Goal: Task Accomplishment & Management: Use online tool/utility

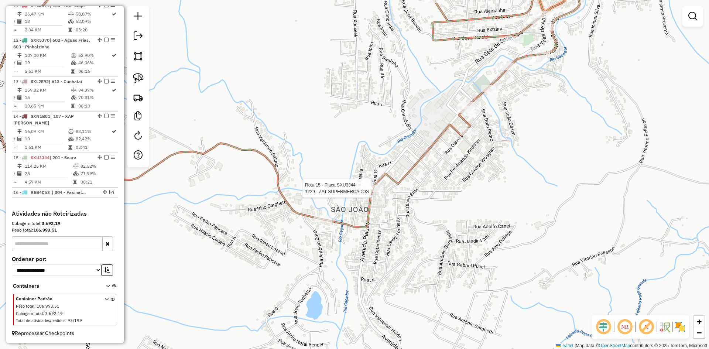
select select "*********"
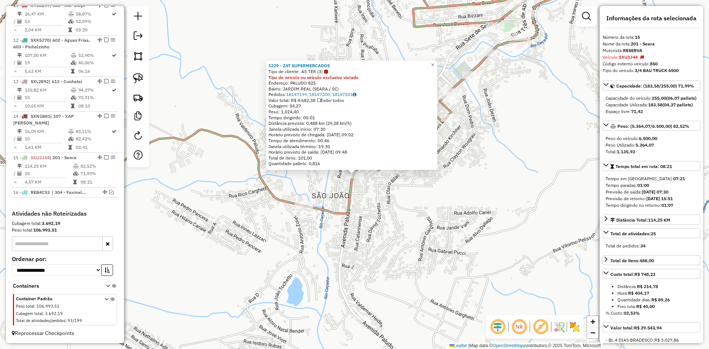
click at [409, 220] on div "1229 - ZAT SUPERMERCADOS Tipo de cliente: AS TER (3) Tipo do veículo ou veículo…" at bounding box center [354, 174] width 709 height 349
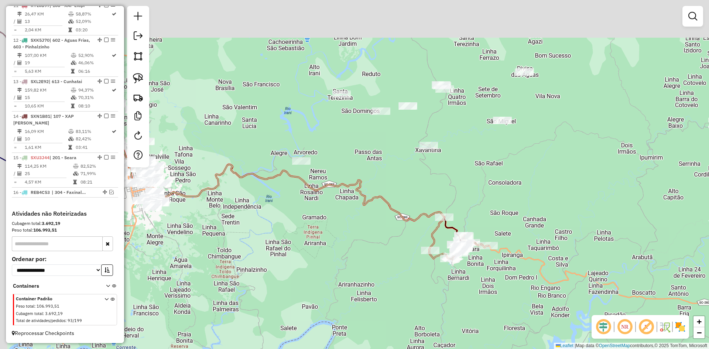
drag, startPoint x: 473, startPoint y: 188, endPoint x: 482, endPoint y: 213, distance: 26.1
click at [482, 213] on div "Janela de atendimento Grade de atendimento Capacidade Transportadoras Veículos …" at bounding box center [354, 174] width 709 height 349
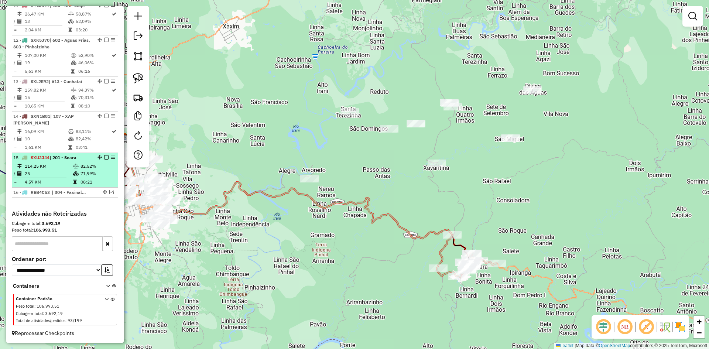
click at [104, 156] on em at bounding box center [106, 157] width 4 height 4
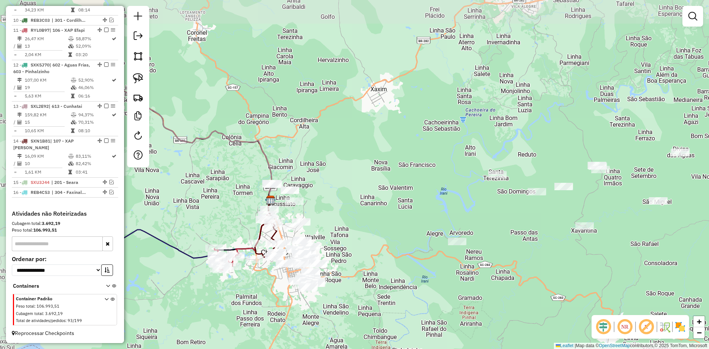
drag, startPoint x: 248, startPoint y: 192, endPoint x: 385, endPoint y: 247, distance: 148.2
click at [385, 249] on div "Janela de atendimento Grade de atendimento Capacidade Transportadoras Veículos …" at bounding box center [354, 174] width 709 height 349
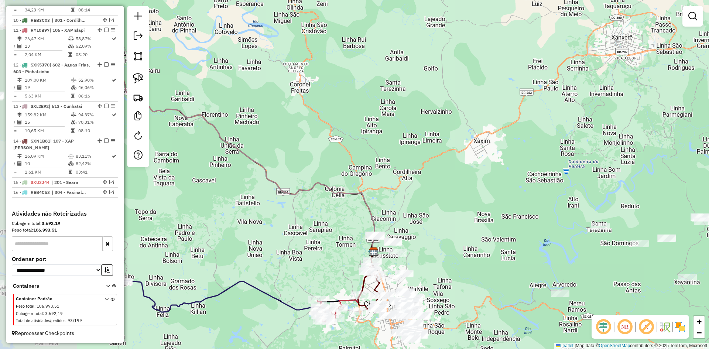
drag, startPoint x: 371, startPoint y: 199, endPoint x: 527, endPoint y: 271, distance: 171.8
click at [516, 269] on div "Janela de atendimento Grade de atendimento Capacidade Transportadoras Veículos …" at bounding box center [354, 174] width 709 height 349
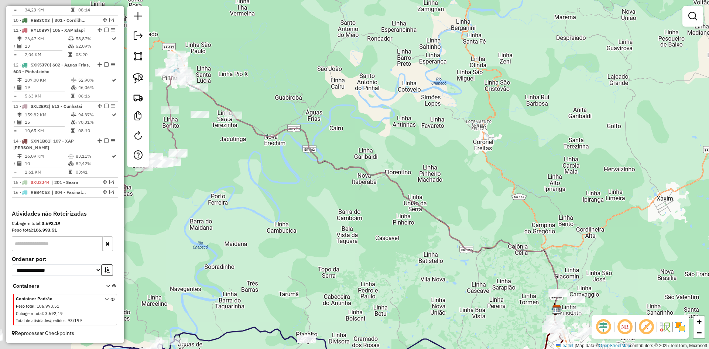
drag, startPoint x: 303, startPoint y: 198, endPoint x: 421, endPoint y: 221, distance: 120.1
click at [414, 221] on div "Janela de atendimento Grade de atendimento Capacidade Transportadoras Veículos …" at bounding box center [354, 174] width 709 height 349
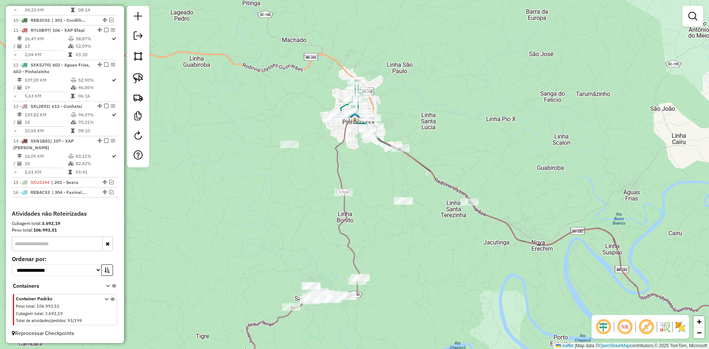
drag, startPoint x: 391, startPoint y: 162, endPoint x: 366, endPoint y: 172, distance: 26.7
click at [366, 172] on div "Janela de atendimento Grade de atendimento Capacidade Transportadoras Veículos …" at bounding box center [354, 174] width 709 height 349
select select "*********"
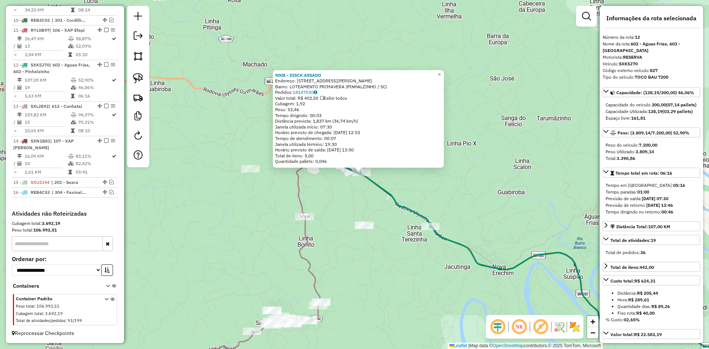
drag, startPoint x: 523, startPoint y: 180, endPoint x: 577, endPoint y: 164, distance: 56.2
click at [576, 164] on div "9008 - DISCK ASSADO Endereço: 12 R LONI CECILIA LUDWIG 222 Bairro: LOTEAMENTO P…" at bounding box center [354, 174] width 709 height 349
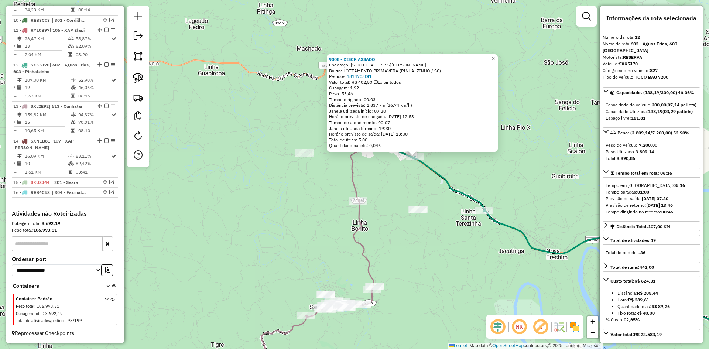
click at [493, 263] on div "9008 - DISCK ASSADO Endereço: 12 R LONI CECILIA LUDWIG 222 Bairro: LOTEAMENTO P…" at bounding box center [354, 174] width 709 height 349
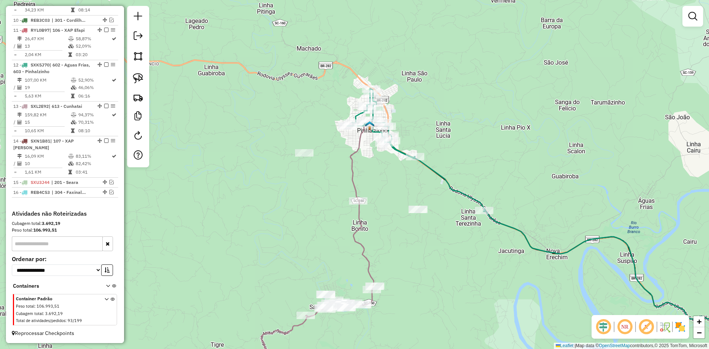
drag, startPoint x: 424, startPoint y: 248, endPoint x: 486, endPoint y: 259, distance: 62.7
click at [486, 259] on div "Janela de atendimento Grade de atendimento Capacidade Transportadoras Veículos …" at bounding box center [354, 174] width 709 height 349
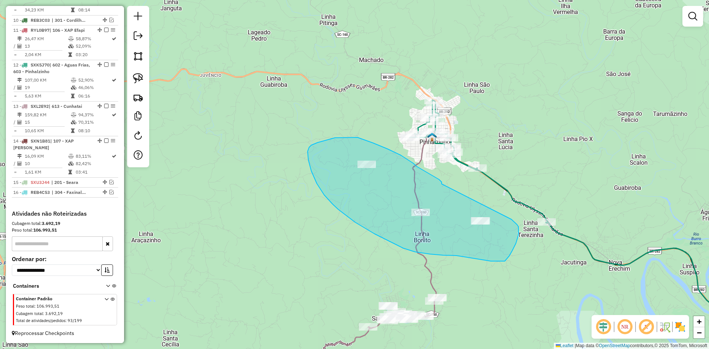
drag, startPoint x: 437, startPoint y: 178, endPoint x: 510, endPoint y: 219, distance: 83.9
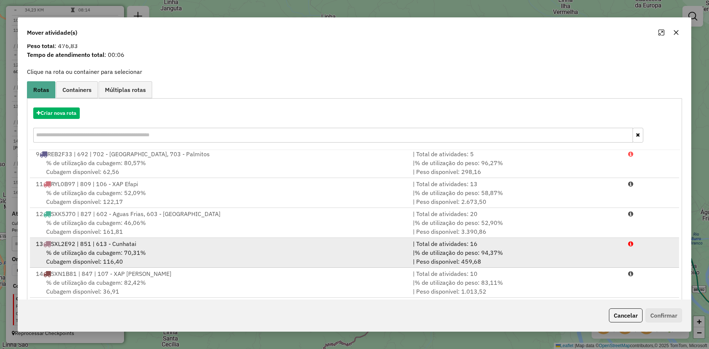
scroll to position [34, 0]
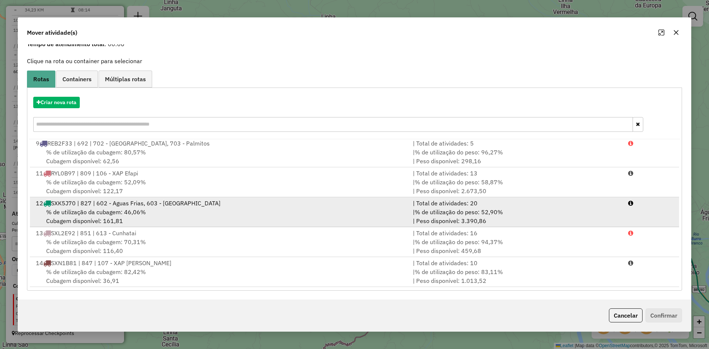
click at [193, 207] on div "% de utilização da cubagem: 46,06% Cubagem disponível: 161,81" at bounding box center [219, 216] width 377 height 18
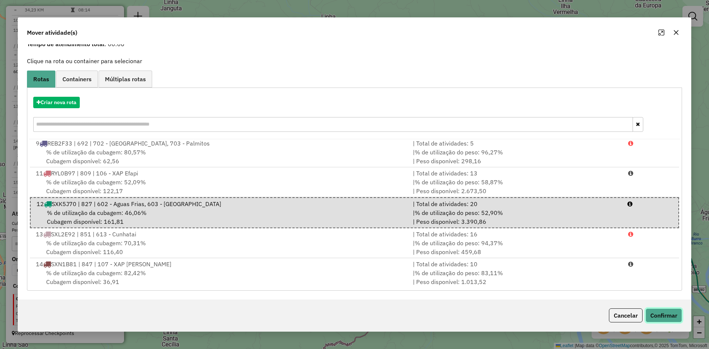
click at [660, 317] on button "Confirmar" at bounding box center [663, 315] width 37 height 14
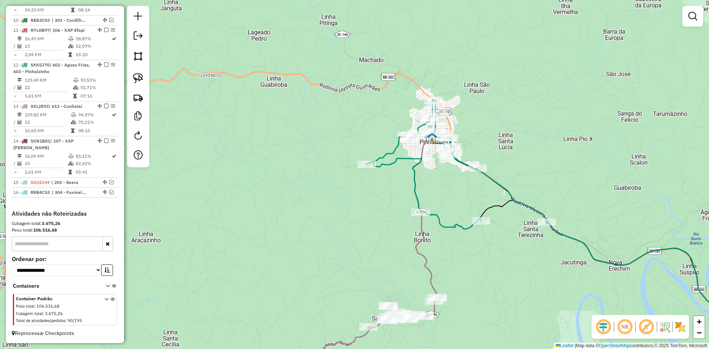
scroll to position [0, 0]
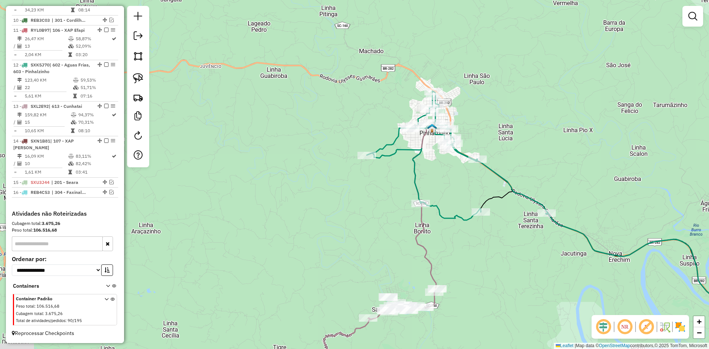
drag, startPoint x: 338, startPoint y: 264, endPoint x: 313, endPoint y: 195, distance: 73.7
click at [313, 200] on div "Janela de atendimento Grade de atendimento Capacidade Transportadoras Veículos …" at bounding box center [354, 174] width 709 height 349
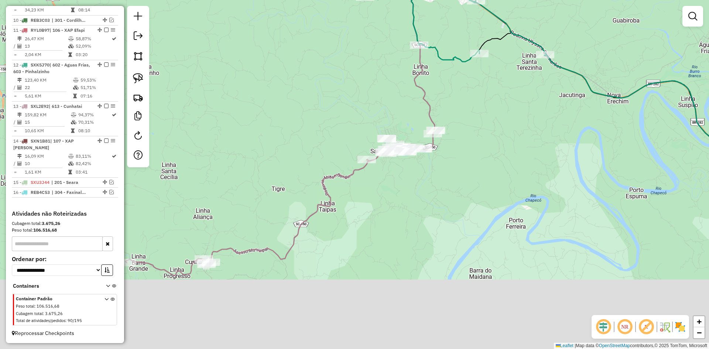
drag, startPoint x: 376, startPoint y: 288, endPoint x: 398, endPoint y: 204, distance: 86.7
click at [393, 209] on div "Janela de atendimento Grade de atendimento Capacidade Transportadoras Veículos …" at bounding box center [354, 174] width 709 height 349
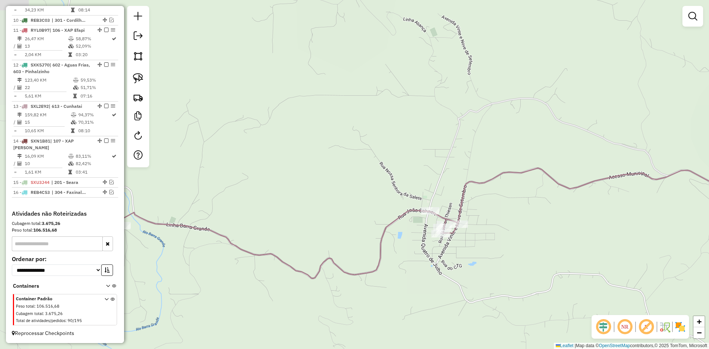
drag, startPoint x: 339, startPoint y: 202, endPoint x: 288, endPoint y: 223, distance: 55.6
click at [283, 226] on div "Janela de atendimento Grade de atendimento Capacidade Transportadoras Veículos …" at bounding box center [354, 174] width 709 height 349
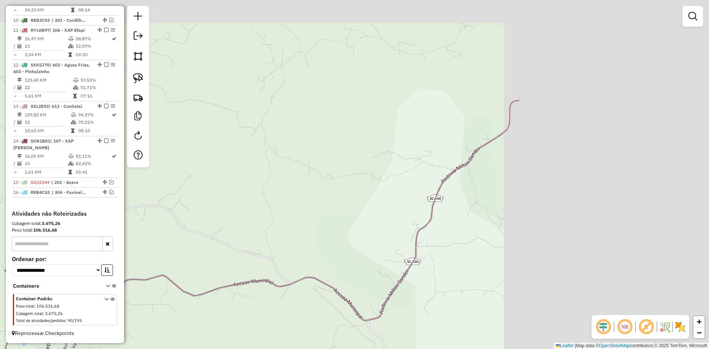
drag, startPoint x: 557, startPoint y: 167, endPoint x: 322, endPoint y: 209, distance: 238.8
click at [302, 214] on div "Janela de atendimento Grade de atendimento Capacidade Transportadoras Veículos …" at bounding box center [354, 174] width 709 height 349
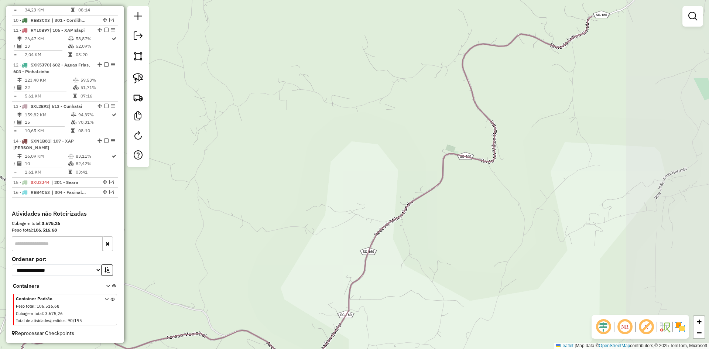
drag, startPoint x: 471, startPoint y: 189, endPoint x: 354, endPoint y: 243, distance: 128.3
click at [337, 254] on div "Janela de atendimento Grade de atendimento Capacidade Transportadoras Veículos …" at bounding box center [354, 174] width 709 height 349
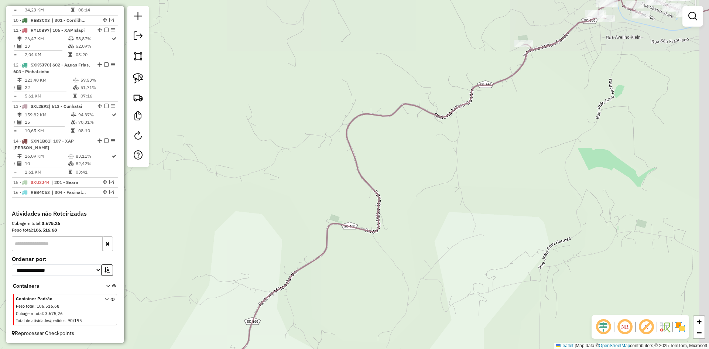
drag, startPoint x: 436, startPoint y: 144, endPoint x: 352, endPoint y: 260, distance: 143.5
click at [352, 259] on div "Janela de atendimento Grade de atendimento Capacidade Transportadoras Veículos …" at bounding box center [354, 174] width 709 height 349
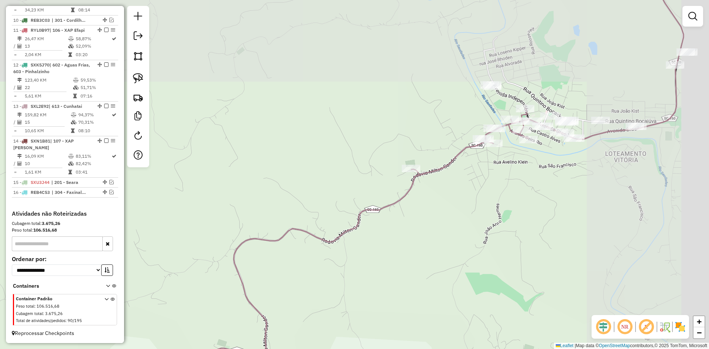
drag, startPoint x: 479, startPoint y: 181, endPoint x: 327, endPoint y: 241, distance: 164.1
click at [331, 238] on div "Janela de atendimento Grade de atendimento Capacidade Transportadoras Veículos …" at bounding box center [354, 174] width 709 height 349
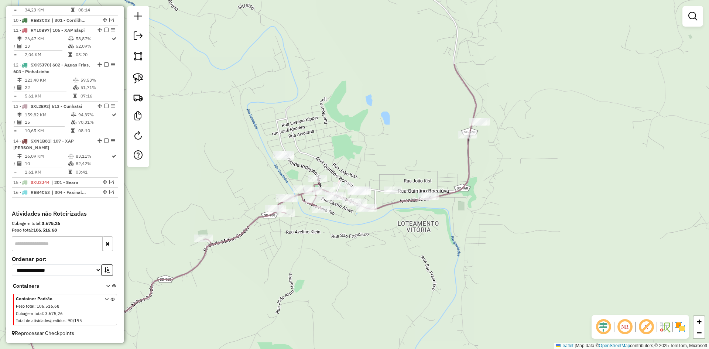
drag, startPoint x: 329, startPoint y: 237, endPoint x: 381, endPoint y: 231, distance: 52.0
click at [380, 233] on div "Janela de atendimento Grade de atendimento Capacidade Transportadoras Veículos …" at bounding box center [354, 174] width 709 height 349
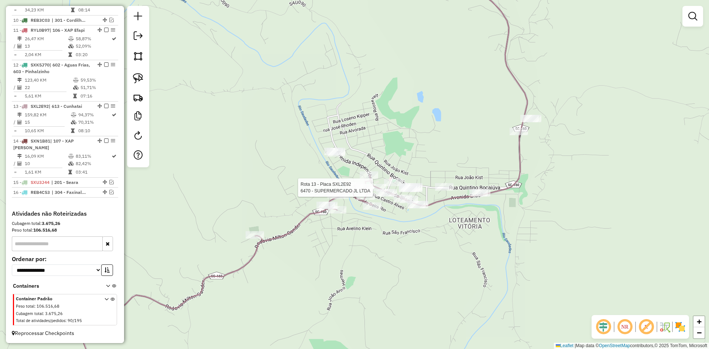
select select "*********"
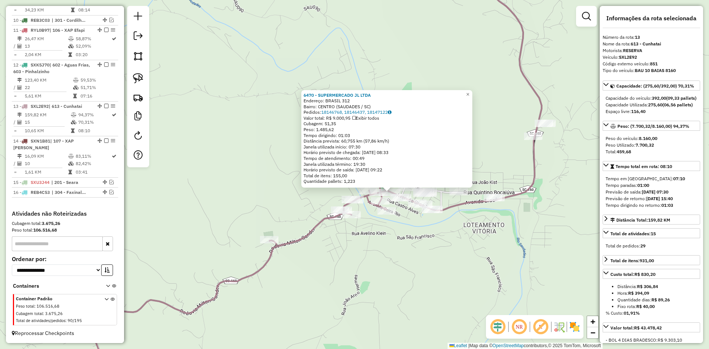
drag, startPoint x: 315, startPoint y: 231, endPoint x: 400, endPoint y: 269, distance: 93.2
click at [400, 269] on div "6470 - SUPERMERCADO JL LTDA Endereço: BRASIL 312 Bairro: CENTRO (SAUDADES / SC)…" at bounding box center [354, 174] width 709 height 349
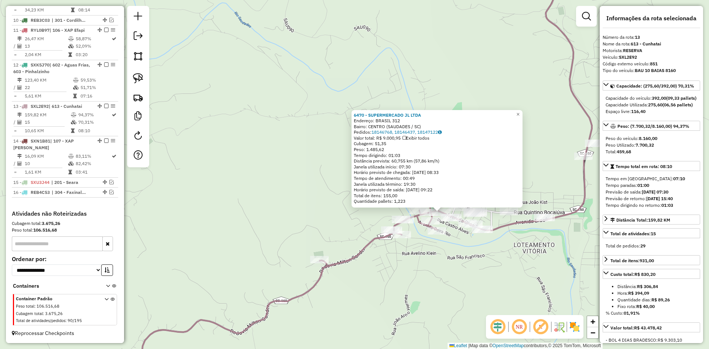
click at [396, 265] on div "6470 - SUPERMERCADO JL LTDA Endereço: BRASIL 312 Bairro: CENTRO (SAUDADES / SC)…" at bounding box center [354, 174] width 709 height 349
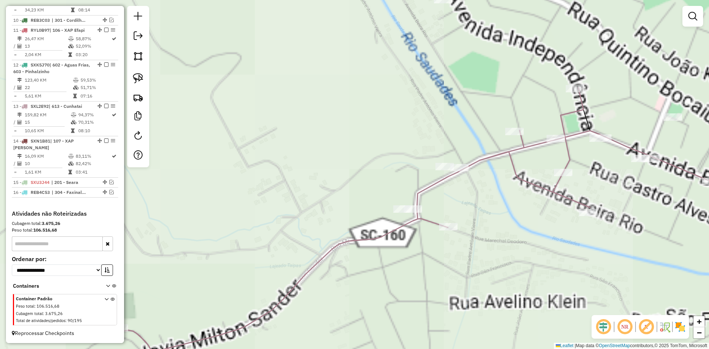
drag, startPoint x: 376, startPoint y: 255, endPoint x: 367, endPoint y: 271, distance: 18.4
click at [368, 270] on div "Janela de atendimento Grade de atendimento Capacidade Transportadoras Veículos …" at bounding box center [354, 174] width 709 height 349
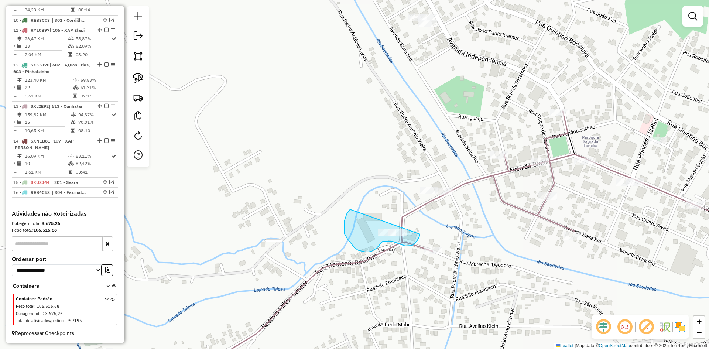
drag, startPoint x: 344, startPoint y: 223, endPoint x: 391, endPoint y: 218, distance: 46.8
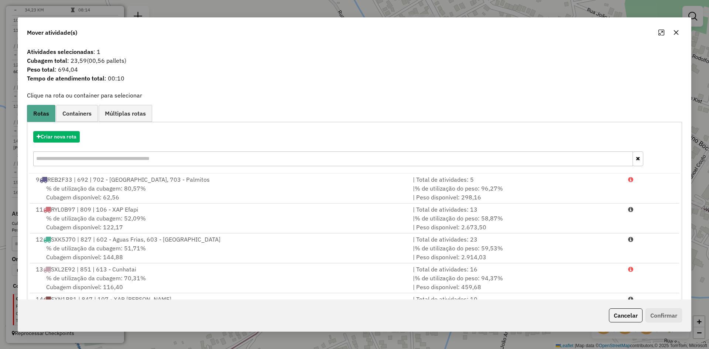
click at [677, 34] on icon "button" at bounding box center [676, 32] width 5 height 5
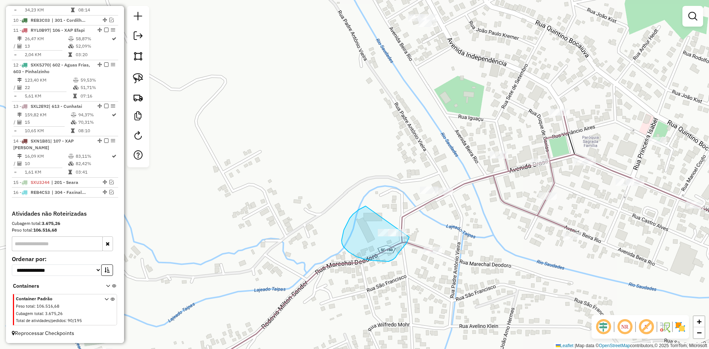
drag, startPoint x: 363, startPoint y: 207, endPoint x: 413, endPoint y: 218, distance: 51.0
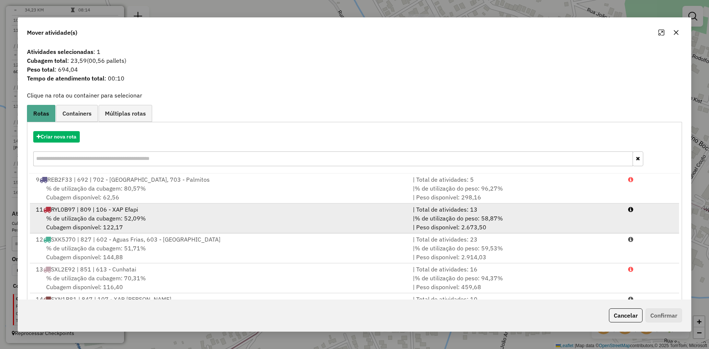
scroll to position [2, 0]
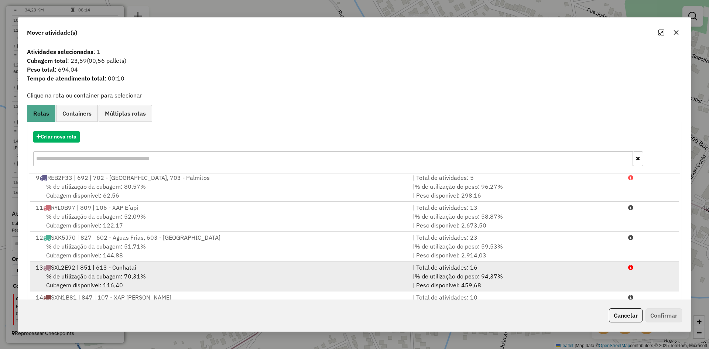
click at [197, 264] on div "13 SXL2E92 | 851 | 613 - Cunhatai" at bounding box center [219, 267] width 377 height 9
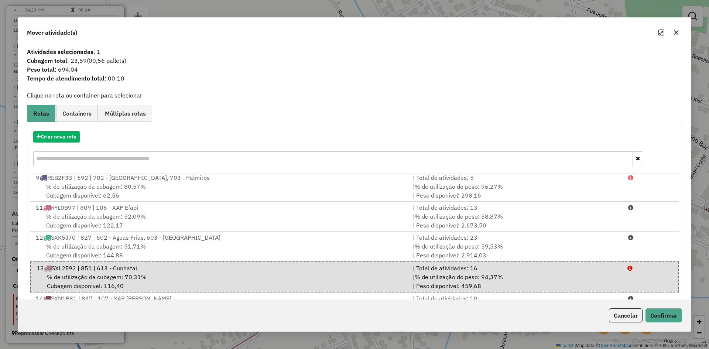
drag, startPoint x: 629, startPoint y: 313, endPoint x: 614, endPoint y: 302, distance: 18.2
click at [629, 313] on button "Cancelar" at bounding box center [626, 315] width 34 height 14
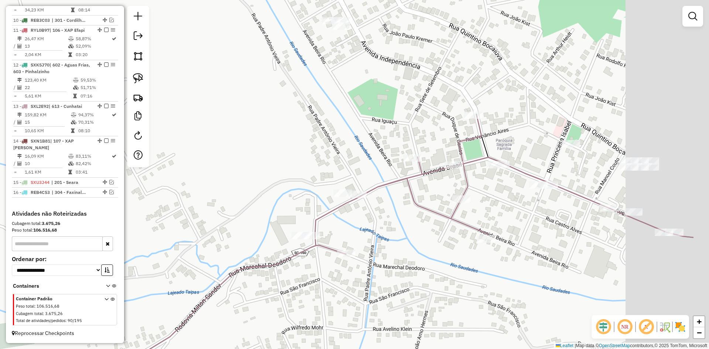
drag, startPoint x: 507, startPoint y: 221, endPoint x: 362, endPoint y: 217, distance: 145.1
click at [351, 225] on div "Janela de atendimento Grade de atendimento Capacidade Transportadoras Veículos …" at bounding box center [354, 174] width 709 height 349
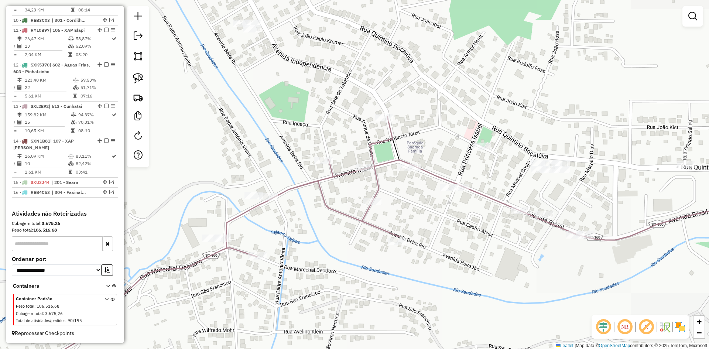
drag, startPoint x: 467, startPoint y: 195, endPoint x: 425, endPoint y: 213, distance: 45.3
click at [424, 215] on div "Janela de atendimento Grade de atendimento Capacidade Transportadoras Veículos …" at bounding box center [354, 174] width 709 height 349
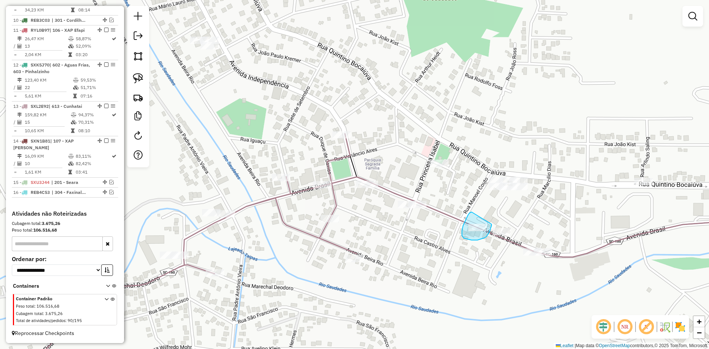
drag, startPoint x: 469, startPoint y: 213, endPoint x: 491, endPoint y: 218, distance: 22.7
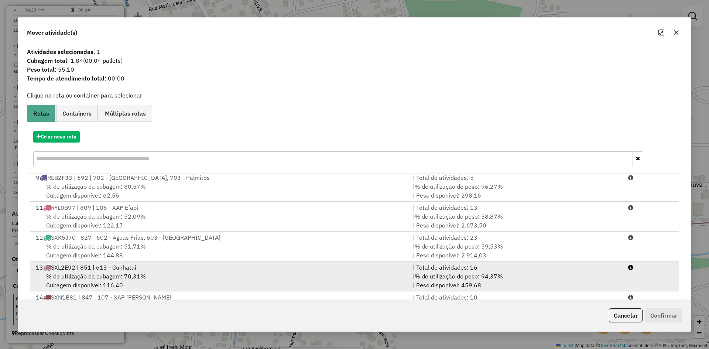
click at [286, 275] on div "% de utilização da cubagem: 70,31% Cubagem disponível: 116,40" at bounding box center [219, 281] width 377 height 18
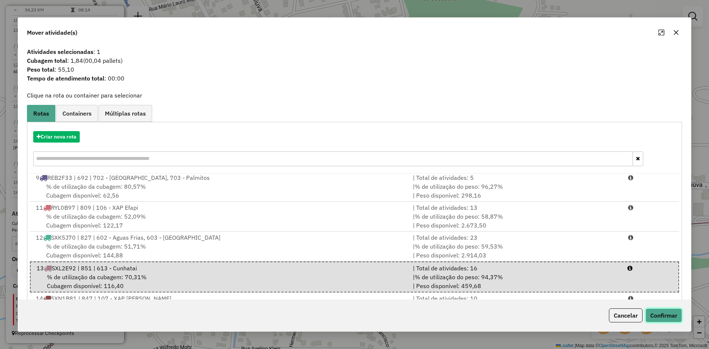
click at [671, 313] on button "Confirmar" at bounding box center [663, 315] width 37 height 14
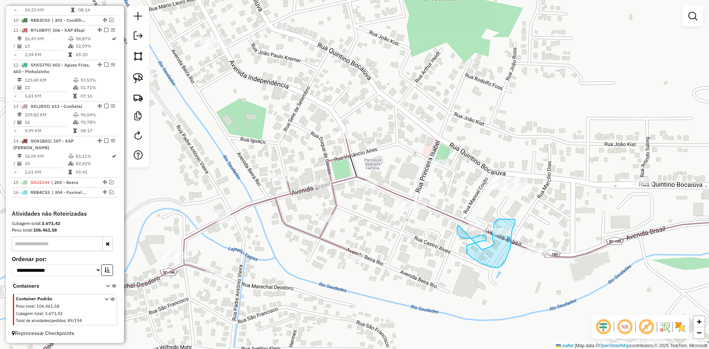
drag, startPoint x: 457, startPoint y: 230, endPoint x: 481, endPoint y: 249, distance: 31.2
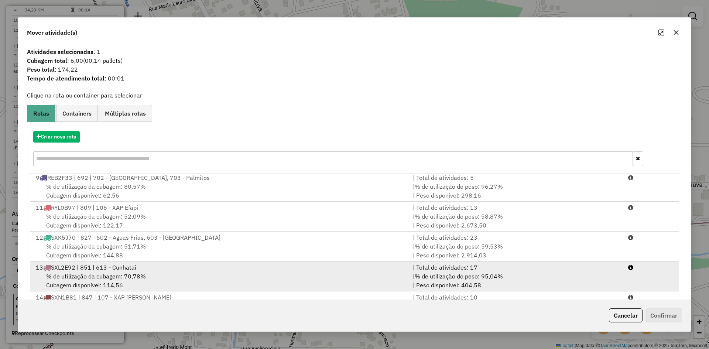
click at [272, 274] on div "% de utilização da cubagem: 70,78% Cubagem disponível: 114,56" at bounding box center [219, 281] width 377 height 18
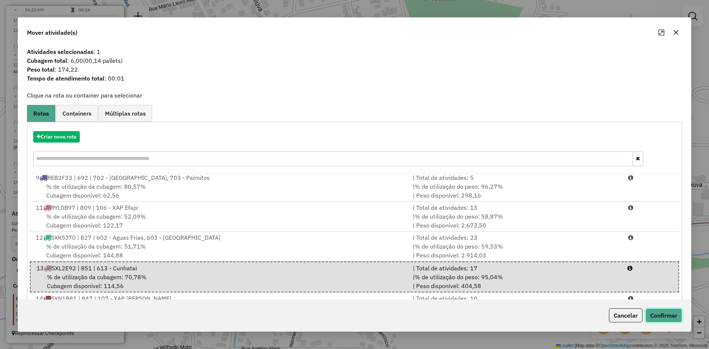
click at [677, 315] on button "Confirmar" at bounding box center [663, 315] width 37 height 14
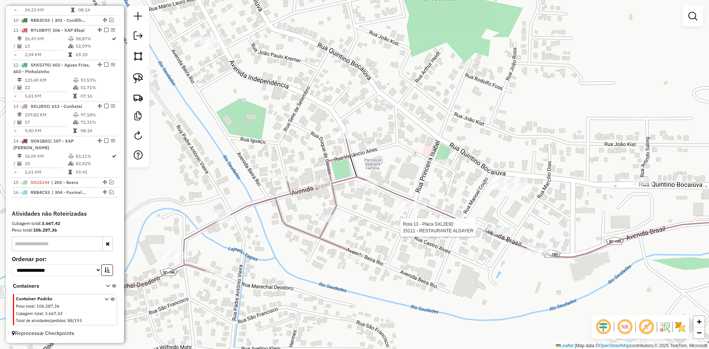
select select "*********"
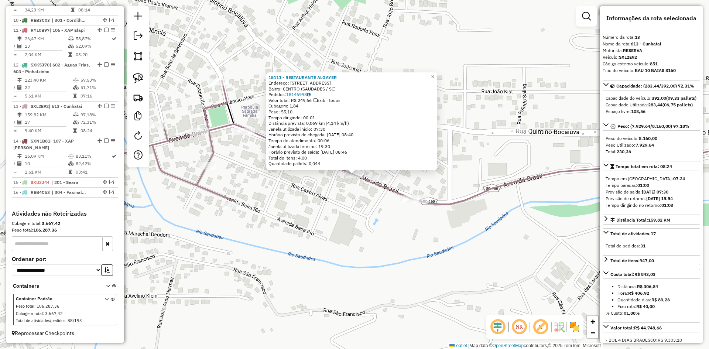
click at [419, 240] on div "15111 - RESTAURANTE ALGAYER Endereço: Av Brasil 680 Bairro: CENTRO (SAUDADES / …" at bounding box center [354, 174] width 709 height 349
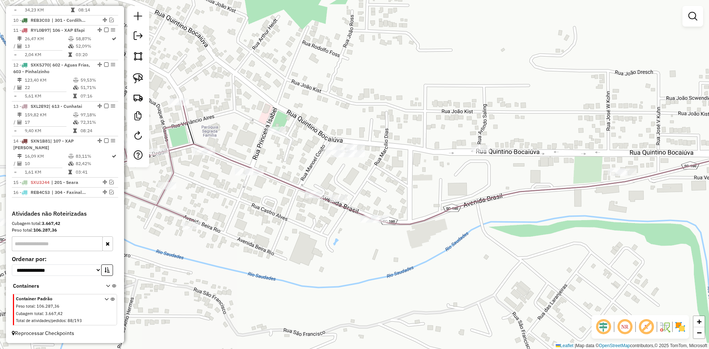
drag, startPoint x: 448, startPoint y: 221, endPoint x: 384, endPoint y: 231, distance: 65.7
click at [401, 243] on div "Janela de atendimento Grade de atendimento Capacidade Transportadoras Veículos …" at bounding box center [354, 174] width 709 height 349
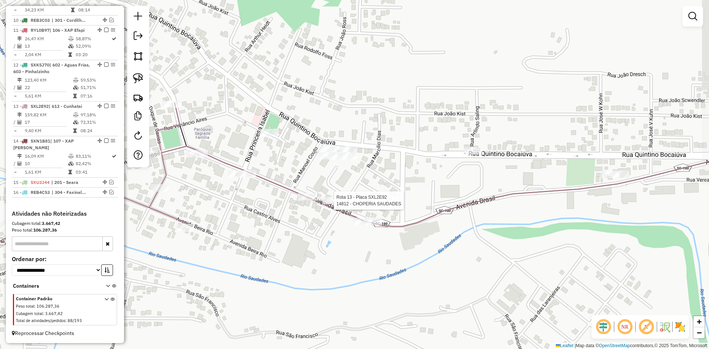
select select "*********"
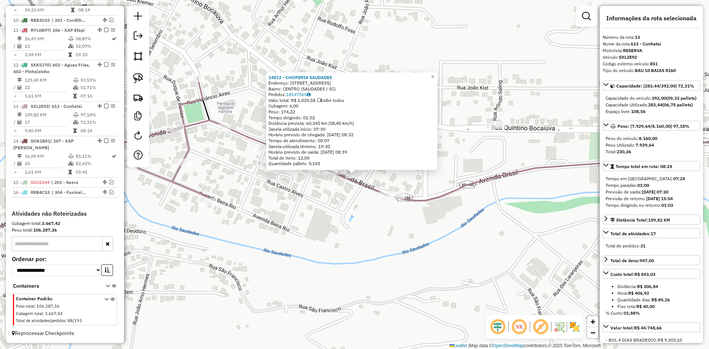
drag, startPoint x: 470, startPoint y: 209, endPoint x: 428, endPoint y: 224, distance: 44.2
click at [428, 224] on div "14812 - CHOPERIA SAUDADES Endereço: Avenida Brasil 717 Bairro: CENTRO (SAUDADES…" at bounding box center [354, 174] width 709 height 349
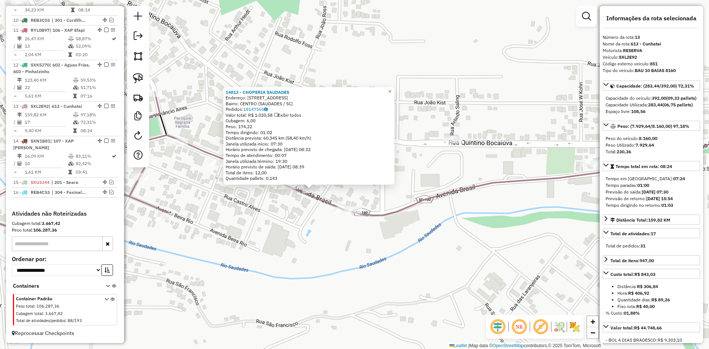
click at [428, 224] on div "14812 - CHOPERIA SAUDADES Endereço: Avenida Brasil 717 Bairro: CENTRO (SAUDADES…" at bounding box center [354, 174] width 709 height 349
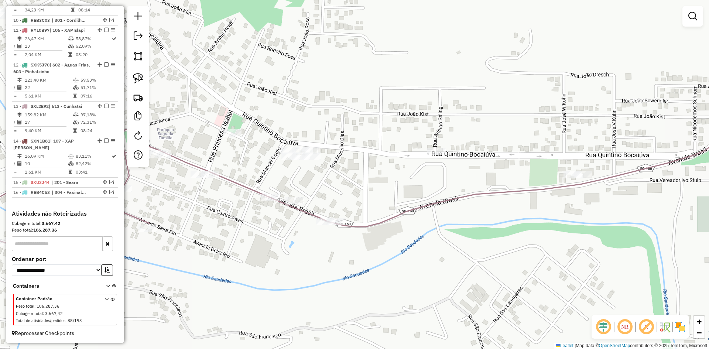
drag, startPoint x: 476, startPoint y: 210, endPoint x: 456, endPoint y: 222, distance: 23.9
click at [456, 222] on div "Janela de atendimento Grade de atendimento Capacidade Transportadoras Veículos …" at bounding box center [354, 174] width 709 height 349
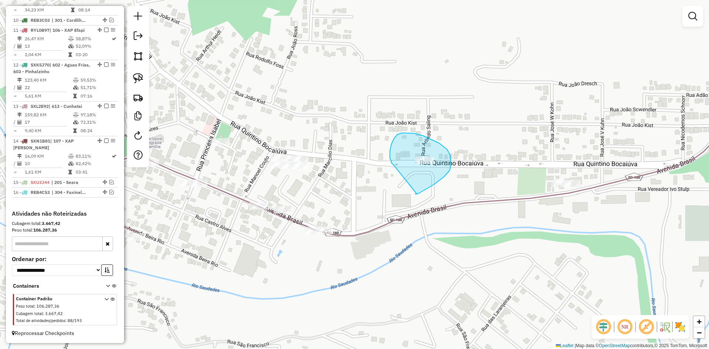
drag, startPoint x: 415, startPoint y: 194, endPoint x: 393, endPoint y: 165, distance: 36.4
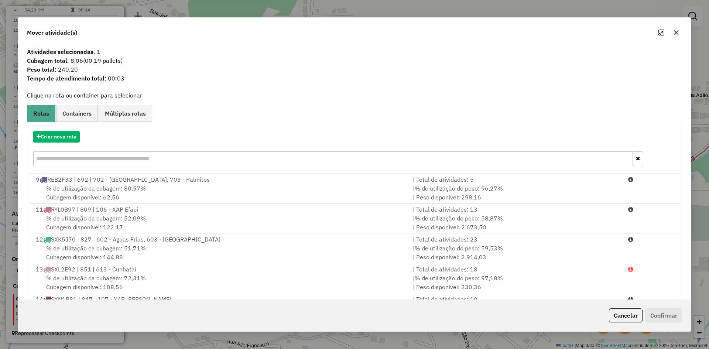
click at [673, 30] on icon "button" at bounding box center [676, 33] width 6 height 6
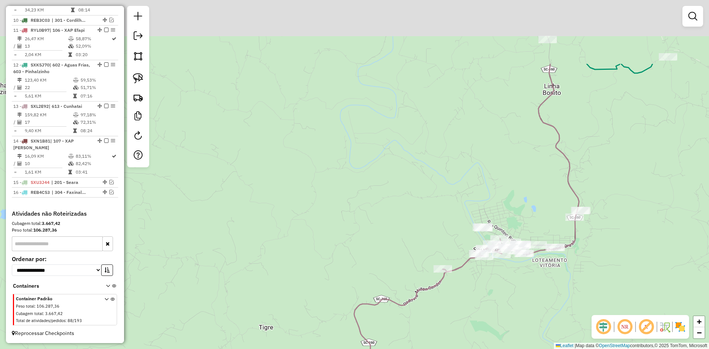
drag, startPoint x: 534, startPoint y: 190, endPoint x: 541, endPoint y: 202, distance: 14.1
click at [539, 203] on div "Janela de atendimento Grade de atendimento Capacidade Transportadoras Veículos …" at bounding box center [354, 174] width 709 height 349
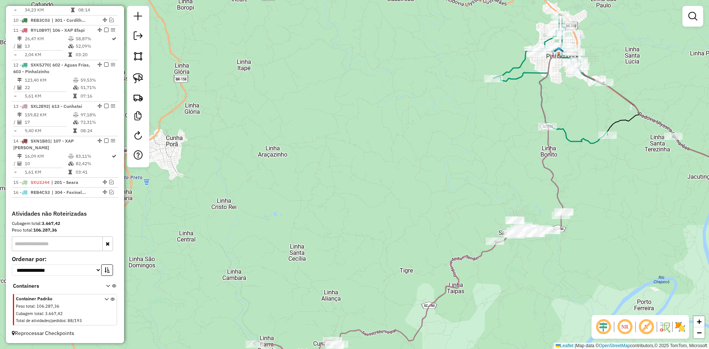
drag, startPoint x: 526, startPoint y: 185, endPoint x: 495, endPoint y: 128, distance: 64.9
click at [495, 128] on div "Janela de atendimento Grade de atendimento Capacidade Transportadoras Veículos …" at bounding box center [354, 174] width 709 height 349
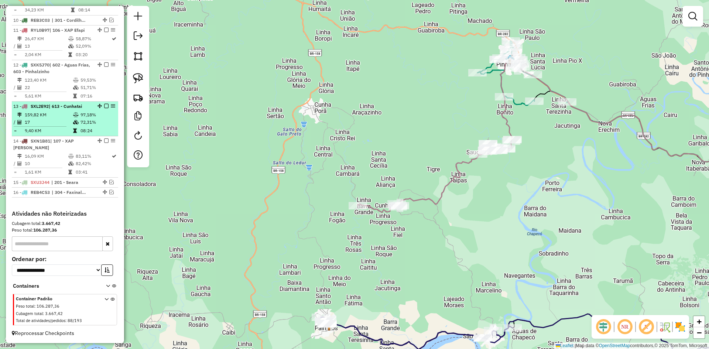
click at [104, 107] on em at bounding box center [106, 106] width 4 height 4
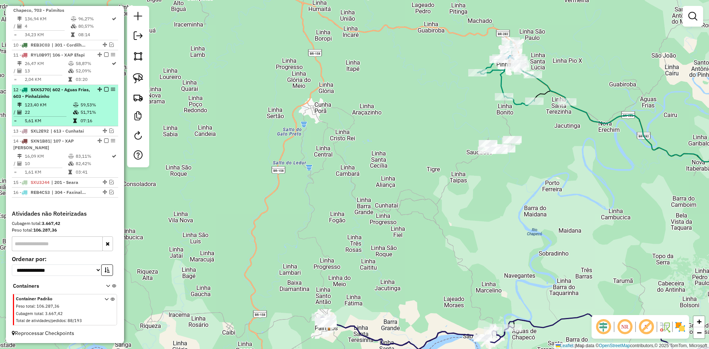
scroll to position [388, 0]
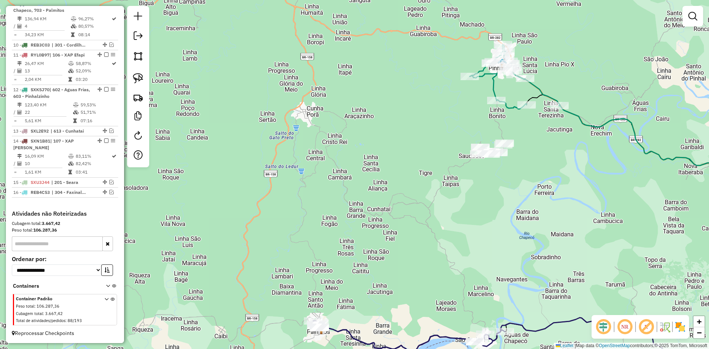
drag, startPoint x: 467, startPoint y: 180, endPoint x: 372, endPoint y: 231, distance: 107.8
click at [369, 237] on div "Janela de atendimento Grade de atendimento Capacidade Transportadoras Veículos …" at bounding box center [354, 174] width 709 height 349
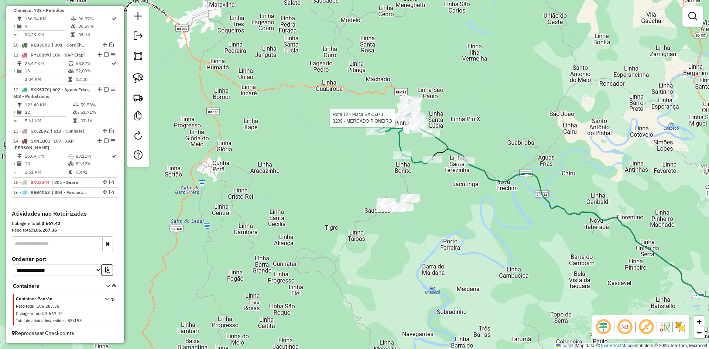
select select "*********"
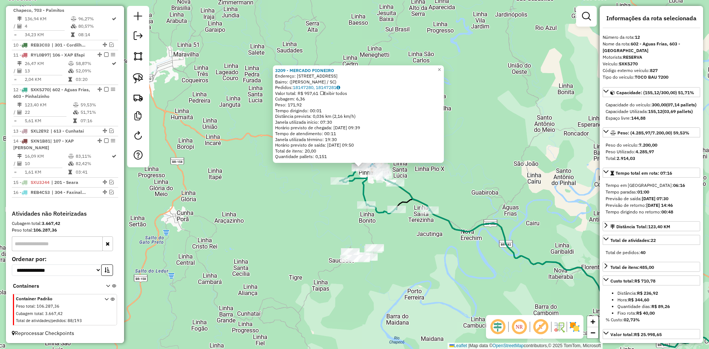
drag, startPoint x: 455, startPoint y: 250, endPoint x: 472, endPoint y: 229, distance: 27.6
click at [472, 229] on div "3209 - MERCADO PIONEIRO Endereço: Avenida São Paulo, 1176 Bairro: (Pinhalzinho …" at bounding box center [354, 174] width 709 height 349
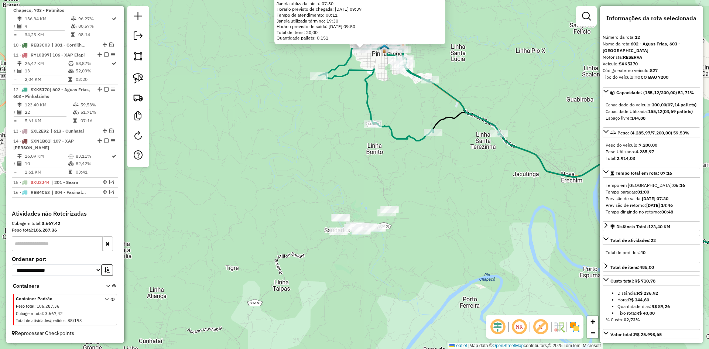
drag, startPoint x: 389, startPoint y: 249, endPoint x: 409, endPoint y: 253, distance: 20.7
click at [409, 253] on div "3209 - MERCADO PIONEIRO Endereço: Avenida São Paulo, 1176 Bairro: (Pinhalzinho …" at bounding box center [354, 174] width 709 height 349
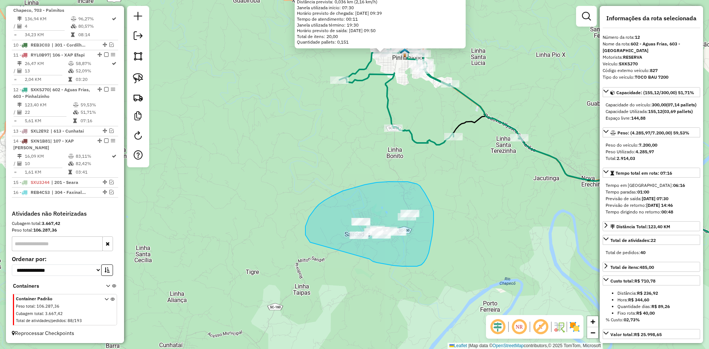
drag, startPoint x: 370, startPoint y: 260, endPoint x: 310, endPoint y: 242, distance: 62.7
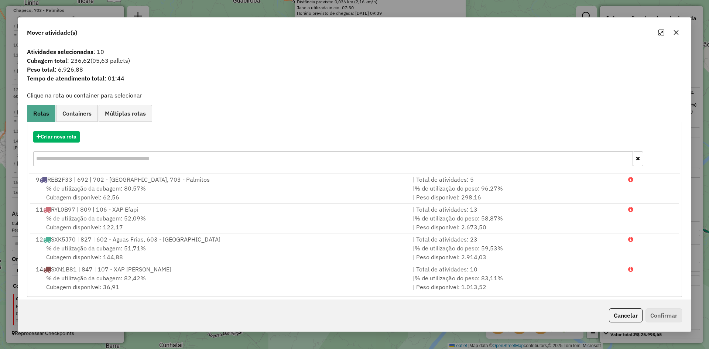
click at [674, 32] on icon "button" at bounding box center [676, 33] width 6 height 6
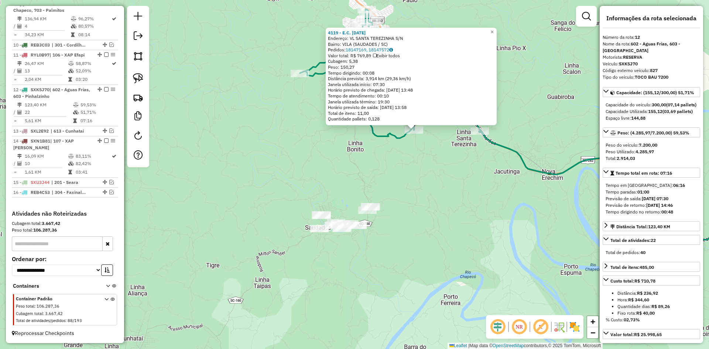
drag, startPoint x: 390, startPoint y: 241, endPoint x: 444, endPoint y: 199, distance: 68.4
click at [446, 197] on div "4119 - E.C. 7 DE SETEMBRO Endereço: VL SANTA TEREZINHA S/N Bairro: VILA (SAUDAD…" at bounding box center [354, 174] width 709 height 349
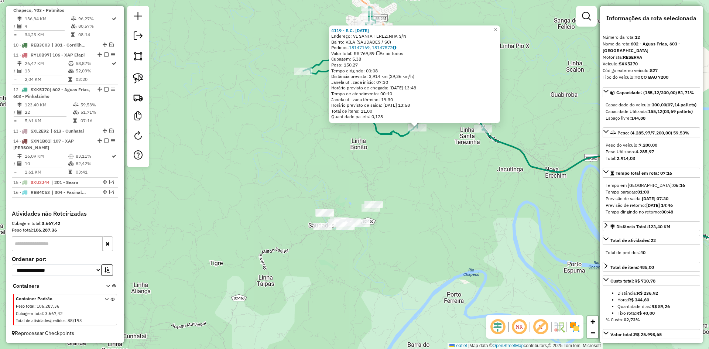
click at [434, 204] on div "4119 - E.C. 7 DE SETEMBRO Endereço: VL SANTA TEREZINHA S/N Bairro: VILA (SAUDAD…" at bounding box center [354, 174] width 709 height 349
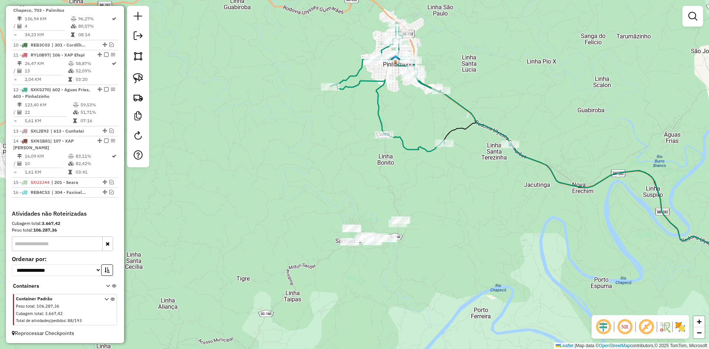
drag, startPoint x: 417, startPoint y: 177, endPoint x: 437, endPoint y: 199, distance: 30.1
click at [444, 192] on div "Janela de atendimento Grade de atendimento Capacidade Transportadoras Veículos …" at bounding box center [354, 174] width 709 height 349
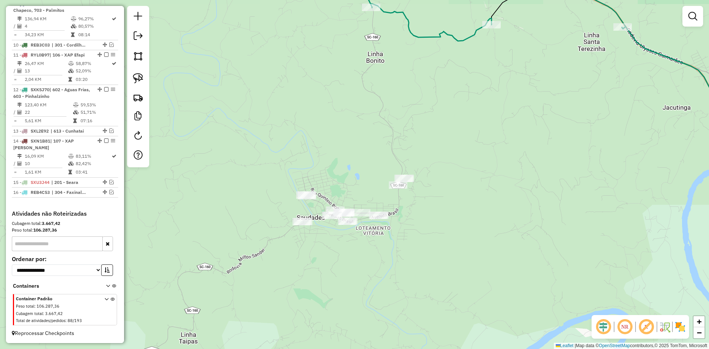
drag, startPoint x: 432, startPoint y: 219, endPoint x: 447, endPoint y: 197, distance: 26.8
click at [458, 187] on div "Janela de atendimento Grade de atendimento Capacidade Transportadoras Veículos …" at bounding box center [354, 174] width 709 height 349
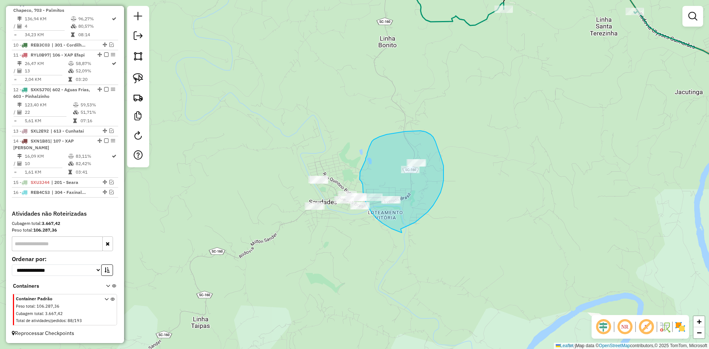
drag, startPoint x: 440, startPoint y: 192, endPoint x: 402, endPoint y: 233, distance: 55.9
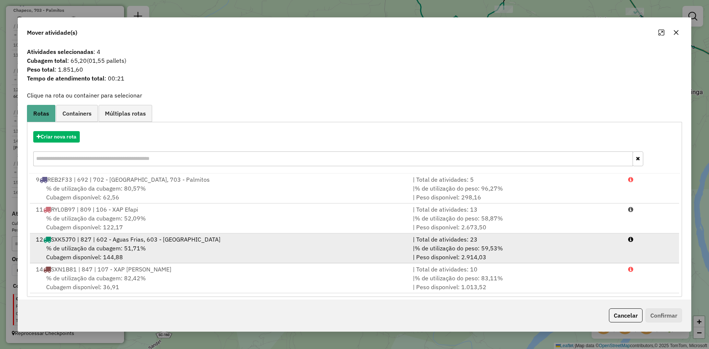
click at [233, 238] on div "12 SXK5J70 | 827 | 602 - Aguas Frias, 603 - Pinhalzinho" at bounding box center [219, 239] width 377 height 9
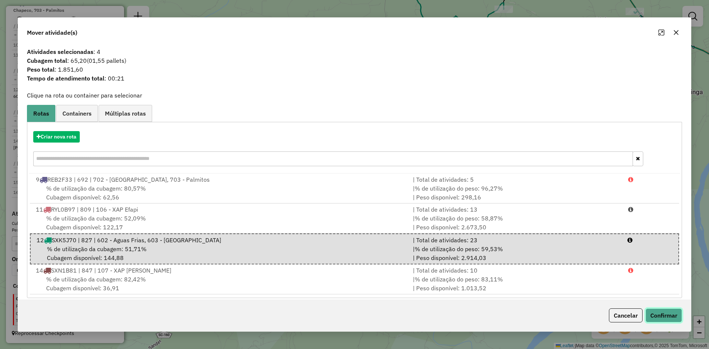
click at [662, 310] on button "Confirmar" at bounding box center [663, 315] width 37 height 14
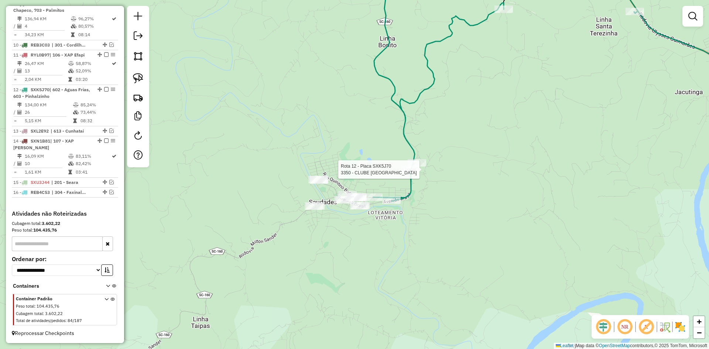
select select "*********"
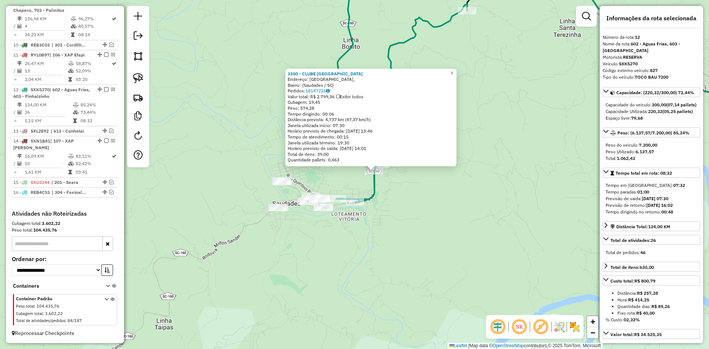
drag, startPoint x: 449, startPoint y: 211, endPoint x: 490, endPoint y: 204, distance: 41.9
click at [490, 204] on div "3350 - CLUBE SANTO AFONSO Endereço: Avenida Brasil, Bairro: (Saudades / SC) Ped…" at bounding box center [354, 174] width 709 height 349
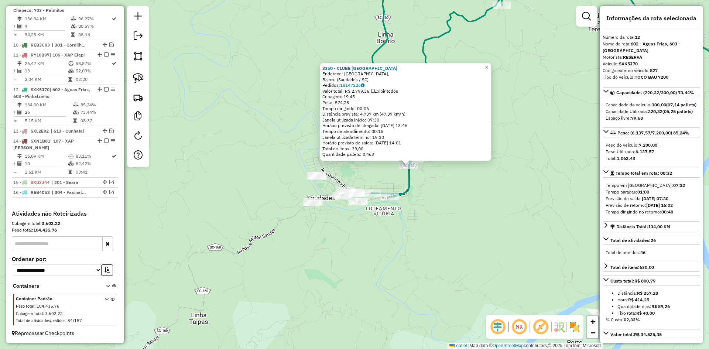
click at [440, 211] on div "3350 - CLUBE SANTO AFONSO Endereço: Avenida Brasil, Bairro: (Saudades / SC) Ped…" at bounding box center [354, 174] width 709 height 349
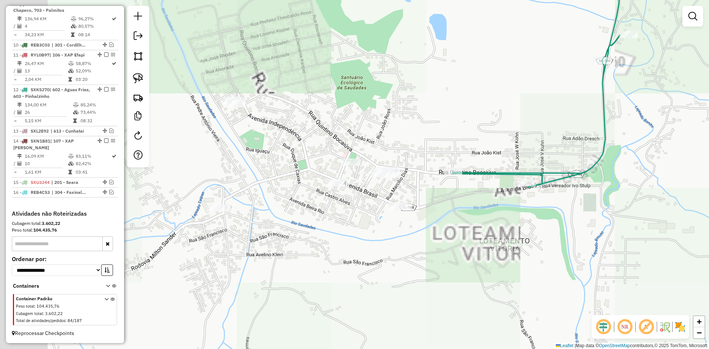
drag, startPoint x: 432, startPoint y: 220, endPoint x: 473, endPoint y: 223, distance: 41.5
click at [472, 223] on div "Janela de atendimento Grade de atendimento Capacidade Transportadoras Veículos …" at bounding box center [354, 174] width 709 height 349
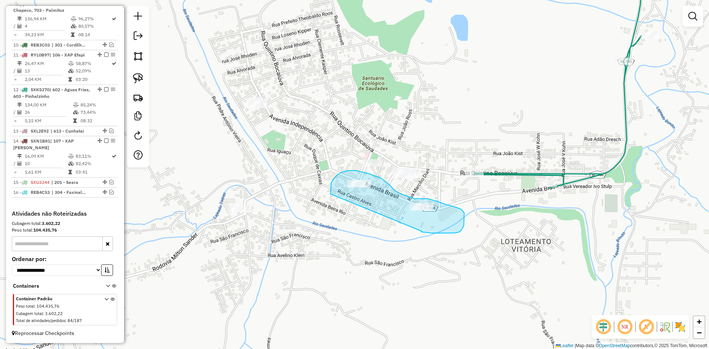
drag, startPoint x: 422, startPoint y: 231, endPoint x: 349, endPoint y: 216, distance: 74.3
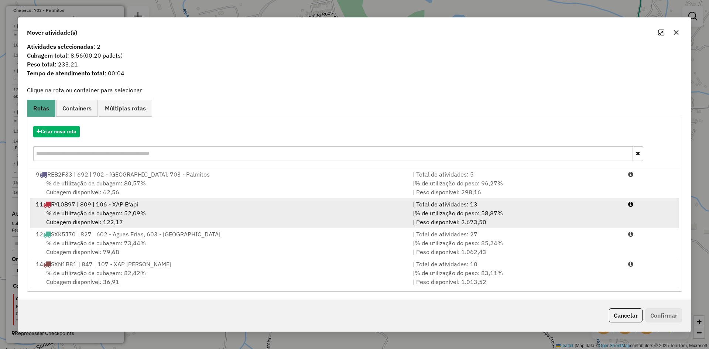
scroll to position [6, 0]
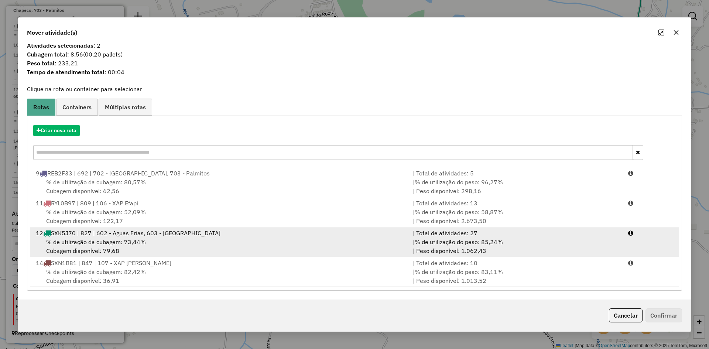
click at [252, 232] on div "12 SXK5J70 | 827 | 602 - Aguas Frias, 603 - Pinhalzinho" at bounding box center [219, 232] width 377 height 9
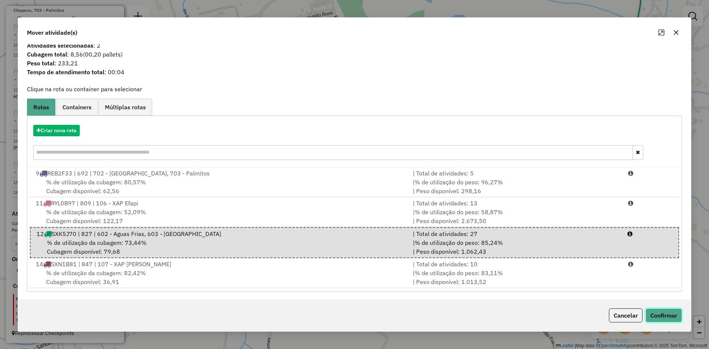
click at [660, 310] on button "Confirmar" at bounding box center [663, 315] width 37 height 14
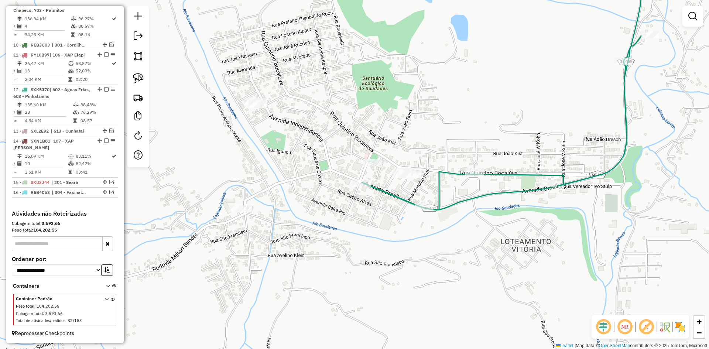
scroll to position [0, 0]
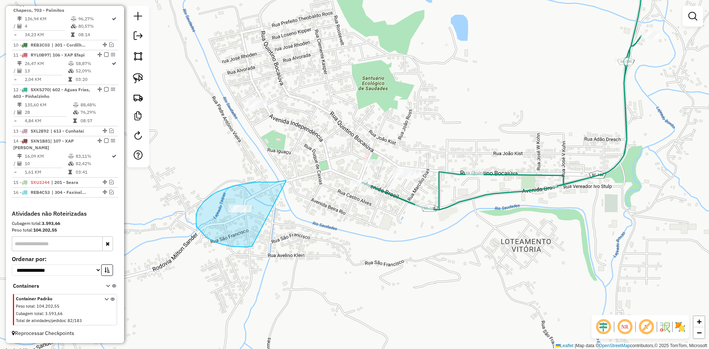
drag, startPoint x: 275, startPoint y: 182, endPoint x: 266, endPoint y: 234, distance: 52.3
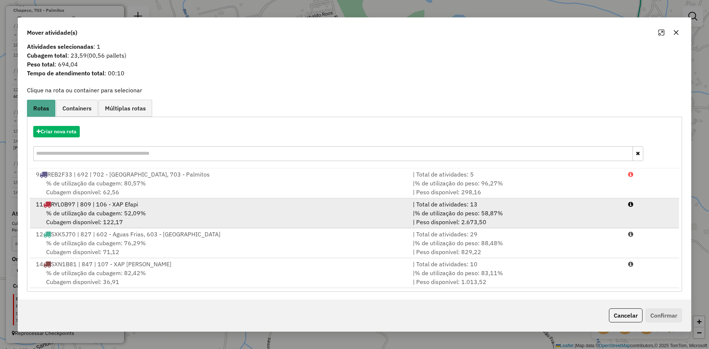
scroll to position [6, 0]
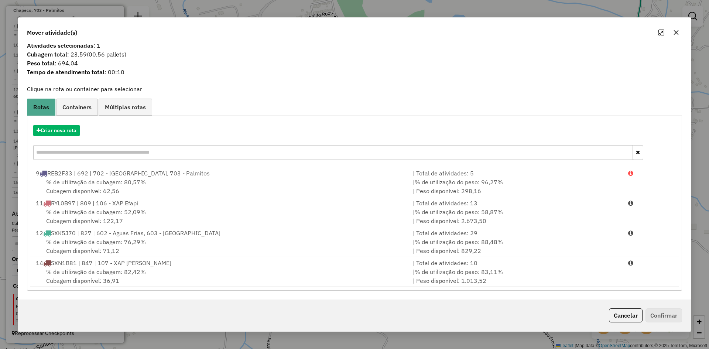
click at [676, 34] on icon "button" at bounding box center [676, 33] width 6 height 6
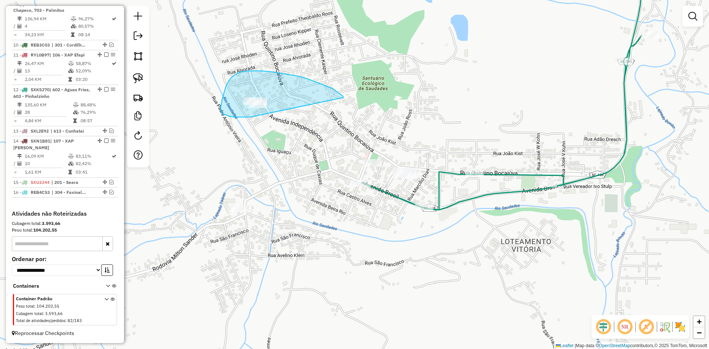
drag, startPoint x: 341, startPoint y: 94, endPoint x: 250, endPoint y: 117, distance: 93.2
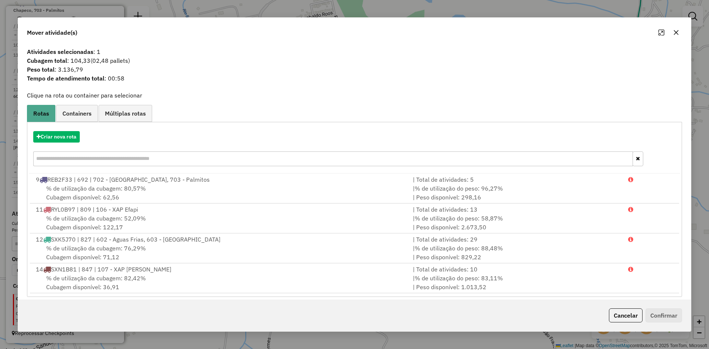
click at [676, 31] on icon "button" at bounding box center [676, 33] width 6 height 6
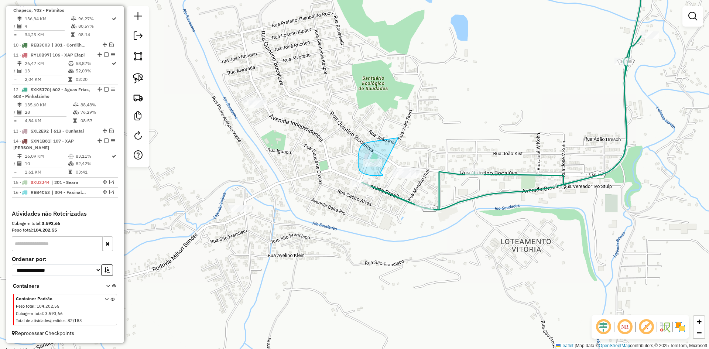
drag, startPoint x: 382, startPoint y: 140, endPoint x: 379, endPoint y: 173, distance: 32.6
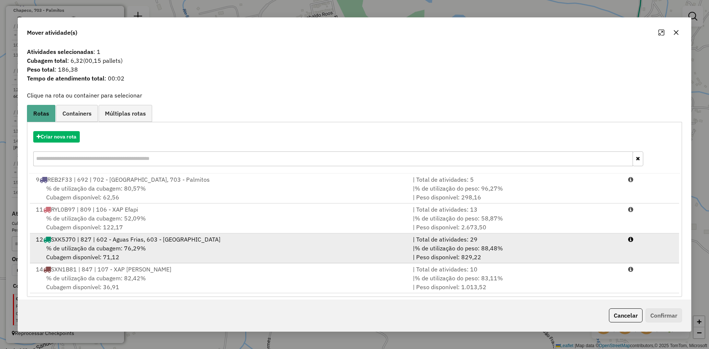
click at [205, 246] on div "% de utilização da cubagem: 76,29% Cubagem disponível: 71,12" at bounding box center [219, 253] width 377 height 18
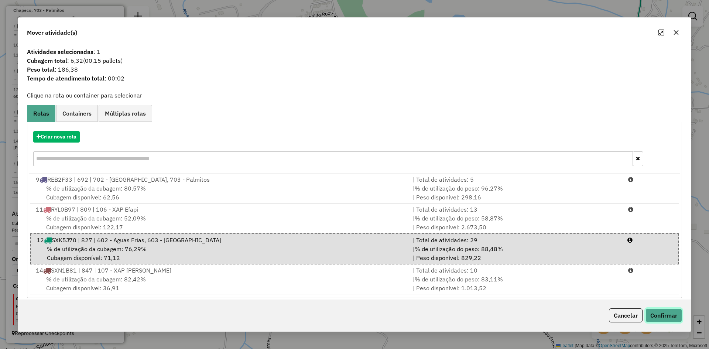
click at [664, 309] on button "Confirmar" at bounding box center [663, 315] width 37 height 14
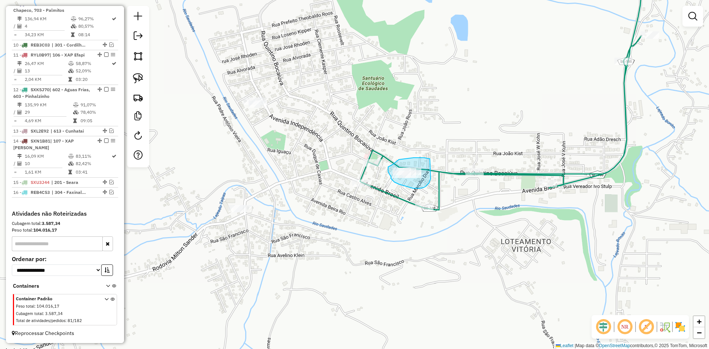
drag, startPoint x: 430, startPoint y: 159, endPoint x: 430, endPoint y: 177, distance: 18.5
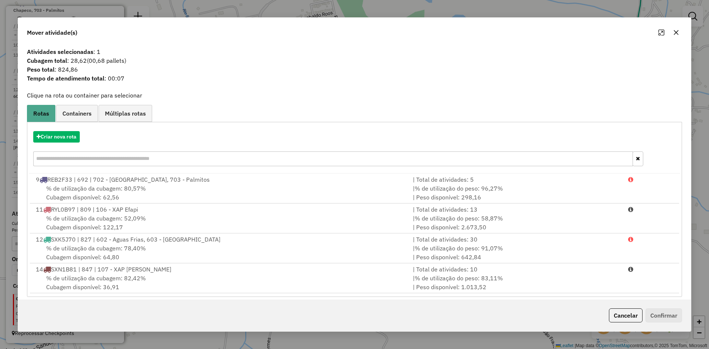
click at [678, 35] on icon "button" at bounding box center [676, 33] width 6 height 6
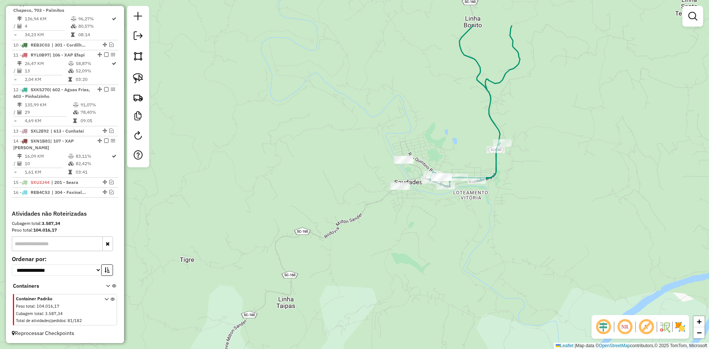
drag, startPoint x: 433, startPoint y: 123, endPoint x: 425, endPoint y: 157, distance: 34.5
click at [425, 157] on div "Janela de atendimento Grade de atendimento Capacidade Transportadoras Veículos …" at bounding box center [354, 174] width 709 height 349
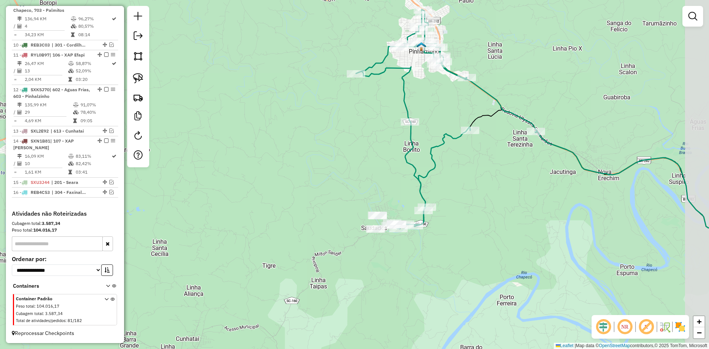
drag, startPoint x: 422, startPoint y: 137, endPoint x: 395, endPoint y: 179, distance: 49.3
click at [393, 178] on div "Janela de atendimento Grade de atendimento Capacidade Transportadoras Veículos …" at bounding box center [354, 174] width 709 height 349
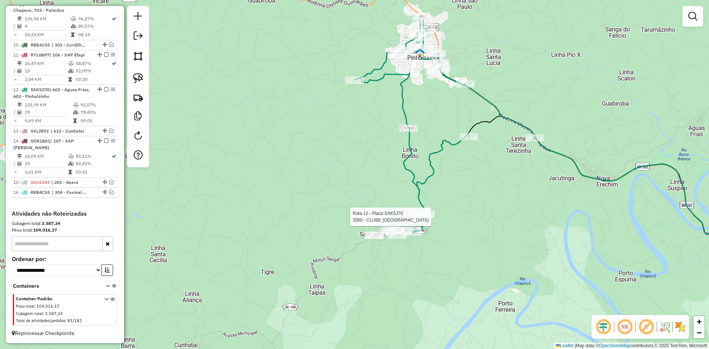
select select "*********"
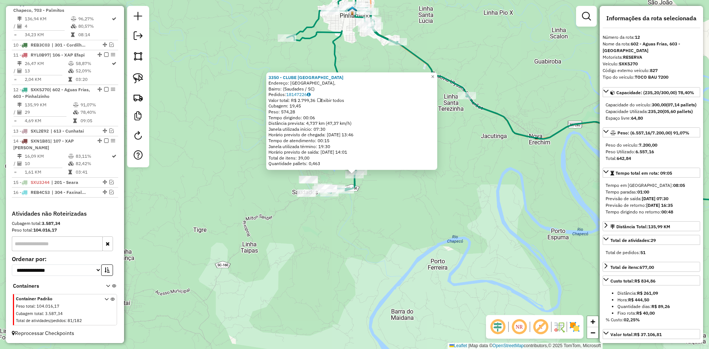
click at [463, 219] on div "3350 - CLUBE SANTO AFONSO Endereço: Avenida Brasil, Bairro: (Saudades / SC) Ped…" at bounding box center [354, 174] width 709 height 349
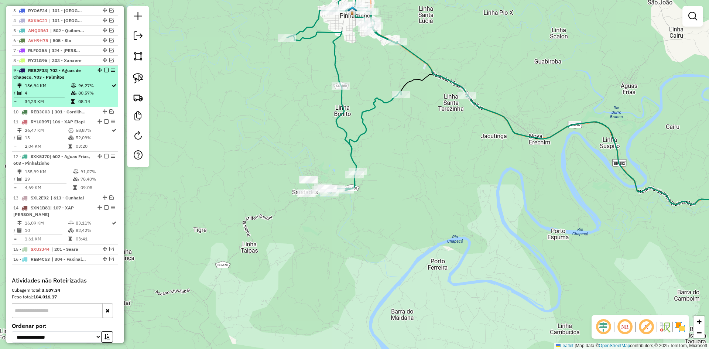
scroll to position [314, 0]
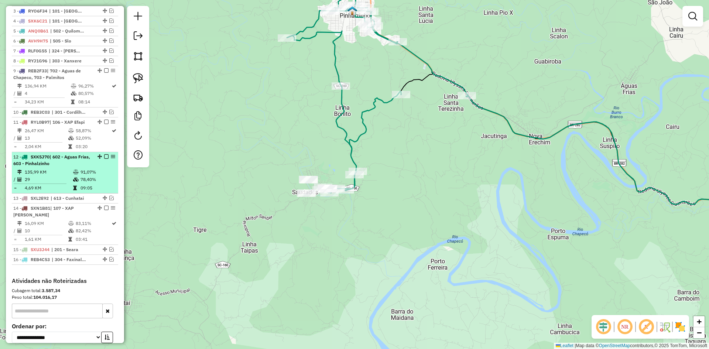
click at [105, 159] on em at bounding box center [106, 156] width 4 height 4
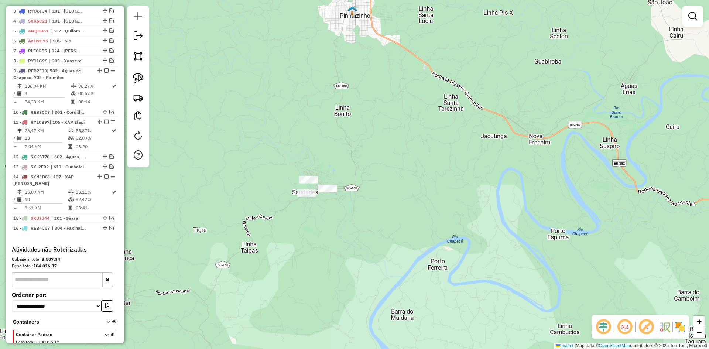
click at [231, 190] on div "Janela de atendimento Grade de atendimento Capacidade Transportadoras Veículos …" at bounding box center [354, 174] width 709 height 349
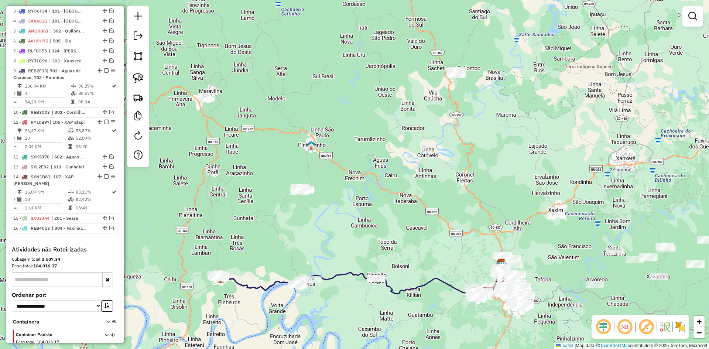
drag, startPoint x: 338, startPoint y: 194, endPoint x: 343, endPoint y: 189, distance: 6.5
click at [343, 189] on div "Janela de atendimento Grade de atendimento Capacidade Transportadoras Veículos …" at bounding box center [354, 174] width 709 height 349
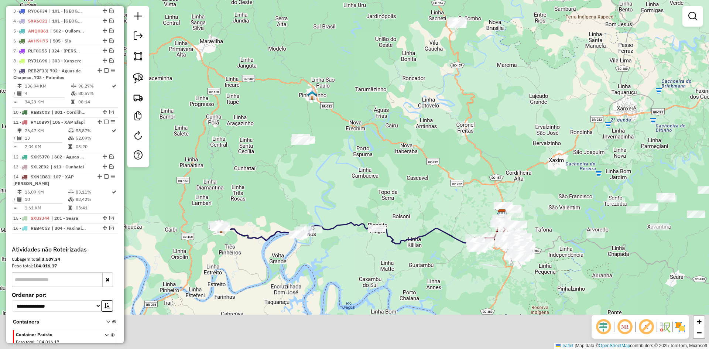
drag, startPoint x: 357, startPoint y: 199, endPoint x: 364, endPoint y: 164, distance: 35.6
click at [360, 171] on div "Janela de atendimento Grade de atendimento Capacidade Transportadoras Veículos …" at bounding box center [354, 174] width 709 height 349
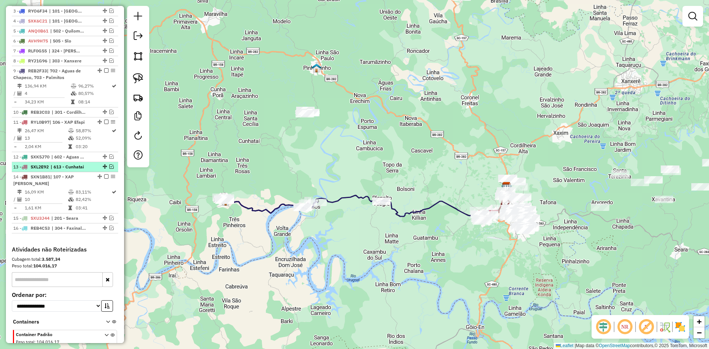
click at [109, 169] on em at bounding box center [111, 166] width 4 height 4
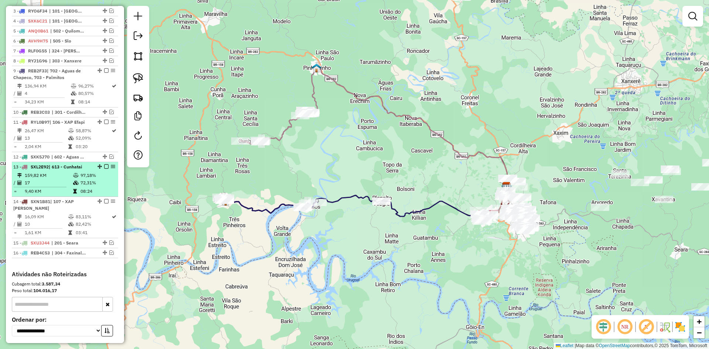
click at [104, 169] on em at bounding box center [106, 166] width 4 height 4
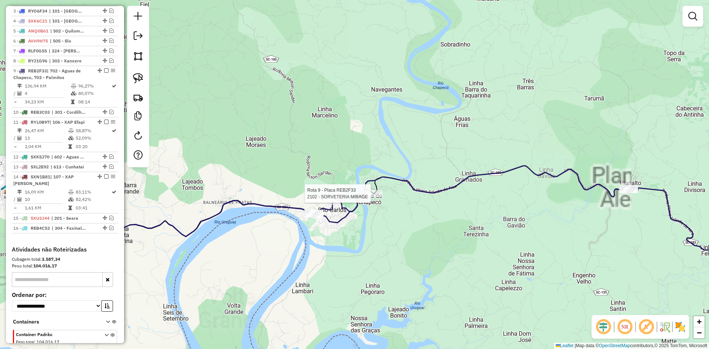
select select "*********"
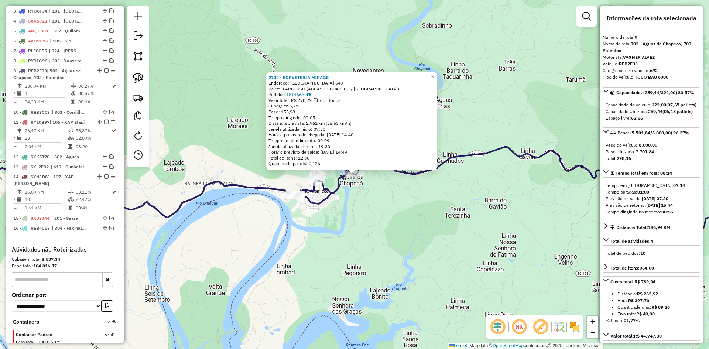
scroll to position [357, 0]
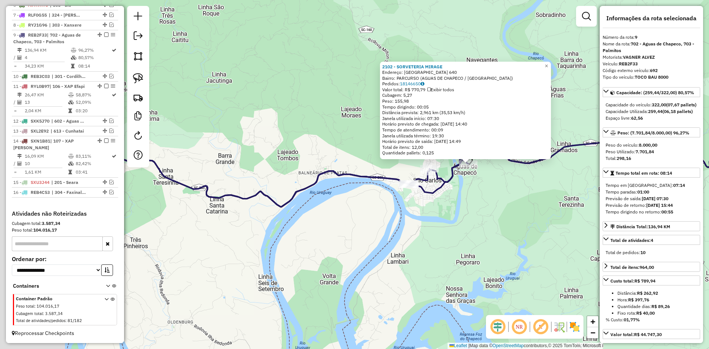
drag, startPoint x: 358, startPoint y: 235, endPoint x: 460, endPoint y: 223, distance: 101.9
click at [458, 223] on div "2102 - SORVETERIA MIRAGE Endereço: PORTO UNIAO 640 Bairro: PARCURSO (AGUAS DE C…" at bounding box center [354, 174] width 709 height 349
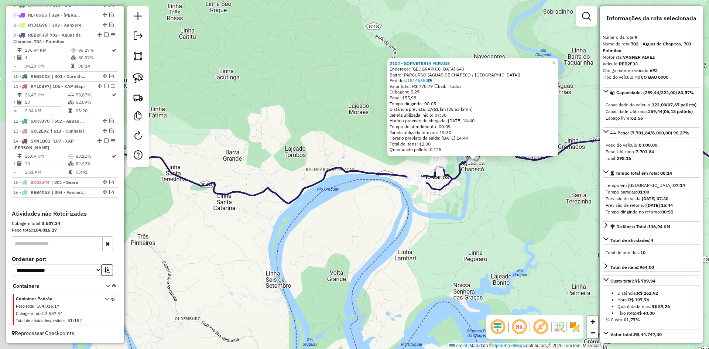
click at [452, 223] on div "2102 - SORVETERIA MIRAGE Endereço: PORTO UNIAO 640 Bairro: PARCURSO (AGUAS DE C…" at bounding box center [354, 174] width 709 height 349
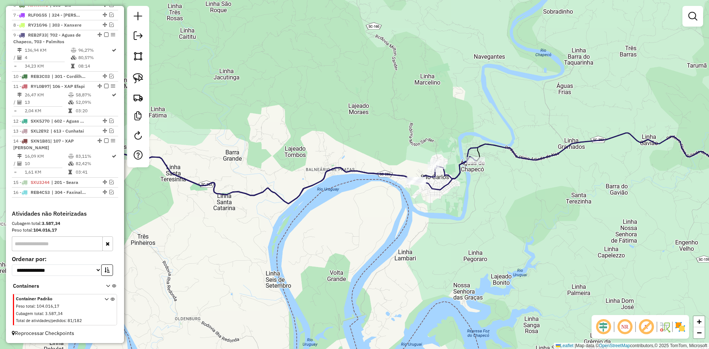
drag, startPoint x: 431, startPoint y: 220, endPoint x: 554, endPoint y: 219, distance: 122.6
click at [551, 219] on div "Janela de atendimento Grade de atendimento Capacidade Transportadoras Veículos …" at bounding box center [354, 174] width 709 height 349
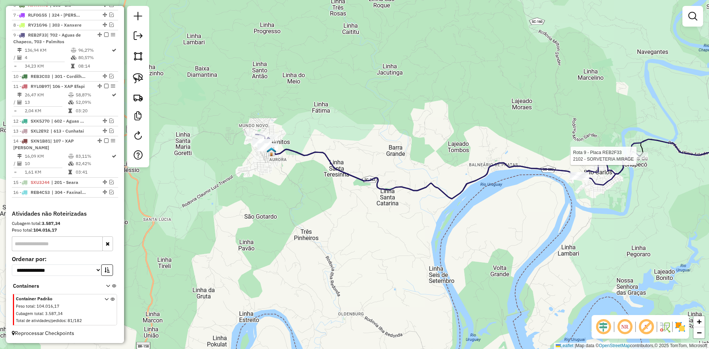
select select "*********"
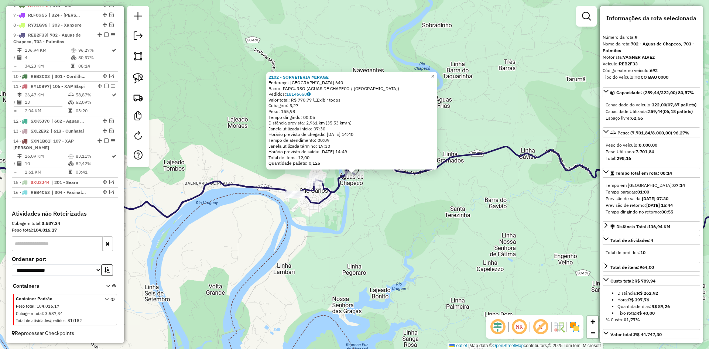
click at [469, 240] on div "2102 - SORVETERIA MIRAGE Endereço: PORTO UNIAO 640 Bairro: PARCURSO (AGUAS DE C…" at bounding box center [354, 174] width 709 height 349
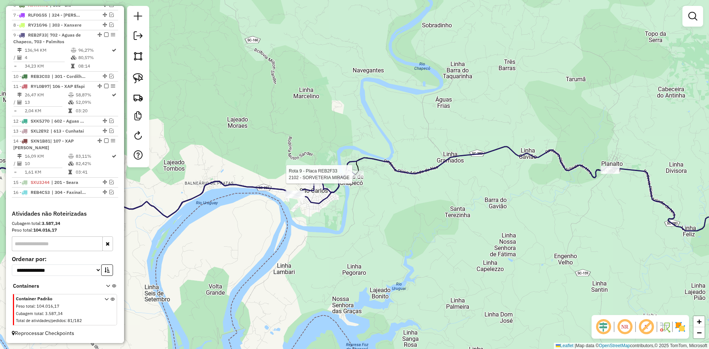
select select "*********"
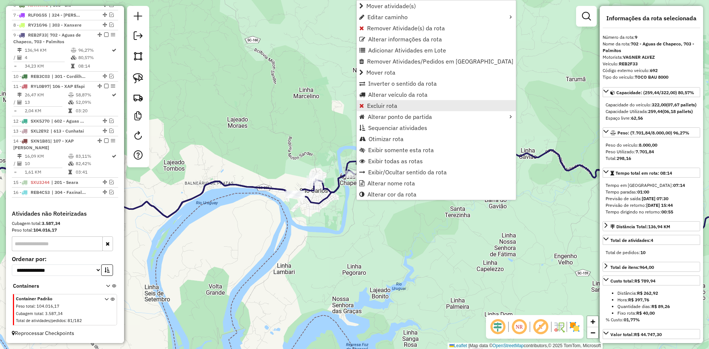
click at [375, 107] on span "Excluir rota" at bounding box center [382, 106] width 30 height 6
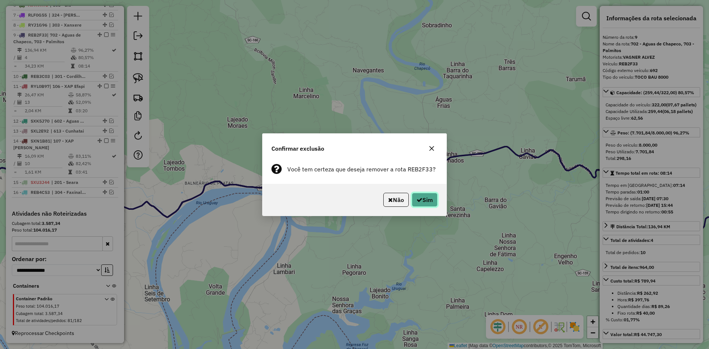
click at [423, 197] on button "Sim" at bounding box center [425, 200] width 26 height 14
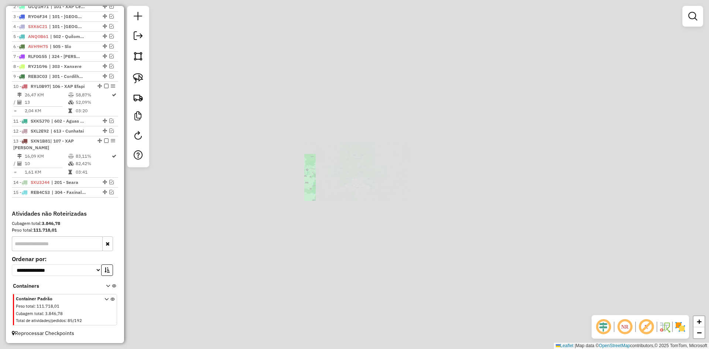
scroll to position [316, 0]
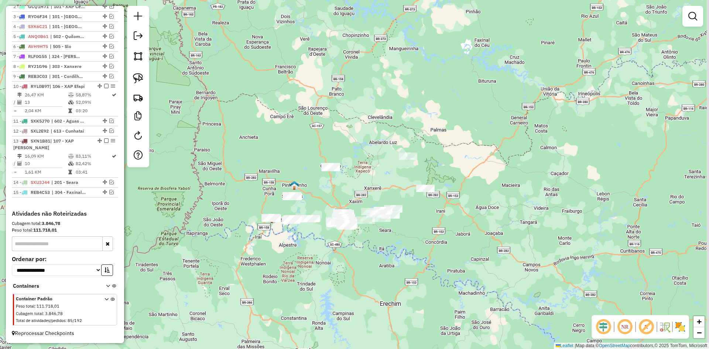
drag, startPoint x: 392, startPoint y: 184, endPoint x: 385, endPoint y: 187, distance: 7.3
click at [386, 186] on div "Janela de atendimento Grade de atendimento Capacidade Transportadoras Veículos …" at bounding box center [354, 174] width 709 height 349
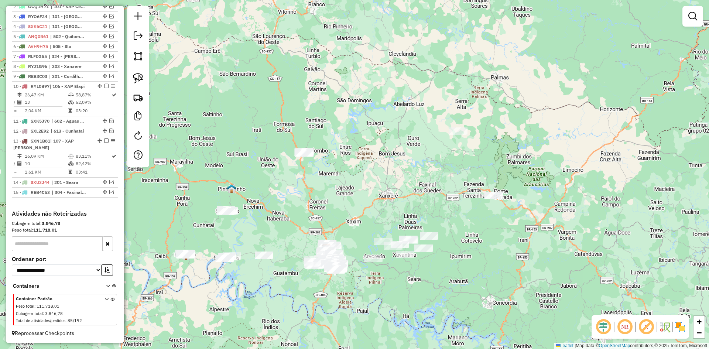
drag, startPoint x: 349, startPoint y: 185, endPoint x: 343, endPoint y: 178, distance: 9.5
click at [344, 178] on div "Janela de atendimento Grade de atendimento Capacidade Transportadoras Veículos …" at bounding box center [354, 174] width 709 height 349
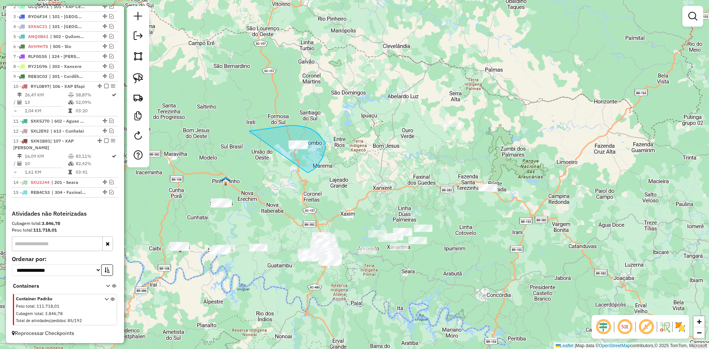
drag, startPoint x: 307, startPoint y: 172, endPoint x: 252, endPoint y: 145, distance: 61.1
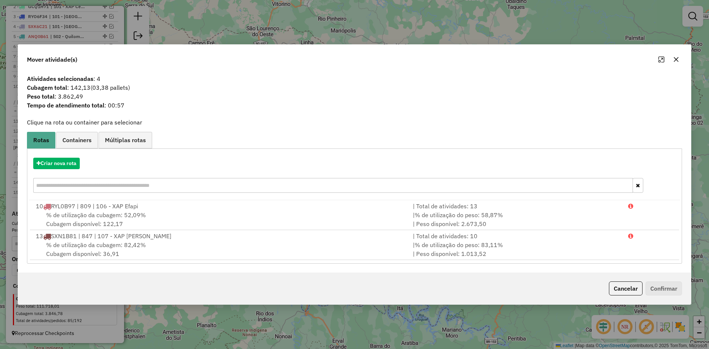
click at [684, 63] on div "Mover atividade(s)" at bounding box center [354, 58] width 673 height 27
click at [674, 58] on icon "button" at bounding box center [676, 59] width 6 height 6
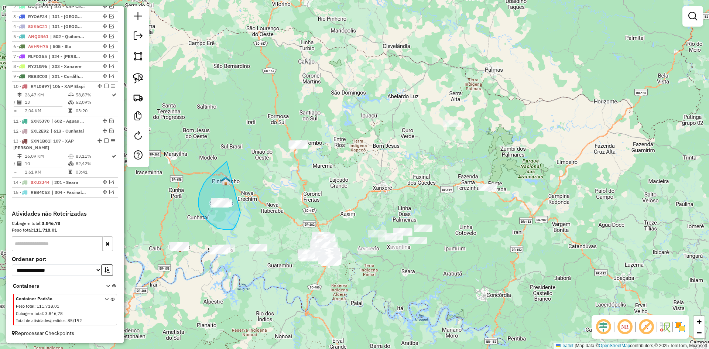
drag, startPoint x: 224, startPoint y: 164, endPoint x: 240, endPoint y: 209, distance: 48.2
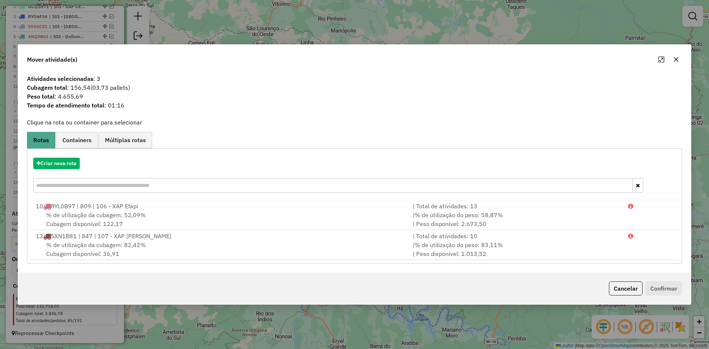
click at [681, 59] on button "button" at bounding box center [676, 60] width 12 height 12
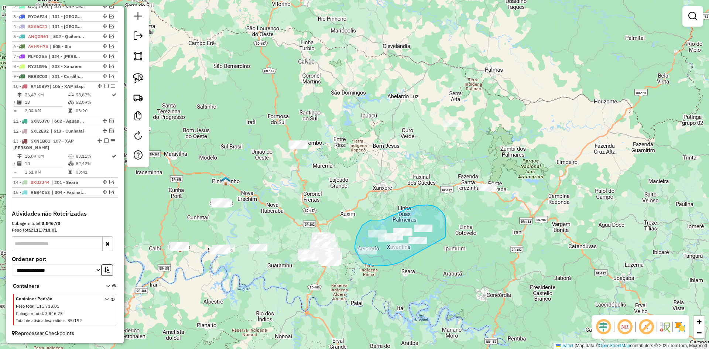
drag, startPoint x: 446, startPoint y: 221, endPoint x: 406, endPoint y: 259, distance: 55.1
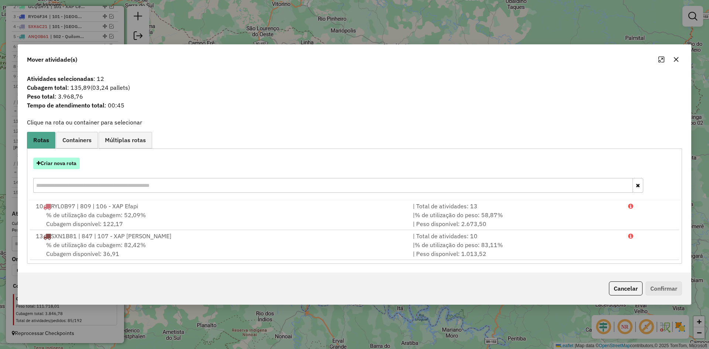
click at [69, 158] on button "Criar nova rota" at bounding box center [56, 163] width 47 height 11
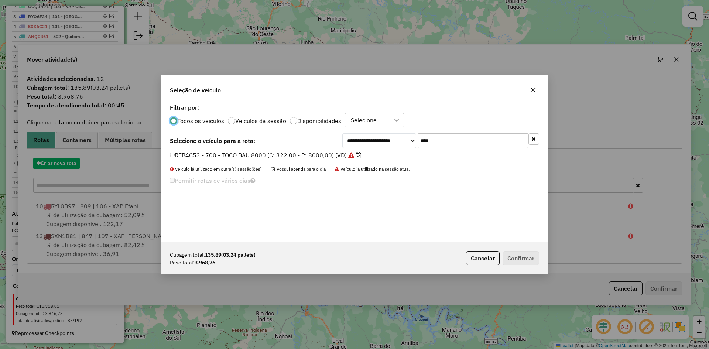
scroll to position [4, 2]
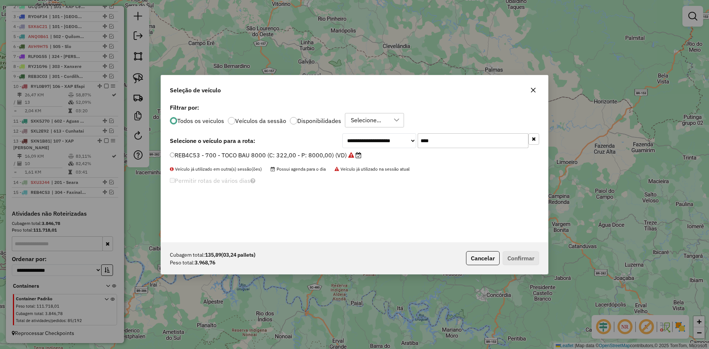
click at [461, 137] on input "****" at bounding box center [472, 140] width 111 height 15
type input "****"
click at [261, 155] on label "REB2F33 - 692 - TOCO BAU 8000 (C: 322,00 - P: 8000,00) (VD)" at bounding box center [262, 155] width 184 height 9
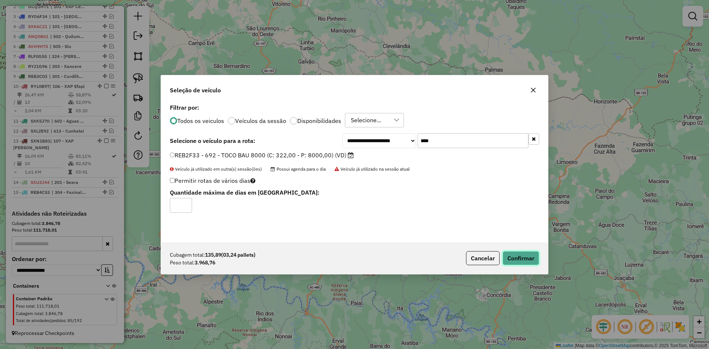
click at [523, 257] on button "Confirmar" at bounding box center [520, 258] width 37 height 14
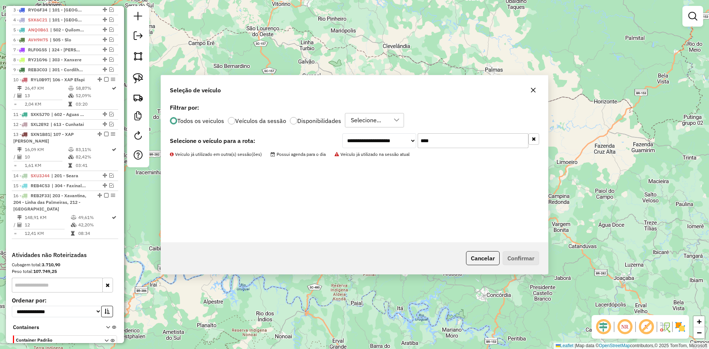
scroll to position [357, 0]
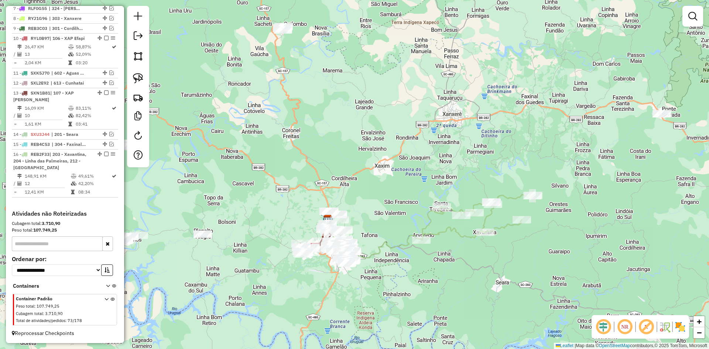
drag, startPoint x: 380, startPoint y: 250, endPoint x: 474, endPoint y: 239, distance: 94.8
click at [473, 240] on div "Janela de atendimento Grade de atendimento Capacidade Transportadoras Veículos …" at bounding box center [354, 174] width 709 height 349
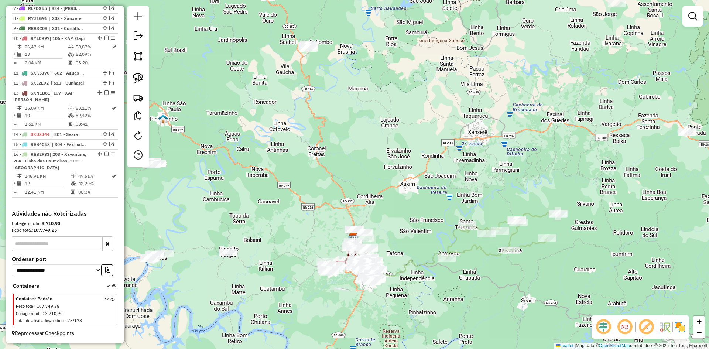
drag, startPoint x: 398, startPoint y: 110, endPoint x: 383, endPoint y: 197, distance: 88.1
click at [383, 197] on div "Janela de atendimento Grade de atendimento Capacidade Transportadoras Veículos …" at bounding box center [354, 174] width 709 height 349
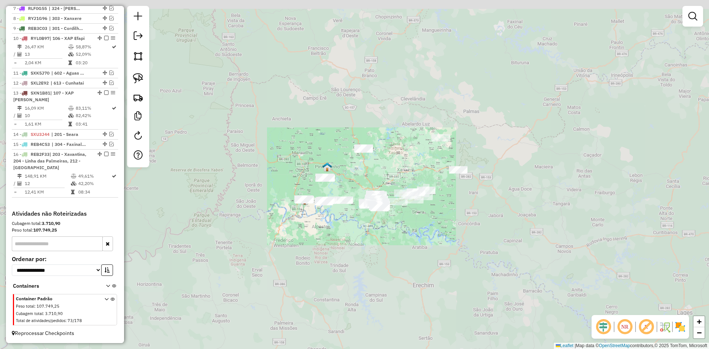
drag, startPoint x: 372, startPoint y: 135, endPoint x: 391, endPoint y: 161, distance: 32.8
click at [390, 161] on div "Janela de atendimento Grade de atendimento Capacidade Transportadoras Veículos …" at bounding box center [354, 174] width 709 height 349
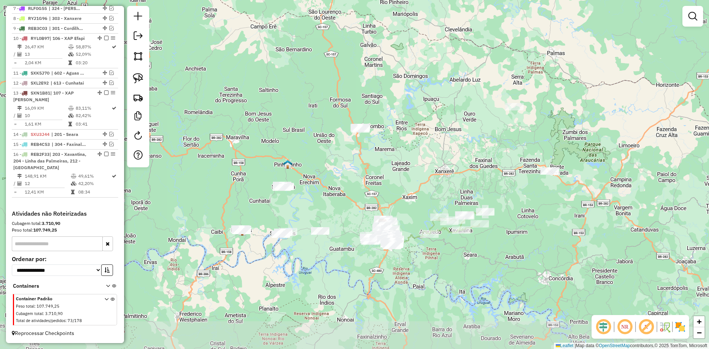
drag, startPoint x: 366, startPoint y: 164, endPoint x: 363, endPoint y: 157, distance: 7.4
click at [363, 157] on div "Janela de atendimento Grade de atendimento Capacidade Transportadoras Veículos …" at bounding box center [354, 174] width 709 height 349
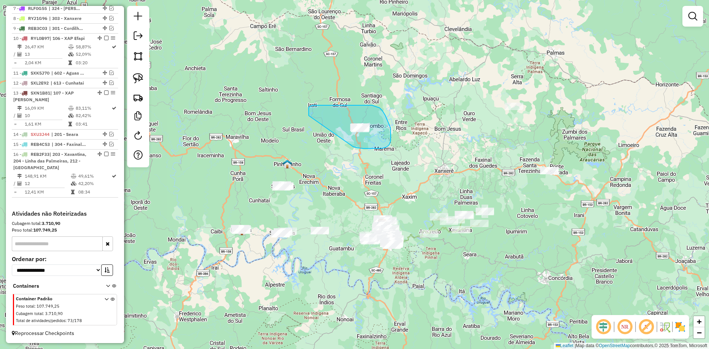
drag, startPoint x: 368, startPoint y: 148, endPoint x: 309, endPoint y: 116, distance: 68.2
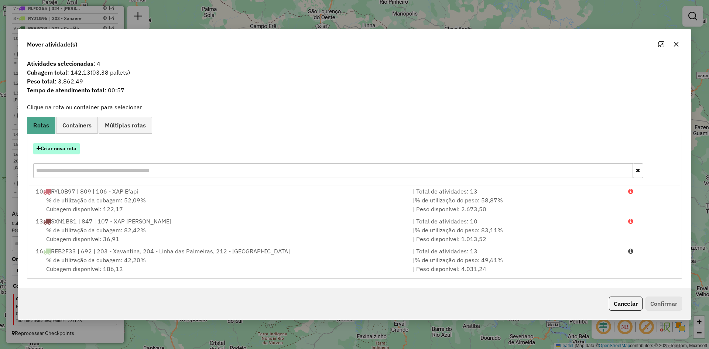
click at [61, 152] on button "Criar nova rota" at bounding box center [56, 148] width 47 height 11
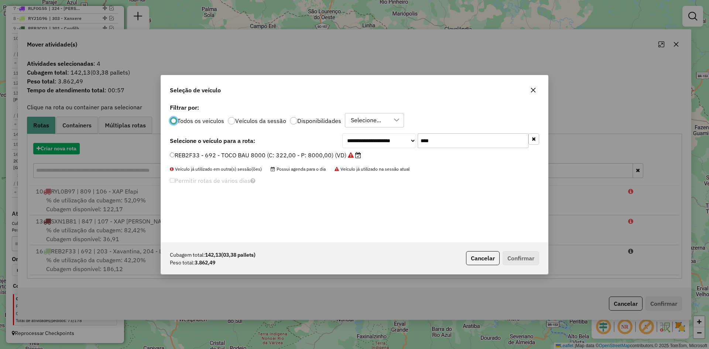
scroll to position [4, 2]
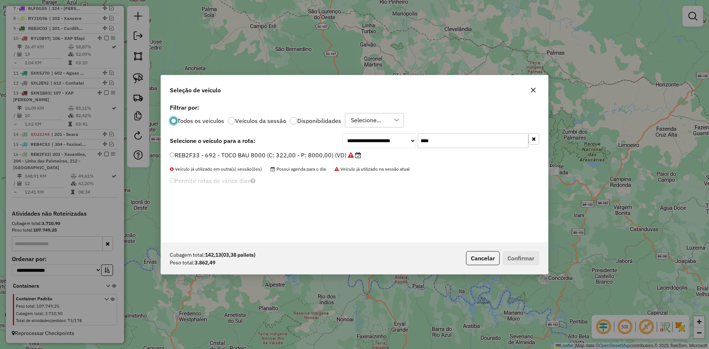
click at [458, 145] on input "****" at bounding box center [472, 140] width 111 height 15
click at [457, 144] on input "****" at bounding box center [472, 140] width 111 height 15
type input "****"
click at [255, 151] on label "SXK7G82 - TOCO BAU 7200 (C: 300,00 - P: 7200,00) (VD)" at bounding box center [254, 155] width 168 height 9
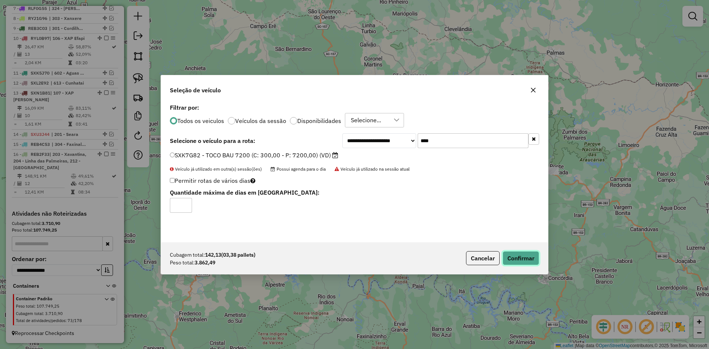
click at [527, 262] on button "Confirmar" at bounding box center [520, 258] width 37 height 14
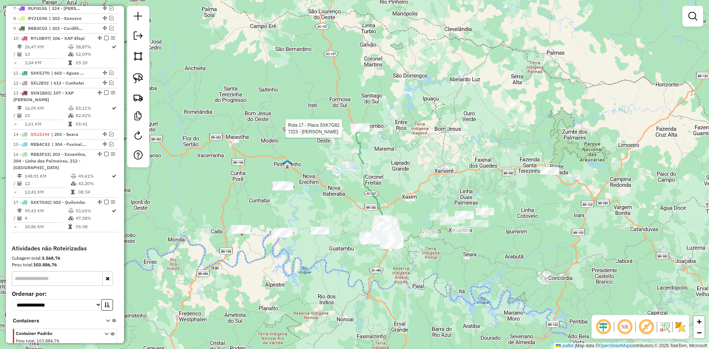
click at [356, 132] on div at bounding box center [360, 128] width 18 height 7
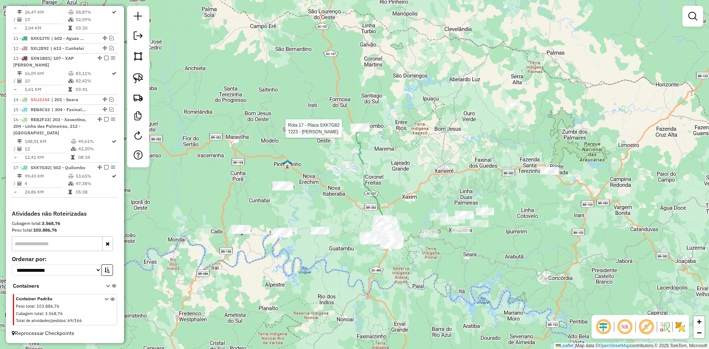
select select "*********"
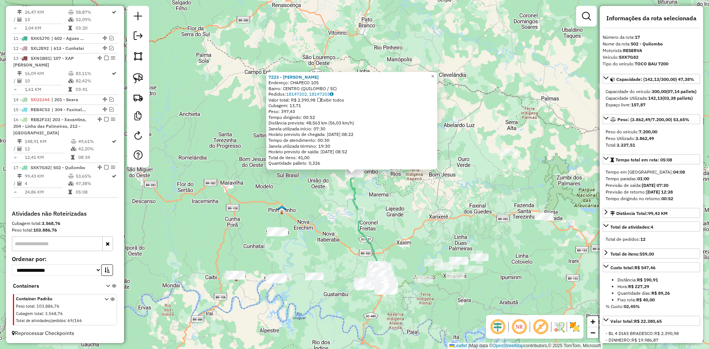
click at [423, 216] on div "7223 - MERCADO LORENZATTO Endereço: CHAPECO 105 Bairro: CENTRO (QUILOMBO / SC) …" at bounding box center [354, 174] width 709 height 349
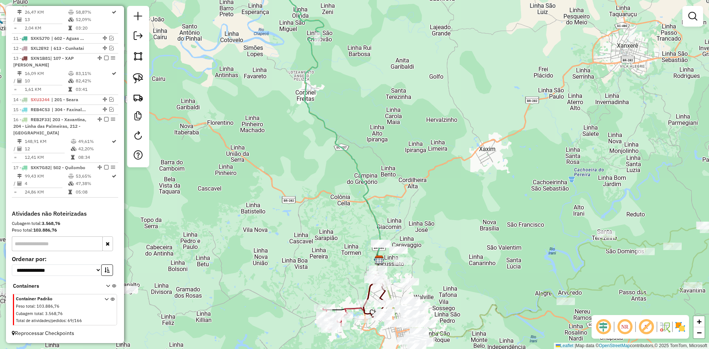
drag, startPoint x: 416, startPoint y: 241, endPoint x: 424, endPoint y: 183, distance: 58.6
click at [423, 186] on div "Janela de atendimento Grade de atendimento Capacidade Transportadoras Veículos …" at bounding box center [354, 174] width 709 height 349
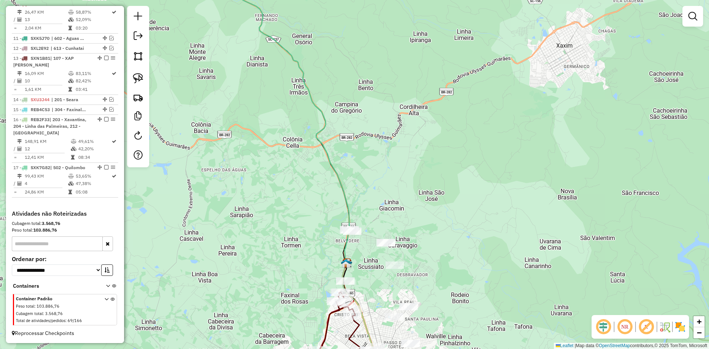
drag, startPoint x: 424, startPoint y: 189, endPoint x: 431, endPoint y: 137, distance: 52.6
click at [431, 138] on div "Janela de atendimento Grade de atendimento Capacidade Transportadoras Veículos …" at bounding box center [354, 174] width 709 height 349
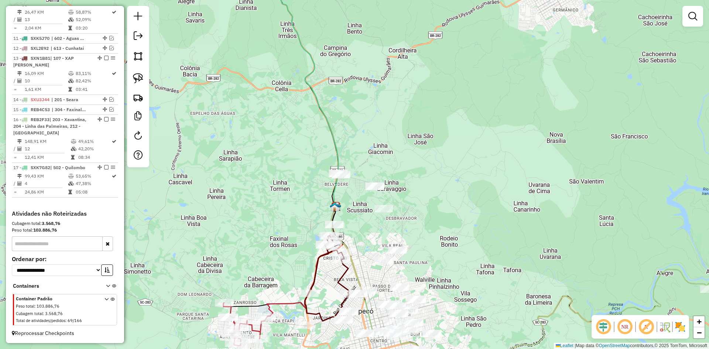
drag, startPoint x: 438, startPoint y: 147, endPoint x: 350, endPoint y: 135, distance: 89.3
click at [350, 135] on div "Janela de atendimento Grade de atendimento Capacidade Transportadoras Veículos …" at bounding box center [354, 174] width 709 height 349
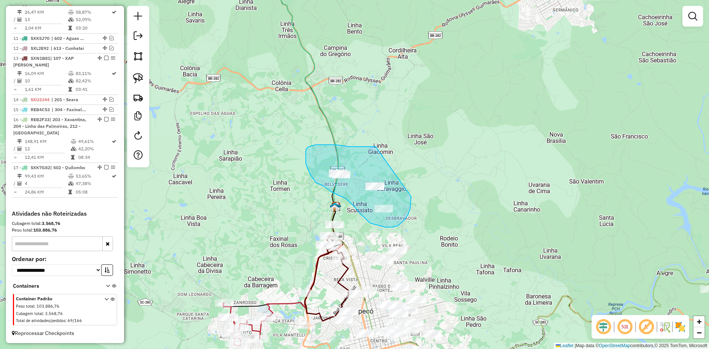
drag, startPoint x: 375, startPoint y: 147, endPoint x: 411, endPoint y: 194, distance: 59.1
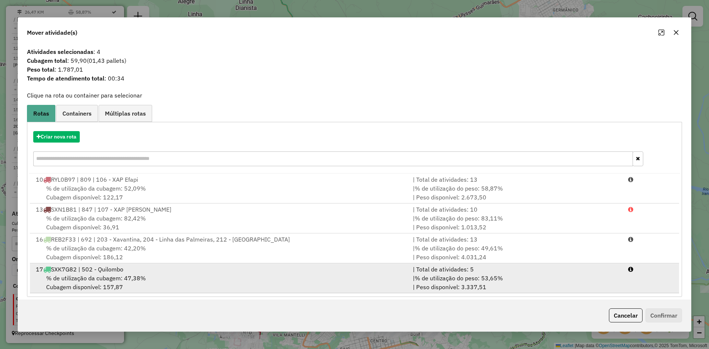
click at [134, 277] on span "% de utilização da cubagem: 47,38%" at bounding box center [96, 277] width 100 height 7
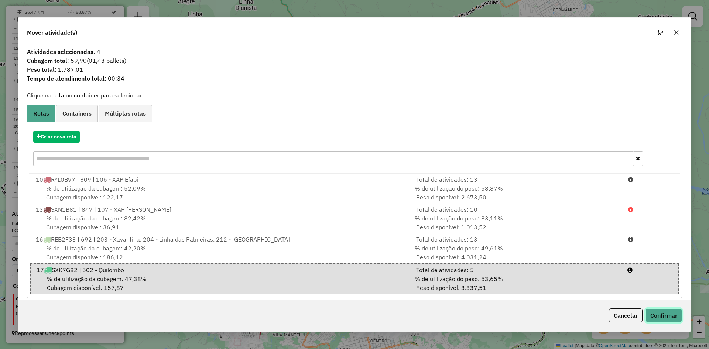
click at [661, 315] on button "Confirmar" at bounding box center [663, 315] width 37 height 14
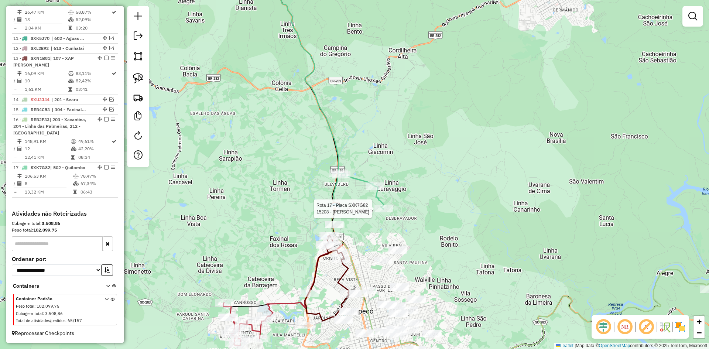
select select "*********"
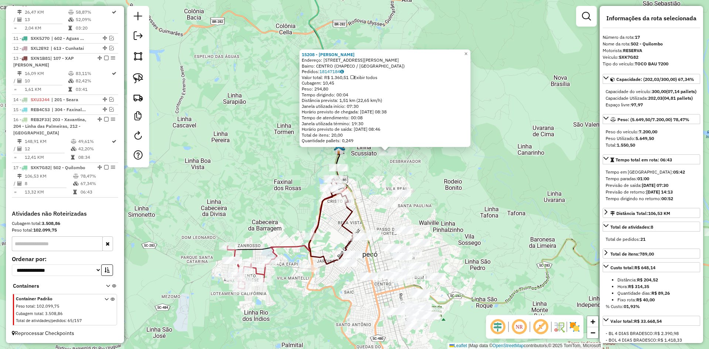
drag, startPoint x: 455, startPoint y: 226, endPoint x: 481, endPoint y: 203, distance: 34.0
click at [481, 203] on div "15208 - FRANCISCO FOGUER Endereço: Rua Albino Sa Filho - E 58 Bairro: CENTRO (C…" at bounding box center [354, 174] width 709 height 349
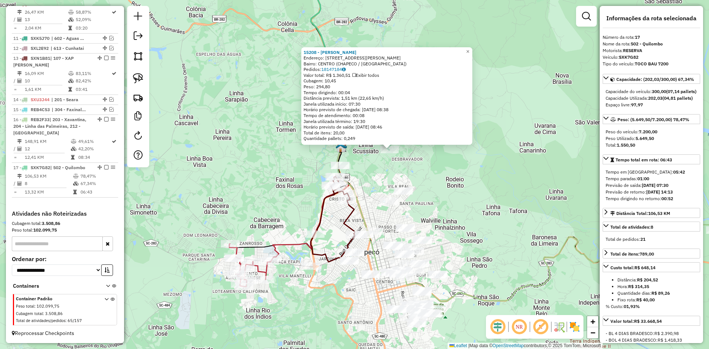
click at [481, 203] on div "15208 - FRANCISCO FOGUER Endereço: Rua Albino Sa Filho - E 58 Bairro: CENTRO (C…" at bounding box center [354, 174] width 709 height 349
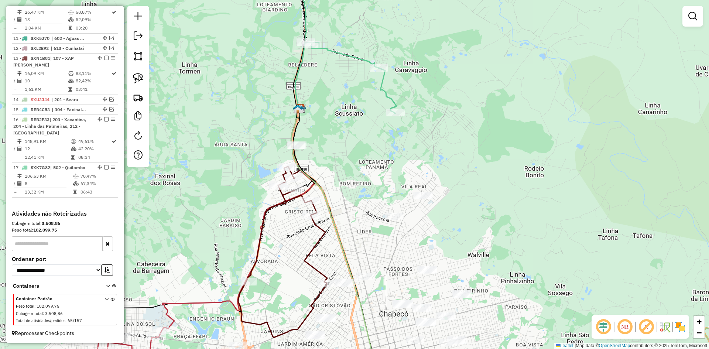
drag, startPoint x: 409, startPoint y: 200, endPoint x: 433, endPoint y: 214, distance: 27.8
click at [433, 214] on div "Janela de atendimento Grade de atendimento Capacidade Transportadoras Veículos …" at bounding box center [354, 174] width 709 height 349
select select "*********"
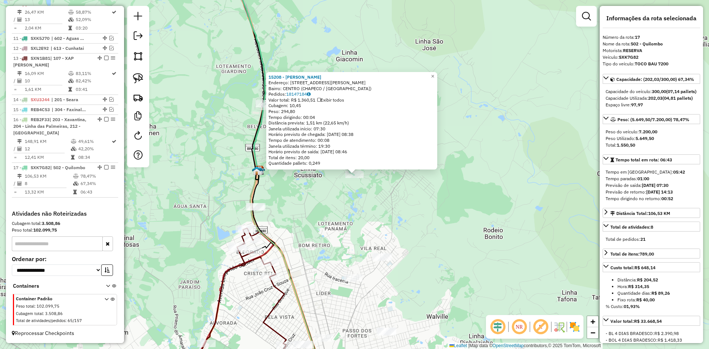
click at [457, 203] on div "15208 - FRANCISCO FOGUER Endereço: Rua Albino Sa Filho - E 58 Bairro: CENTRO (C…" at bounding box center [354, 174] width 709 height 349
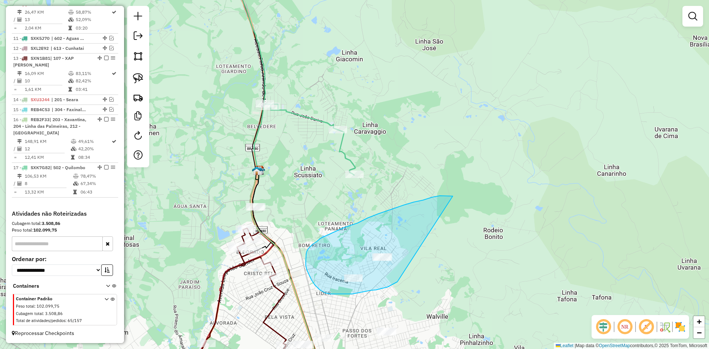
drag, startPoint x: 453, startPoint y: 196, endPoint x: 401, endPoint y: 278, distance: 97.0
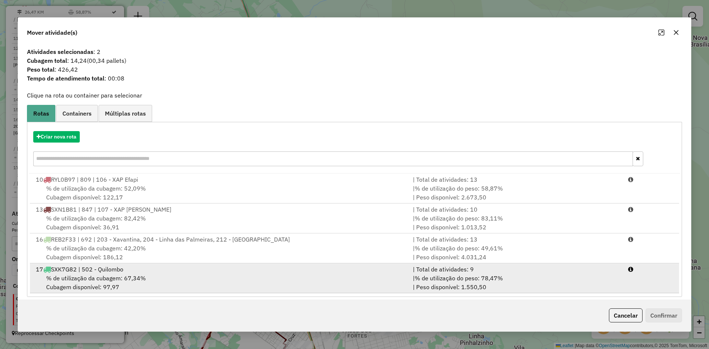
click at [159, 269] on div "17 SXK7G82 | 502 - Quilombo" at bounding box center [219, 269] width 377 height 9
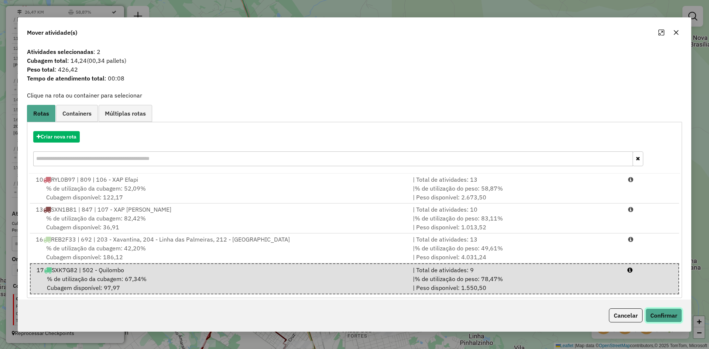
click at [649, 317] on button "Confirmar" at bounding box center [663, 315] width 37 height 14
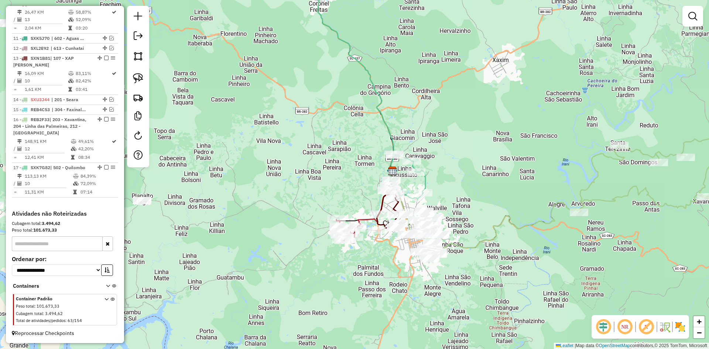
drag, startPoint x: 484, startPoint y: 151, endPoint x: 437, endPoint y: 217, distance: 81.6
click at [437, 217] on div "Janela de atendimento Grade de atendimento Capacidade Transportadoras Veículos …" at bounding box center [354, 174] width 709 height 349
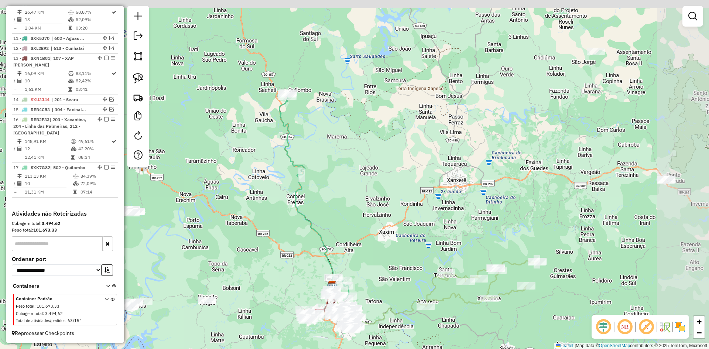
drag, startPoint x: 453, startPoint y: 197, endPoint x: 399, endPoint y: 251, distance: 76.7
click at [399, 251] on div "Janela de atendimento Grade de atendimento Capacidade Transportadoras Veículos …" at bounding box center [354, 174] width 709 height 349
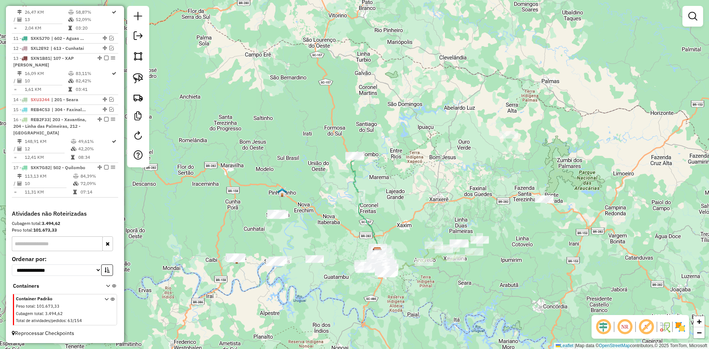
drag, startPoint x: 400, startPoint y: 240, endPoint x: 404, endPoint y: 217, distance: 22.9
click at [427, 212] on div "Janela de atendimento Grade de atendimento Capacidade Transportadoras Veículos …" at bounding box center [354, 174] width 709 height 349
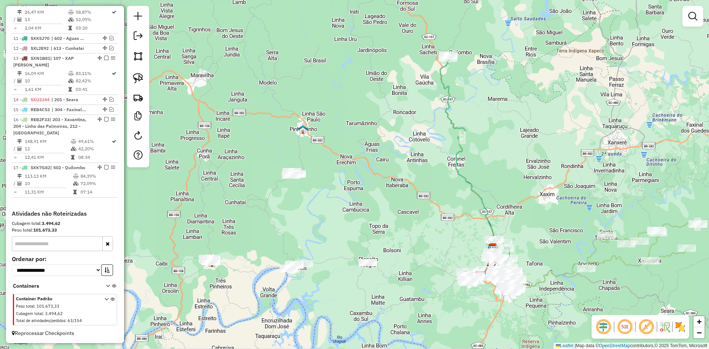
drag, startPoint x: 291, startPoint y: 221, endPoint x: 420, endPoint y: 125, distance: 160.4
click at [359, 189] on div "Janela de atendimento Grade de atendimento Capacidade Transportadoras Veículos …" at bounding box center [354, 174] width 709 height 349
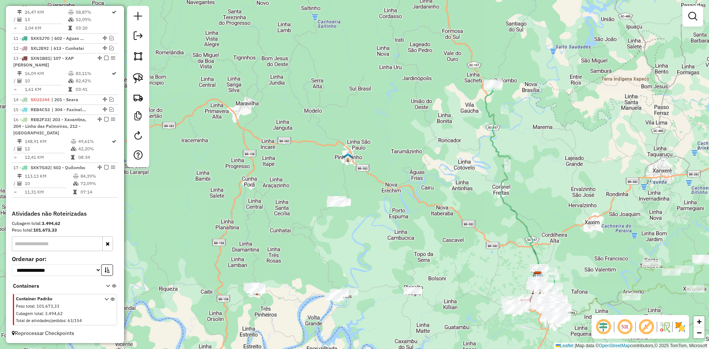
drag, startPoint x: 457, startPoint y: 113, endPoint x: 413, endPoint y: 189, distance: 87.9
click at [413, 189] on div "Janela de atendimento Grade de atendimento Capacidade Transportadoras Veículos …" at bounding box center [354, 174] width 709 height 349
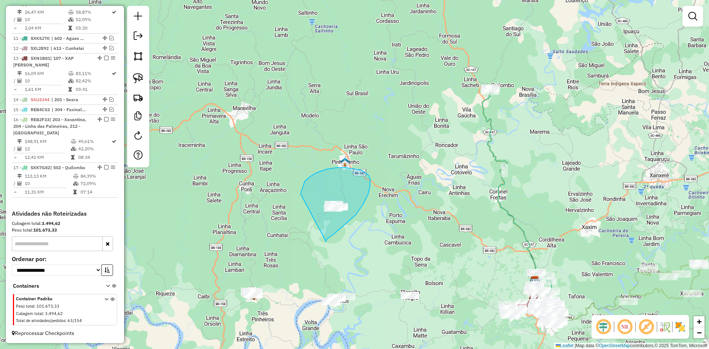
drag, startPoint x: 326, startPoint y: 241, endPoint x: 299, endPoint y: 197, distance: 51.7
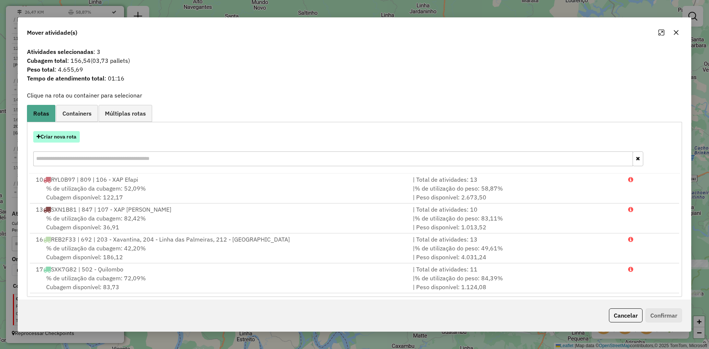
click at [61, 135] on button "Criar nova rota" at bounding box center [56, 136] width 47 height 11
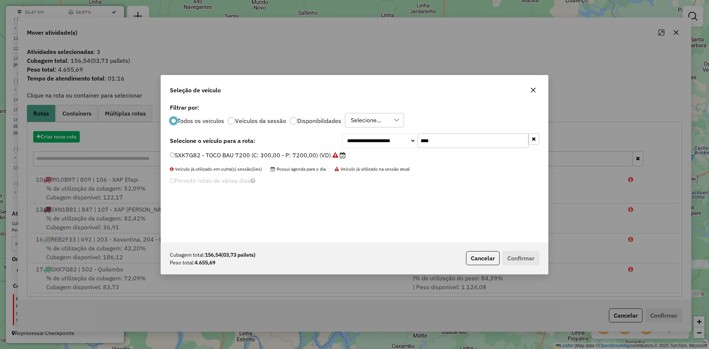
scroll to position [4, 2]
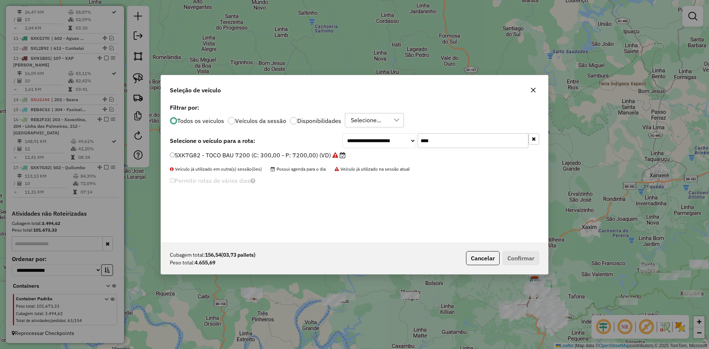
click at [196, 151] on div "**********" at bounding box center [354, 172] width 387 height 140
click at [194, 155] on label "SXK7G82 - TOCO BAU 7200 (C: 300,00 - P: 7200,00) (VD)" at bounding box center [258, 155] width 176 height 9
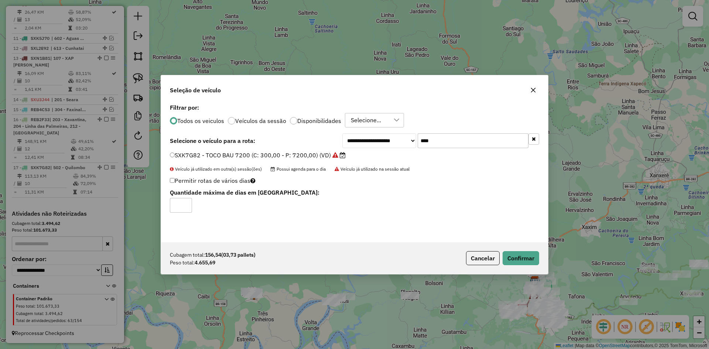
click at [522, 250] on div "Cubagem total: 156,54 (03,73 pallets) Peso total: 4.655,69 Cancelar Confirmar" at bounding box center [354, 258] width 387 height 32
click at [522, 256] on button "Confirmar" at bounding box center [520, 258] width 37 height 14
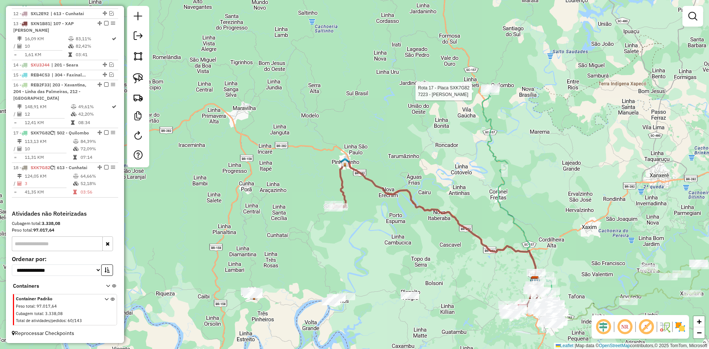
select select "*********"
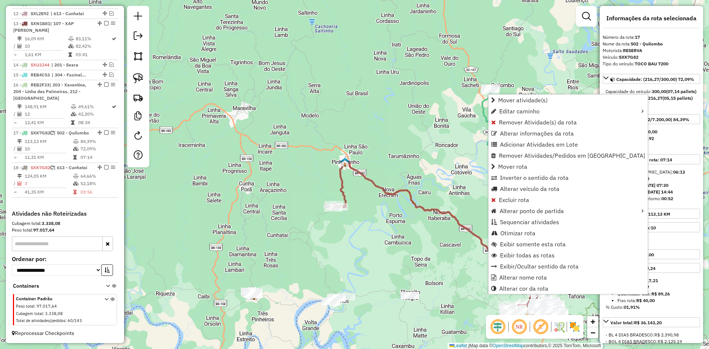
scroll to position [446, 0]
click at [520, 192] on span "Alterar veículo da rota" at bounding box center [529, 189] width 59 height 6
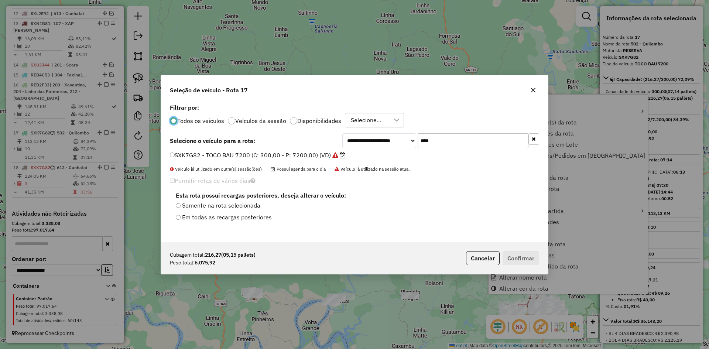
scroll to position [4, 2]
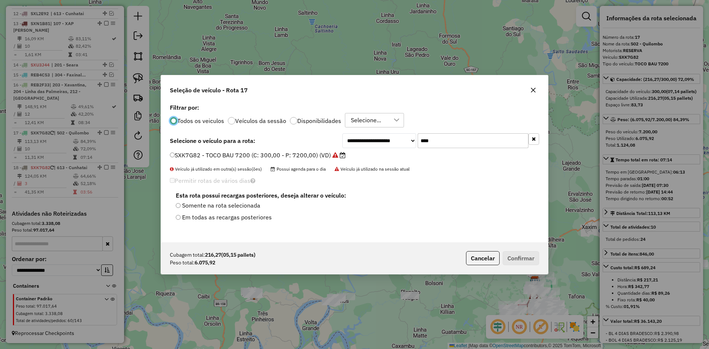
click at [451, 141] on input "****" at bounding box center [472, 140] width 111 height 15
type input "****"
click at [233, 159] on label "RLF0J01 - 688 - 3/4 BAU 5000 (C: 210,00 - P: 5500,00)" at bounding box center [248, 155] width 157 height 9
click at [525, 262] on button "Confirmar" at bounding box center [520, 258] width 37 height 14
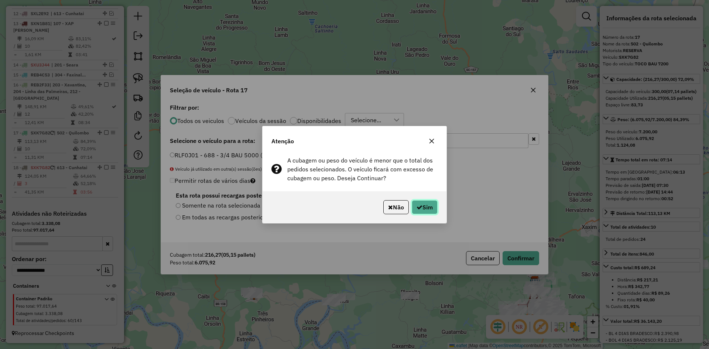
click at [421, 209] on button "Sim" at bounding box center [425, 207] width 26 height 14
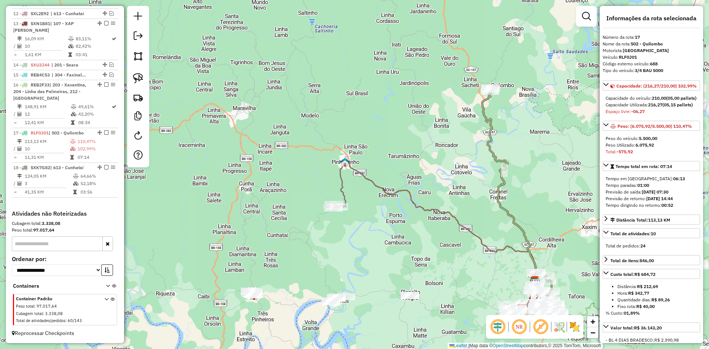
scroll to position [433, 0]
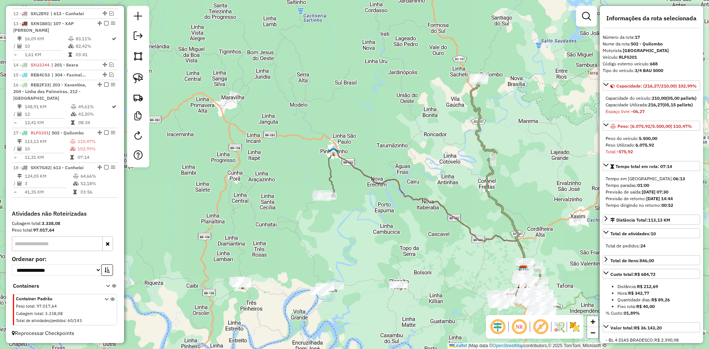
drag, startPoint x: 499, startPoint y: 216, endPoint x: 457, endPoint y: 178, distance: 57.0
click at [457, 178] on div "Janela de atendimento Grade de atendimento Capacidade Transportadoras Veículos …" at bounding box center [354, 174] width 709 height 349
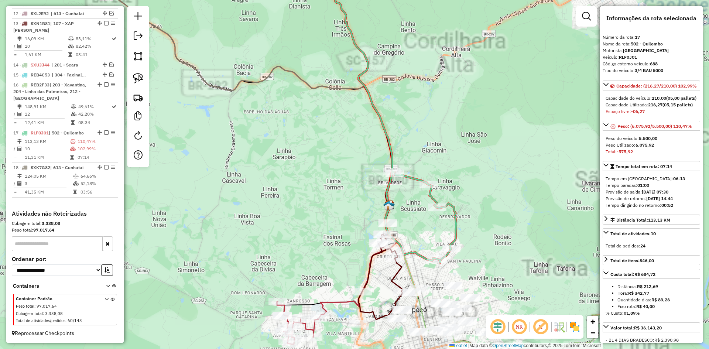
drag, startPoint x: 509, startPoint y: 259, endPoint x: 533, endPoint y: 217, distance: 48.5
click at [533, 217] on div "Janela de atendimento Grade de atendimento Capacidade Transportadoras Veículos …" at bounding box center [354, 174] width 709 height 349
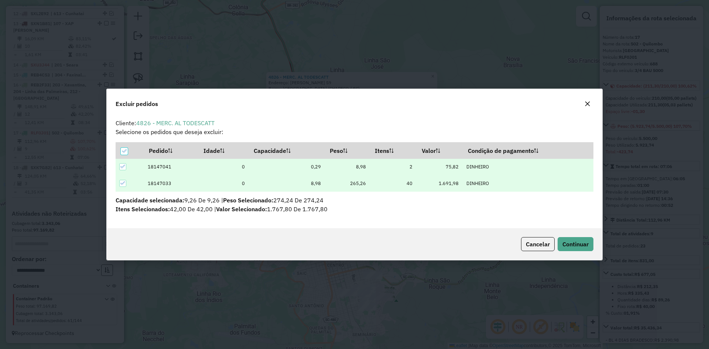
scroll to position [0, 0]
click at [571, 245] on span "Continuar" at bounding box center [575, 243] width 26 height 7
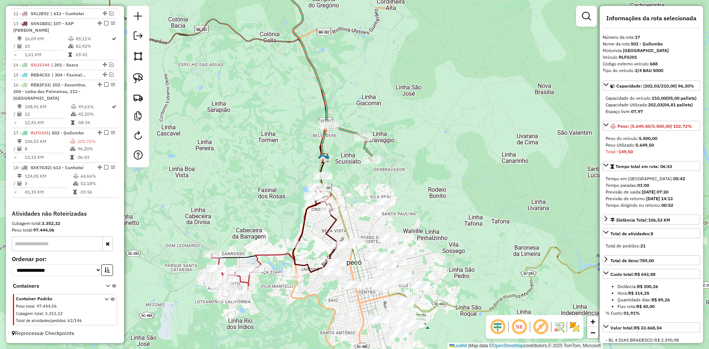
drag, startPoint x: 431, startPoint y: 196, endPoint x: 504, endPoint y: 258, distance: 95.8
click at [504, 258] on div "Janela de atendimento Grade de atendimento Capacidade Transportadoras Veículos …" at bounding box center [354, 174] width 709 height 349
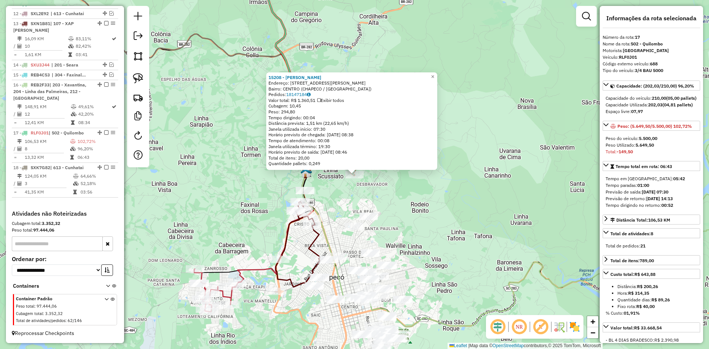
click at [363, 192] on div "15208 - FRANCISCO FOGUER Endereço: Rua Albino Sa Filho - E 58 Bairro: CENTRO (C…" at bounding box center [354, 174] width 709 height 349
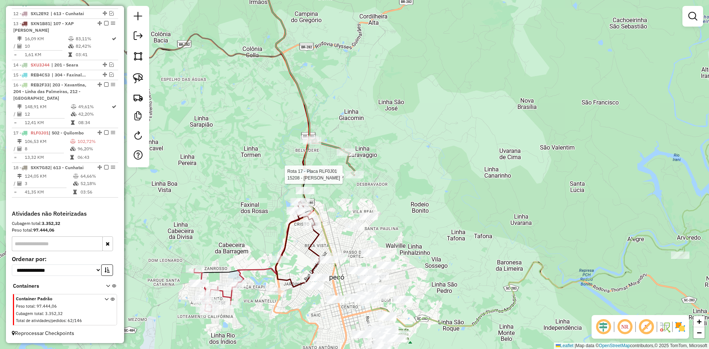
select select "*********"
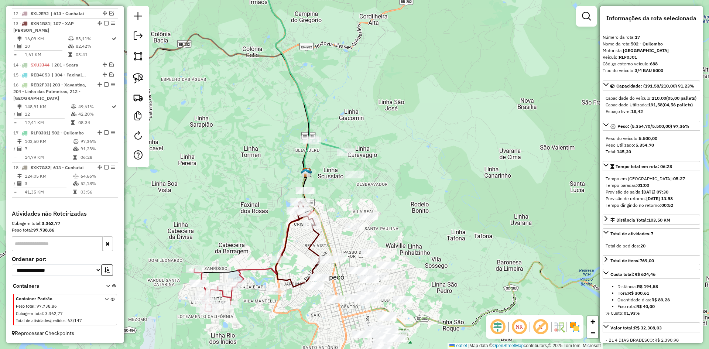
click at [460, 189] on div "Janela de atendimento Grade de atendimento Capacidade Transportadoras Veículos …" at bounding box center [354, 174] width 709 height 349
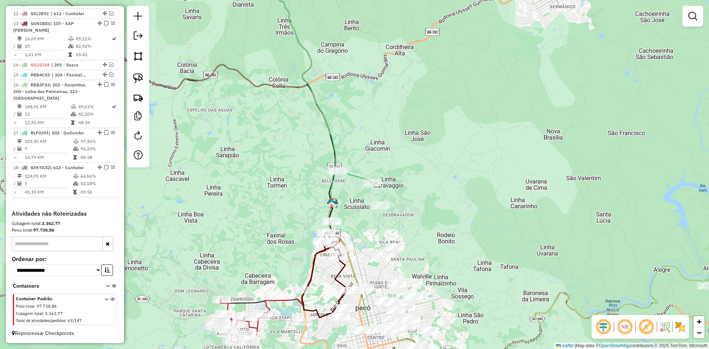
drag, startPoint x: 435, startPoint y: 153, endPoint x: 467, endPoint y: 192, distance: 50.6
click at [467, 192] on div "Janela de atendimento Grade de atendimento Capacidade Transportadoras Veículos …" at bounding box center [354, 174] width 709 height 349
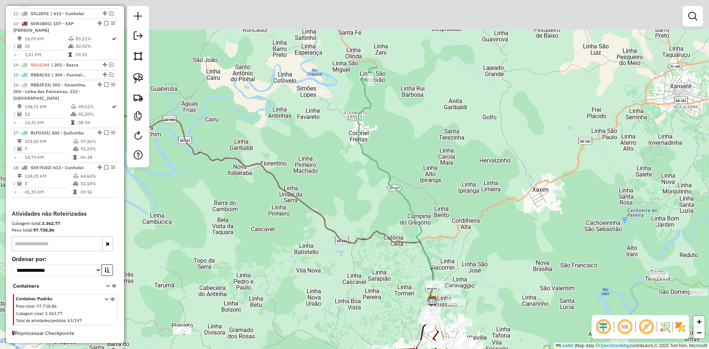
drag, startPoint x: 434, startPoint y: 148, endPoint x: 464, endPoint y: 235, distance: 92.0
click at [464, 235] on div "Janela de atendimento Grade de atendimento Capacidade Transportadoras Veículos …" at bounding box center [354, 174] width 709 height 349
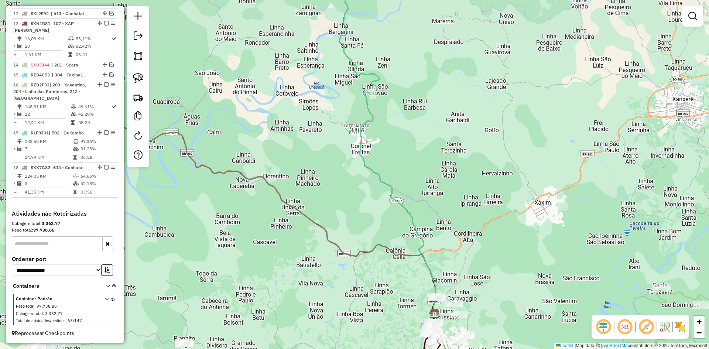
drag, startPoint x: 463, startPoint y: 225, endPoint x: 474, endPoint y: 250, distance: 26.9
click at [474, 250] on div "Janela de atendimento Grade de atendimento Capacidade Transportadoras Veículos …" at bounding box center [354, 174] width 709 height 349
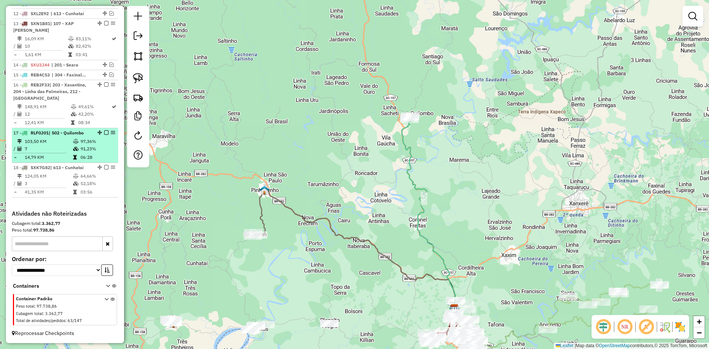
click at [105, 133] on em at bounding box center [106, 132] width 4 height 4
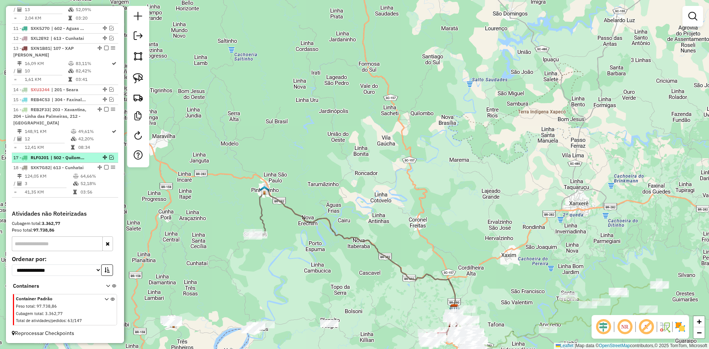
scroll to position [408, 0]
drag, startPoint x: 354, startPoint y: 186, endPoint x: 358, endPoint y: 107, distance: 78.7
click at [360, 129] on div "Janela de atendimento Grade de atendimento Capacidade Transportadoras Veículos …" at bounding box center [354, 174] width 709 height 349
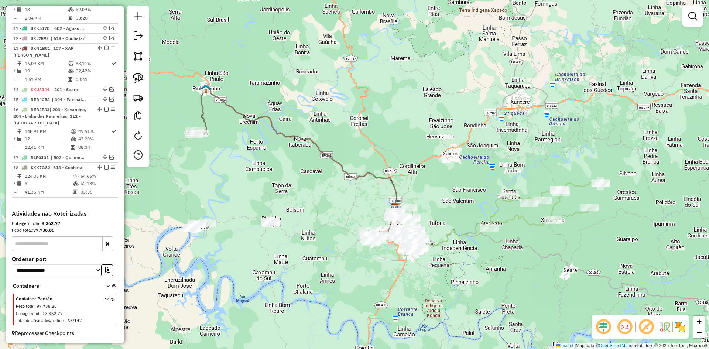
drag, startPoint x: 489, startPoint y: 152, endPoint x: 395, endPoint y: 140, distance: 95.3
click at [395, 140] on div "Janela de atendimento Grade de atendimento Capacidade Transportadoras Veículos …" at bounding box center [354, 174] width 709 height 349
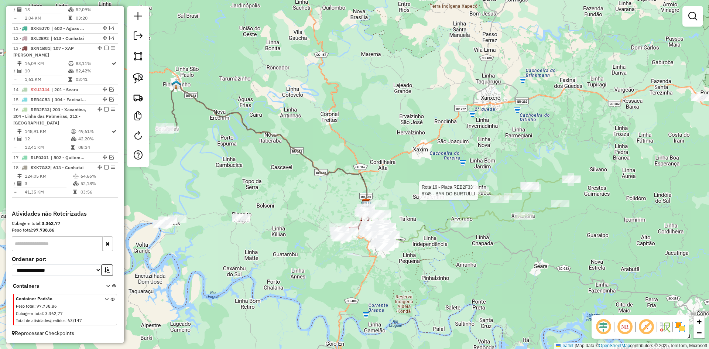
select select "*********"
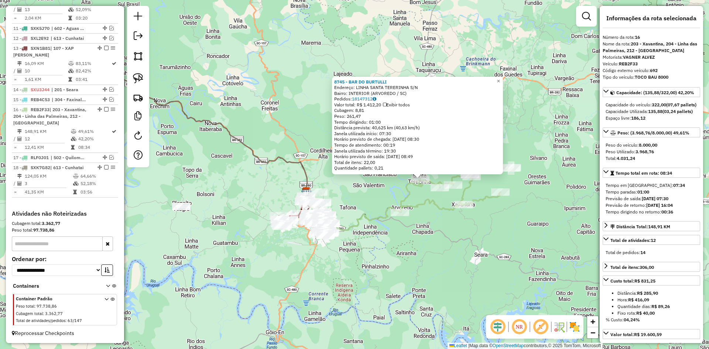
drag, startPoint x: 414, startPoint y: 225, endPoint x: 510, endPoint y: 231, distance: 96.5
click at [510, 231] on div "8745 - BAR DO BURTULLI Endereço: LINHA SANTA TERERINHA S/N Bairro: INTERIOR (AR…" at bounding box center [354, 174] width 709 height 349
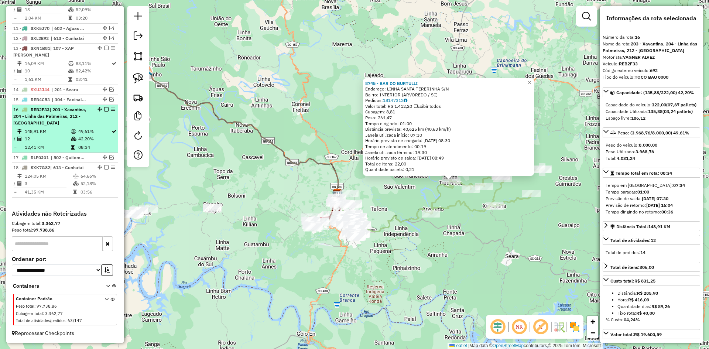
click at [104, 110] on em at bounding box center [106, 109] width 4 height 4
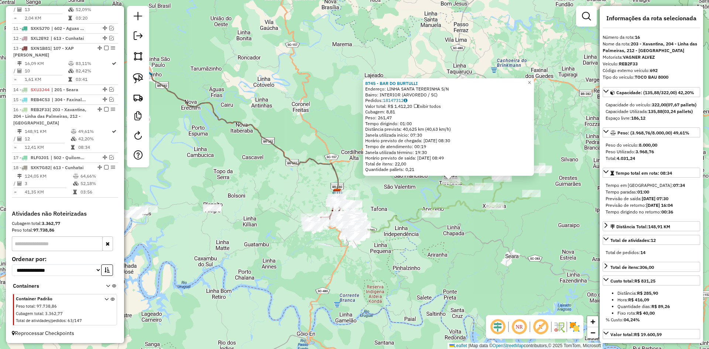
scroll to position [370, 0]
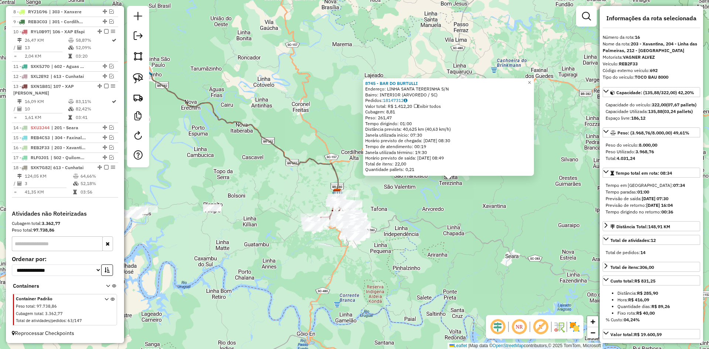
drag, startPoint x: 228, startPoint y: 168, endPoint x: 300, endPoint y: 190, distance: 74.7
click at [297, 189] on div "8745 - BAR DO BURTULLI Endereço: LINHA SANTA TERERINHA S/N Bairro: INTERIOR (AR…" at bounding box center [354, 174] width 709 height 349
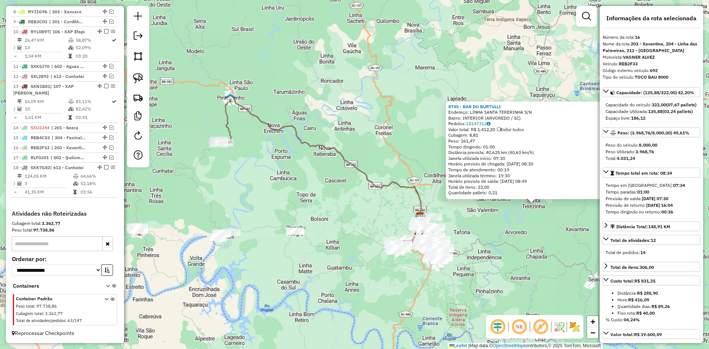
click at [301, 190] on div "8745 - BAR DO BURTULLI Endereço: LINHA SANTA TERERINHA S/N Bairro: INTERIOR (AR…" at bounding box center [354, 174] width 709 height 349
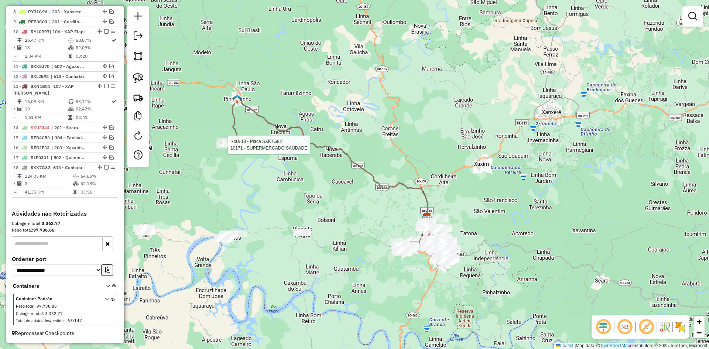
select select "*********"
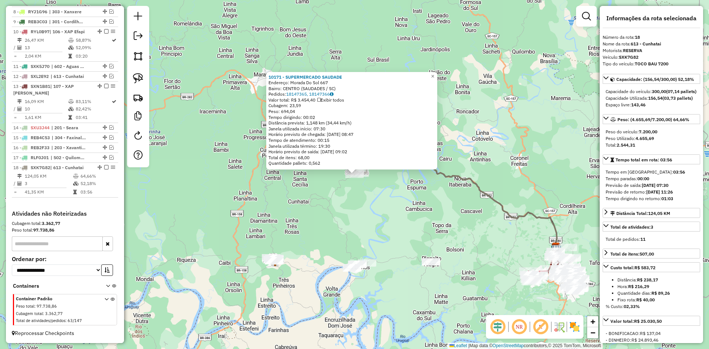
click at [446, 211] on div "10171 - SUPERMERCADO SAUDADE Endereço: Morada Do Sol 667 Bairro: CENTRO (SAUDAD…" at bounding box center [354, 174] width 709 height 349
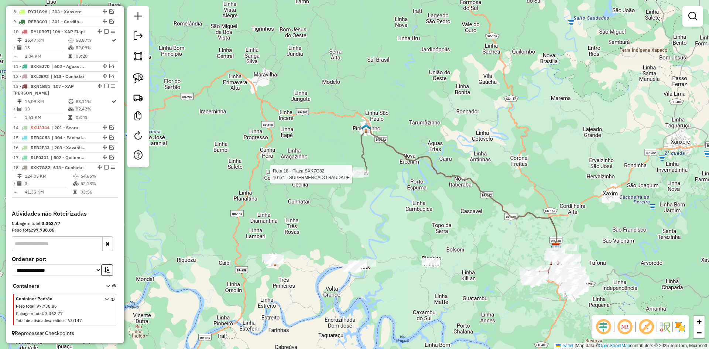
select select "*********"
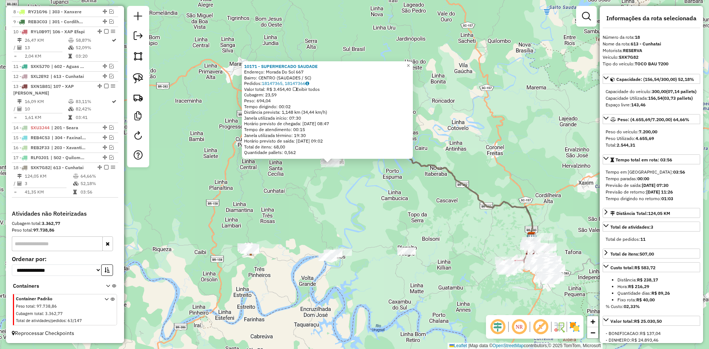
drag, startPoint x: 449, startPoint y: 223, endPoint x: 354, endPoint y: 187, distance: 101.9
click at [357, 190] on div "10171 - SUPERMERCADO SAUDADE Endereço: Morada Do Sol 667 Bairro: CENTRO (SAUDAD…" at bounding box center [354, 174] width 709 height 349
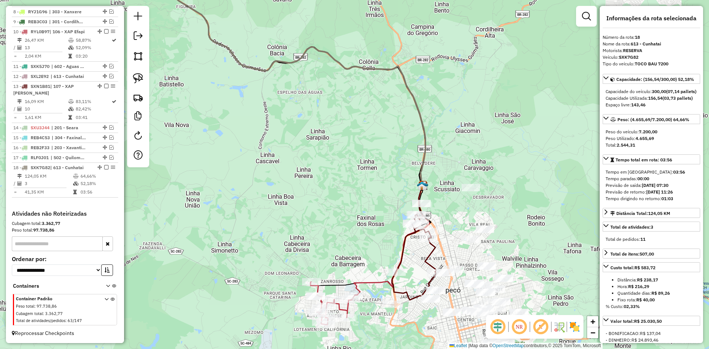
drag, startPoint x: 479, startPoint y: 179, endPoint x: 473, endPoint y: 176, distance: 6.9
click at [474, 177] on div "10171 - SUPERMERCADO SAUDADE Endereço: Morada Do Sol 667 Bairro: CENTRO (SAUDAD…" at bounding box center [354, 174] width 709 height 349
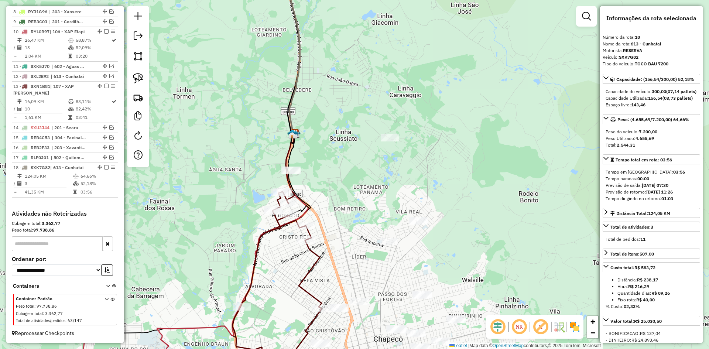
drag, startPoint x: 376, startPoint y: 161, endPoint x: 350, endPoint y: 157, distance: 25.8
click at [374, 161] on div "10171 - SUPERMERCADO SAUDADE Endereço: Morada Do Sol 667 Bairro: CENTRO (SAUDAD…" at bounding box center [354, 174] width 709 height 349
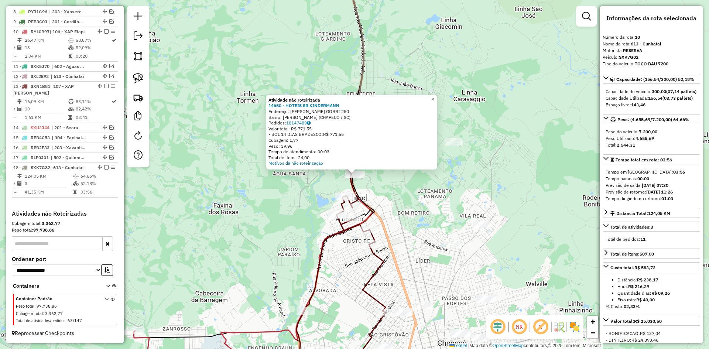
click at [424, 199] on div "Atividade não roteirizada 14650 - HOTEIS SB KINDERMANN Endereço: ROMILDA TORMEM…" at bounding box center [354, 174] width 709 height 349
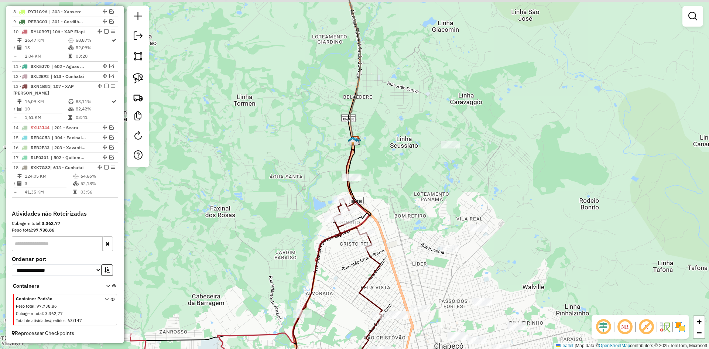
drag, startPoint x: 417, startPoint y: 185, endPoint x: 395, endPoint y: 195, distance: 24.8
click at [400, 197] on div "Janela de atendimento Grade de atendimento Capacidade Transportadoras Veículos …" at bounding box center [354, 174] width 709 height 349
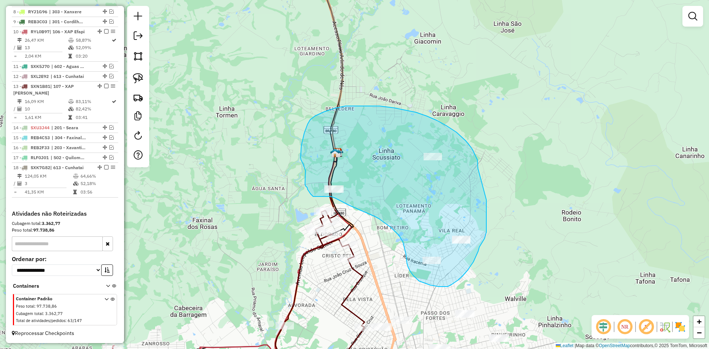
drag, startPoint x: 472, startPoint y: 149, endPoint x: 486, endPoint y: 199, distance: 52.1
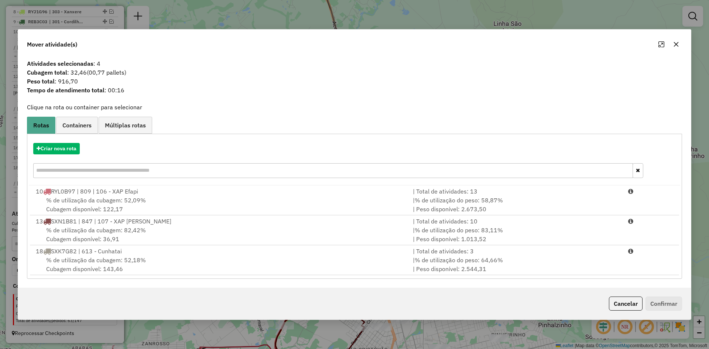
click at [127, 168] on input "text" at bounding box center [332, 170] width 599 height 15
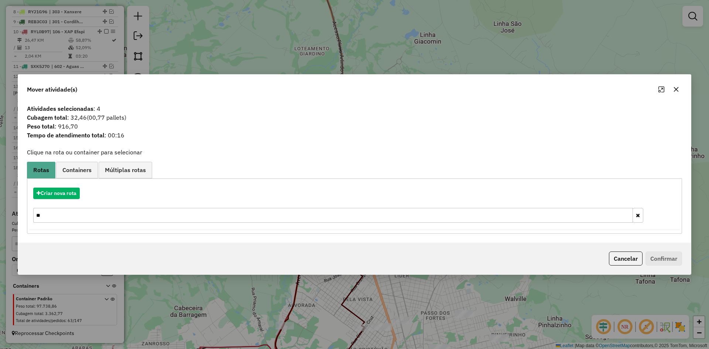
type input "*"
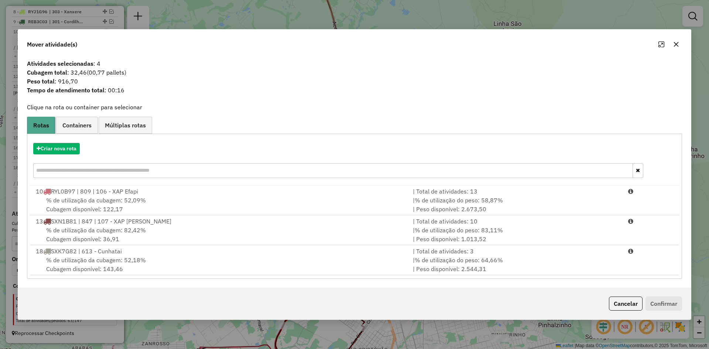
click at [675, 42] on icon "button" at bounding box center [676, 44] width 6 height 6
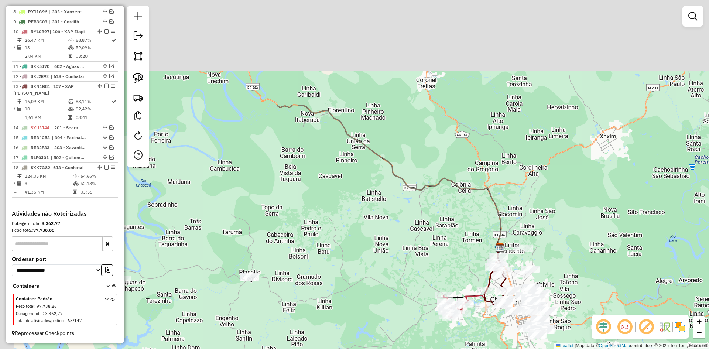
drag, startPoint x: 447, startPoint y: 58, endPoint x: 517, endPoint y: 195, distance: 153.2
click at [517, 195] on div "Janela de atendimento Grade de atendimento Capacidade Transportadoras Veículos …" at bounding box center [354, 174] width 709 height 349
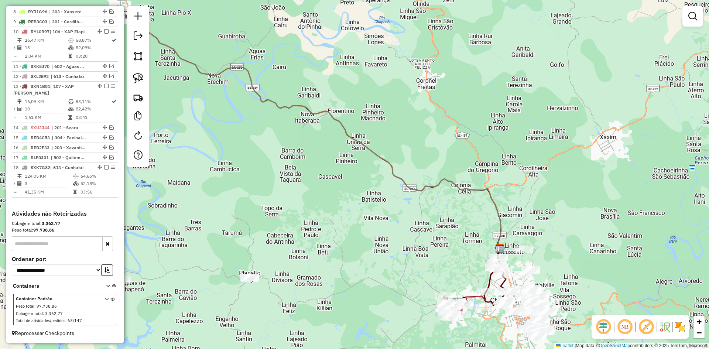
drag, startPoint x: 335, startPoint y: 150, endPoint x: 570, endPoint y: 145, distance: 235.5
click at [570, 145] on div "Janela de atendimento Grade de atendimento Capacidade Transportadoras Veículos …" at bounding box center [354, 174] width 709 height 349
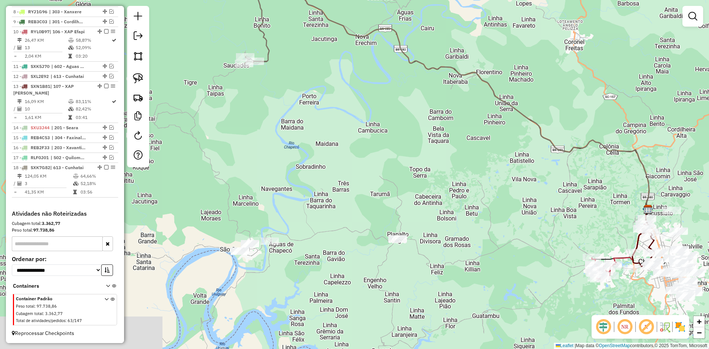
drag, startPoint x: 561, startPoint y: 165, endPoint x: 306, endPoint y: 93, distance: 265.2
click at [307, 93] on div "Janela de atendimento Grade de atendimento Capacidade Transportadoras Veículos …" at bounding box center [354, 174] width 709 height 349
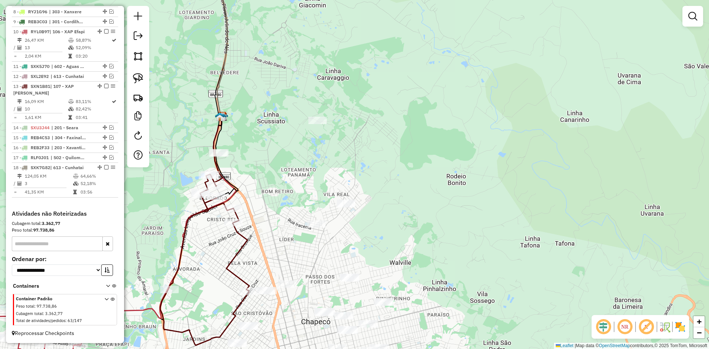
drag, startPoint x: 465, startPoint y: 167, endPoint x: 551, endPoint y: 170, distance: 86.4
click at [551, 170] on div "Janela de atendimento Grade de atendimento Capacidade Transportadoras Veículos …" at bounding box center [354, 174] width 709 height 349
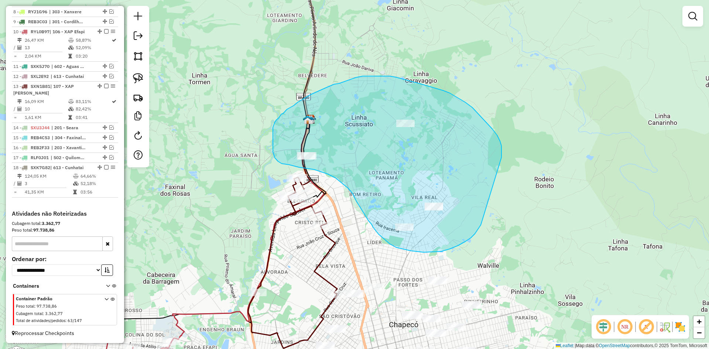
drag, startPoint x: 501, startPoint y: 157, endPoint x: 484, endPoint y: 217, distance: 62.4
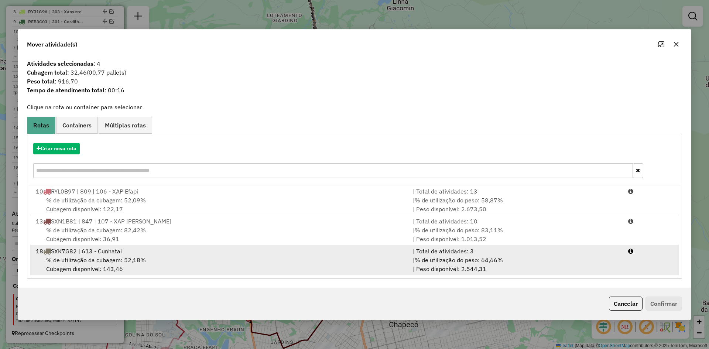
click at [123, 253] on div "18 SXK7G82 | 613 - Cunhatai" at bounding box center [219, 251] width 377 height 9
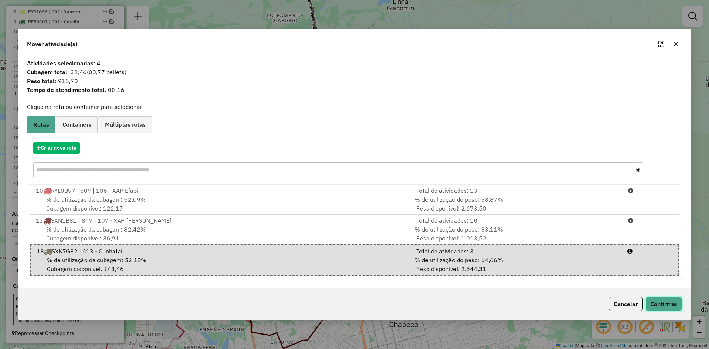
click at [674, 304] on button "Confirmar" at bounding box center [663, 304] width 37 height 14
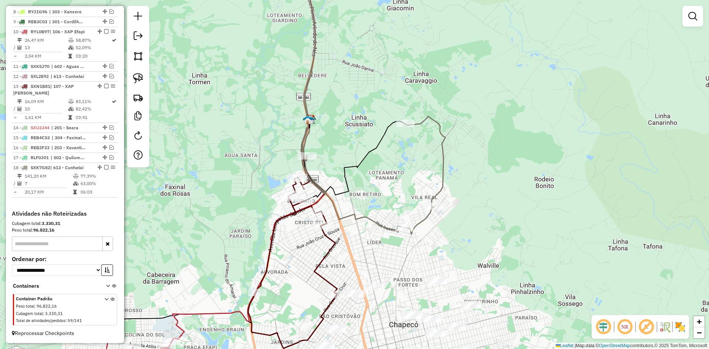
select select "*********"
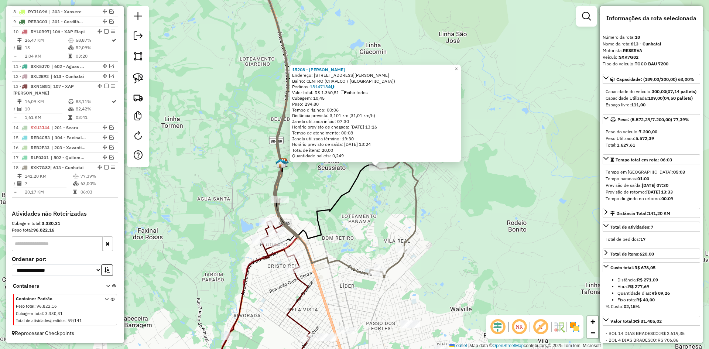
drag, startPoint x: 475, startPoint y: 212, endPoint x: 502, endPoint y: 199, distance: 30.5
click at [502, 199] on div "15208 - FRANCISCO FOGUER Endereço: Rua Albino Sa Filho - E 58 Bairro: CENTRO (C…" at bounding box center [354, 174] width 709 height 349
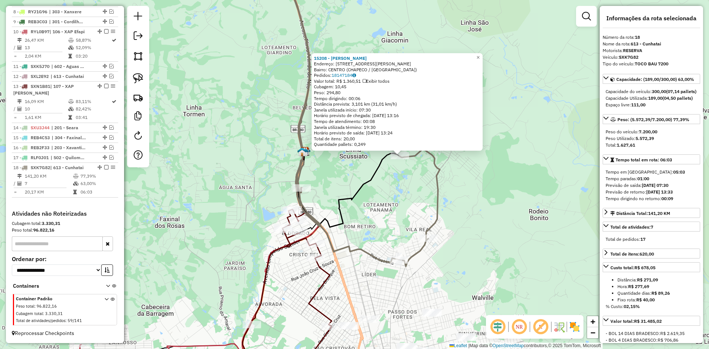
click at [510, 206] on div "15208 - FRANCISCO FOGUER Endereço: Rua Albino Sa Filho - E 58 Bairro: CENTRO (C…" at bounding box center [354, 174] width 709 height 349
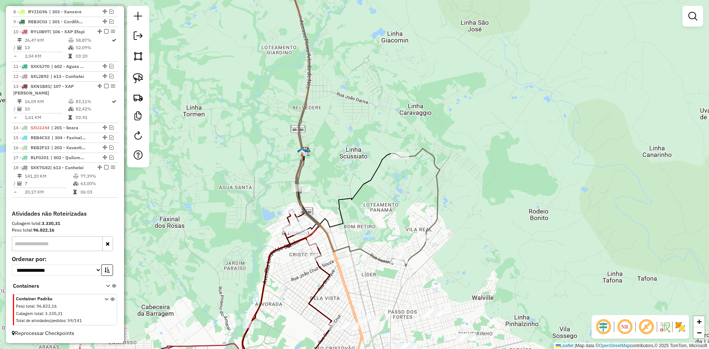
drag, startPoint x: 510, startPoint y: 230, endPoint x: 512, endPoint y: 141, distance: 89.3
click at [512, 152] on div "Janela de atendimento Grade de atendimento Capacidade Transportadoras Veículos …" at bounding box center [354, 174] width 709 height 349
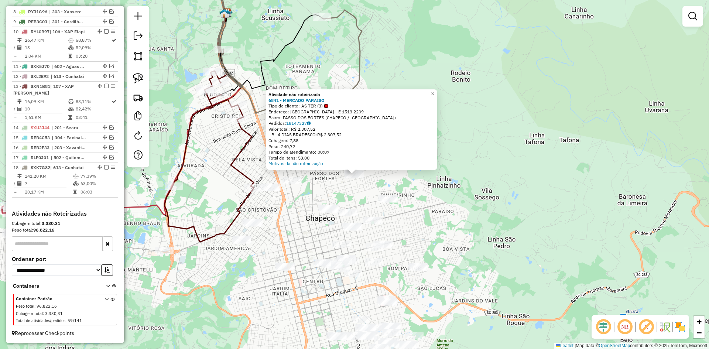
click at [510, 168] on div "Atividade não roteirizada 6841 - MERCADO PARAISO Tipo de cliente: AS TER (3) En…" at bounding box center [354, 174] width 709 height 349
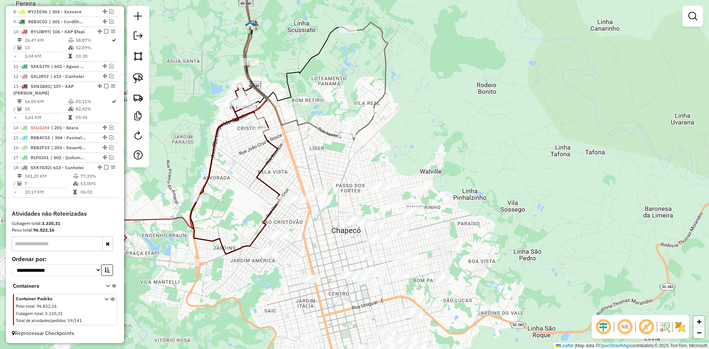
drag, startPoint x: 455, startPoint y: 154, endPoint x: 535, endPoint y: 185, distance: 86.0
click at [557, 181] on div "Janela de atendimento Grade de atendimento Capacidade Transportadoras Veículos …" at bounding box center [354, 174] width 709 height 349
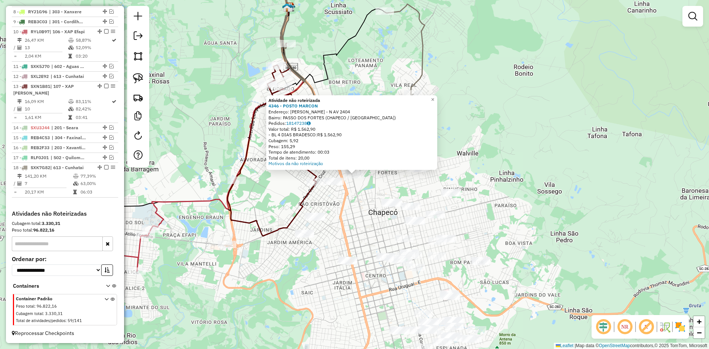
drag, startPoint x: 368, startPoint y: 199, endPoint x: 370, endPoint y: 195, distance: 4.8
click at [368, 199] on div "Atividade não roteirizada 4346 - POSTO MARCON Endereço: GETULIO DORNELES VARGAS…" at bounding box center [354, 174] width 709 height 349
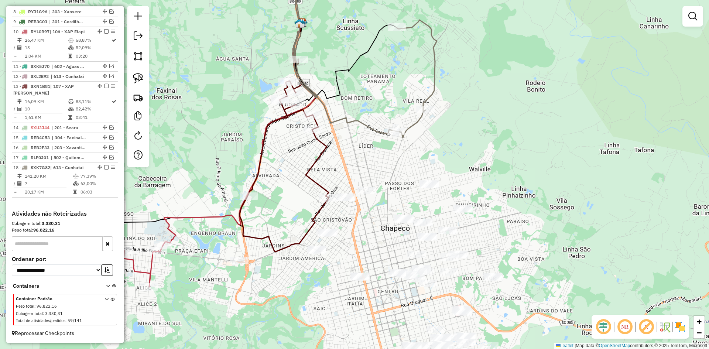
drag, startPoint x: 396, startPoint y: 170, endPoint x: 424, endPoint y: 222, distance: 58.9
click at [424, 222] on div "Janela de atendimento Grade de atendimento Capacidade Transportadoras Veículos …" at bounding box center [354, 174] width 709 height 349
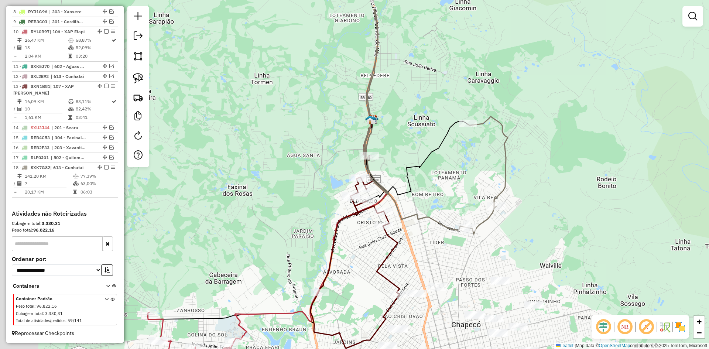
drag, startPoint x: 421, startPoint y: 153, endPoint x: 460, endPoint y: 188, distance: 51.8
click at [460, 188] on div "Janela de atendimento Grade de atendimento Capacidade Transportadoras Veículos …" at bounding box center [354, 174] width 709 height 349
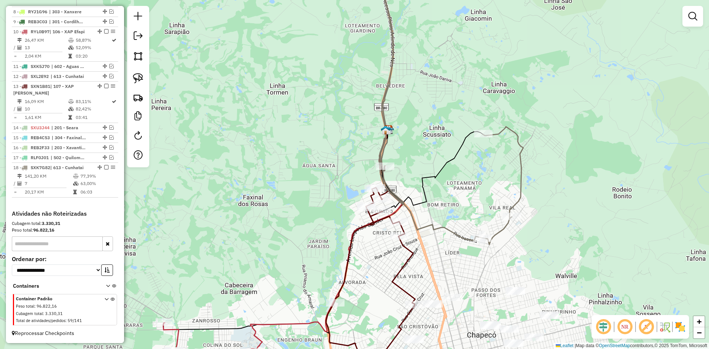
drag, startPoint x: 435, startPoint y: 110, endPoint x: 440, endPoint y: 137, distance: 27.8
click at [440, 137] on div "Janela de atendimento Grade de atendimento Capacidade Transportadoras Veículos …" at bounding box center [354, 174] width 709 height 349
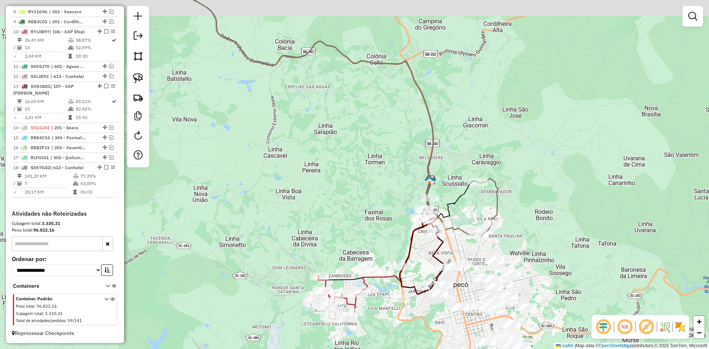
drag, startPoint x: 479, startPoint y: 125, endPoint x: 477, endPoint y: 171, distance: 45.8
click at [477, 171] on div "Janela de atendimento Grade de atendimento Capacidade Transportadoras Veículos …" at bounding box center [354, 174] width 709 height 349
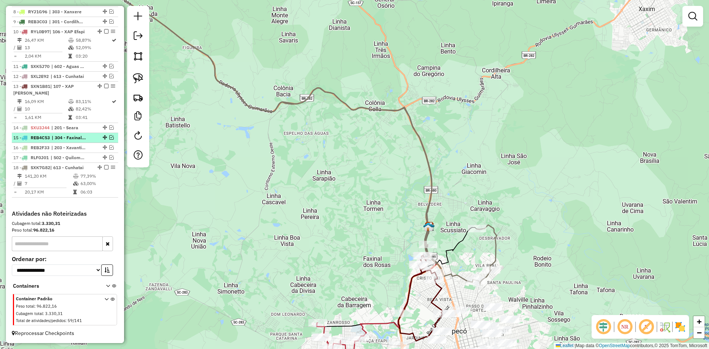
click at [104, 166] on em at bounding box center [106, 167] width 4 height 4
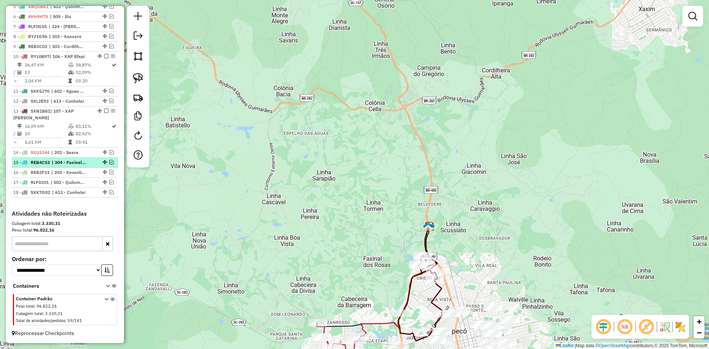
scroll to position [345, 0]
drag, startPoint x: 271, startPoint y: 188, endPoint x: 240, endPoint y: 124, distance: 71.1
click at [240, 124] on div "Janela de atendimento Grade de atendimento Capacidade Transportadoras Veículos …" at bounding box center [354, 174] width 709 height 349
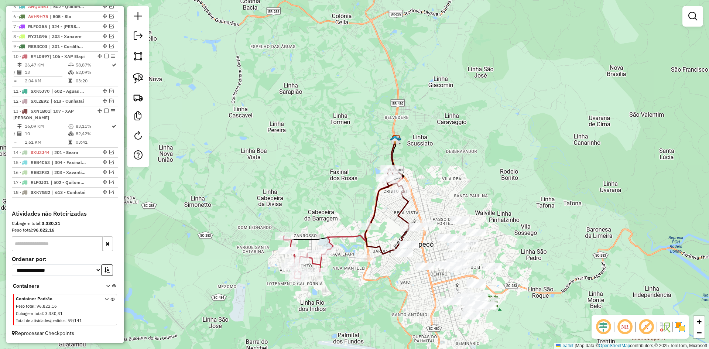
drag, startPoint x: 246, startPoint y: 119, endPoint x: 244, endPoint y: 111, distance: 8.1
click at [245, 113] on div "Janela de atendimento Grade de atendimento Capacidade Transportadoras Veículos …" at bounding box center [354, 174] width 709 height 349
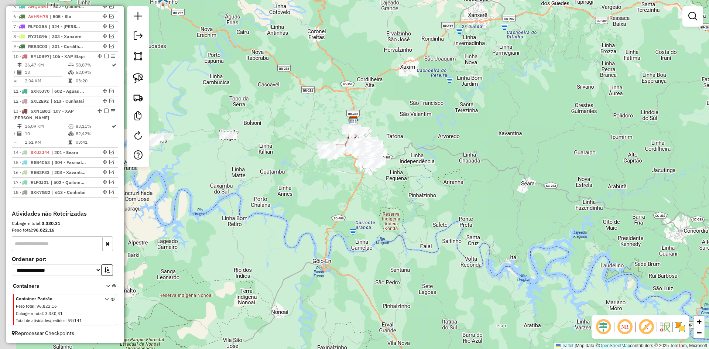
drag, startPoint x: 312, startPoint y: 68, endPoint x: 426, endPoint y: 129, distance: 129.0
click at [425, 129] on div "Janela de atendimento Grade de atendimento Capacidade Transportadoras Veículos …" at bounding box center [354, 174] width 709 height 349
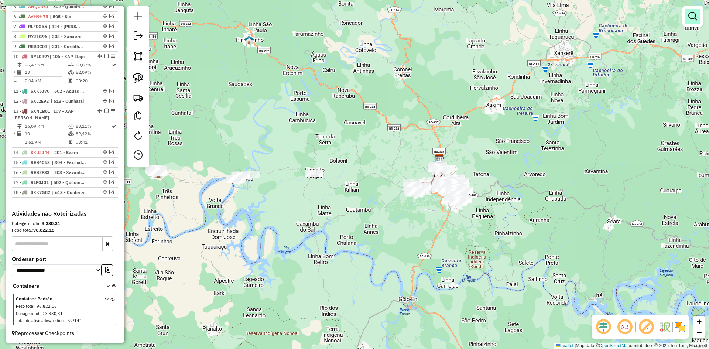
click at [699, 16] on link at bounding box center [692, 16] width 15 height 15
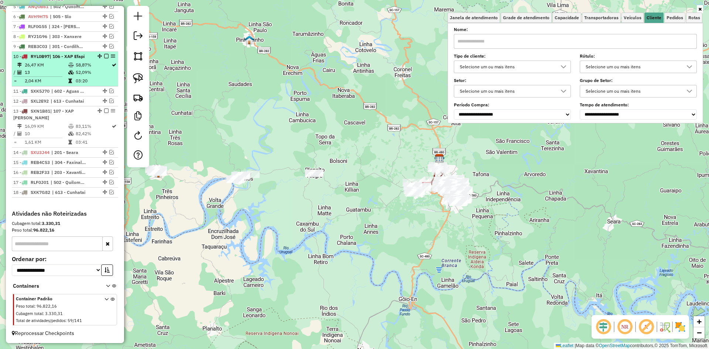
drag, startPoint x: 107, startPoint y: 92, endPoint x: 104, endPoint y: 63, distance: 29.8
click at [104, 53] on ul "1 - FPI1F88 | 101 - XAP Centro, 102 - XAP Santo Antonio, 104 - XAP Bom Pastor, …" at bounding box center [65, 79] width 106 height 235
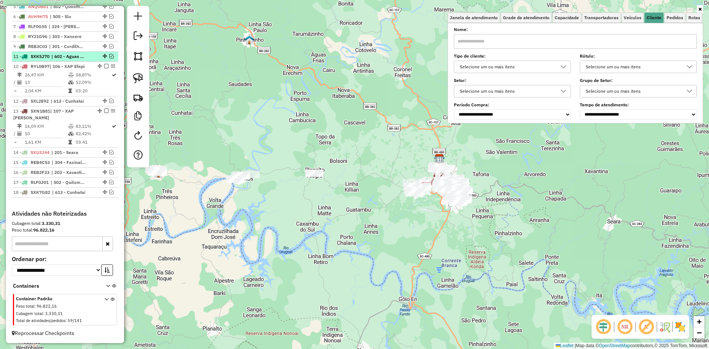
drag, startPoint x: 100, startPoint y: 89, endPoint x: 100, endPoint y: 56, distance: 33.6
drag, startPoint x: 101, startPoint y: 101, endPoint x: 102, endPoint y: 69, distance: 32.5
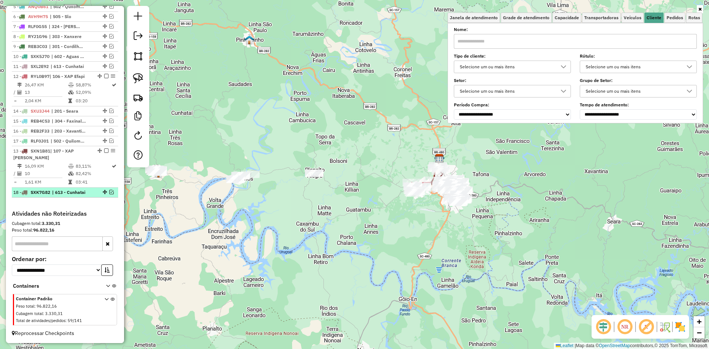
drag, startPoint x: 98, startPoint y: 110, endPoint x: 99, endPoint y: 192, distance: 81.6
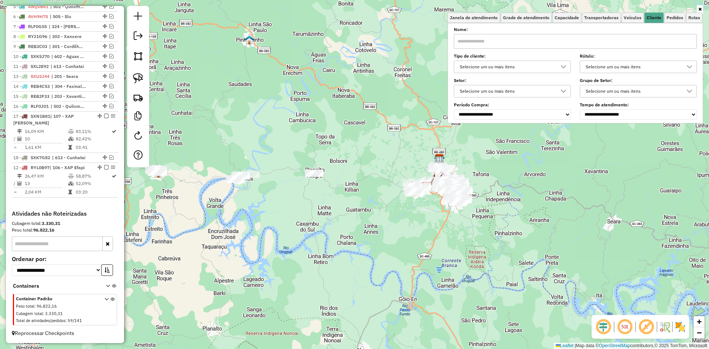
drag, startPoint x: 96, startPoint y: 74, endPoint x: 103, endPoint y: 201, distance: 127.5
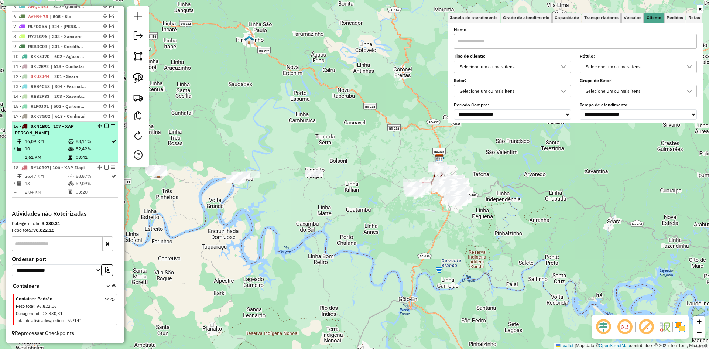
drag, startPoint x: 102, startPoint y: 157, endPoint x: 101, endPoint y: 122, distance: 34.3
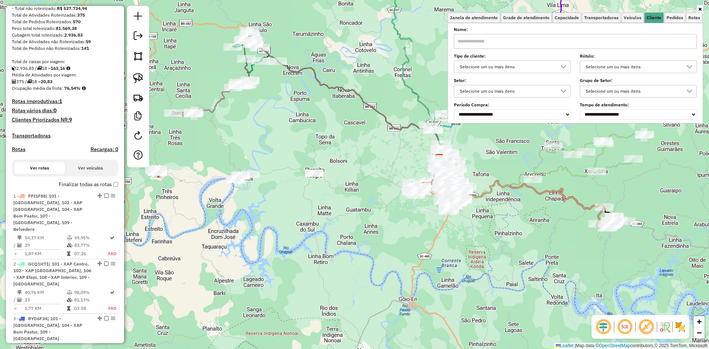
scroll to position [0, 0]
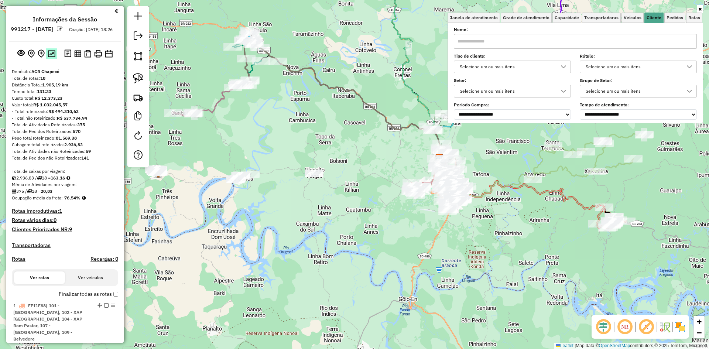
click at [52, 57] on img at bounding box center [52, 53] width 8 height 7
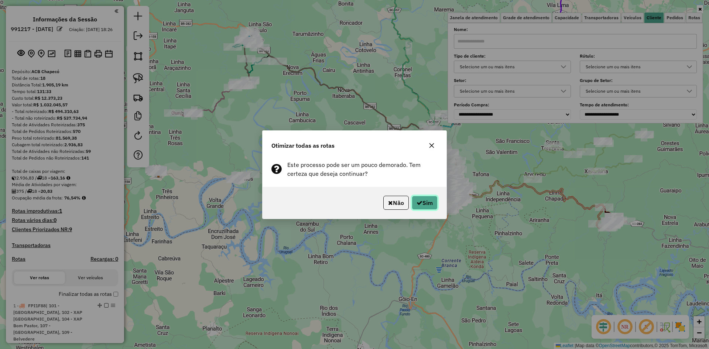
click at [430, 202] on button "Sim" at bounding box center [425, 203] width 26 height 14
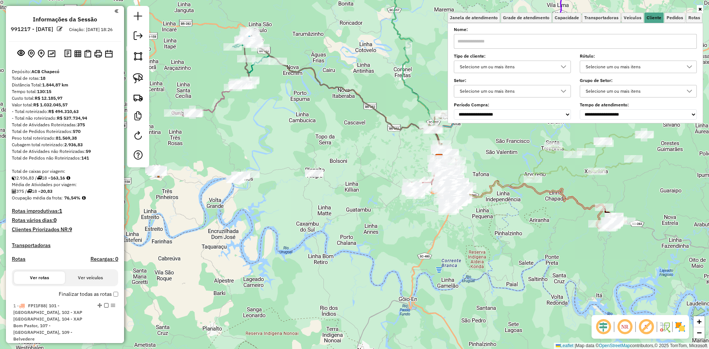
click at [410, 237] on div "Janela de atendimento Grade de atendimento Capacidade Transportadoras Veículos …" at bounding box center [354, 174] width 709 height 349
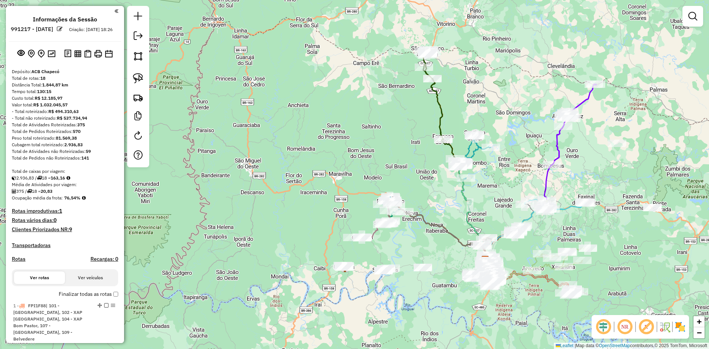
drag, startPoint x: 473, startPoint y: 174, endPoint x: 495, endPoint y: 221, distance: 51.4
click at [495, 221] on div "Janela de atendimento Grade de atendimento Capacidade Transportadoras Veículos …" at bounding box center [354, 174] width 709 height 349
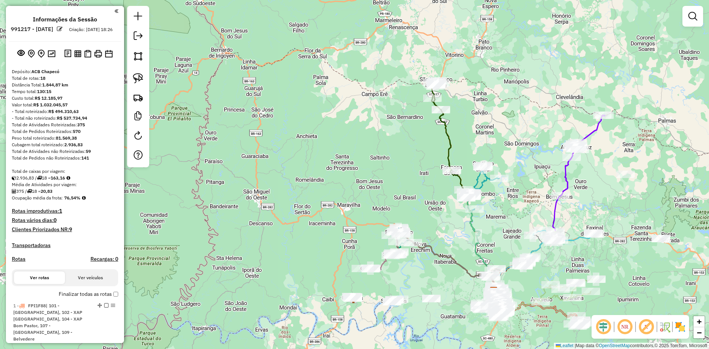
drag, startPoint x: 517, startPoint y: 224, endPoint x: 488, endPoint y: 197, distance: 39.4
click at [488, 197] on div "Janela de atendimento Grade de atendimento Capacidade Transportadoras Veículos …" at bounding box center [354, 174] width 709 height 349
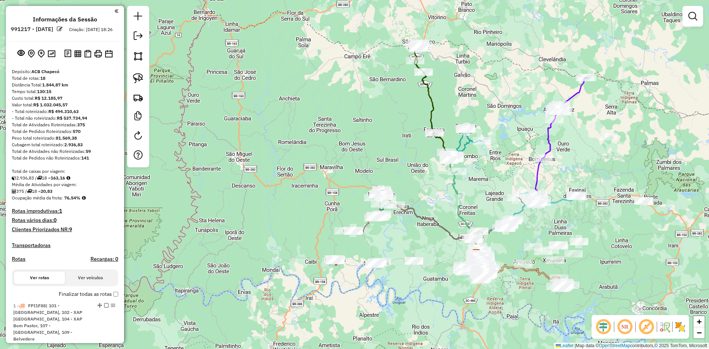
drag, startPoint x: 554, startPoint y: 192, endPoint x: 561, endPoint y: 154, distance: 38.5
click at [561, 156] on div "Janela de atendimento Grade de atendimento Capacidade Transportadoras Veículos …" at bounding box center [354, 174] width 709 height 349
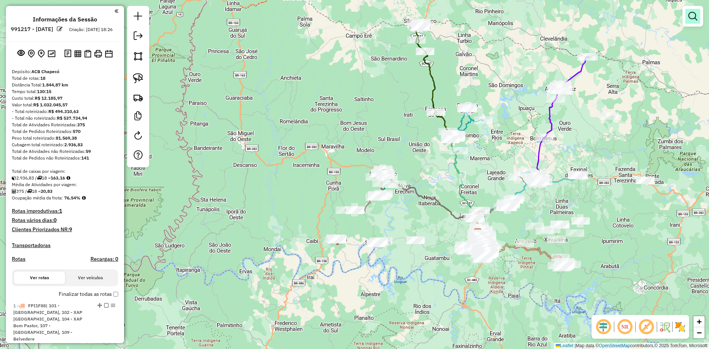
click at [689, 14] on em at bounding box center [692, 16] width 9 height 9
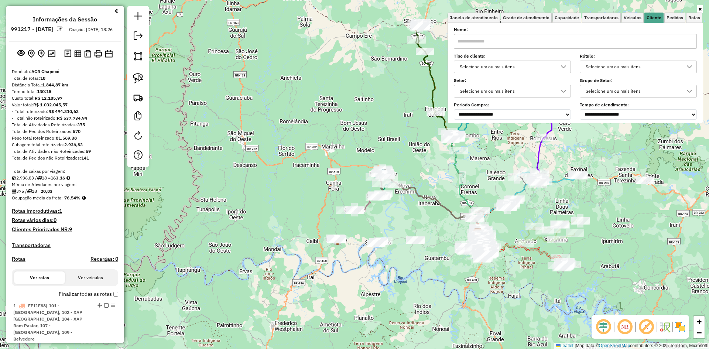
click at [511, 66] on div "Selecione um ou mais itens" at bounding box center [506, 67] width 99 height 12
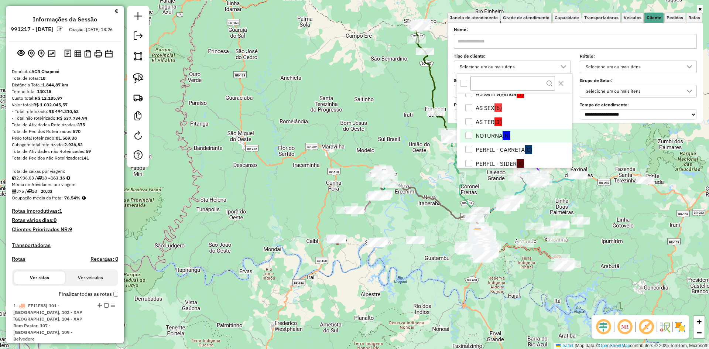
scroll to position [74, 0]
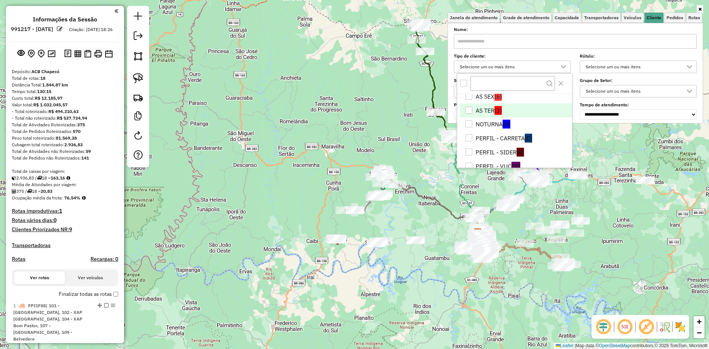
click at [487, 112] on li "AS TER (3)" at bounding box center [516, 110] width 112 height 14
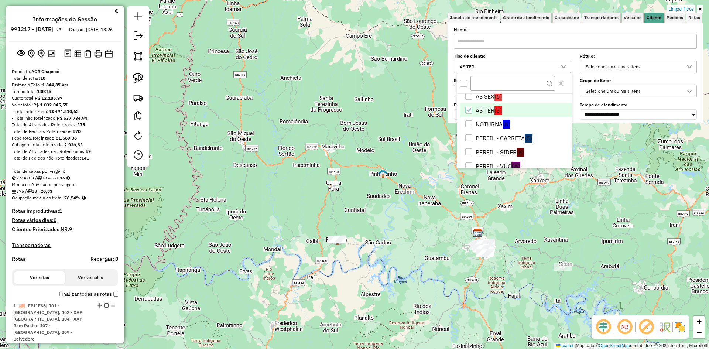
click at [614, 240] on div "Limpar filtros Janela de atendimento Grade de atendimento Capacidade Transporta…" at bounding box center [354, 174] width 709 height 349
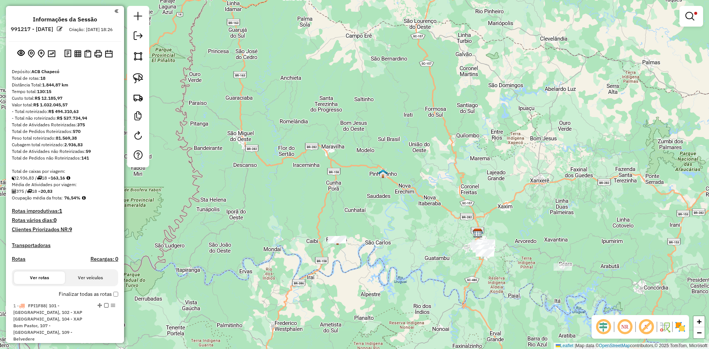
drag, startPoint x: 585, startPoint y: 236, endPoint x: 585, endPoint y: 199, distance: 36.9
click at [585, 200] on div "Limpar filtros Janela de atendimento Grade de atendimento Capacidade Transporta…" at bounding box center [354, 174] width 709 height 349
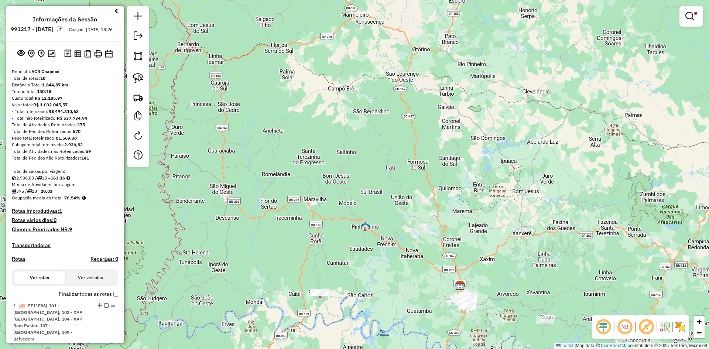
drag, startPoint x: 530, startPoint y: 149, endPoint x: 522, endPoint y: 156, distance: 10.7
click at [522, 158] on div "Limpar filtros Janela de atendimento Grade de atendimento Capacidade Transporta…" at bounding box center [354, 174] width 709 height 349
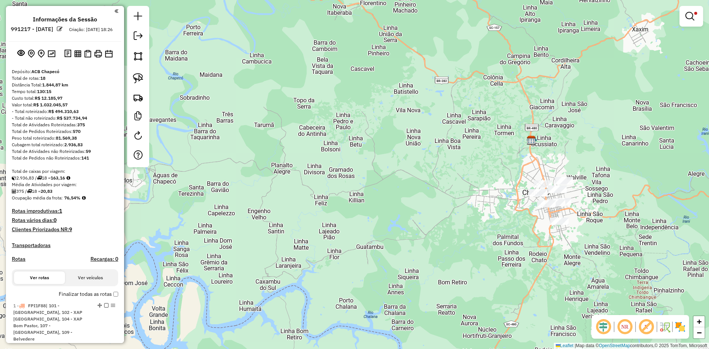
drag, startPoint x: 499, startPoint y: 228, endPoint x: 580, endPoint y: 265, distance: 88.9
click at [580, 269] on div "Limpar filtros Janela de atendimento Grade de atendimento Capacidade Transporta…" at bounding box center [354, 174] width 709 height 349
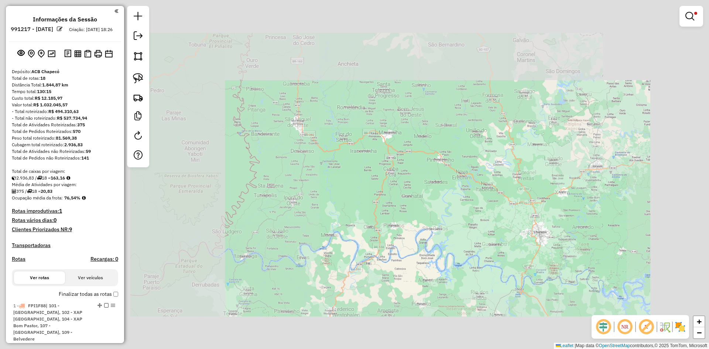
drag, startPoint x: 501, startPoint y: 240, endPoint x: 507, endPoint y: 236, distance: 7.3
click at [508, 238] on div "Limpar filtros Janela de atendimento Grade de atendimento Capacidade Transporta…" at bounding box center [354, 174] width 709 height 349
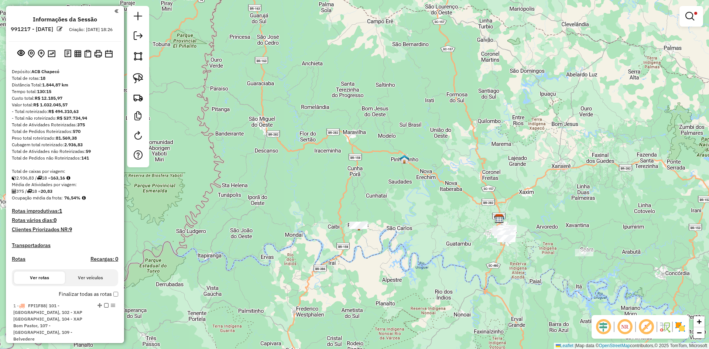
drag, startPoint x: 481, startPoint y: 208, endPoint x: 458, endPoint y: 204, distance: 24.0
click at [458, 204] on div "Limpar filtros Janela de atendimento Grade de atendimento Capacidade Transporta…" at bounding box center [354, 174] width 709 height 349
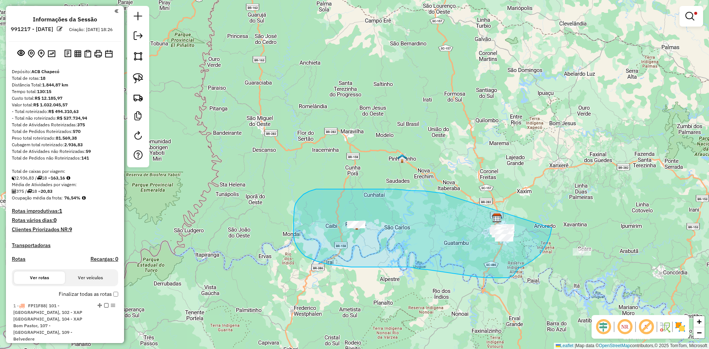
drag, startPoint x: 443, startPoint y: 193, endPoint x: 536, endPoint y: 178, distance: 93.9
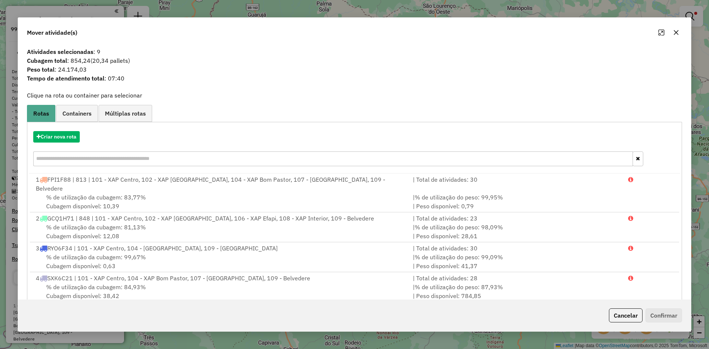
click at [679, 30] on button "button" at bounding box center [676, 33] width 12 height 12
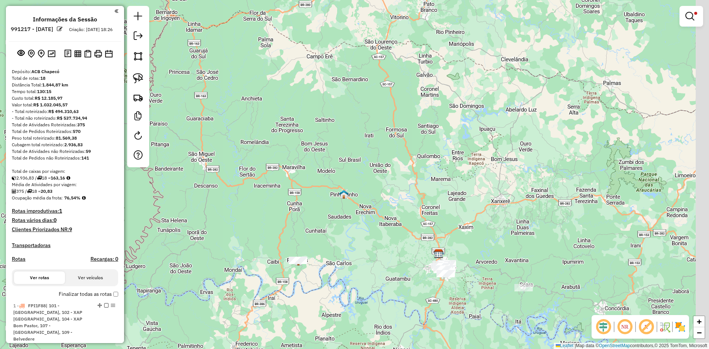
drag, startPoint x: 572, startPoint y: 157, endPoint x: 466, endPoint y: 223, distance: 125.0
click at [466, 224] on div "Limpar filtros Janela de atendimento Grade de atendimento Capacidade Transporta…" at bounding box center [354, 174] width 709 height 349
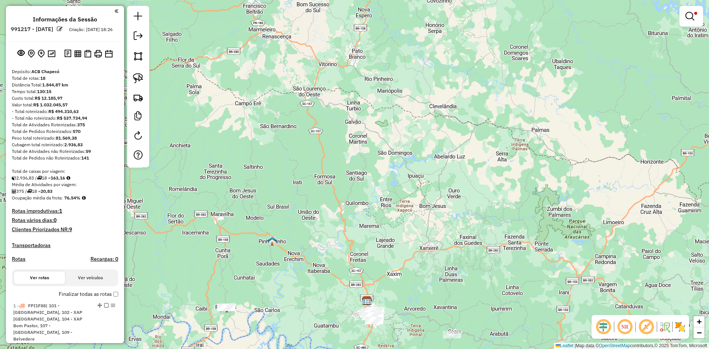
drag, startPoint x: 484, startPoint y: 203, endPoint x: 540, endPoint y: 128, distance: 93.5
click at [540, 128] on div "Limpar filtros Janela de atendimento Grade de atendimento Capacidade Transporta…" at bounding box center [354, 174] width 709 height 349
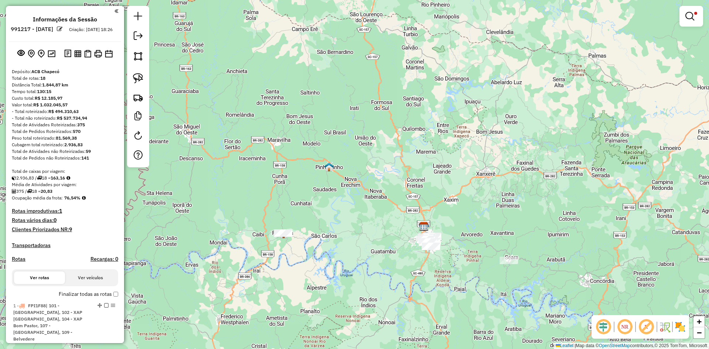
click at [686, 20] on em at bounding box center [689, 16] width 9 height 9
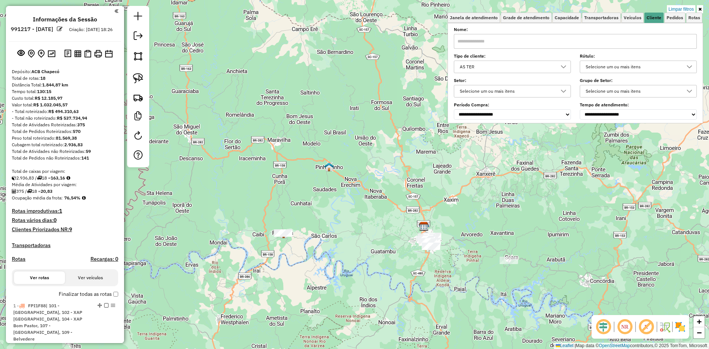
click at [488, 67] on div "AS TER" at bounding box center [506, 67] width 99 height 12
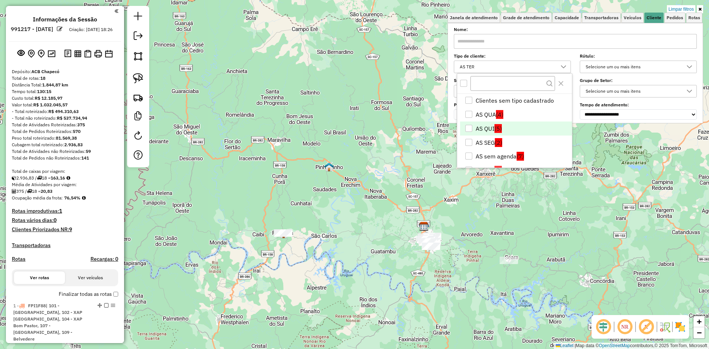
scroll to position [24, 0]
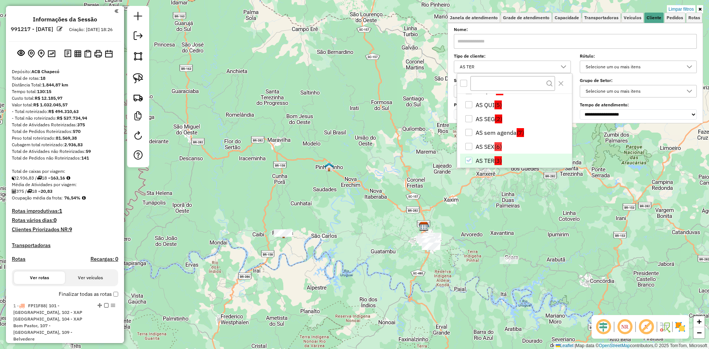
click at [474, 158] on li "AS TER (3)" at bounding box center [516, 161] width 112 height 14
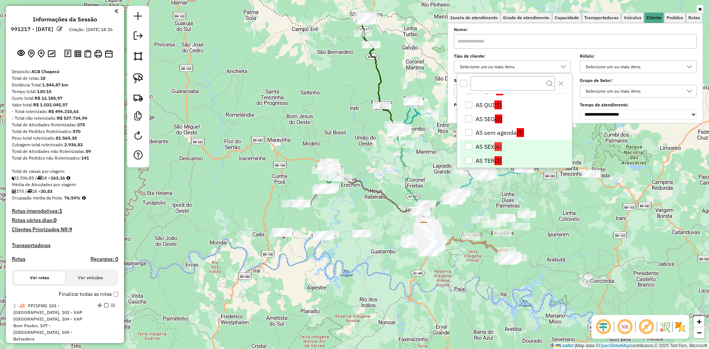
click at [468, 146] on div "AS SEX" at bounding box center [468, 146] width 7 height 7
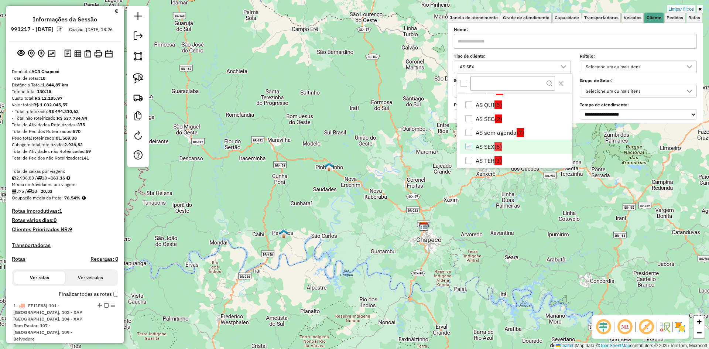
click at [468, 133] on div "AS sem agenda" at bounding box center [468, 132] width 7 height 7
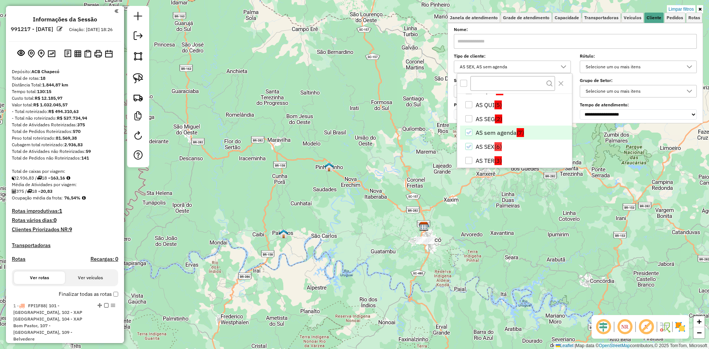
click at [470, 120] on div "AS SEG" at bounding box center [468, 118] width 7 height 7
click at [470, 105] on div "AS QUI" at bounding box center [468, 104] width 7 height 7
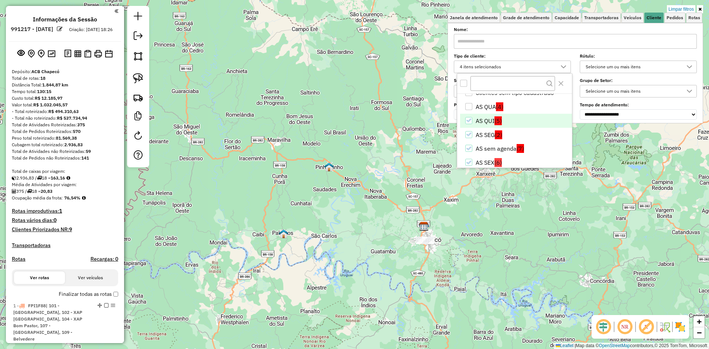
scroll to position [0, 0]
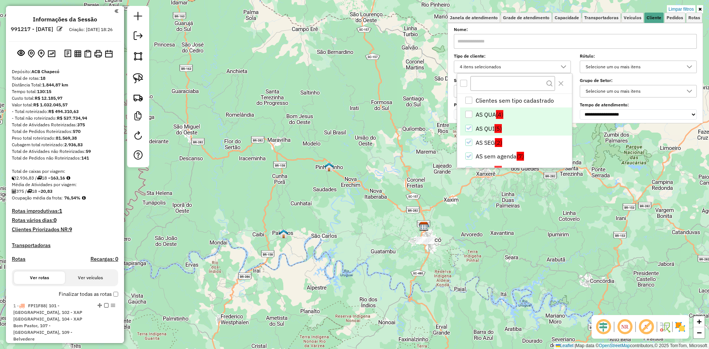
click at [470, 118] on li "AS QUA (4)" at bounding box center [516, 114] width 112 height 14
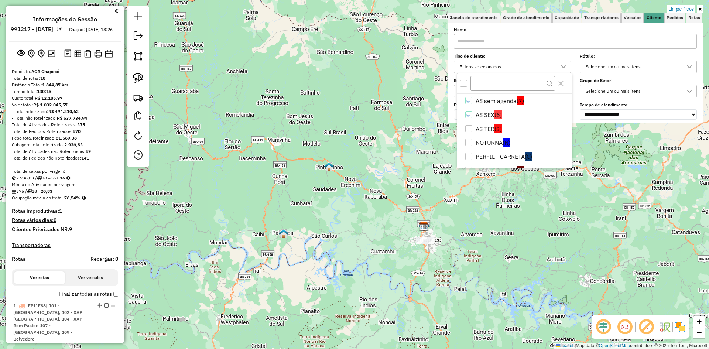
scroll to position [53, 0]
click at [458, 229] on div "Limpar filtros Janela de atendimento Grade de atendimento Capacidade Transporta…" at bounding box center [354, 174] width 709 height 349
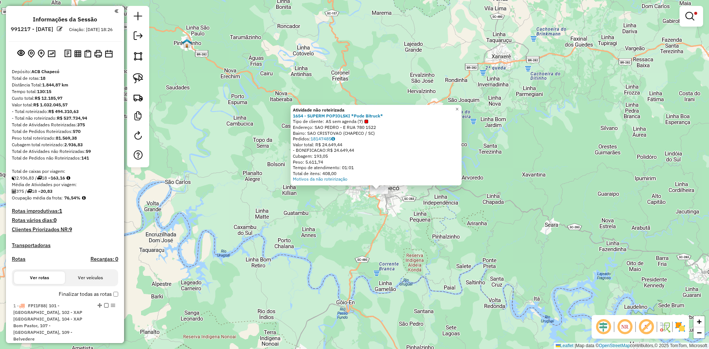
drag, startPoint x: 352, startPoint y: 169, endPoint x: 353, endPoint y: 213, distance: 43.9
click at [353, 213] on div "Atividade não roteirizada 1654 - SUPERM POPIOLSKI *Pode Bitruck* Tipo de client…" at bounding box center [354, 174] width 709 height 349
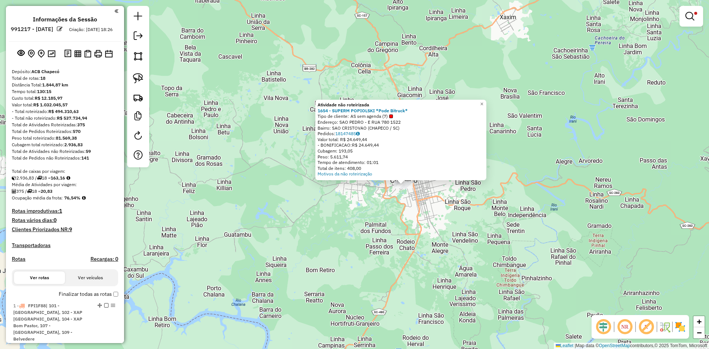
drag, startPoint x: 373, startPoint y: 207, endPoint x: 370, endPoint y: 224, distance: 17.5
click at [370, 224] on div "Atividade não roteirizada 1654 - SUPERM POPIOLSKI *Pode Bitruck* Tipo de client…" at bounding box center [354, 174] width 709 height 349
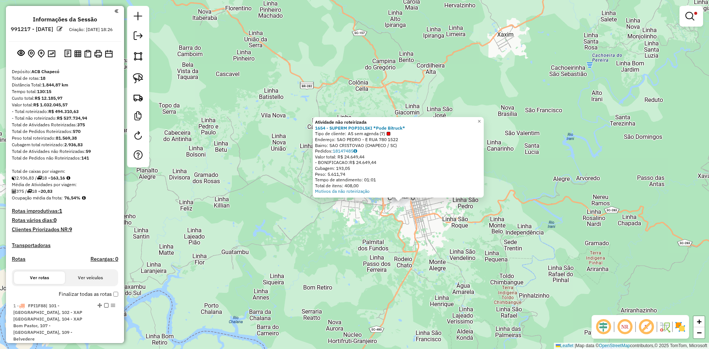
drag, startPoint x: 351, startPoint y: 131, endPoint x: 387, endPoint y: 134, distance: 36.7
click at [383, 134] on span "AS sem agenda (7)" at bounding box center [369, 134] width 42 height 6
click at [484, 118] on link "×" at bounding box center [479, 121] width 9 height 9
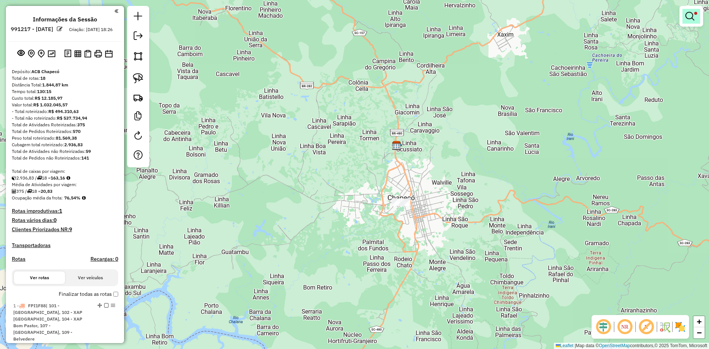
click at [695, 18] on link at bounding box center [691, 16] width 18 height 15
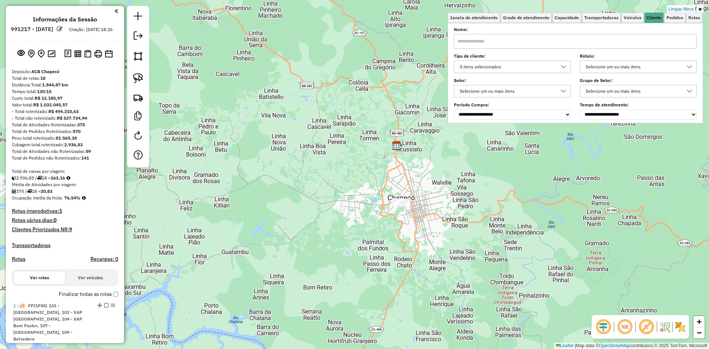
click at [525, 65] on div "5 itens selecionados" at bounding box center [506, 67] width 99 height 12
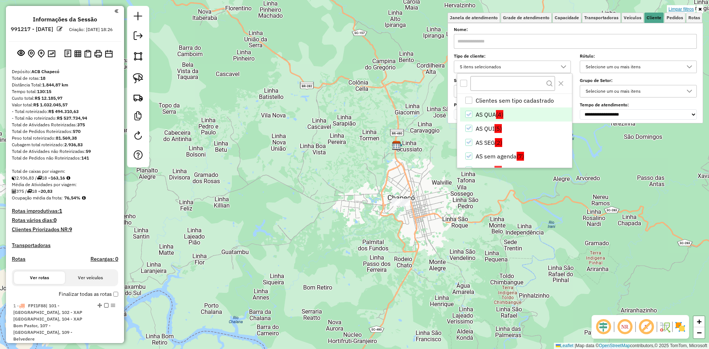
click at [681, 7] on link "Limpar filtros" at bounding box center [681, 9] width 28 height 8
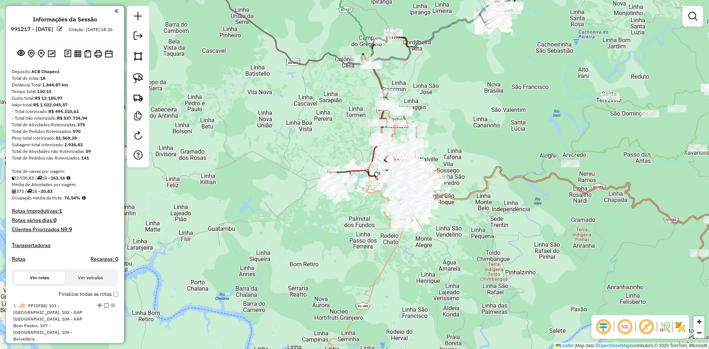
drag, startPoint x: 555, startPoint y: 104, endPoint x: 541, endPoint y: 81, distance: 27.0
click at [541, 81] on div "Janela de atendimento Grade de atendimento Capacidade Transportadoras Veículos …" at bounding box center [354, 174] width 709 height 349
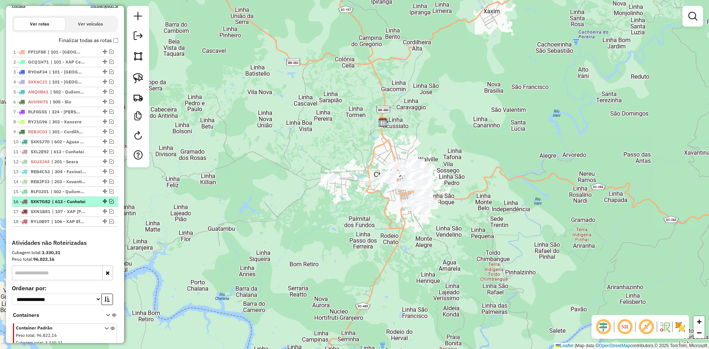
scroll to position [258, 0]
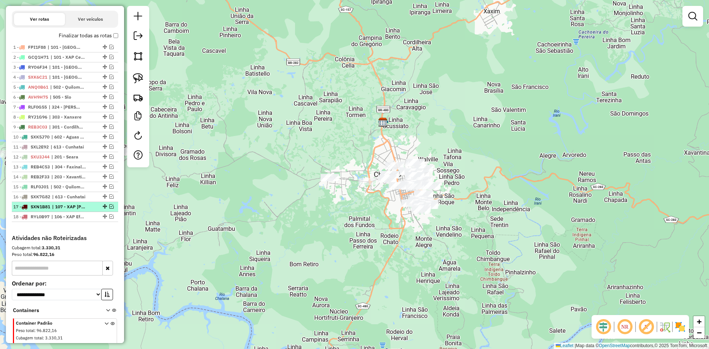
click at [109, 209] on em at bounding box center [111, 206] width 4 height 4
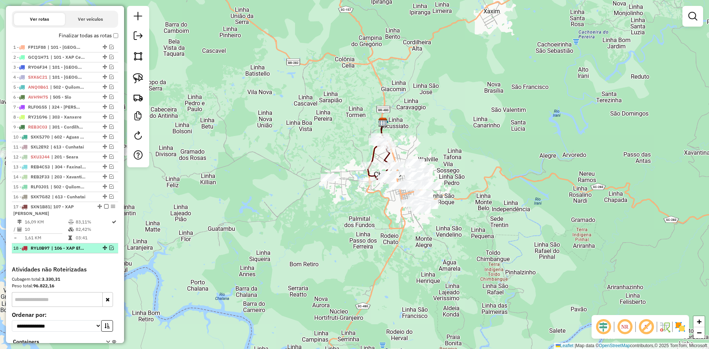
click at [107, 251] on div "18 - RYL0B97 | 106 - XAP Efapi" at bounding box center [64, 248] width 103 height 7
select select "*********"
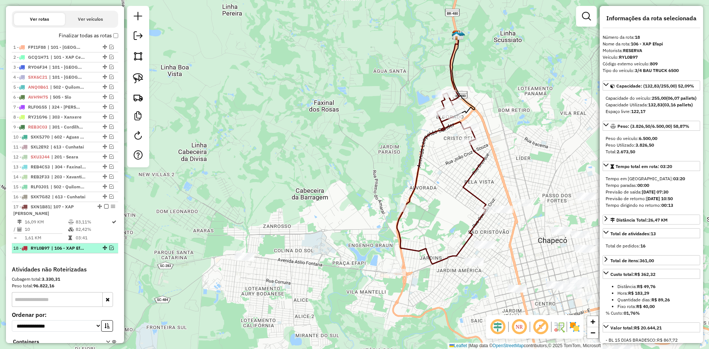
click at [109, 250] on em at bounding box center [111, 247] width 4 height 4
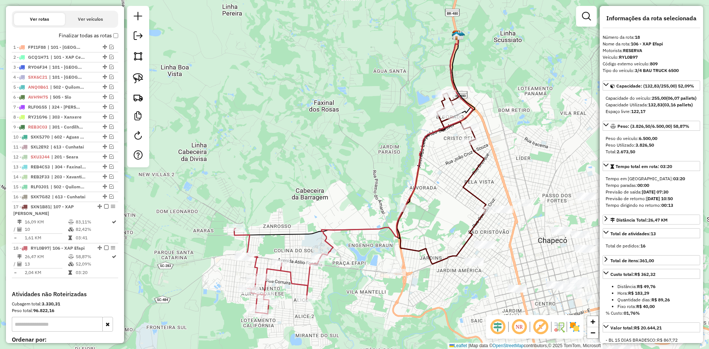
drag, startPoint x: 224, startPoint y: 232, endPoint x: 256, endPoint y: 199, distance: 45.9
click at [255, 200] on div "Janela de atendimento Grade de atendimento Capacidade Transportadoras Veículos …" at bounding box center [354, 174] width 709 height 349
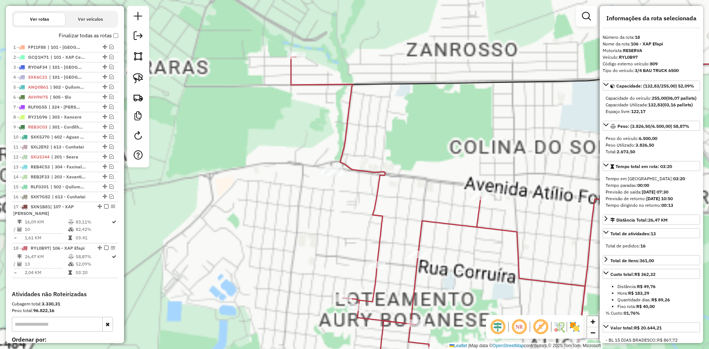
click at [278, 185] on div "Janela de atendimento Grade de atendimento Capacidade Transportadoras Veículos …" at bounding box center [354, 174] width 709 height 349
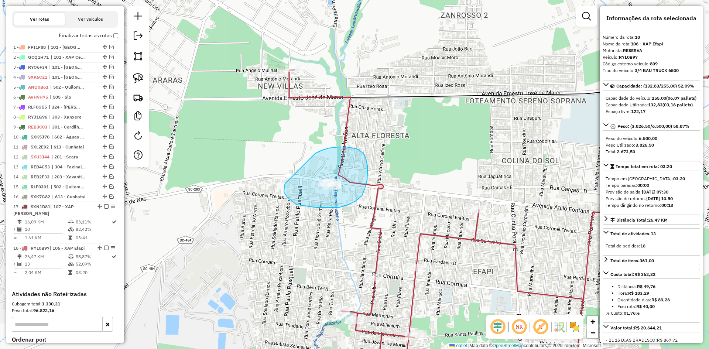
drag, startPoint x: 296, startPoint y: 204, endPoint x: 315, endPoint y: 154, distance: 54.2
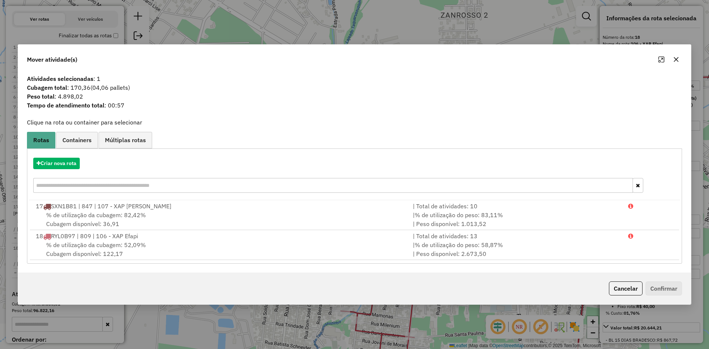
click at [675, 64] on button "button" at bounding box center [676, 60] width 12 height 12
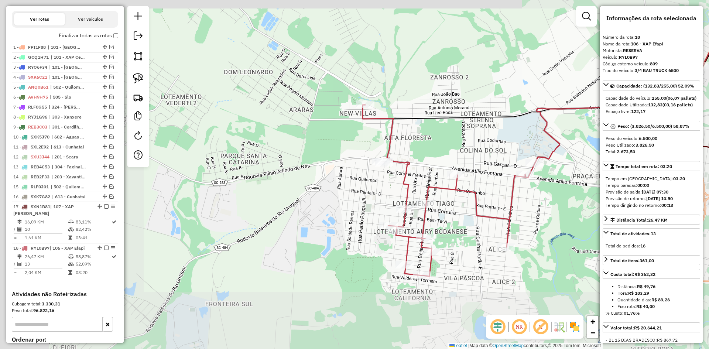
drag, startPoint x: 471, startPoint y: 130, endPoint x: 386, endPoint y: 131, distance: 85.3
click at [395, 131] on div "Janela de atendimento Grade de atendimento Capacidade Transportadoras Veículos …" at bounding box center [354, 174] width 709 height 349
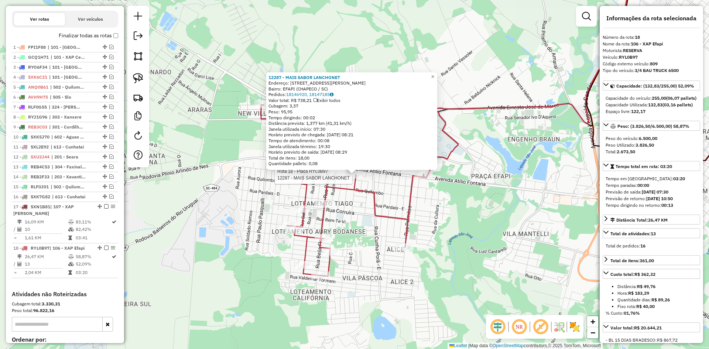
scroll to position [345, 0]
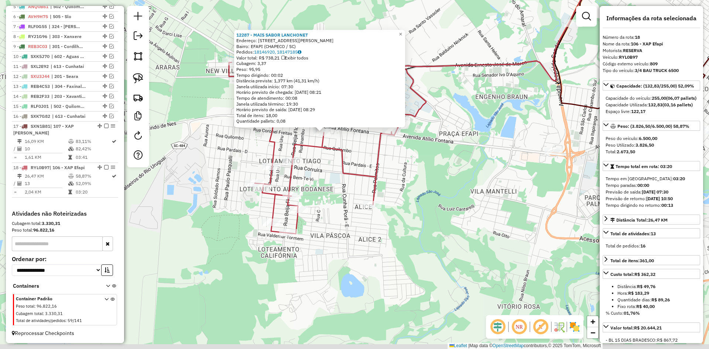
drag, startPoint x: 457, startPoint y: 220, endPoint x: 401, endPoint y: 155, distance: 85.9
click at [404, 157] on div "12287 - MAIS SABOR LANCHONET Endereço: RUA JOaO TORMEM 20 Bairro: EFAPI (CHAPEC…" at bounding box center [354, 174] width 709 height 349
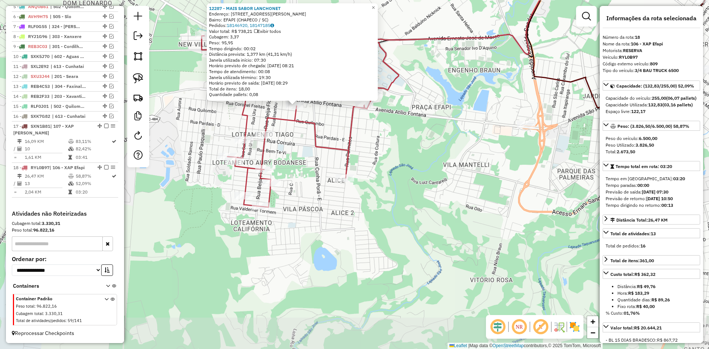
click at [401, 155] on div "12287 - MAIS SABOR LANCHONET Endereço: RUA JOaO TORMEM 20 Bairro: EFAPI (CHAPEC…" at bounding box center [354, 174] width 709 height 349
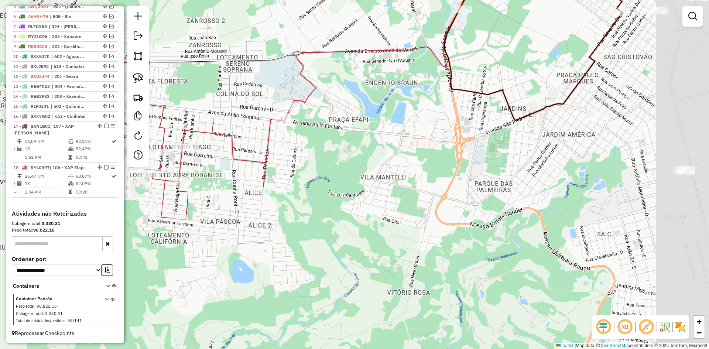
drag, startPoint x: 419, startPoint y: 164, endPoint x: 376, endPoint y: 169, distance: 43.2
click at [377, 169] on div "Janela de atendimento Grade de atendimento Capacidade Transportadoras Veículos …" at bounding box center [354, 174] width 709 height 349
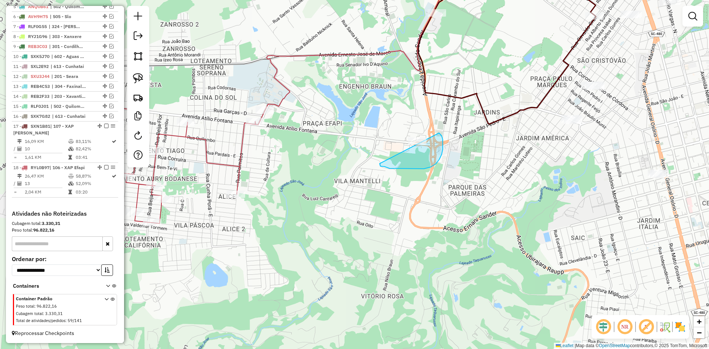
drag, startPoint x: 384, startPoint y: 166, endPoint x: 399, endPoint y: 133, distance: 36.2
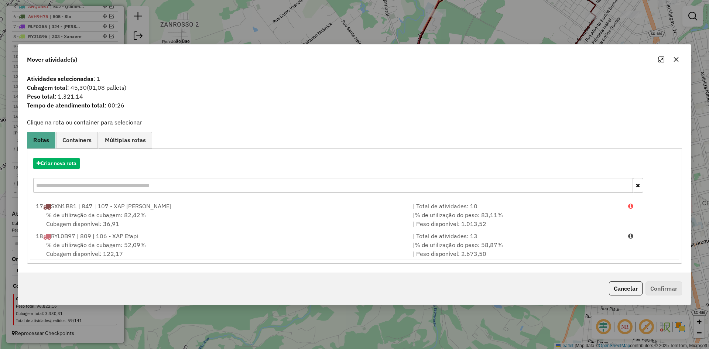
click at [678, 59] on icon "button" at bounding box center [676, 59] width 6 height 6
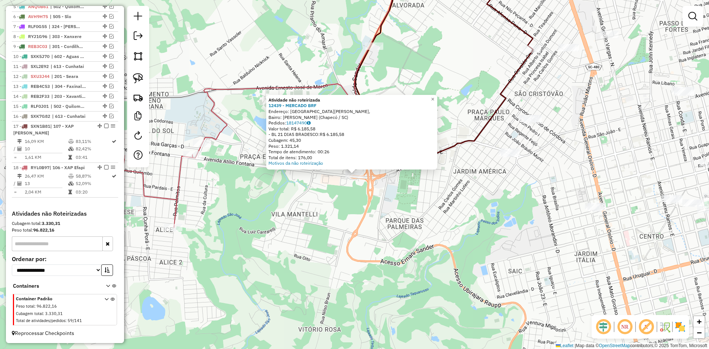
click at [344, 197] on div "Atividade não roteirizada 12439 - MERCADO BRF Endereço: Avenida Leopoldo Sander…" at bounding box center [354, 174] width 709 height 349
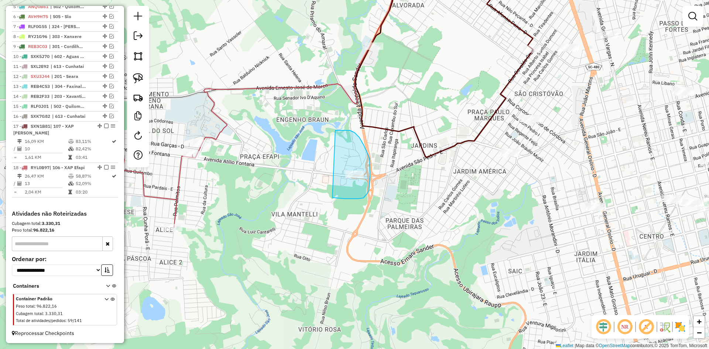
drag, startPoint x: 344, startPoint y: 199, endPoint x: 309, endPoint y: 153, distance: 57.4
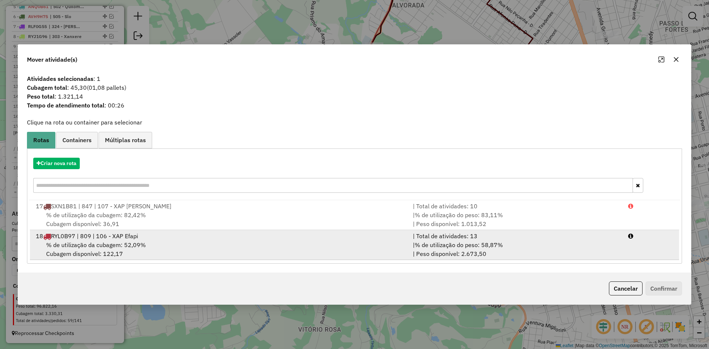
click at [157, 248] on div "% de utilização da cubagem: 52,09% Cubagem disponível: 122,17" at bounding box center [219, 249] width 377 height 18
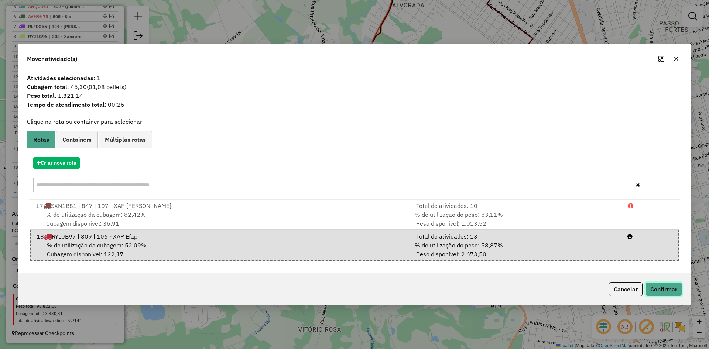
click at [663, 288] on button "Confirmar" at bounding box center [663, 289] width 37 height 14
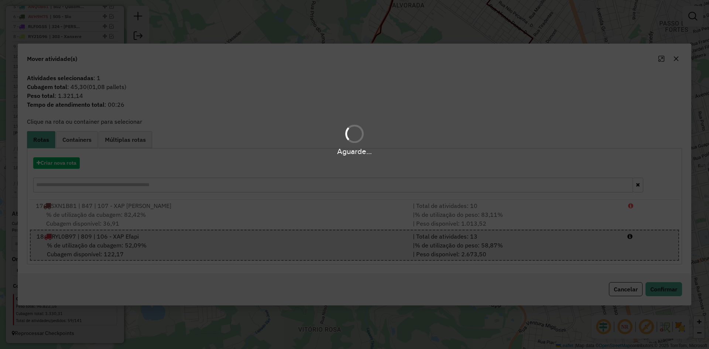
scroll to position [336, 0]
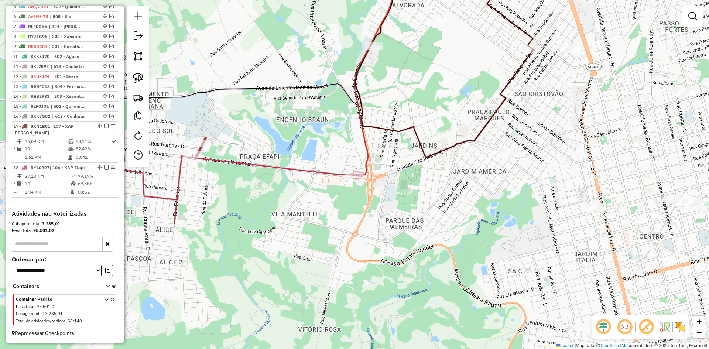
drag, startPoint x: 475, startPoint y: 283, endPoint x: 422, endPoint y: 221, distance: 81.7
click at [424, 223] on div "Janela de atendimento Grade de atendimento Capacidade Transportadoras Veículos …" at bounding box center [354, 174] width 709 height 349
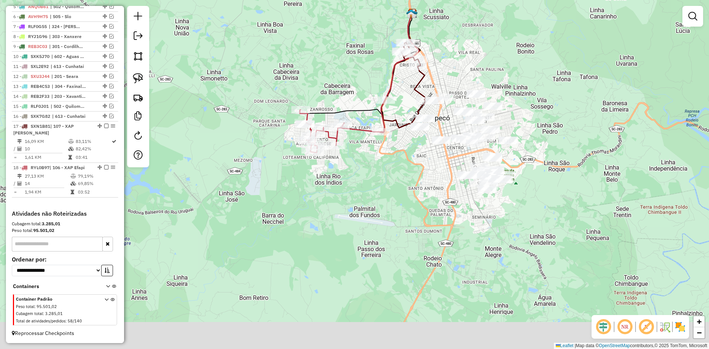
drag, startPoint x: 417, startPoint y: 239, endPoint x: 419, endPoint y: 189, distance: 49.8
click at [419, 189] on div "Janela de atendimento Grade de atendimento Capacidade Transportadoras Veículos …" at bounding box center [354, 174] width 709 height 349
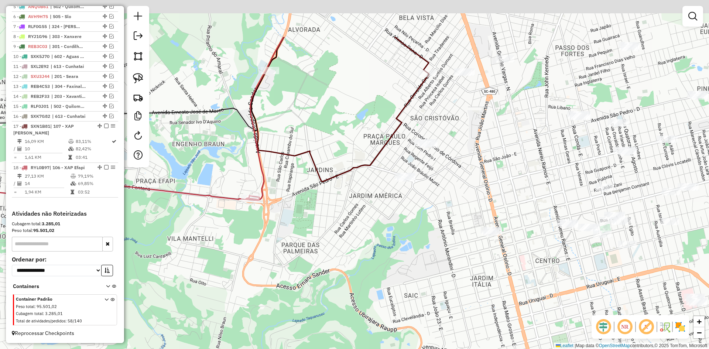
drag, startPoint x: 431, startPoint y: 148, endPoint x: 370, endPoint y: 258, distance: 125.9
click at [370, 258] on div "Janela de atendimento Grade de atendimento Capacidade Transportadoras Veículos …" at bounding box center [354, 174] width 709 height 349
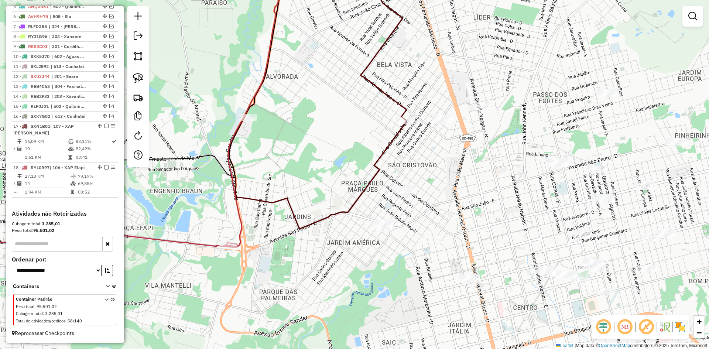
drag, startPoint x: 462, startPoint y: 228, endPoint x: 446, endPoint y: 118, distance: 110.7
click at [446, 120] on div "Janela de atendimento Grade de atendimento Capacidade Transportadoras Veículos …" at bounding box center [354, 174] width 709 height 349
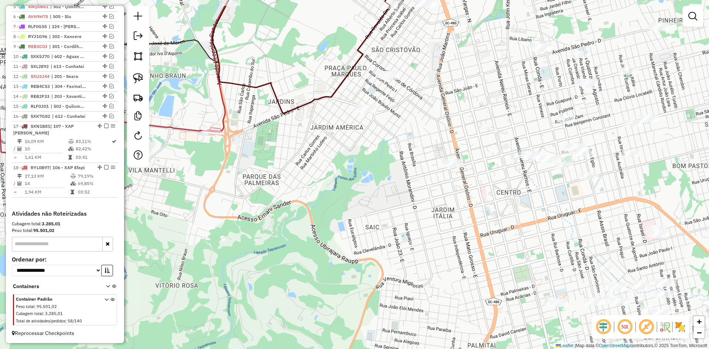
drag, startPoint x: 460, startPoint y: 215, endPoint x: 464, endPoint y: 223, distance: 8.9
click at [464, 222] on div "Janela de atendimento Grade de atendimento Capacidade Transportadoras Veículos …" at bounding box center [354, 174] width 709 height 349
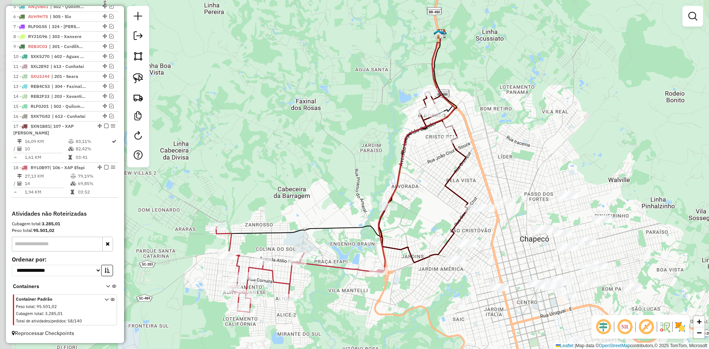
drag, startPoint x: 385, startPoint y: 142, endPoint x: 442, endPoint y: 240, distance: 113.8
click at [443, 243] on div "Janela de atendimento Grade de atendimento Capacidade Transportadoras Veículos …" at bounding box center [354, 174] width 709 height 349
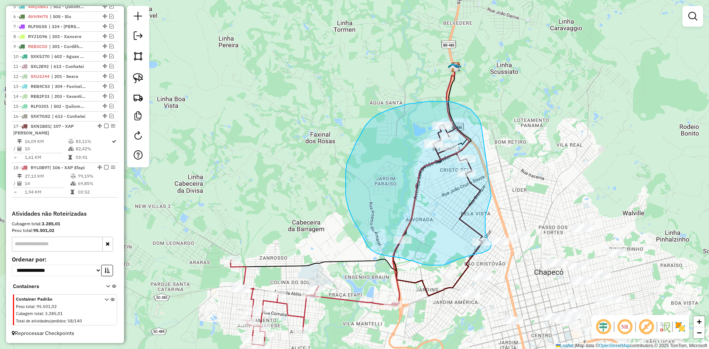
drag, startPoint x: 481, startPoint y: 127, endPoint x: 494, endPoint y: 178, distance: 51.7
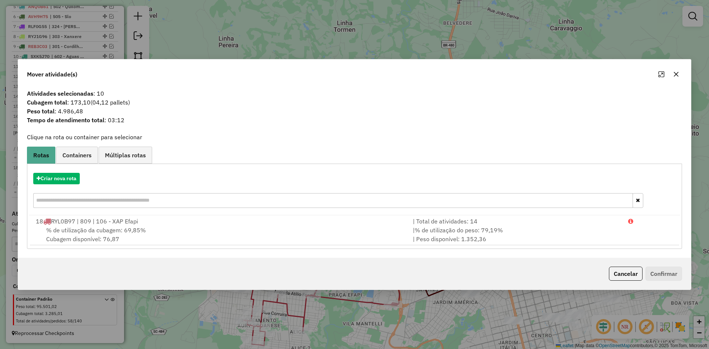
click at [677, 72] on icon "button" at bounding box center [676, 74] width 6 height 6
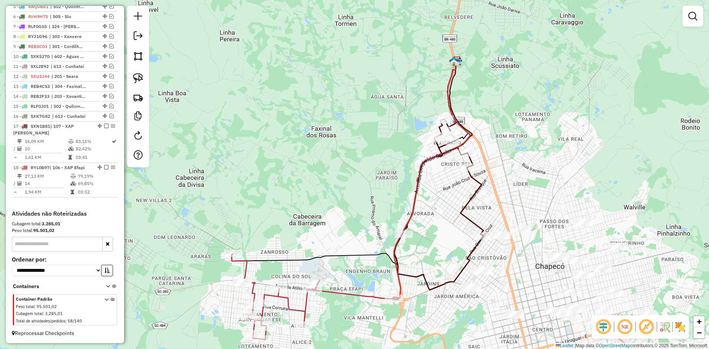
drag, startPoint x: 432, startPoint y: 252, endPoint x: 435, endPoint y: 207, distance: 45.1
click at [435, 207] on div "Janela de atendimento Grade de atendimento Capacidade Transportadoras Veículos …" at bounding box center [354, 174] width 709 height 349
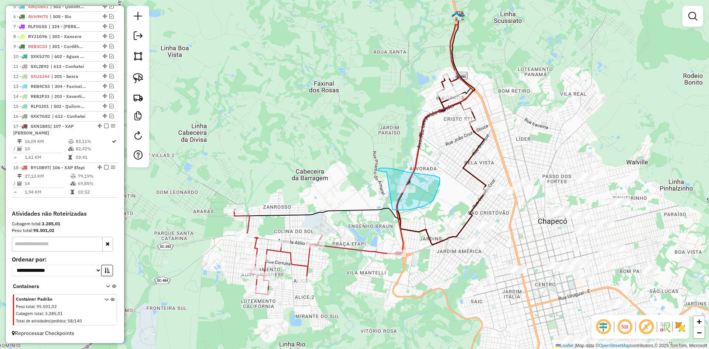
drag, startPoint x: 392, startPoint y: 208, endPoint x: 382, endPoint y: 172, distance: 37.3
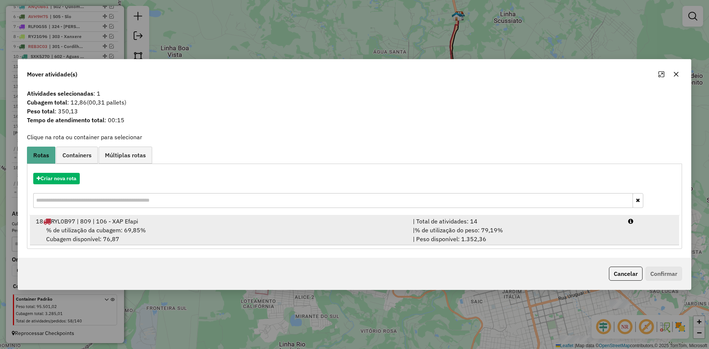
click at [145, 228] on div "% de utilização da cubagem: 69,85% Cubagem disponível: 76,87" at bounding box center [219, 235] width 377 height 18
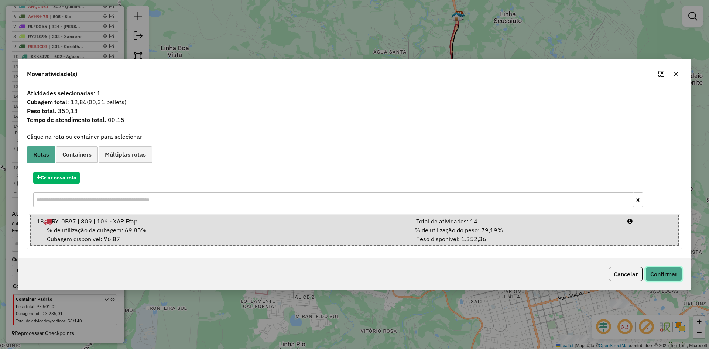
click at [661, 269] on button "Confirmar" at bounding box center [663, 274] width 37 height 14
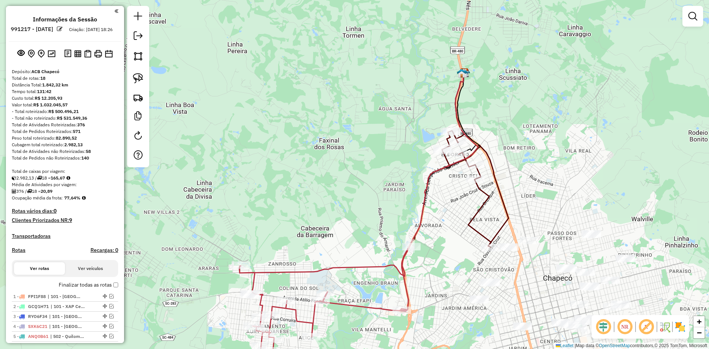
click at [441, 204] on div "Janela de atendimento Grade de atendimento Capacidade Transportadoras Veículos …" at bounding box center [354, 174] width 709 height 349
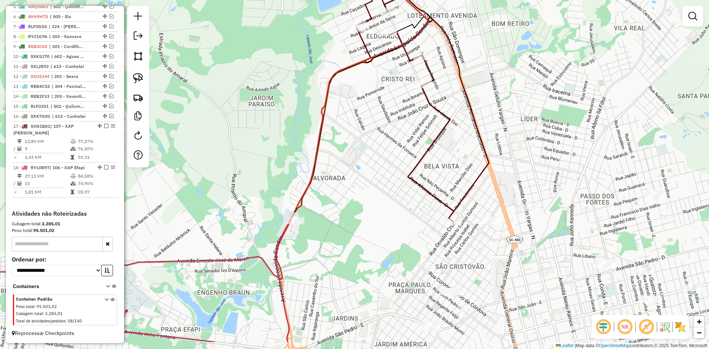
drag, startPoint x: 497, startPoint y: 202, endPoint x: 484, endPoint y: 158, distance: 46.1
click at [484, 158] on icon at bounding box center [422, 104] width 133 height 233
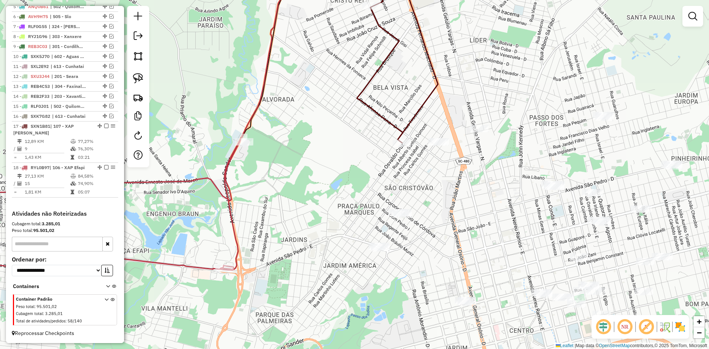
drag, startPoint x: 488, startPoint y: 218, endPoint x: 473, endPoint y: 194, distance: 27.9
click at [473, 195] on div "Janela de atendimento Grade de atendimento Capacidade Transportadoras Veículos …" at bounding box center [354, 174] width 709 height 349
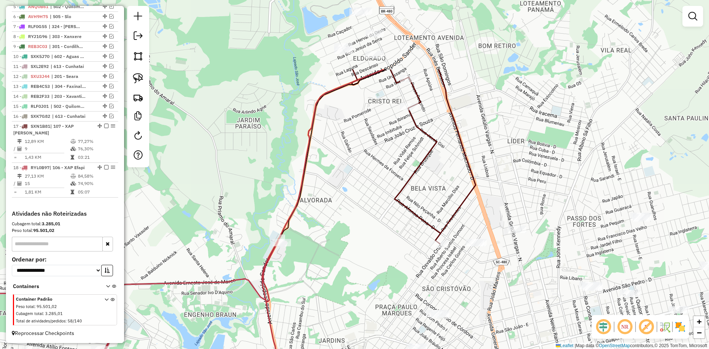
drag, startPoint x: 482, startPoint y: 192, endPoint x: 510, endPoint y: 257, distance: 71.3
click at [516, 283] on div "Janela de atendimento Grade de atendimento Capacidade Transportadoras Veículos …" at bounding box center [354, 174] width 709 height 349
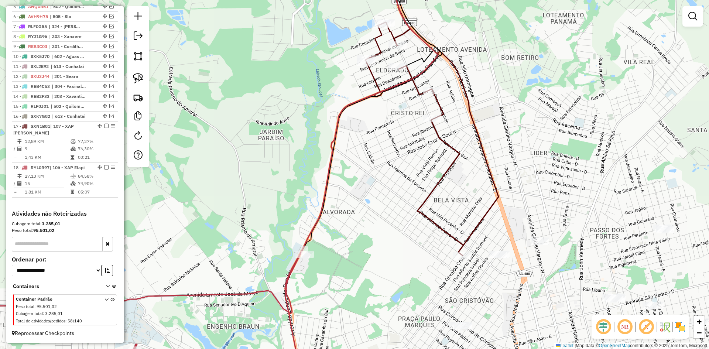
drag, startPoint x: 479, startPoint y: 185, endPoint x: 493, endPoint y: 187, distance: 13.5
click at [492, 187] on div "Janela de atendimento Grade de atendimento Capacidade Transportadoras Veículos …" at bounding box center [354, 174] width 709 height 349
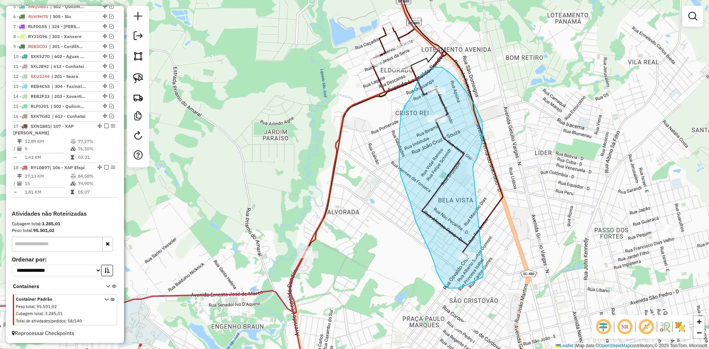
drag, startPoint x: 482, startPoint y: 142, endPoint x: 483, endPoint y: 268, distance: 125.5
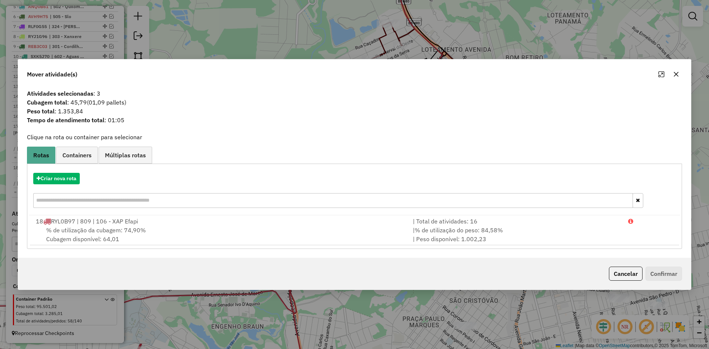
click at [616, 271] on button "Cancelar" at bounding box center [626, 273] width 34 height 14
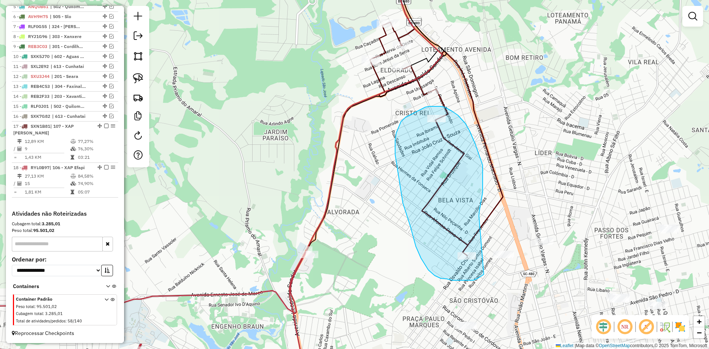
drag, startPoint x: 479, startPoint y: 216, endPoint x: 485, endPoint y: 262, distance: 46.9
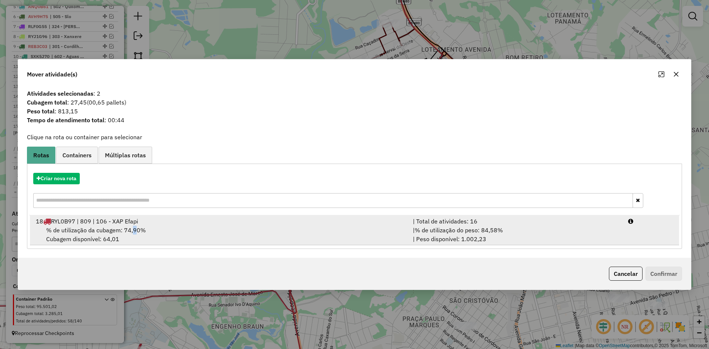
click at [136, 233] on span "% de utilização da cubagem: 74,90%" at bounding box center [96, 229] width 100 height 7
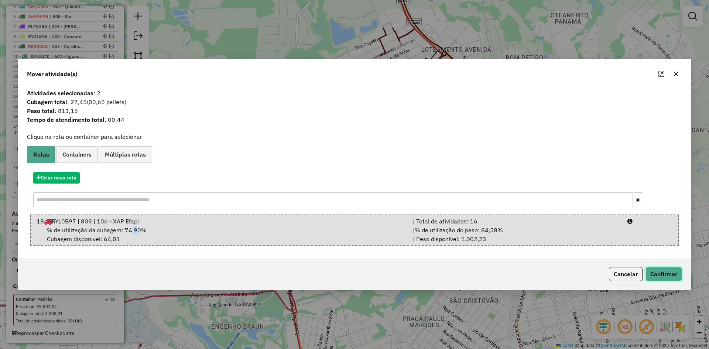
click at [673, 274] on button "Confirmar" at bounding box center [663, 274] width 37 height 14
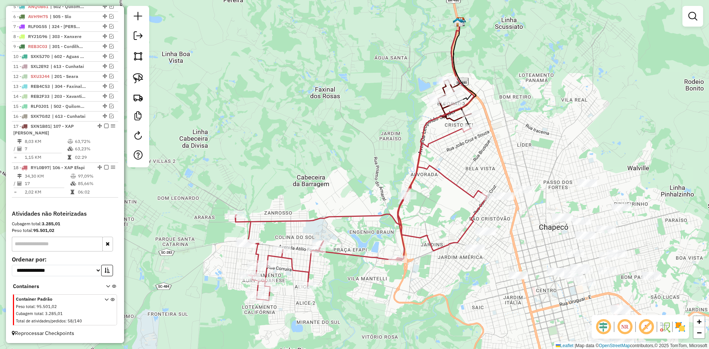
drag, startPoint x: 462, startPoint y: 190, endPoint x: 489, endPoint y: 159, distance: 41.1
click at [488, 160] on div "Janela de atendimento Grade de atendimento Capacidade Transportadoras Veículos …" at bounding box center [354, 174] width 709 height 349
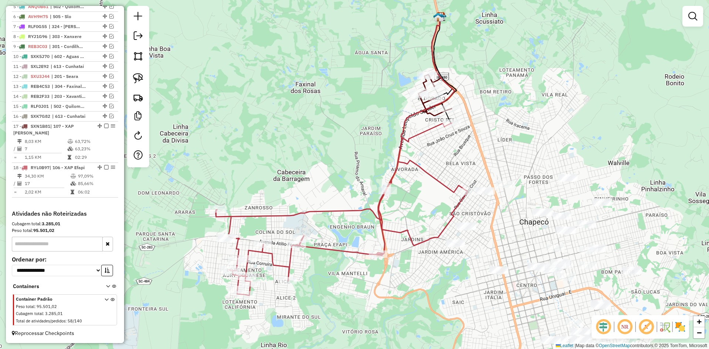
drag, startPoint x: 502, startPoint y: 150, endPoint x: 478, endPoint y: 149, distance: 24.4
click at [478, 149] on div "Janela de atendimento Grade de atendimento Capacidade Transportadoras Veículos …" at bounding box center [354, 174] width 709 height 349
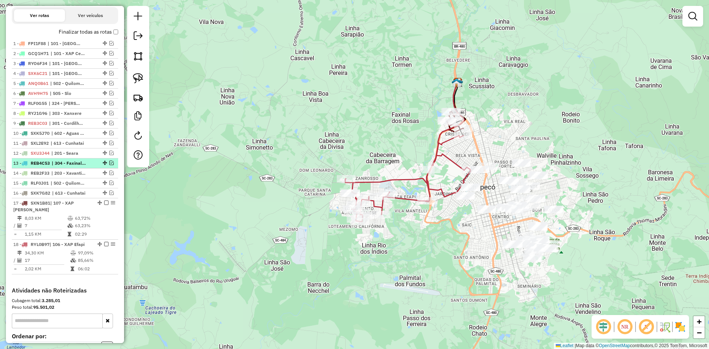
scroll to position [262, 0]
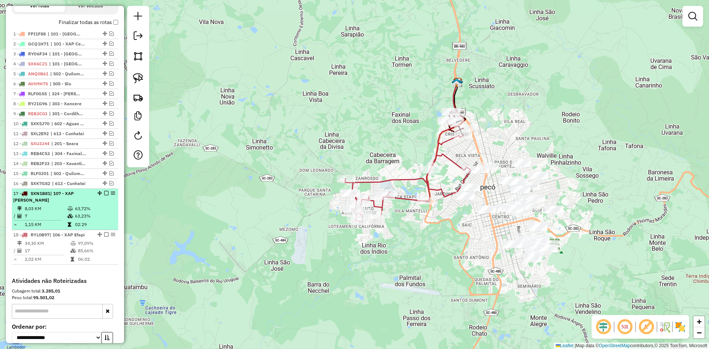
click at [104, 195] on em at bounding box center [106, 193] width 4 height 4
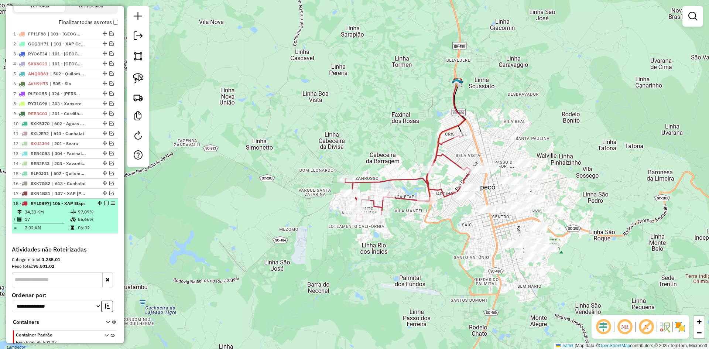
click at [73, 214] on li "18 - RYL0B97 | 106 - XAP Efapi 34,30 KM 97,09% / 17 85,66% = 2,02 KM 06:02" at bounding box center [65, 216] width 106 height 35
select select "*********"
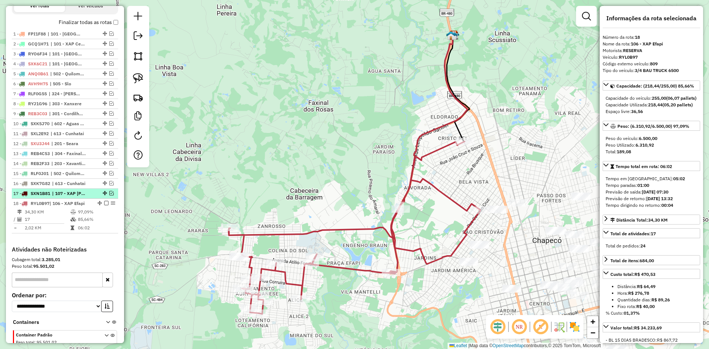
click at [110, 195] on em at bounding box center [111, 193] width 4 height 4
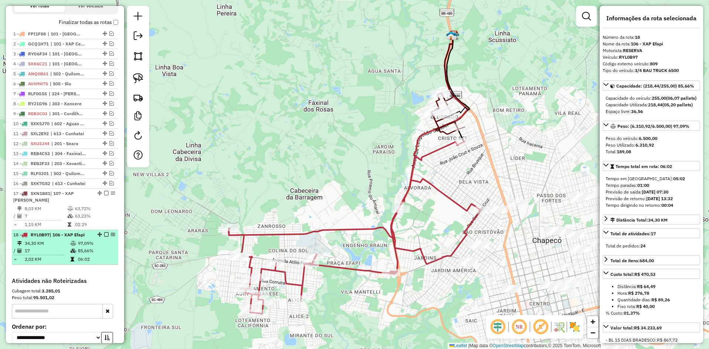
click at [103, 238] on div "18 - RYL0B97 | 106 - XAP Efapi" at bounding box center [64, 234] width 103 height 7
click at [104, 237] on em at bounding box center [106, 234] width 4 height 4
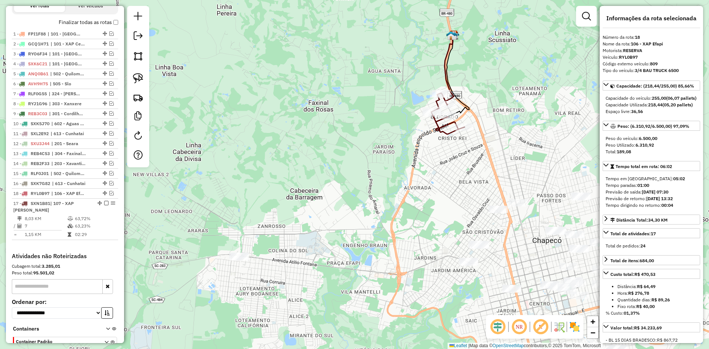
drag, startPoint x: 101, startPoint y: 240, endPoint x: 101, endPoint y: 200, distance: 40.6
click at [67, 211] on span "| 107 - XAP [PERSON_NAME]" at bounding box center [43, 206] width 61 height 12
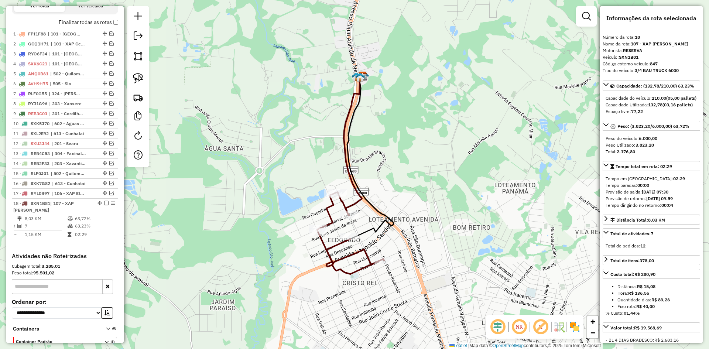
drag, startPoint x: 293, startPoint y: 268, endPoint x: 238, endPoint y: 177, distance: 106.9
click at [240, 180] on div "Janela de atendimento Grade de atendimento Capacidade Transportadoras Veículos …" at bounding box center [354, 174] width 709 height 349
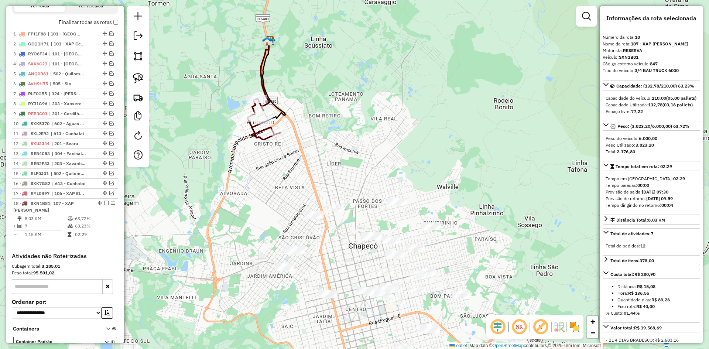
drag, startPoint x: 334, startPoint y: 147, endPoint x: 331, endPoint y: 111, distance: 35.9
click at [331, 112] on div "Janela de atendimento Grade de atendimento Capacidade Transportadoras Veículos …" at bounding box center [354, 174] width 709 height 349
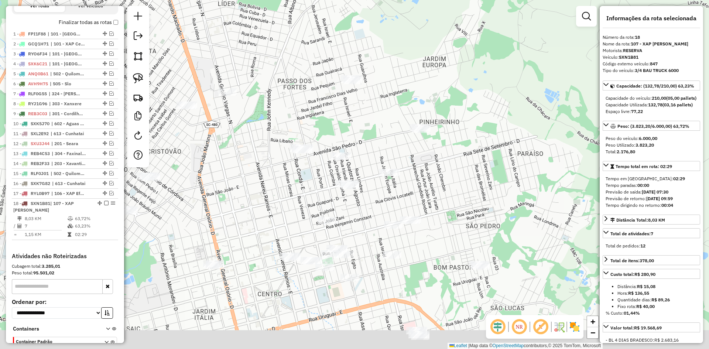
drag, startPoint x: 459, startPoint y: 219, endPoint x: 500, endPoint y: 174, distance: 60.6
click at [498, 174] on div "Janela de atendimento Grade de atendimento Capacidade Transportadoras Veículos …" at bounding box center [354, 174] width 709 height 349
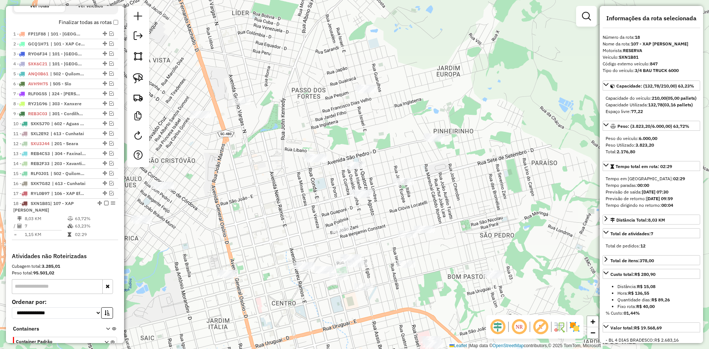
click at [396, 145] on div "Janela de atendimento Grade de atendimento Capacidade Transportadoras Veículos …" at bounding box center [354, 174] width 709 height 349
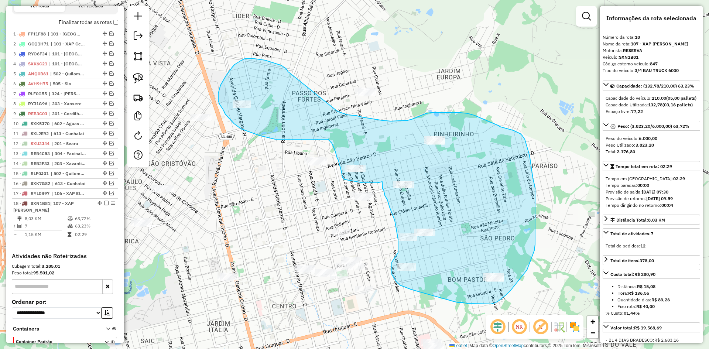
drag, startPoint x: 286, startPoint y: 69, endPoint x: 330, endPoint y: 105, distance: 57.2
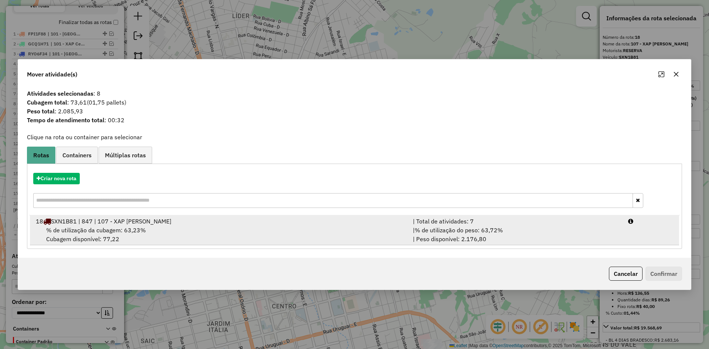
click at [251, 227] on div "% de utilização da cubagem: 63,23% Cubagem disponível: 77,22" at bounding box center [219, 235] width 377 height 18
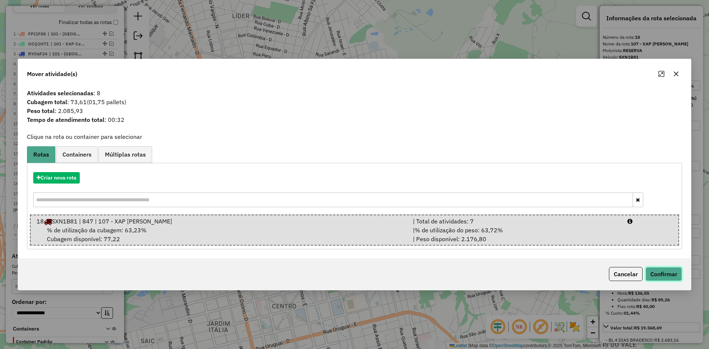
click at [668, 276] on button "Confirmar" at bounding box center [663, 274] width 37 height 14
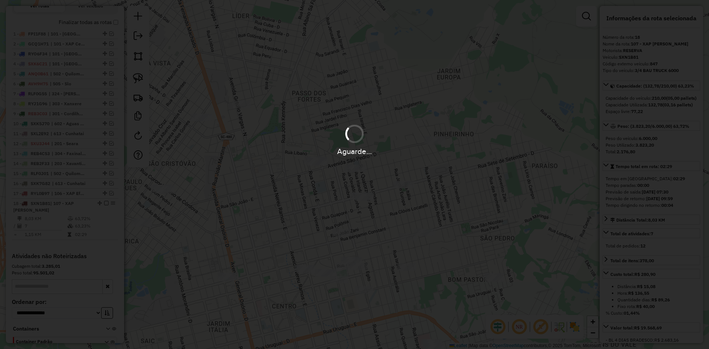
scroll to position [312, 0]
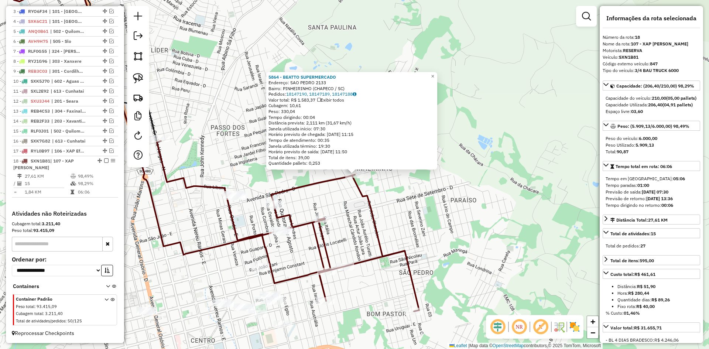
click at [405, 228] on div "Rota 18 - Placa SXN1B81 3225 - ZECA S BAR 5864 - BEATTO SUPERMERCADO Endereço: …" at bounding box center [354, 174] width 709 height 349
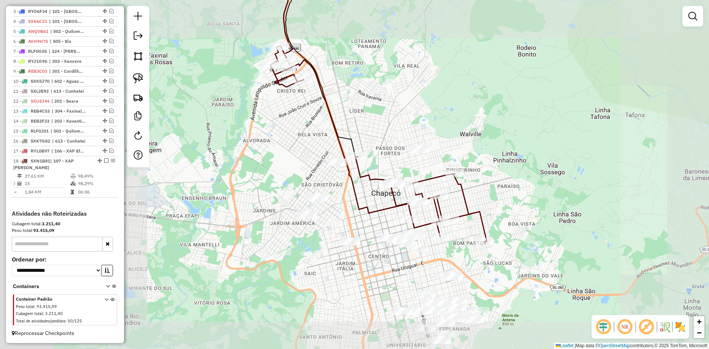
drag, startPoint x: 481, startPoint y: 195, endPoint x: 535, endPoint y: 175, distance: 58.4
click at [534, 175] on div "Janela de atendimento Grade de atendimento Capacidade Transportadoras Veículos …" at bounding box center [354, 174] width 709 height 349
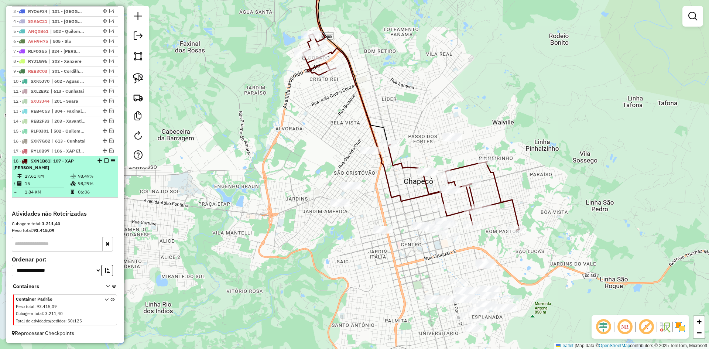
click at [104, 161] on em at bounding box center [106, 160] width 4 height 4
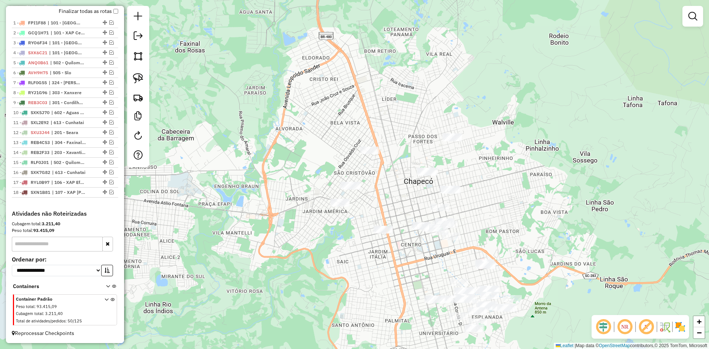
scroll to position [280, 0]
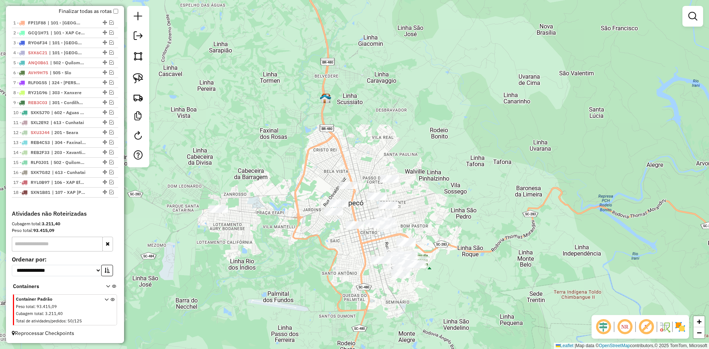
drag, startPoint x: 311, startPoint y: 248, endPoint x: 316, endPoint y: 176, distance: 72.1
click at [316, 178] on div "Janela de atendimento Grade de atendimento Capacidade Transportadoras Veículos …" at bounding box center [354, 174] width 709 height 349
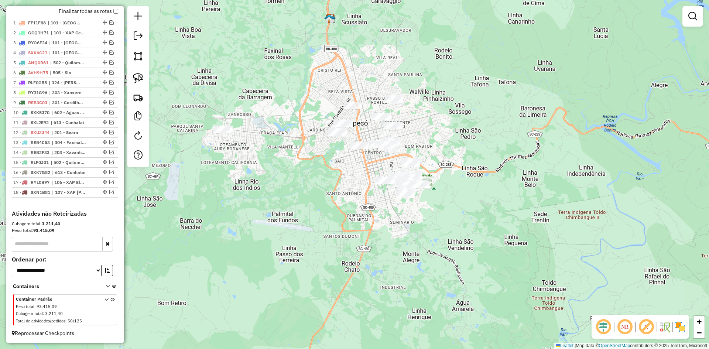
drag, startPoint x: 302, startPoint y: 179, endPoint x: 406, endPoint y: 190, distance: 104.7
click at [404, 190] on div "Janela de atendimento Grade de atendimento Capacidade Transportadoras Veículos …" at bounding box center [354, 174] width 709 height 349
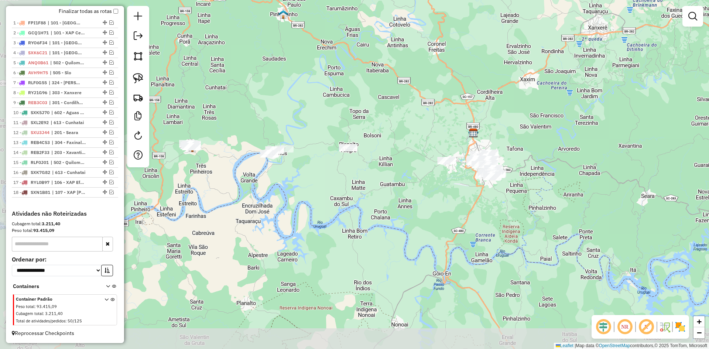
drag, startPoint x: 378, startPoint y: 225, endPoint x: 398, endPoint y: 197, distance: 34.3
click at [438, 203] on div "Janela de atendimento Grade de atendimento Capacidade Transportadoras Veículos …" at bounding box center [354, 174] width 709 height 349
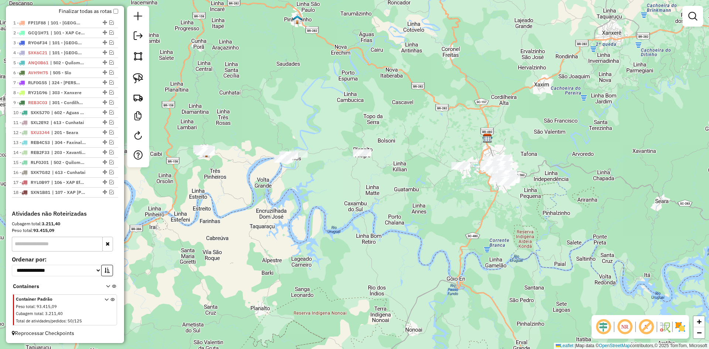
drag, startPoint x: 330, startPoint y: 188, endPoint x: 411, endPoint y: 228, distance: 90.6
click at [409, 228] on div "Janela de atendimento Grade de atendimento Capacidade Transportadoras Veículos …" at bounding box center [354, 174] width 709 height 349
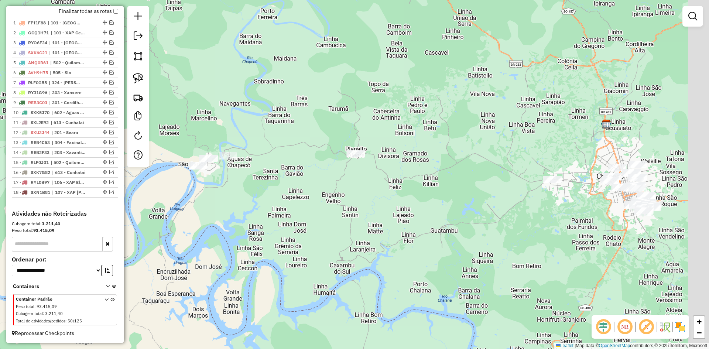
drag, startPoint x: 465, startPoint y: 230, endPoint x: 456, endPoint y: 230, distance: 8.9
click at [456, 230] on div "Janela de atendimento Grade de atendimento Capacidade Transportadoras Veículos …" at bounding box center [354, 174] width 709 height 349
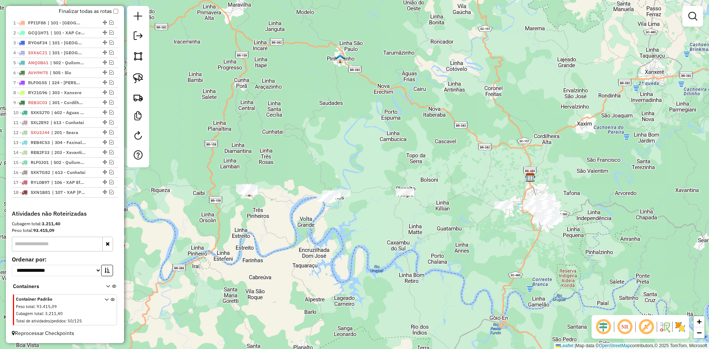
drag, startPoint x: 524, startPoint y: 247, endPoint x: 467, endPoint y: 247, distance: 57.2
click at [467, 247] on div "Janela de atendimento Grade de atendimento Capacidade Transportadoras Veículos …" at bounding box center [354, 174] width 709 height 349
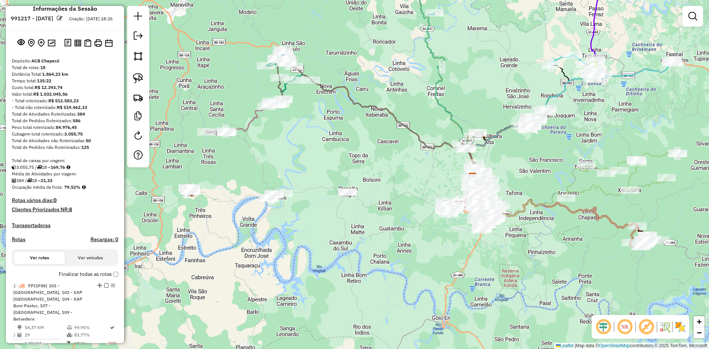
scroll to position [0, 0]
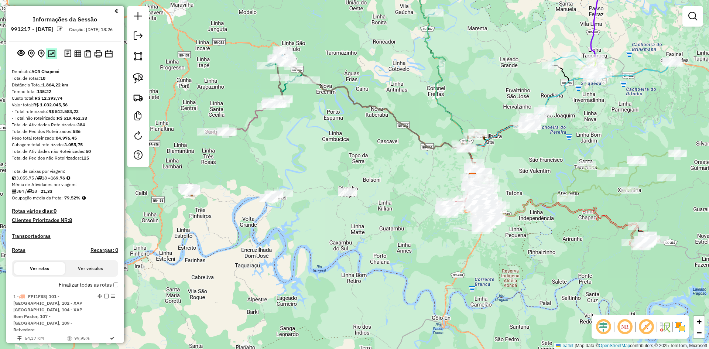
click at [51, 57] on img at bounding box center [52, 53] width 8 height 7
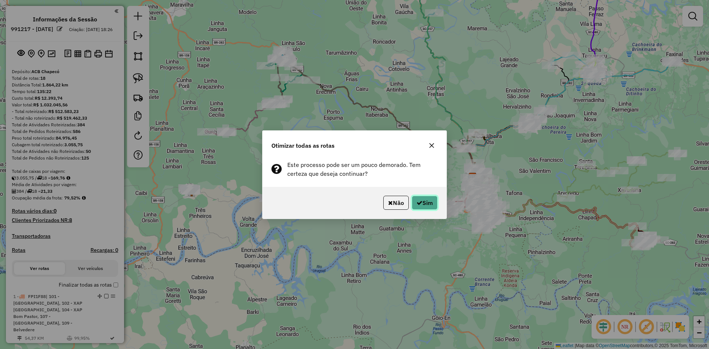
click at [427, 205] on button "Sim" at bounding box center [425, 203] width 26 height 14
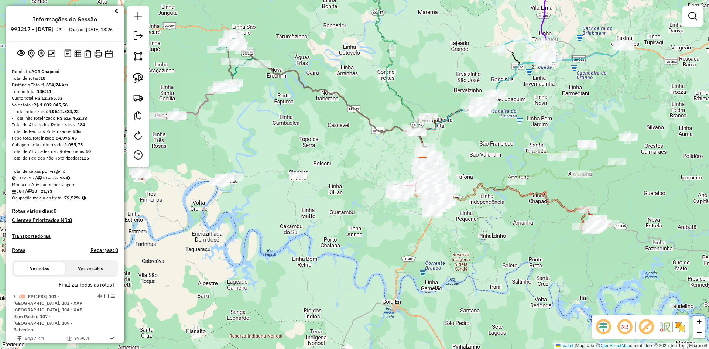
drag, startPoint x: 382, startPoint y: 165, endPoint x: 333, endPoint y: 149, distance: 52.1
click at [333, 149] on div "Janela de atendimento Grade de atendimento Capacidade Transportadoras Veículos …" at bounding box center [354, 174] width 709 height 349
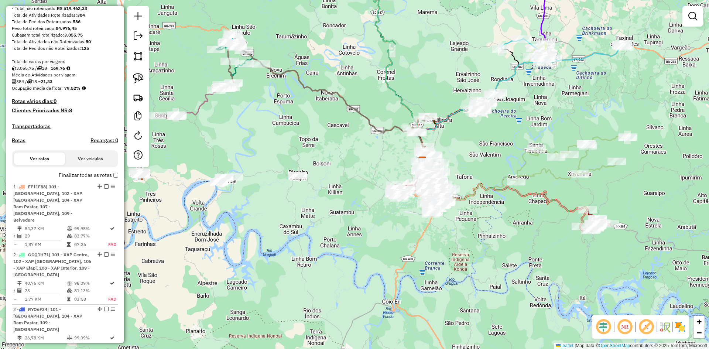
scroll to position [111, 0]
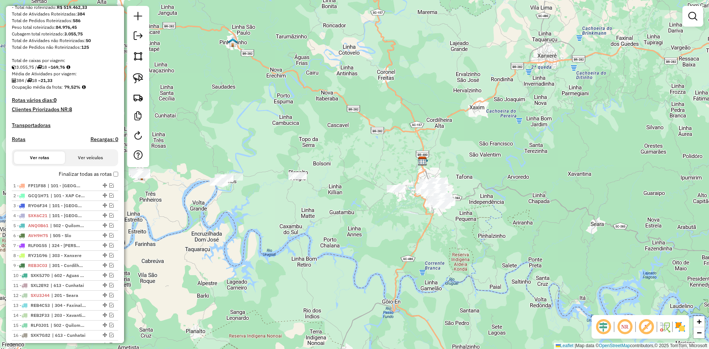
drag, startPoint x: 326, startPoint y: 247, endPoint x: 336, endPoint y: 245, distance: 9.4
click at [336, 245] on div "Janela de atendimento Grade de atendimento Capacidade Transportadoras Veículos …" at bounding box center [354, 174] width 709 height 349
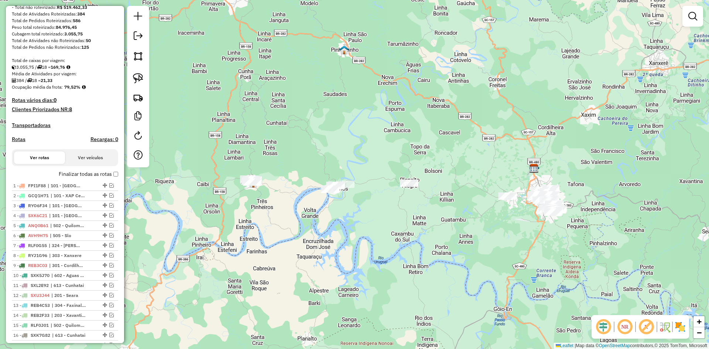
drag, startPoint x: 294, startPoint y: 207, endPoint x: 290, endPoint y: 191, distance: 16.5
click at [314, 208] on div "Janela de atendimento Grade de atendimento Capacidade Transportadoras Veículos …" at bounding box center [354, 174] width 709 height 349
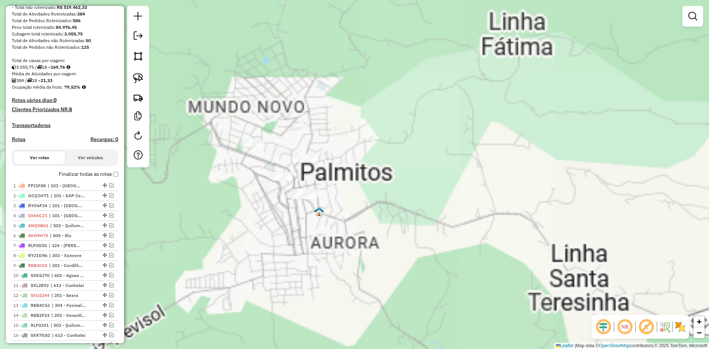
drag, startPoint x: 293, startPoint y: 220, endPoint x: 385, endPoint y: 238, distance: 93.2
click at [385, 238] on div "Janela de atendimento Grade de atendimento Capacidade Transportadoras Veículos …" at bounding box center [354, 174] width 709 height 349
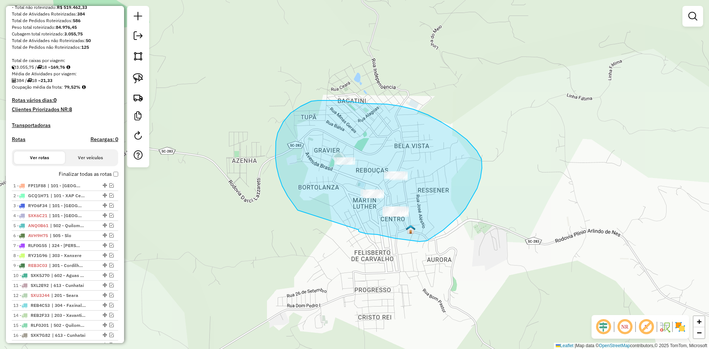
drag, startPoint x: 358, startPoint y: 230, endPoint x: 298, endPoint y: 211, distance: 63.4
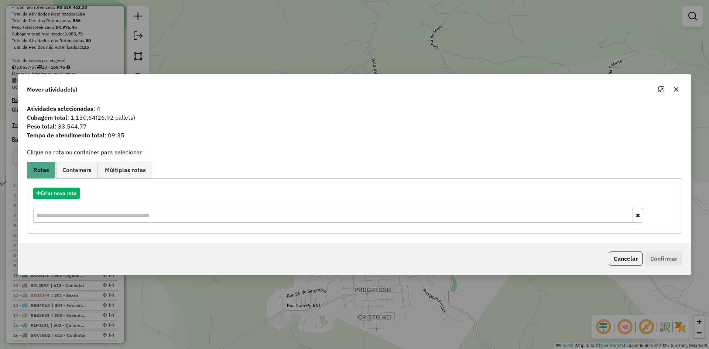
click at [671, 89] on button "button" at bounding box center [676, 89] width 12 height 12
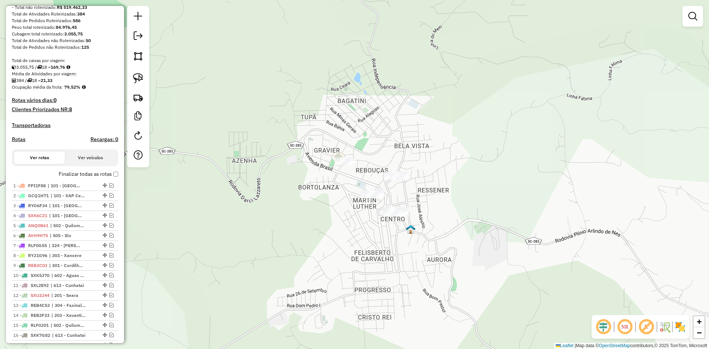
drag, startPoint x: 522, startPoint y: 192, endPoint x: 564, endPoint y: 125, distance: 78.6
click at [563, 126] on div "Janela de atendimento Grade de atendimento Capacidade Transportadoras Veículos …" at bounding box center [354, 174] width 709 height 349
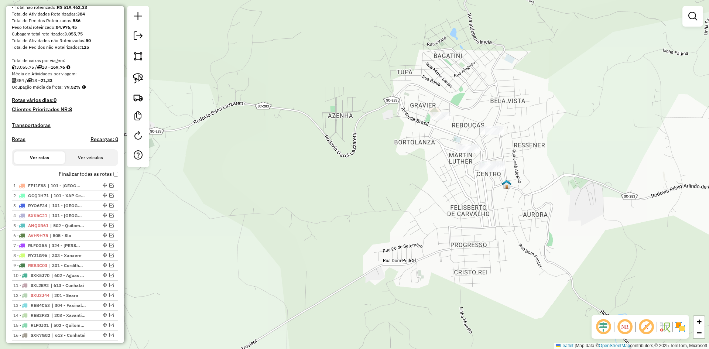
drag, startPoint x: 348, startPoint y: 196, endPoint x: 391, endPoint y: 218, distance: 48.4
click at [390, 219] on div "Janela de atendimento Grade de atendimento Capacidade Transportadoras Veículos …" at bounding box center [354, 174] width 709 height 349
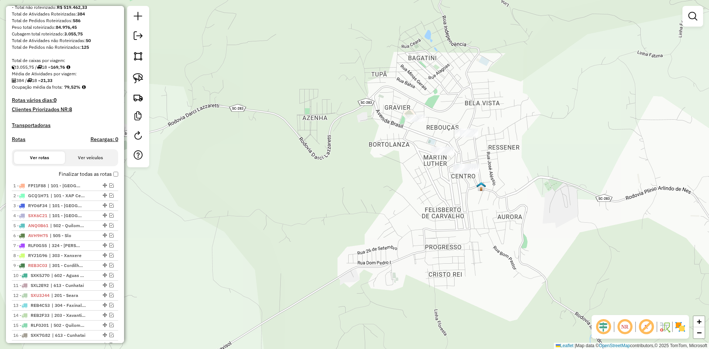
drag, startPoint x: 488, startPoint y: 182, endPoint x: 437, endPoint y: 203, distance: 55.8
click at [437, 203] on div "Janela de atendimento Grade de atendimento Capacidade Transportadoras Veículos …" at bounding box center [354, 174] width 709 height 349
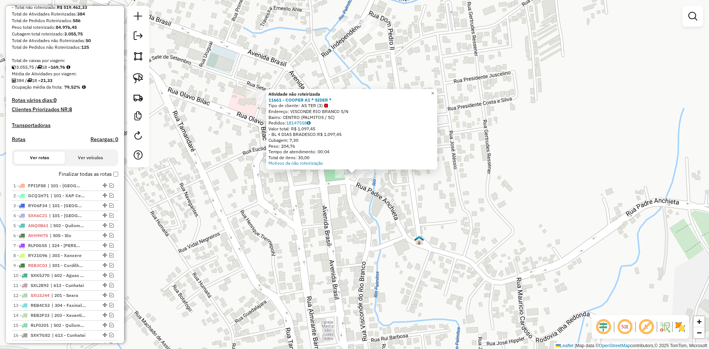
click at [356, 222] on div "Atividade não roteirizada 11661 - COOPER A1 * SIDER * Tipo de cliente: AS TER (…" at bounding box center [354, 174] width 709 height 349
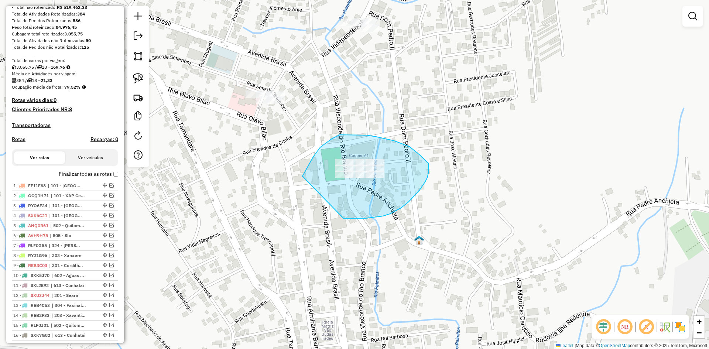
drag, startPoint x: 366, startPoint y: 218, endPoint x: 302, endPoint y: 179, distance: 74.4
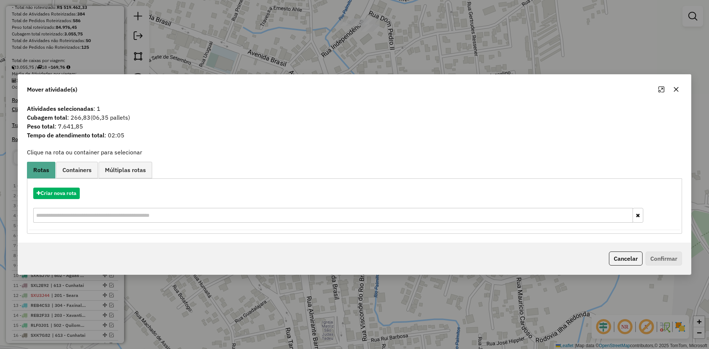
click at [677, 91] on icon "button" at bounding box center [676, 89] width 6 height 6
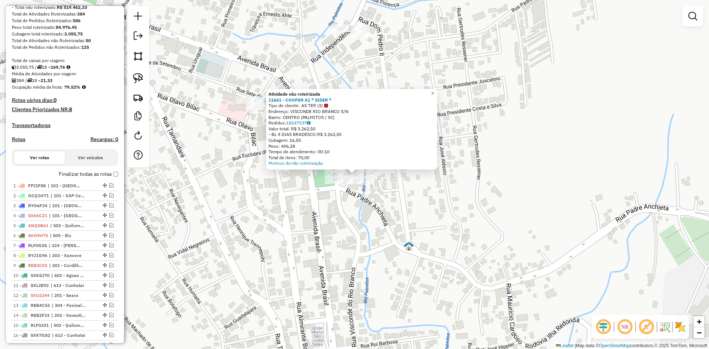
click at [330, 221] on div "Atividade não roteirizada 11661 - COOPER A1 * SIDER * Tipo de cliente: AS TER (…" at bounding box center [354, 174] width 709 height 349
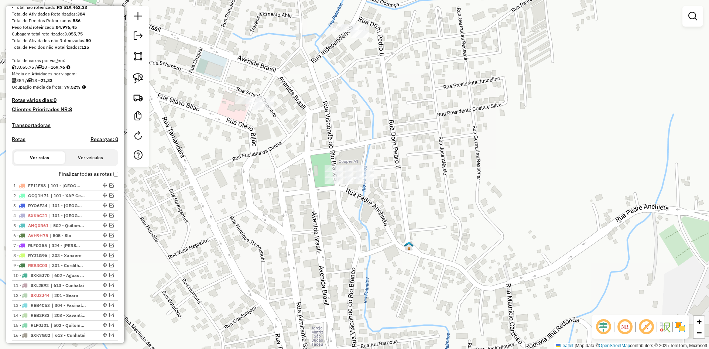
drag, startPoint x: 292, startPoint y: 211, endPoint x: 331, endPoint y: 217, distance: 39.3
click at [331, 217] on div "Janela de atendimento Grade de atendimento Capacidade Transportadoras Veículos …" at bounding box center [354, 174] width 709 height 349
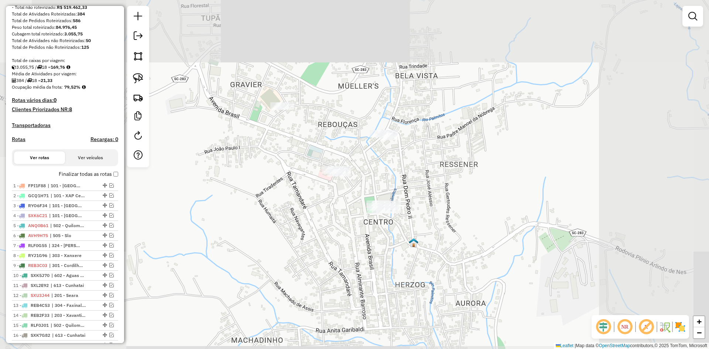
drag, startPoint x: 348, startPoint y: 164, endPoint x: 380, endPoint y: 179, distance: 34.8
click at [376, 189] on div "Janela de atendimento Grade de atendimento Capacidade Transportadoras Veículos …" at bounding box center [354, 174] width 709 height 349
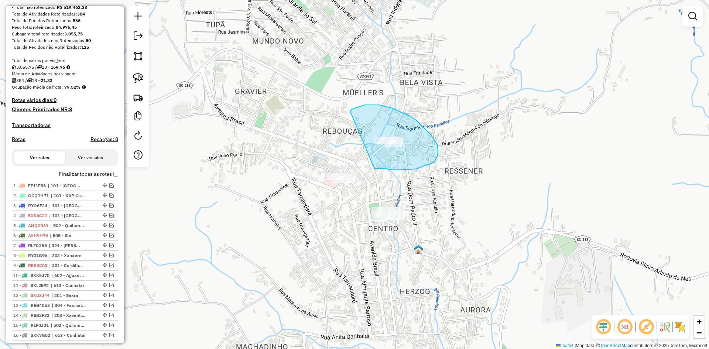
drag, startPoint x: 376, startPoint y: 168, endPoint x: 350, endPoint y: 118, distance: 57.1
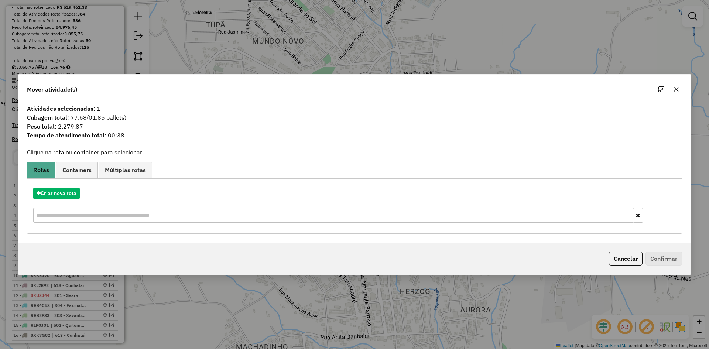
click at [677, 88] on icon "button" at bounding box center [676, 89] width 6 height 6
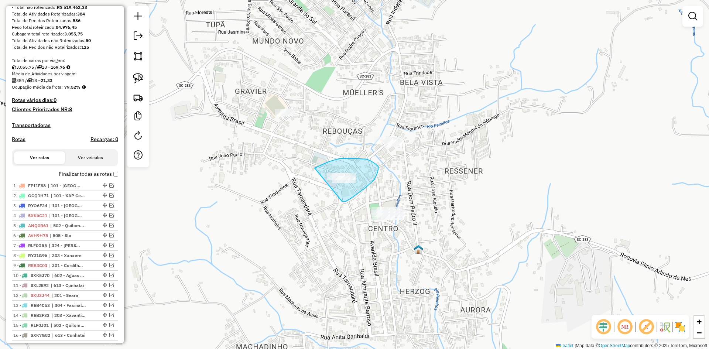
drag, startPoint x: 342, startPoint y: 201, endPoint x: 313, endPoint y: 168, distance: 43.4
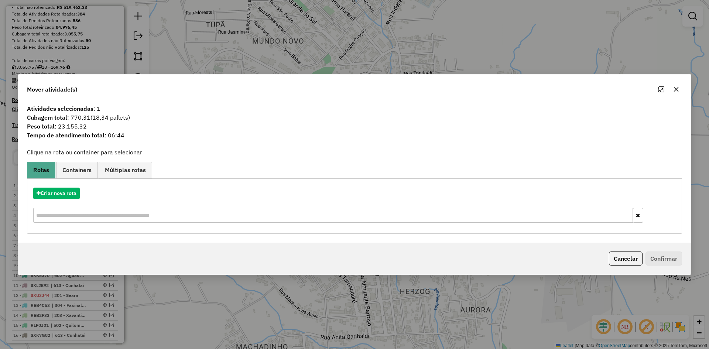
click at [678, 87] on icon "button" at bounding box center [676, 89] width 5 height 5
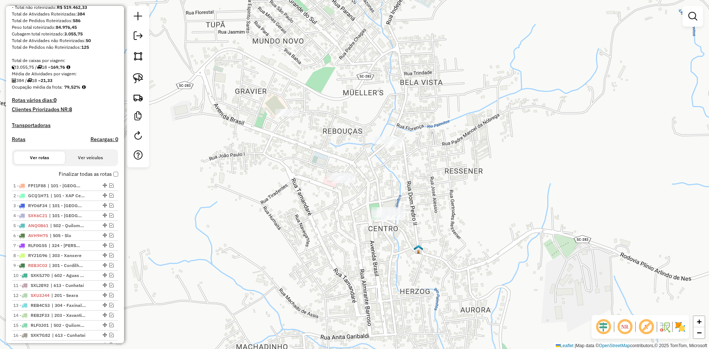
click at [338, 183] on div at bounding box center [341, 179] width 18 height 7
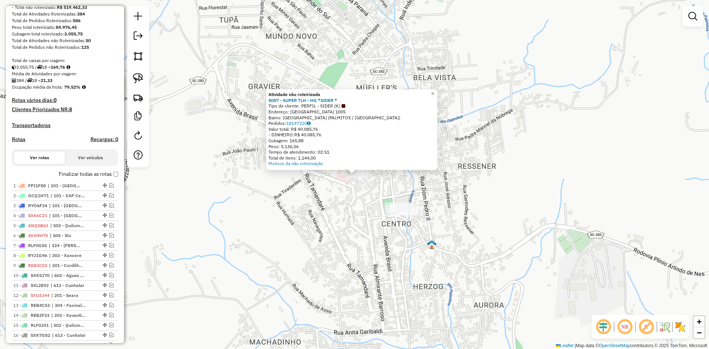
click at [354, 201] on div "Atividade não roteirizada 8087 - SUPER TLH - HG *SIDER * Tipo de cliente: PERFI…" at bounding box center [354, 174] width 709 height 349
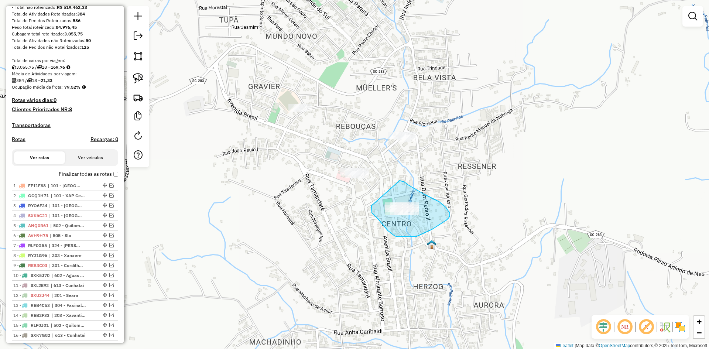
drag, startPoint x: 371, startPoint y: 210, endPoint x: 399, endPoint y: 180, distance: 40.7
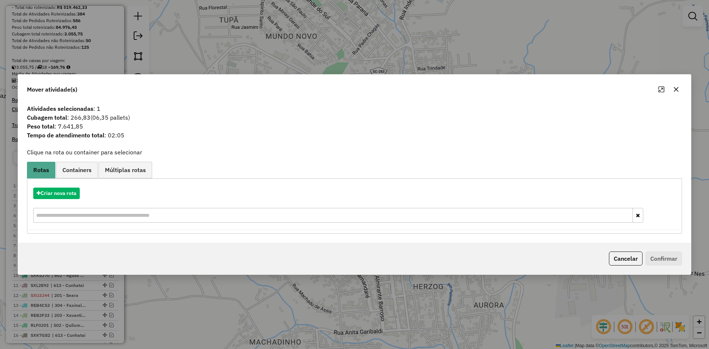
click at [676, 88] on icon "button" at bounding box center [676, 89] width 6 height 6
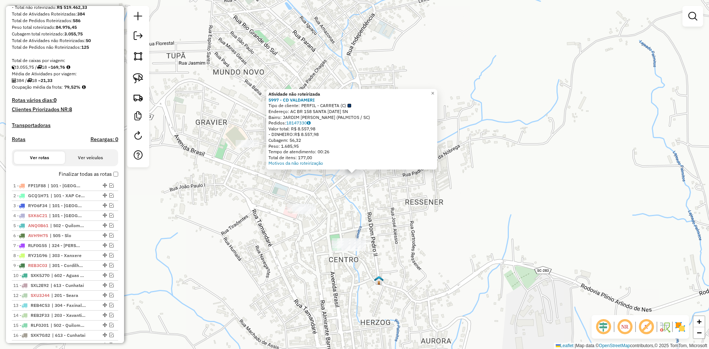
click at [354, 203] on div "Atividade não roteirizada 5997 - CD VALDAMERI Tipo de cliente: PERFIL - CARRETA…" at bounding box center [354, 174] width 709 height 349
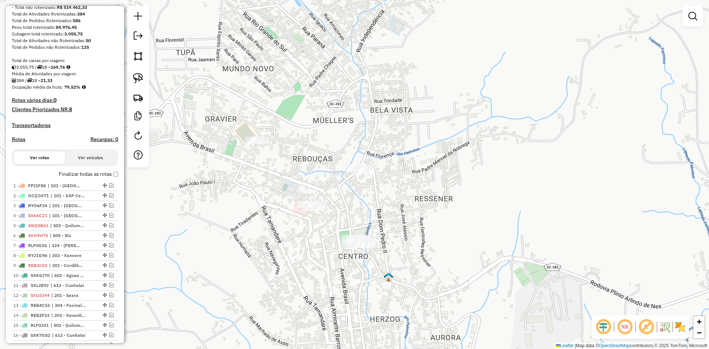
drag, startPoint x: 393, startPoint y: 206, endPoint x: 394, endPoint y: 158, distance: 48.0
click at [394, 158] on div "Janela de atendimento Grade de atendimento Capacidade Transportadoras Veículos …" at bounding box center [354, 174] width 709 height 349
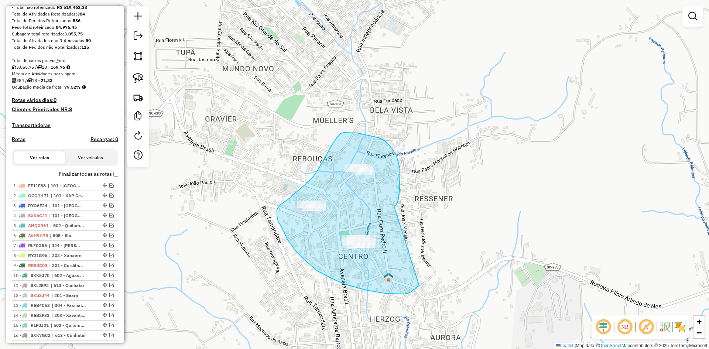
drag, startPoint x: 400, startPoint y: 175, endPoint x: 419, endPoint y: 285, distance: 111.4
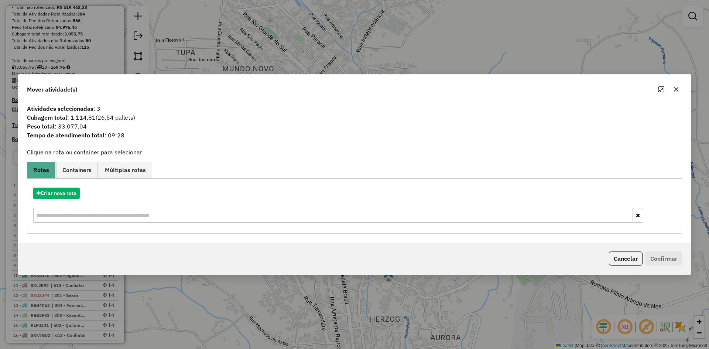
click at [678, 89] on icon "button" at bounding box center [676, 89] width 6 height 6
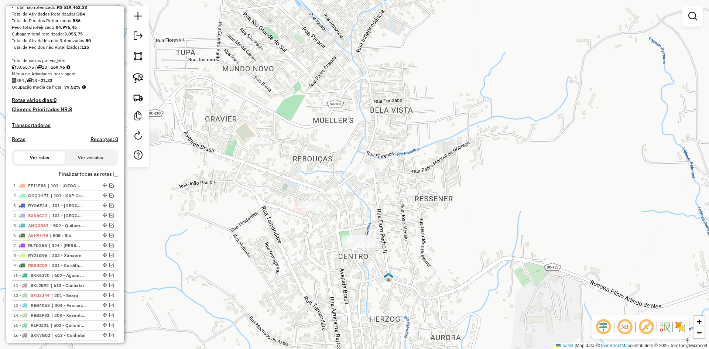
drag, startPoint x: 401, startPoint y: 189, endPoint x: 434, endPoint y: 166, distance: 39.3
click at [433, 166] on div "Janela de atendimento Grade de atendimento Capacidade Transportadoras Veículos …" at bounding box center [354, 174] width 709 height 349
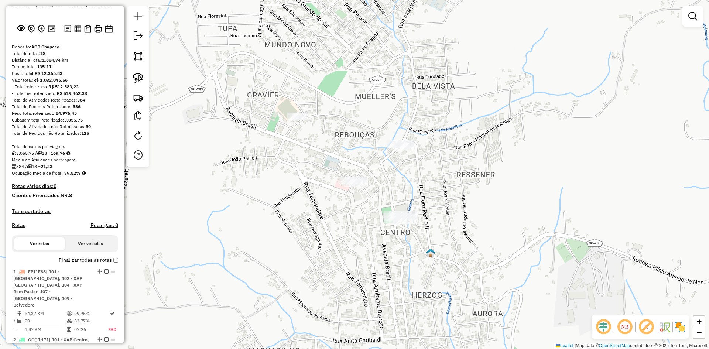
scroll to position [0, 0]
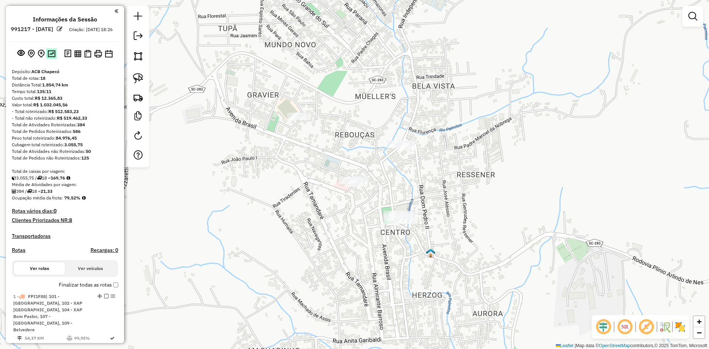
click at [48, 57] on img at bounding box center [52, 53] width 8 height 7
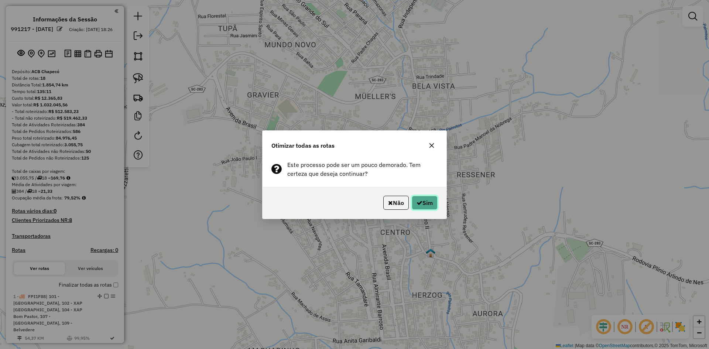
click at [436, 205] on button "Sim" at bounding box center [425, 203] width 26 height 14
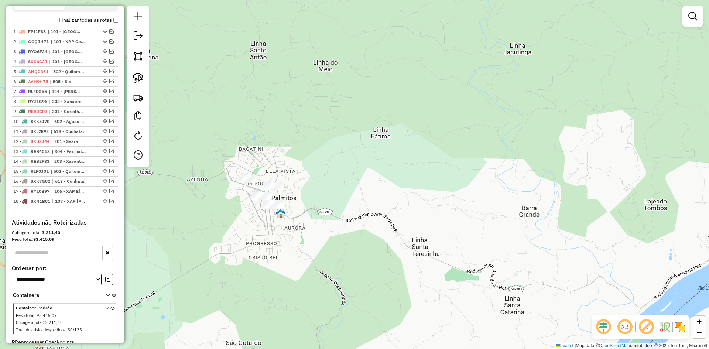
scroll to position [243, 0]
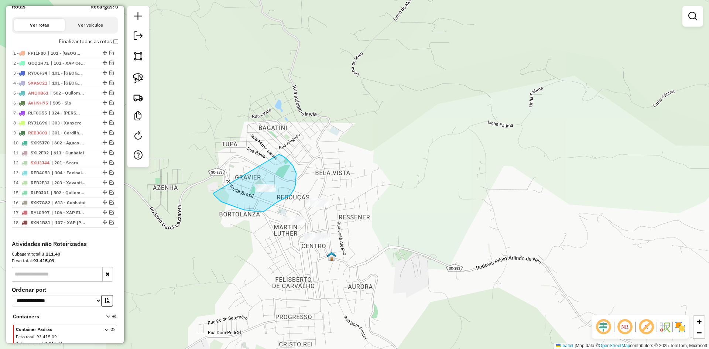
drag, startPoint x: 214, startPoint y: 195, endPoint x: 213, endPoint y: 146, distance: 48.7
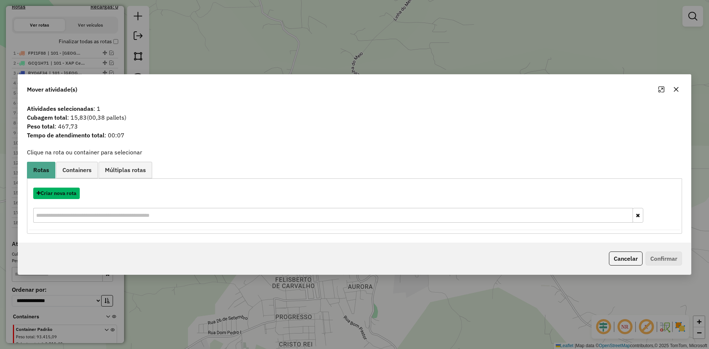
click at [65, 194] on button "Criar nova rota" at bounding box center [56, 193] width 47 height 11
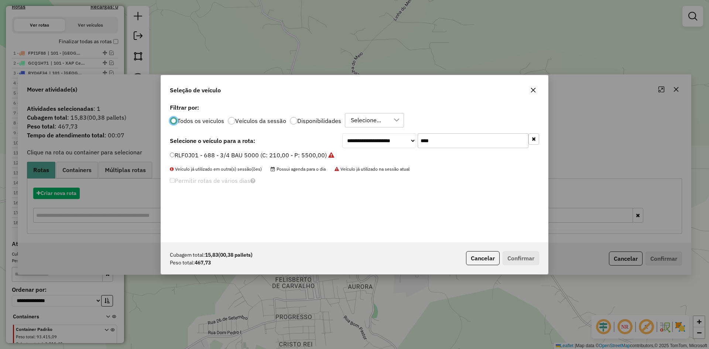
scroll to position [4, 2]
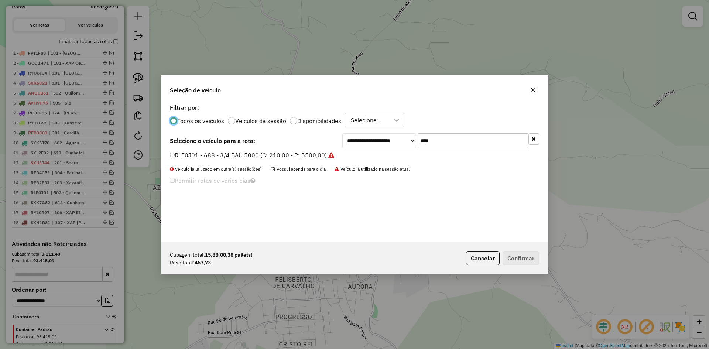
click at [474, 142] on input "****" at bounding box center [472, 140] width 111 height 15
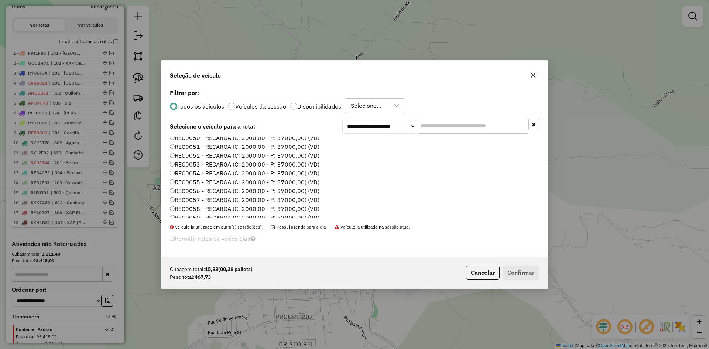
scroll to position [886, 0]
click at [205, 200] on label "REC0074 - RECARGA (C: 2000,00 - P: 37000,00) (VD)" at bounding box center [244, 202] width 149 height 9
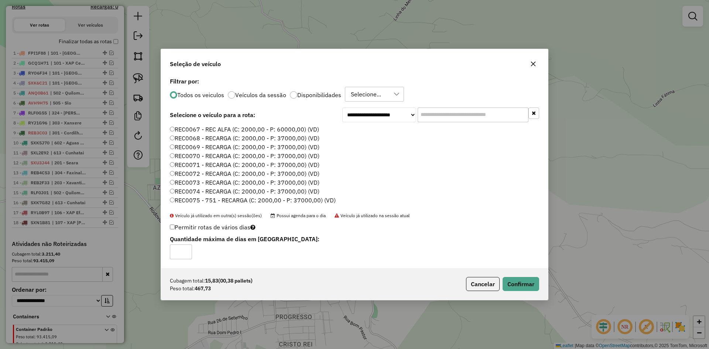
click at [259, 156] on label "REC0070 - RECARGA (C: 2000,00 - P: 37000,00) (VD)" at bounding box center [244, 155] width 149 height 9
click at [257, 161] on label "REC0025 - RECARGA (C: 2000,00 - P: 37000,00) (VD)" at bounding box center [244, 163] width 149 height 9
click at [530, 279] on button "Confirmar" at bounding box center [520, 284] width 37 height 14
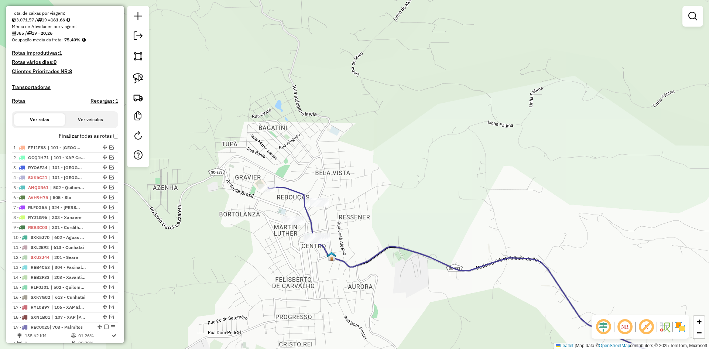
scroll to position [68, 0]
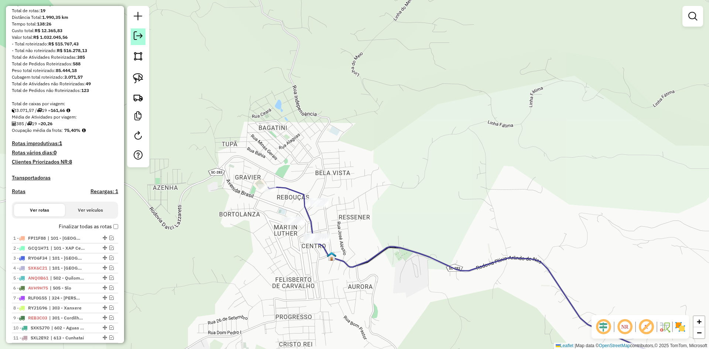
click at [135, 34] on em at bounding box center [138, 35] width 9 height 9
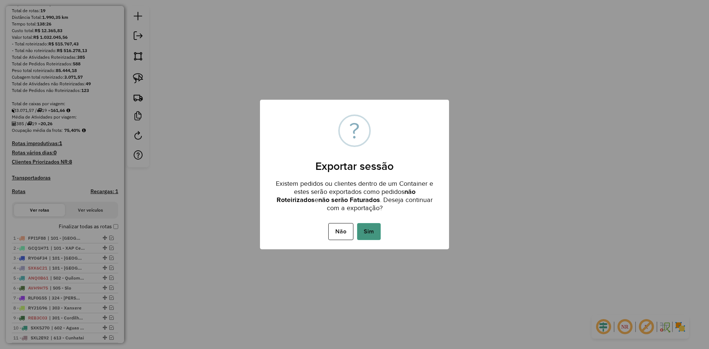
click at [376, 223] on button "Sim" at bounding box center [369, 231] width 24 height 17
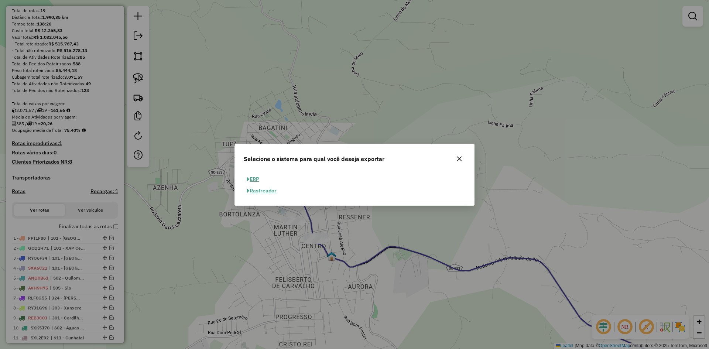
click at [257, 179] on button "ERP" at bounding box center [253, 178] width 19 height 11
select select "**"
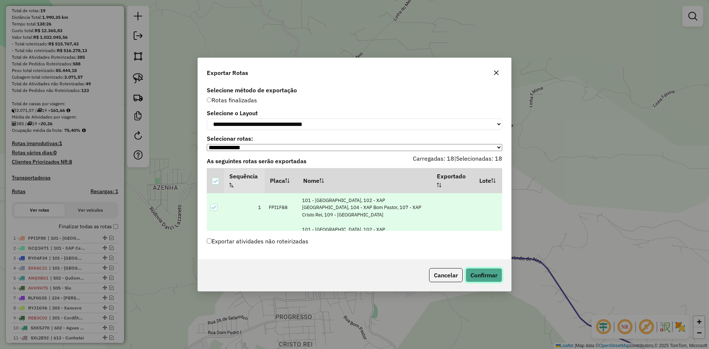
click at [489, 279] on button "Confirmar" at bounding box center [483, 275] width 37 height 14
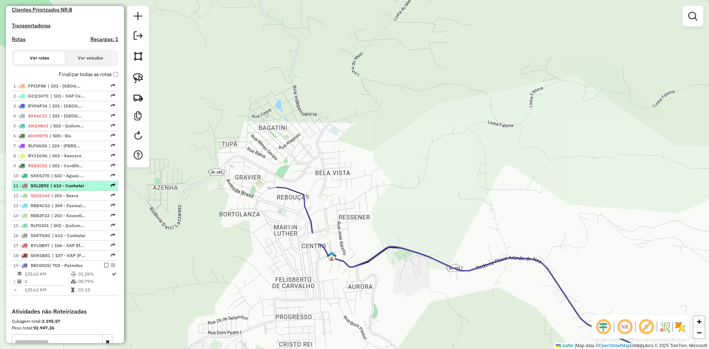
scroll to position [324, 0]
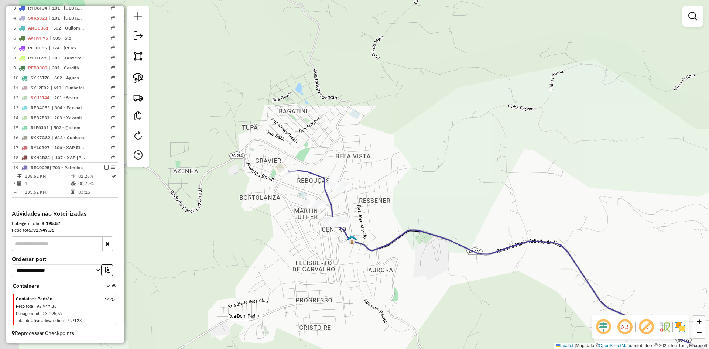
drag, startPoint x: 370, startPoint y: 208, endPoint x: 382, endPoint y: 193, distance: 19.4
click at [382, 193] on div "Janela de atendimento Grade de atendimento Capacidade Transportadoras Veículos …" at bounding box center [354, 174] width 709 height 349
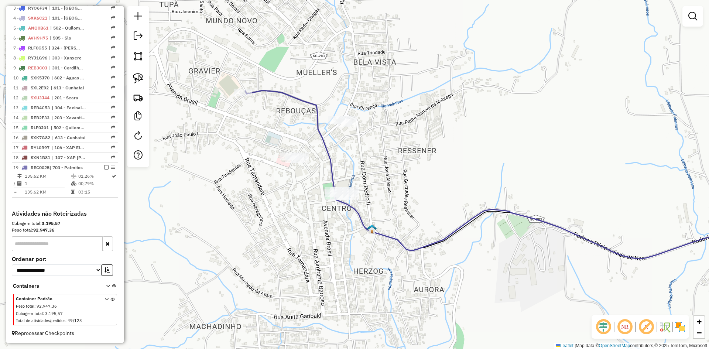
drag, startPoint x: 315, startPoint y: 199, endPoint x: 340, endPoint y: 236, distance: 44.4
click at [340, 237] on div "Janela de atendimento Grade de atendimento Capacidade Transportadoras Veículos …" at bounding box center [354, 174] width 709 height 349
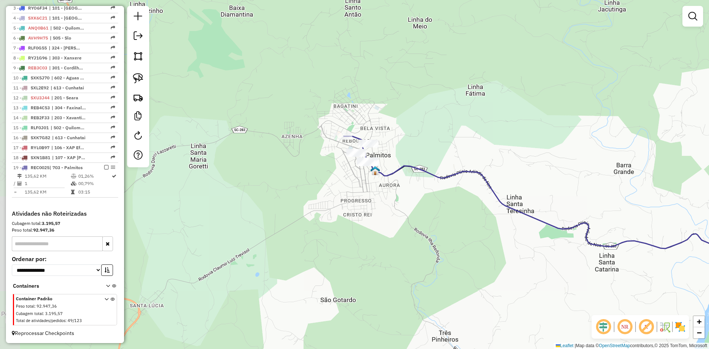
drag, startPoint x: 464, startPoint y: 144, endPoint x: 321, endPoint y: 131, distance: 144.2
click at [325, 132] on div "Janela de atendimento Grade de atendimento Capacidade Transportadoras Veículos …" at bounding box center [354, 174] width 709 height 349
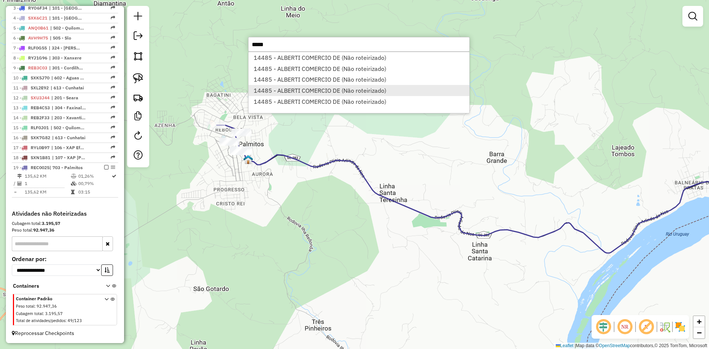
type input "*****"
click at [326, 89] on li "14485 - ALBERTI COMERCIO DE (Não roteirizado)" at bounding box center [358, 90] width 221 height 11
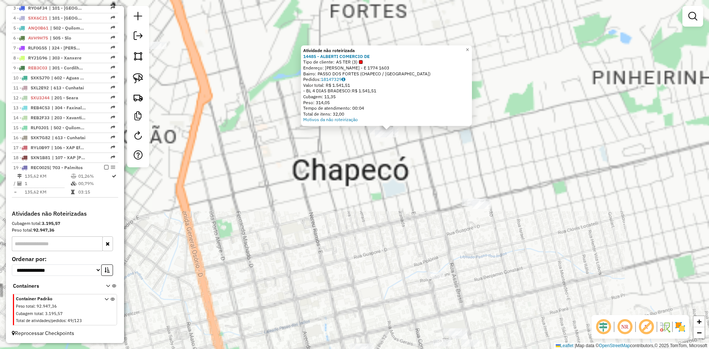
click at [355, 184] on div "Atividade não roteirizada 14485 - ALBERTI COMERCIO DE Tipo de cliente: AS TER (…" at bounding box center [354, 174] width 709 height 349
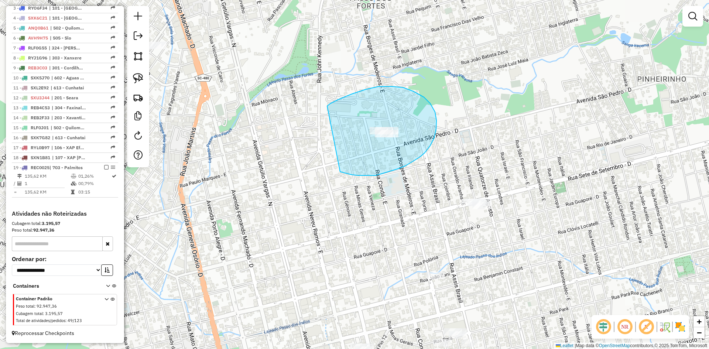
drag, startPoint x: 351, startPoint y: 175, endPoint x: 327, endPoint y: 115, distance: 64.1
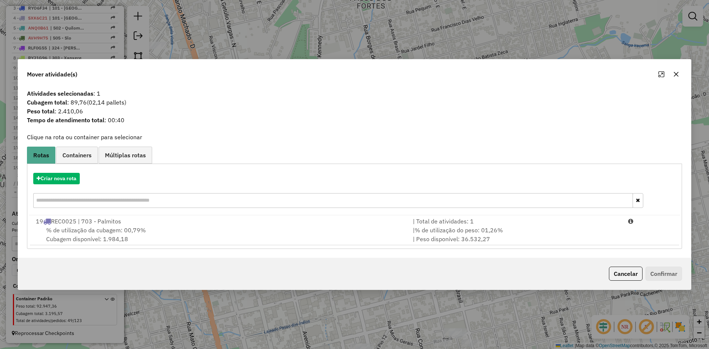
click at [677, 74] on icon "button" at bounding box center [676, 74] width 6 height 6
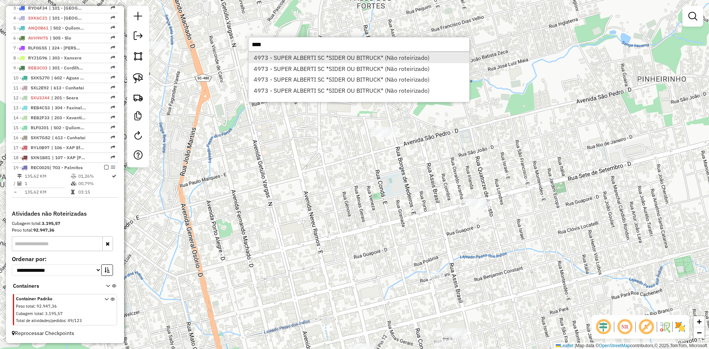
type input "****"
click at [353, 55] on li "4973 - SUPER ALBERTI SC *SIDER OU BITRUCK* (Não roteirizado)" at bounding box center [358, 57] width 221 height 11
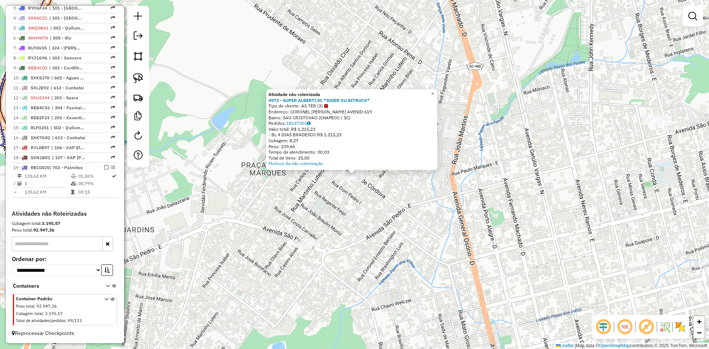
click at [366, 202] on div "Atividade não roteirizada 4973 - SUPER ALBERTI SC *SIDER OU BITRUCK* Tipo de cl…" at bounding box center [354, 174] width 709 height 349
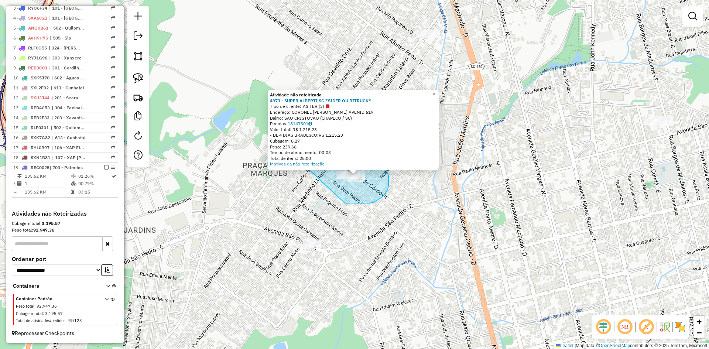
drag, startPoint x: 345, startPoint y: 203, endPoint x: 296, endPoint y: 158, distance: 66.3
click at [296, 158] on div "Atividade não roteirizada 4973 - SUPER ALBERTI SC *SIDER OU BITRUCK* Tipo de cl…" at bounding box center [354, 174] width 709 height 349
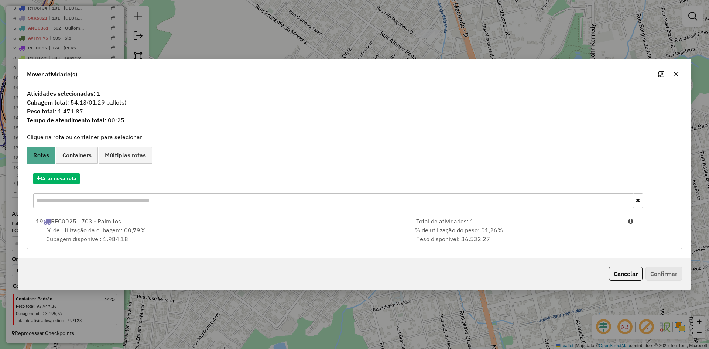
click at [677, 74] on icon "button" at bounding box center [676, 74] width 6 height 6
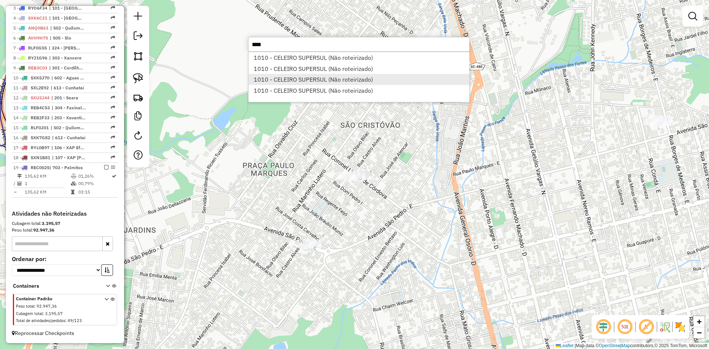
type input "****"
click at [351, 78] on li "1010 - CELEIRO SUPERSUL (Não roteirizado)" at bounding box center [358, 79] width 221 height 11
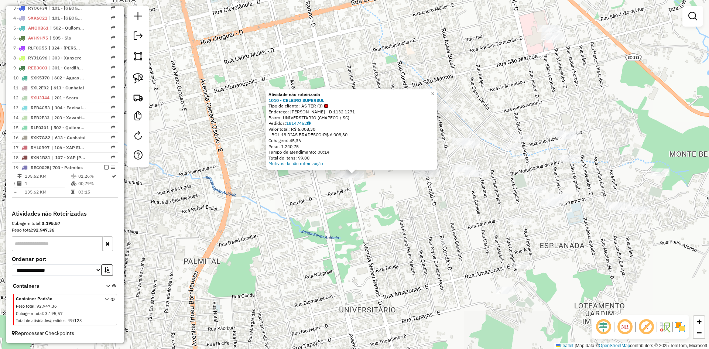
click at [401, 234] on div "Atividade não roteirizada 1010 - CELEIRO SUPERSUL Tipo de cliente: AS TER (3) E…" at bounding box center [354, 174] width 709 height 349
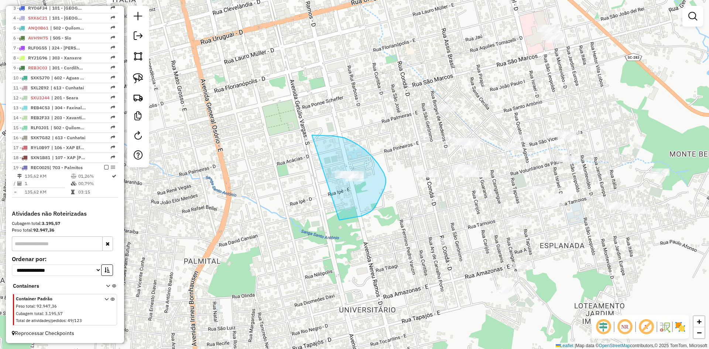
drag, startPoint x: 378, startPoint y: 200, endPoint x: 286, endPoint y: 164, distance: 98.6
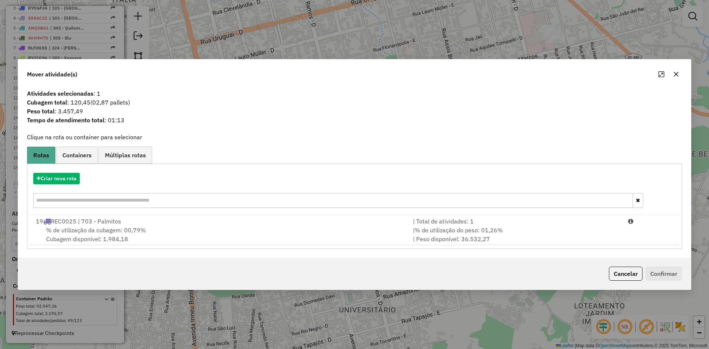
click at [676, 74] on icon "button" at bounding box center [676, 74] width 6 height 6
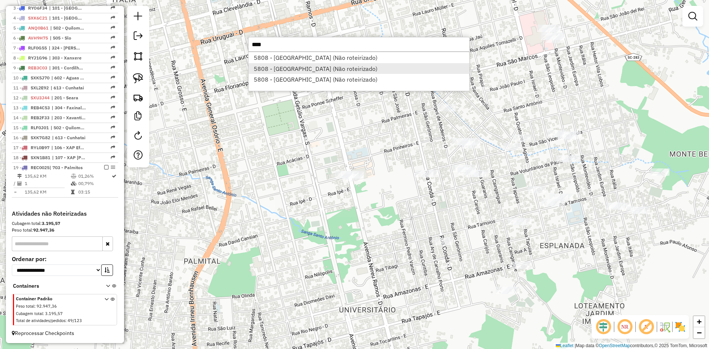
type input "****"
click at [321, 63] on li "5808 - CELEIRO SUPER CENTER (Não roteirizado)" at bounding box center [358, 68] width 221 height 11
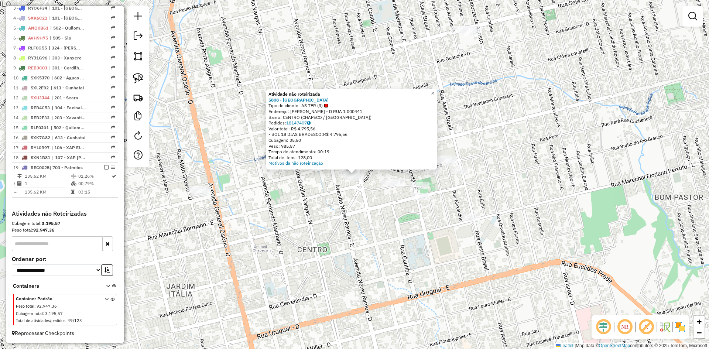
click at [331, 199] on div "Atividade não roteirizada 5808 - CELEIRO SUPER CENTER Tipo de cliente: AS TER (…" at bounding box center [354, 174] width 709 height 349
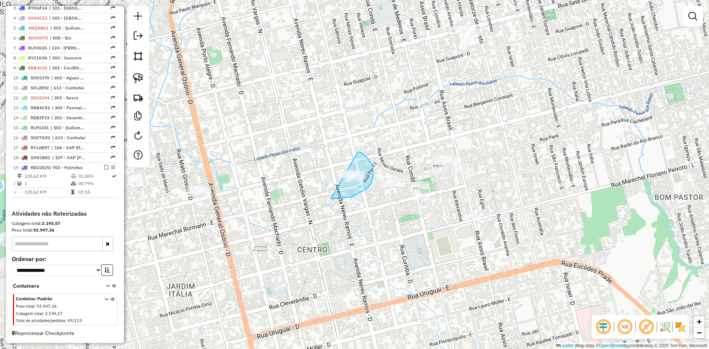
drag, startPoint x: 331, startPoint y: 199, endPoint x: 317, endPoint y: 151, distance: 49.1
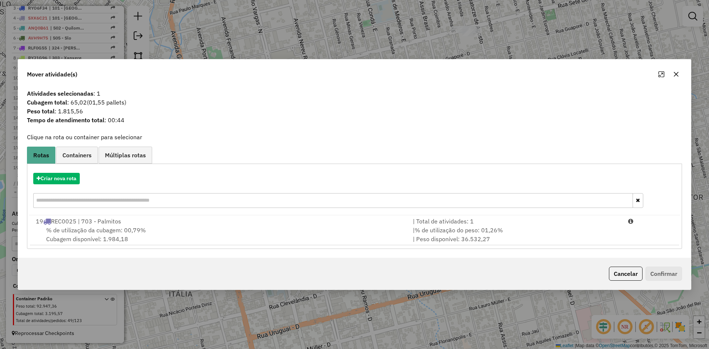
click at [678, 74] on icon "button" at bounding box center [676, 74] width 6 height 6
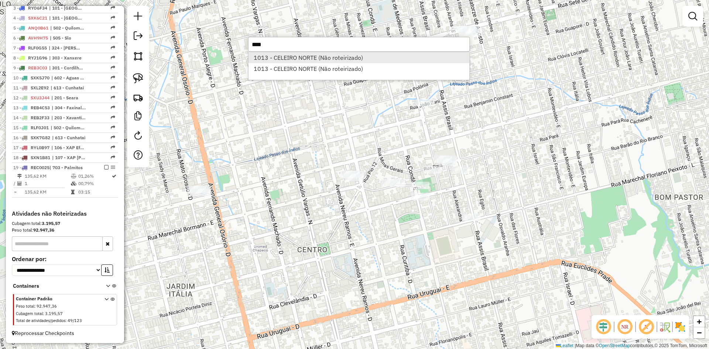
type input "****"
click at [319, 58] on li "1013 - CELEIRO NORTE (Não roteirizado)" at bounding box center [358, 57] width 221 height 11
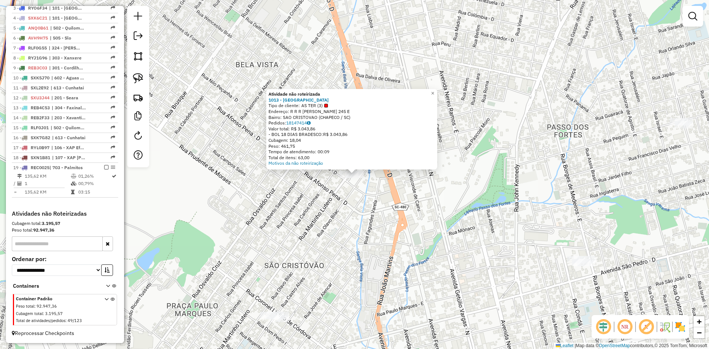
click at [338, 217] on div "Atividade não roteirizada 1013 - CELEIRO NORTE Tipo de cliente: AS TER (3) Ende…" at bounding box center [354, 174] width 709 height 349
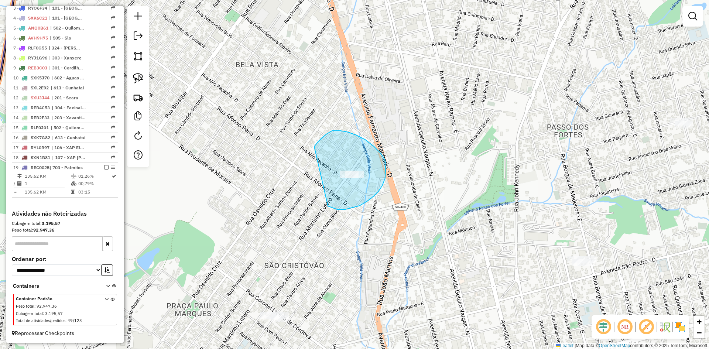
drag, startPoint x: 331, startPoint y: 207, endPoint x: 314, endPoint y: 147, distance: 63.2
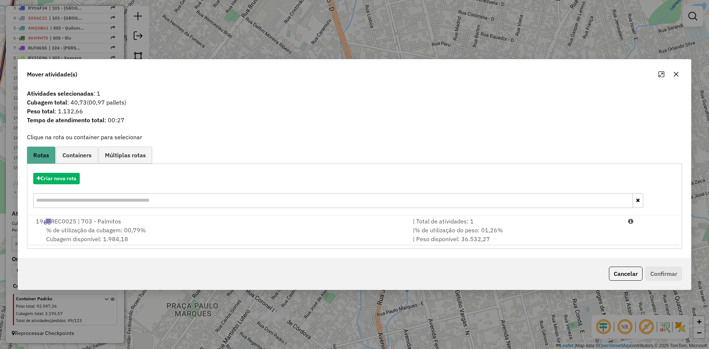
click at [675, 73] on icon "button" at bounding box center [676, 74] width 6 height 6
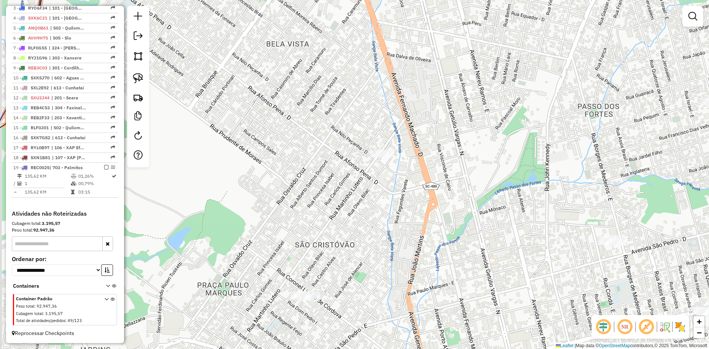
click at [395, 207] on div "Janela de atendimento Grade de atendimento Capacidade Transportadoras Veículos …" at bounding box center [354, 174] width 709 height 349
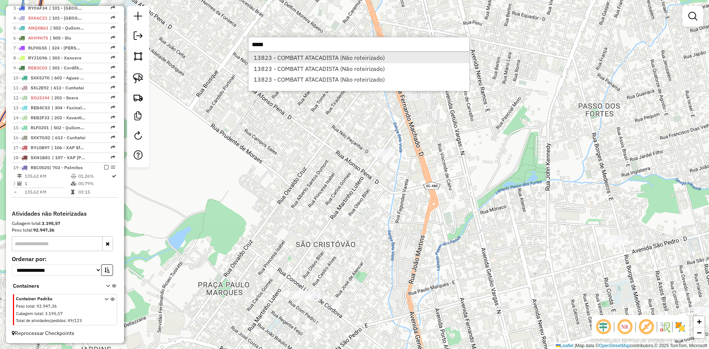
type input "*****"
drag, startPoint x: 300, startPoint y: 62, endPoint x: 303, endPoint y: 58, distance: 5.3
click at [301, 61] on li "13823 - COMBATT ATACADISTA (Não roteirizado)" at bounding box center [358, 57] width 221 height 11
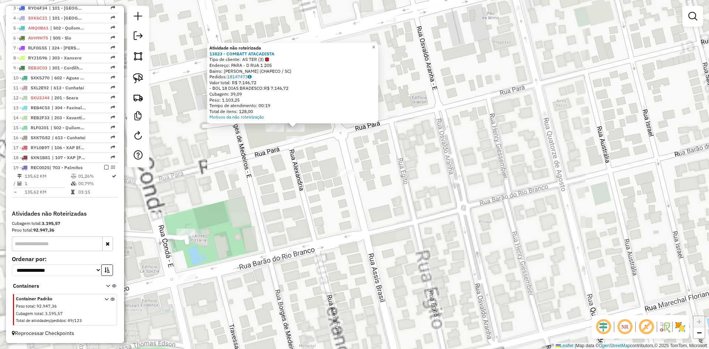
click at [305, 158] on div "Atividade não roteirizada 13823 - COMBATT ATACADISTA Tipo de cliente: AS TER (3…" at bounding box center [354, 174] width 709 height 349
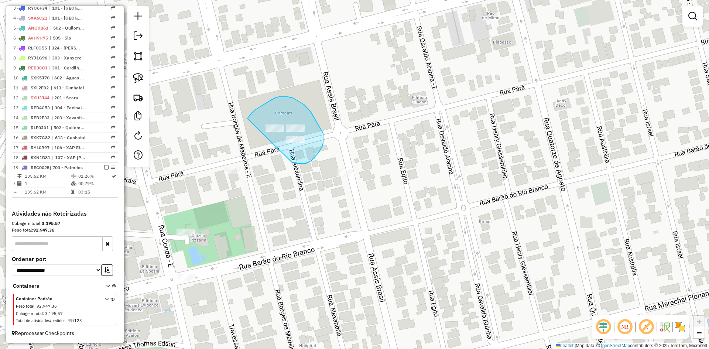
drag, startPoint x: 292, startPoint y: 163, endPoint x: 248, endPoint y: 136, distance: 51.7
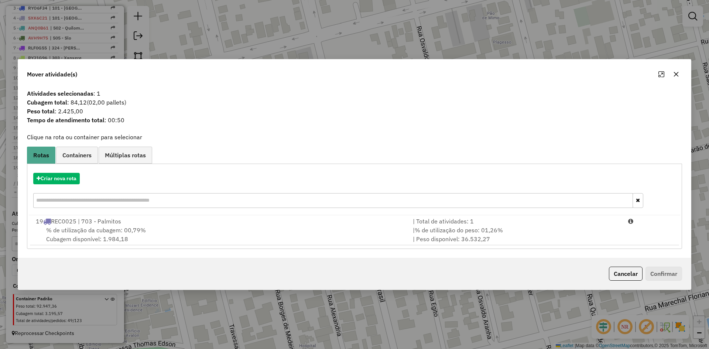
click at [676, 70] on button "button" at bounding box center [676, 74] width 12 height 12
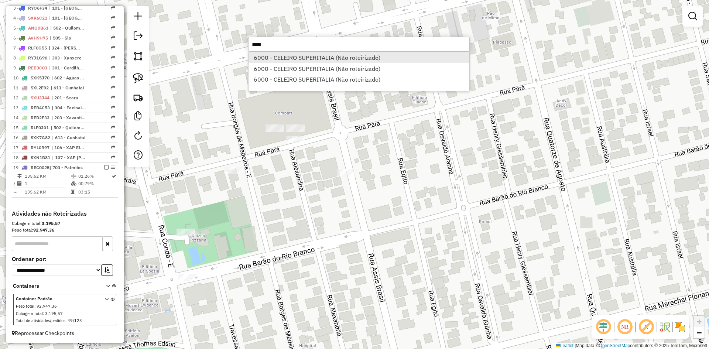
type input "****"
click at [332, 60] on li "6000 - CELEIRO SUPERITALIA (Não roteirizado)" at bounding box center [358, 57] width 221 height 11
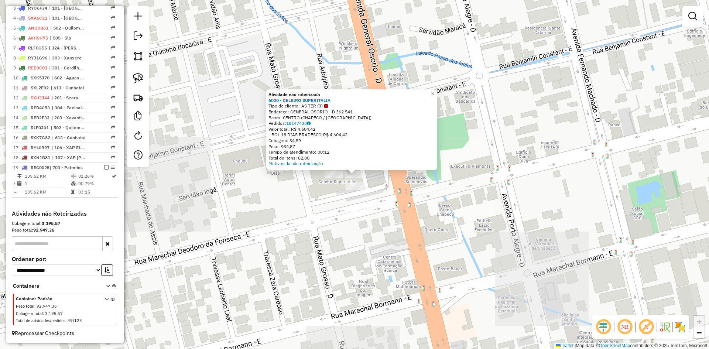
click at [379, 236] on div "Atividade não roteirizada 6000 - CELEIRO SUPERITALIA Tipo de cliente: AS TER (3…" at bounding box center [354, 174] width 709 height 349
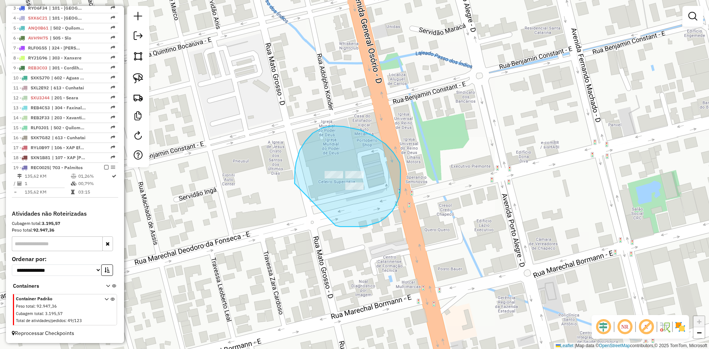
drag, startPoint x: 355, startPoint y: 227, endPoint x: 295, endPoint y: 183, distance: 74.7
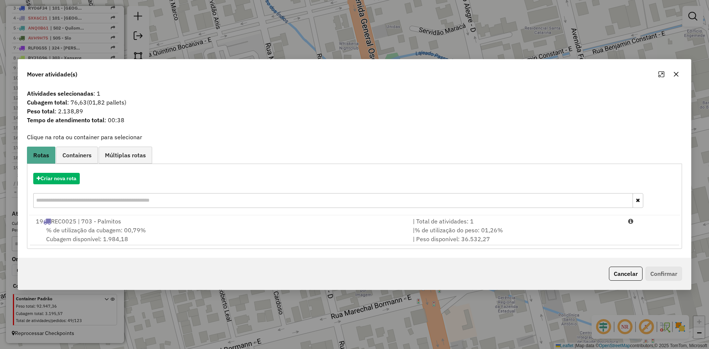
click at [673, 73] on button "button" at bounding box center [676, 74] width 12 height 12
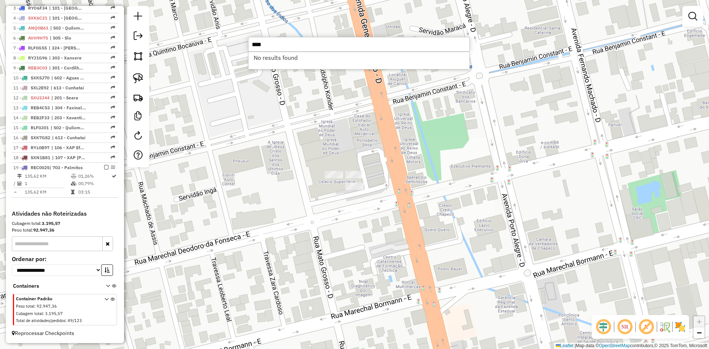
click at [303, 45] on input "****" at bounding box center [358, 44] width 221 height 15
type input "*****"
click at [449, 116] on div "Janela de atendimento Grade de atendimento Capacidade Transportadoras Veículos …" at bounding box center [354, 174] width 709 height 349
click at [291, 47] on input "*****" at bounding box center [358, 44] width 221 height 15
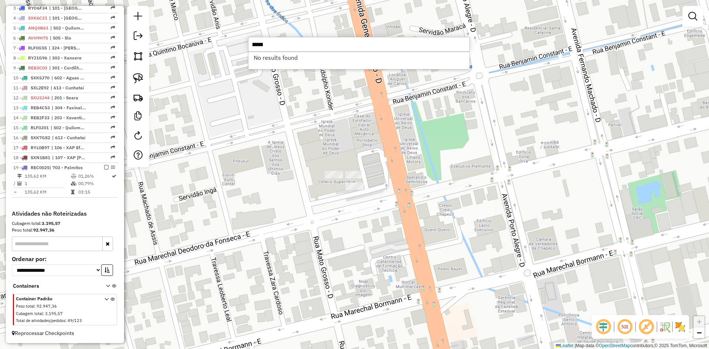
click at [291, 47] on input "*****" at bounding box center [358, 44] width 221 height 15
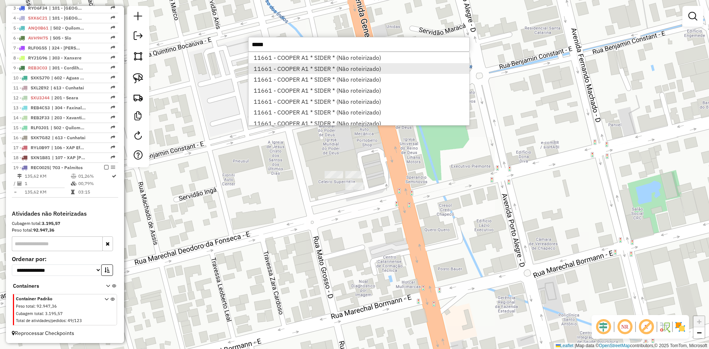
type input "*****"
click at [299, 65] on li "11661 - COOPER A1 * SIDER * (Não roteirizado)" at bounding box center [358, 68] width 221 height 11
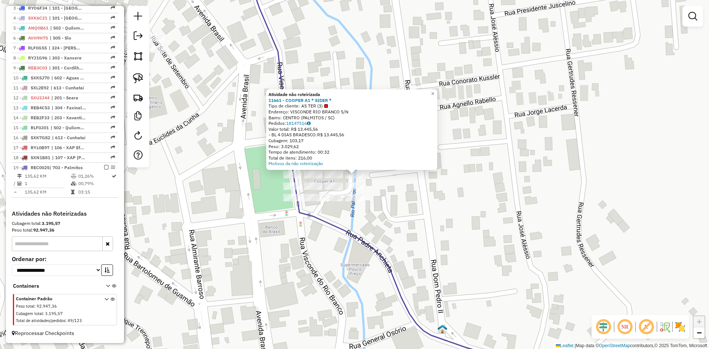
click at [343, 228] on icon at bounding box center [511, 174] width 535 height 419
select select "*********"
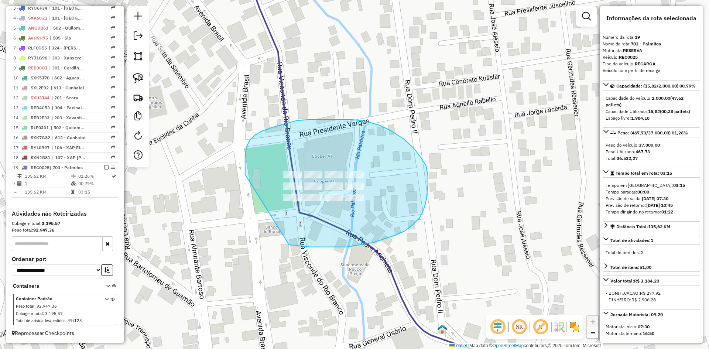
drag, startPoint x: 289, startPoint y: 245, endPoint x: 245, endPoint y: 175, distance: 82.7
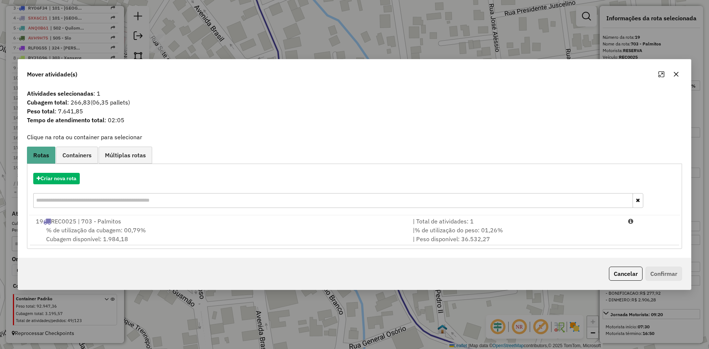
click at [677, 74] on icon "button" at bounding box center [676, 74] width 6 height 6
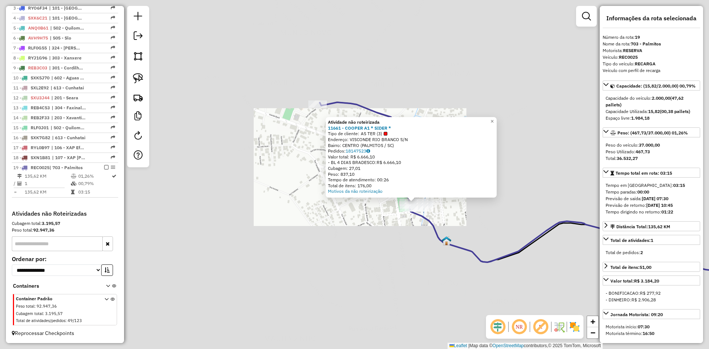
click at [476, 235] on div "Atividade não roteirizada 11661 - COOPER A1 * SIDER * Tipo de cliente: AS TER (…" at bounding box center [354, 174] width 709 height 349
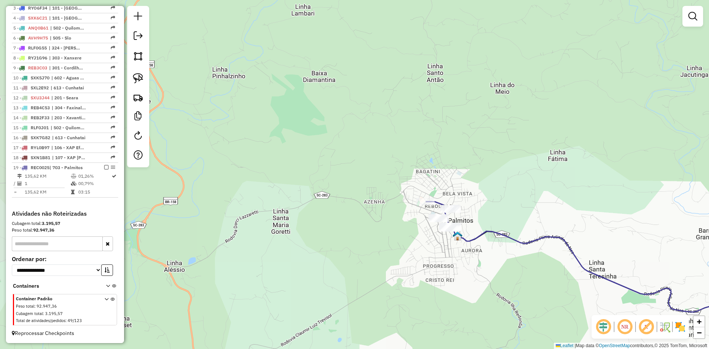
drag, startPoint x: 453, startPoint y: 215, endPoint x: 445, endPoint y: 209, distance: 10.3
click at [446, 209] on div "Janela de atendimento Grade de atendimento Capacidade Transportadoras Veículos …" at bounding box center [354, 174] width 709 height 349
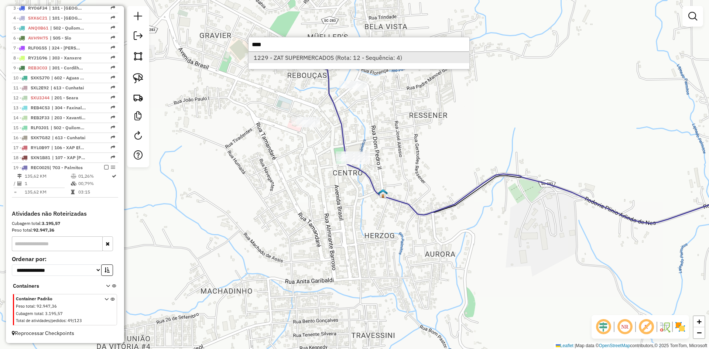
type input "****"
click at [305, 58] on li "1229 - ZAT SUPERMERCADOS (Rota: 12 - Sequência: 4)" at bounding box center [358, 57] width 221 height 11
select select "*********"
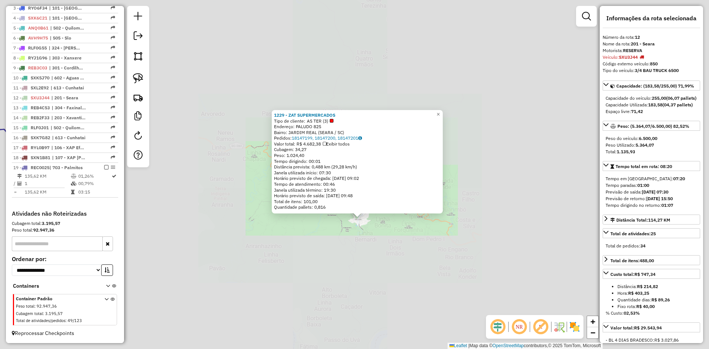
click at [367, 232] on div "1229 - ZAT SUPERMERCADOS Tipo de cliente: AS TER (3) Endereço: PALUDO 825 Bairr…" at bounding box center [354, 174] width 709 height 349
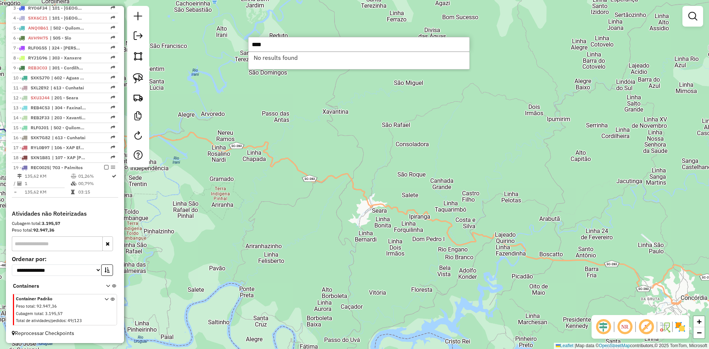
type input "****"
click at [262, 102] on div "Janela de atendimento Grade de atendimento Capacidade Transportadoras Veículos …" at bounding box center [354, 174] width 709 height 349
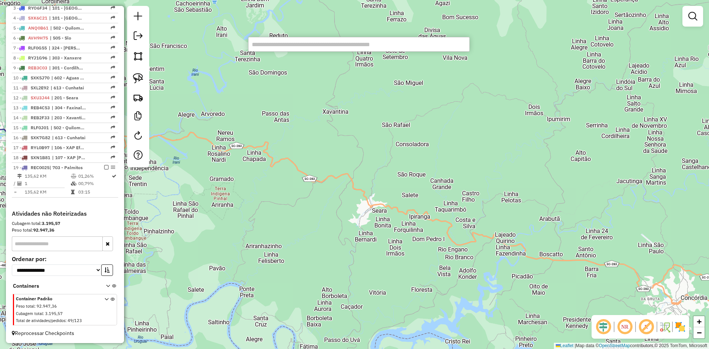
type input "*"
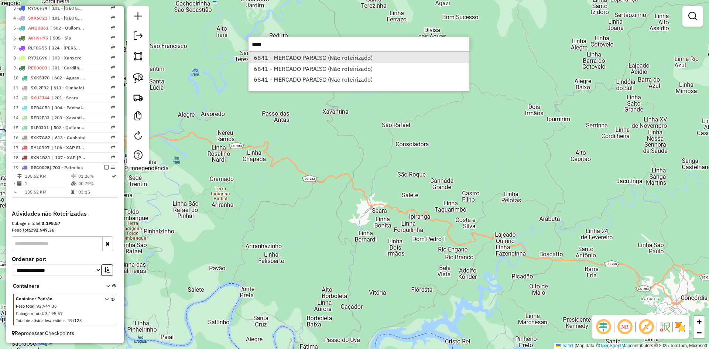
type input "****"
click at [297, 56] on li "6841 - MERCADO PARAISO (Não roteirizado)" at bounding box center [358, 57] width 221 height 11
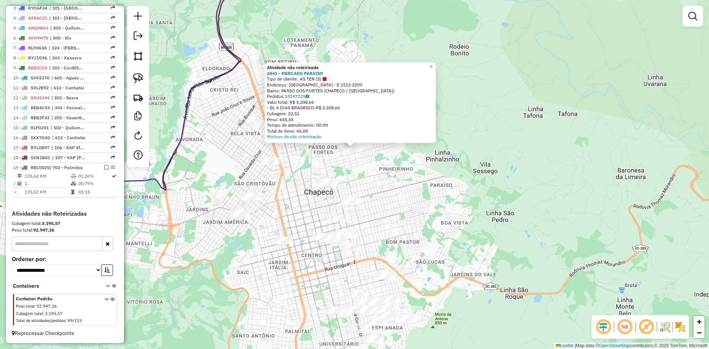
click at [370, 157] on div "Atividade não roteirizada 6841 - MERCADO PARAISO Tipo de cliente: AS TER (3) En…" at bounding box center [354, 174] width 709 height 349
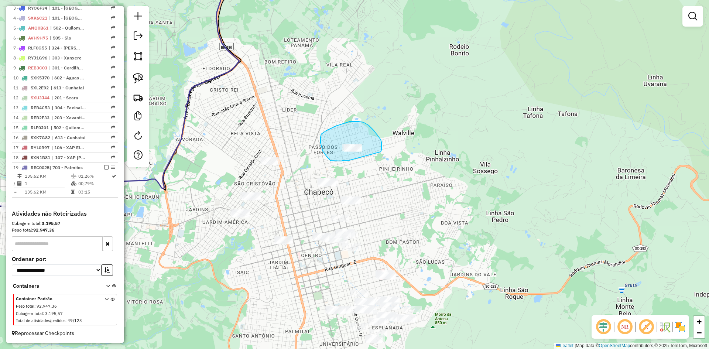
drag, startPoint x: 381, startPoint y: 151, endPoint x: 354, endPoint y: 161, distance: 28.8
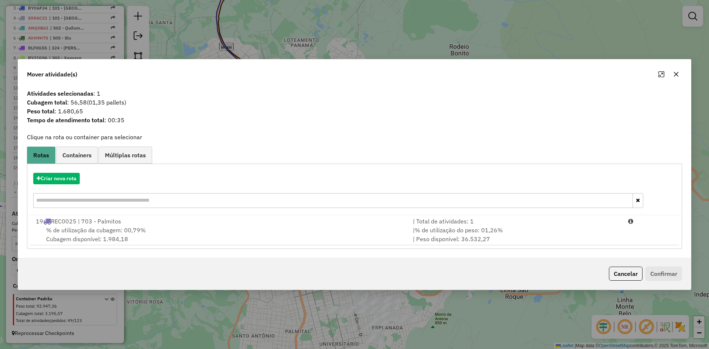
click at [677, 70] on button "button" at bounding box center [676, 74] width 12 height 12
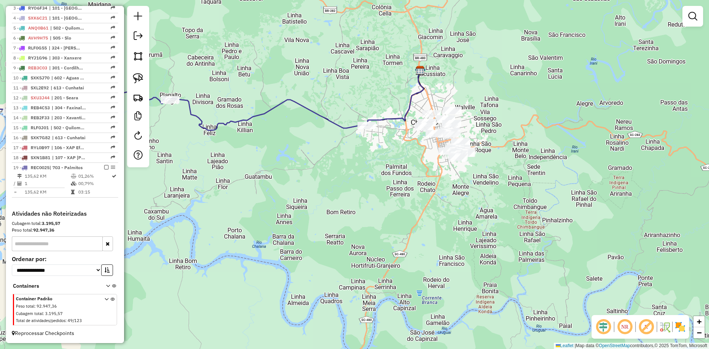
drag, startPoint x: 424, startPoint y: 87, endPoint x: 546, endPoint y: 96, distance: 122.8
click at [538, 99] on div "Janela de atendimento Grade de atendimento Capacidade Transportadoras Veículos …" at bounding box center [354, 174] width 709 height 349
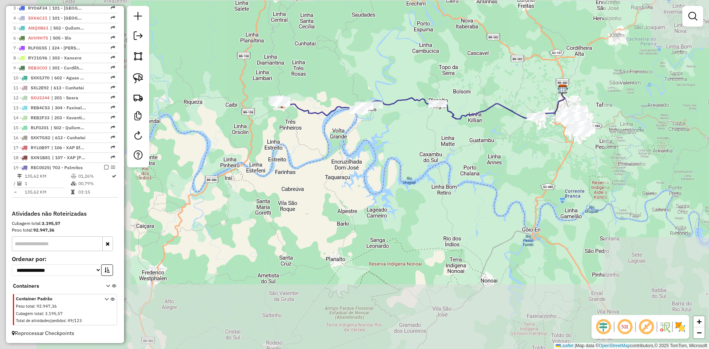
drag, startPoint x: 376, startPoint y: 80, endPoint x: 514, endPoint y: 89, distance: 138.7
click at [533, 87] on div "Janela de atendimento Grade de atendimento Capacidade Transportadoras Veículos …" at bounding box center [354, 174] width 709 height 349
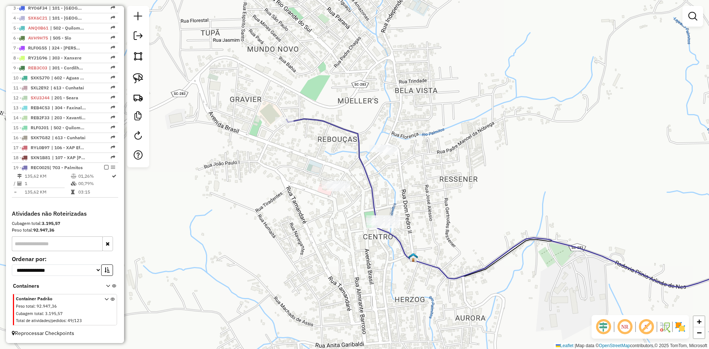
drag, startPoint x: 414, startPoint y: 189, endPoint x: 413, endPoint y: 166, distance: 23.6
click at [413, 167] on div "Janela de atendimento Grade de atendimento Capacidade Transportadoras Veículos …" at bounding box center [354, 174] width 709 height 349
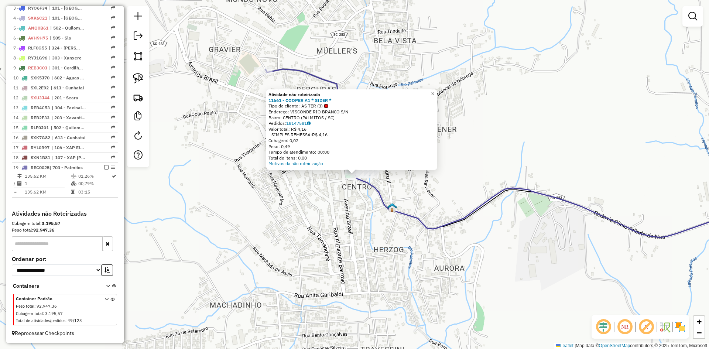
click at [333, 198] on div "Atividade não roteirizada 11661 - COOPER A1 * SIDER * Tipo de cliente: AS TER (…" at bounding box center [354, 174] width 709 height 349
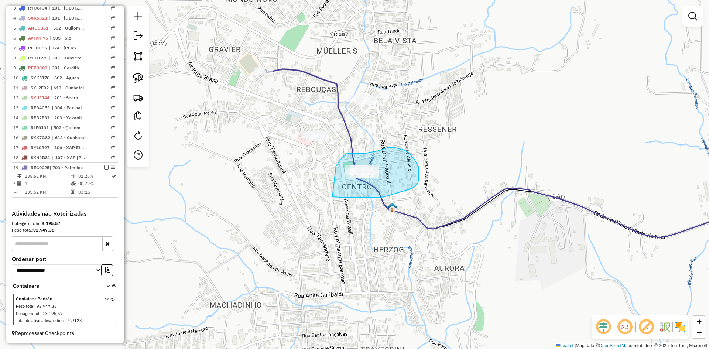
drag, startPoint x: 332, startPoint y: 197, endPoint x: 330, endPoint y: 177, distance: 19.6
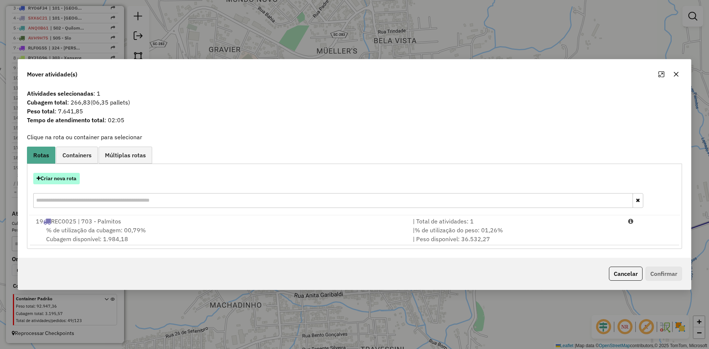
click at [65, 179] on button "Criar nova rota" at bounding box center [56, 178] width 47 height 11
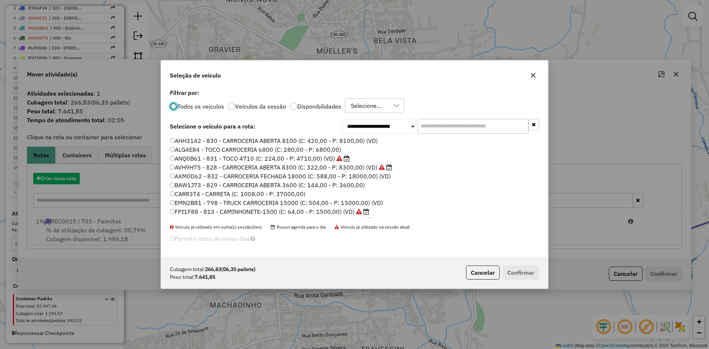
scroll to position [4, 2]
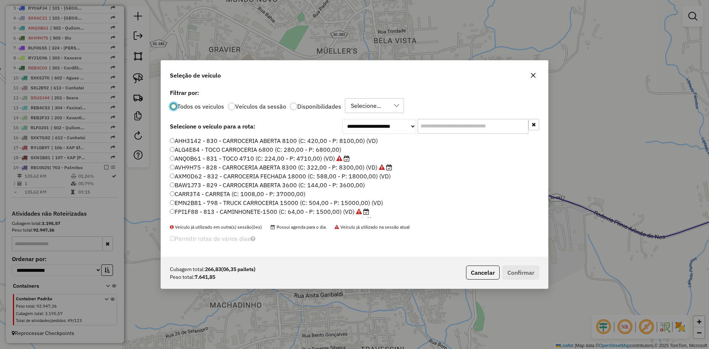
click at [442, 127] on input "text" at bounding box center [472, 126] width 111 height 15
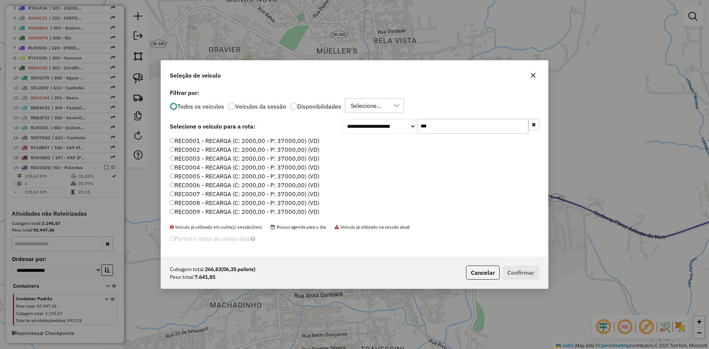
type input "***"
click at [256, 140] on label "REC0001 - RECARGA (C: 2000,00 - P: 37000,00) (VD)" at bounding box center [244, 140] width 149 height 9
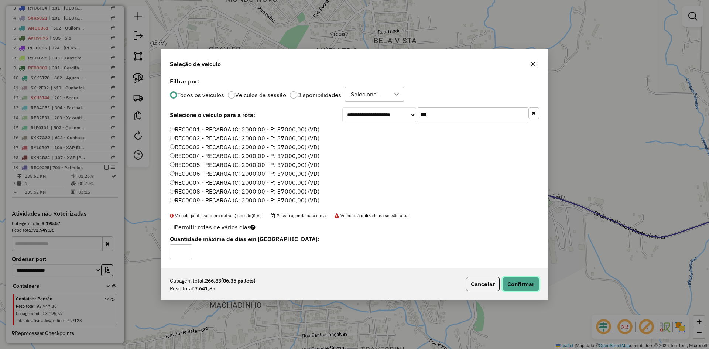
click at [524, 285] on button "Confirmar" at bounding box center [520, 284] width 37 height 14
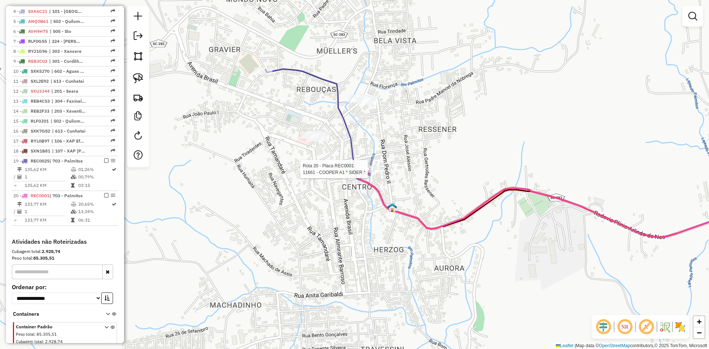
select select "*********"
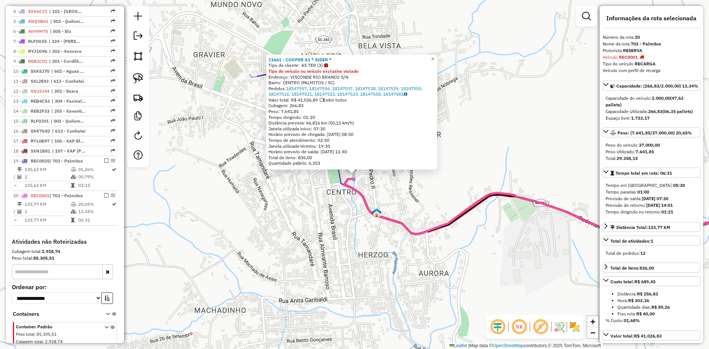
scroll to position [359, 0]
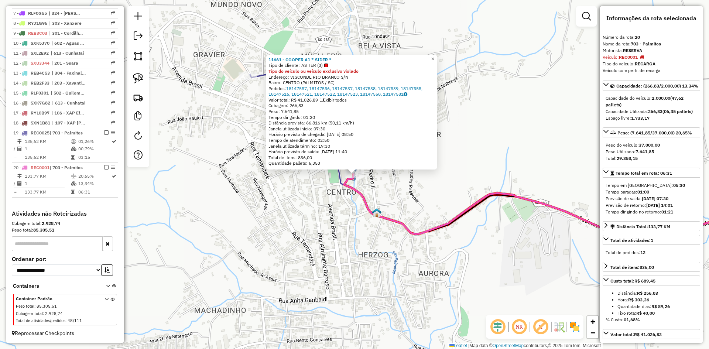
click at [510, 142] on div "11661 - COOPER A1 * SIDER * Tipo de cliente: AS TER (3) Tipo do veículo ou veíc…" at bounding box center [354, 174] width 709 height 349
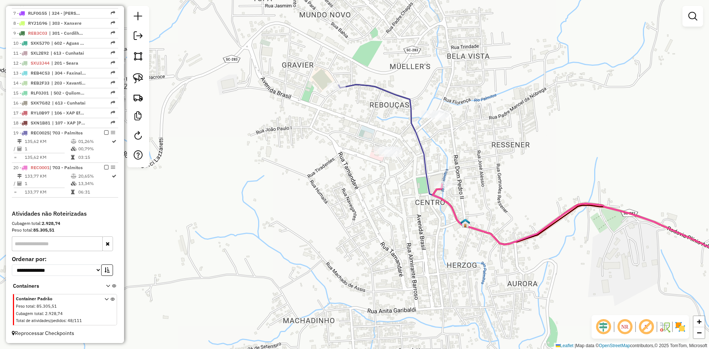
drag, startPoint x: 471, startPoint y: 140, endPoint x: 554, endPoint y: 147, distance: 82.7
click at [554, 147] on div "Janela de atendimento Grade de atendimento Capacidade Transportadoras Veículos …" at bounding box center [354, 174] width 709 height 349
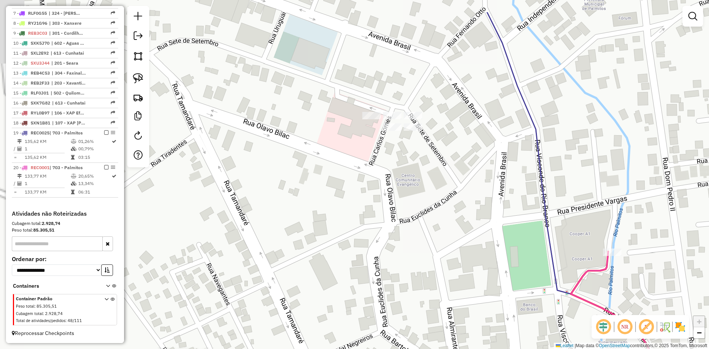
drag, startPoint x: 407, startPoint y: 150, endPoint x: 441, endPoint y: 188, distance: 50.2
click at [444, 190] on div "Janela de atendimento Grade de atendimento Capacidade Transportadoras Veículos …" at bounding box center [354, 174] width 709 height 349
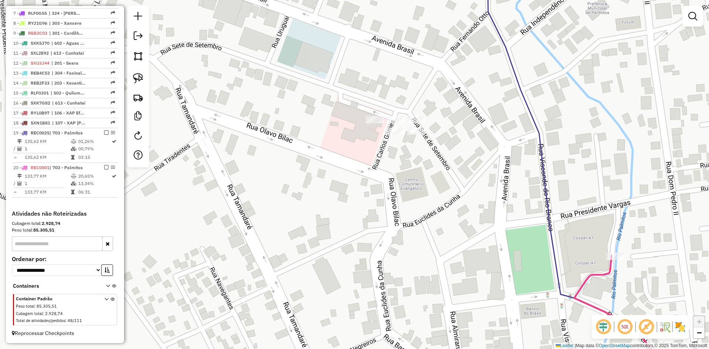
drag, startPoint x: 408, startPoint y: 154, endPoint x: 416, endPoint y: 192, distance: 39.2
click at [416, 192] on div "Janela de atendimento Grade de atendimento Capacidade Transportadoras Veículos …" at bounding box center [354, 174] width 709 height 349
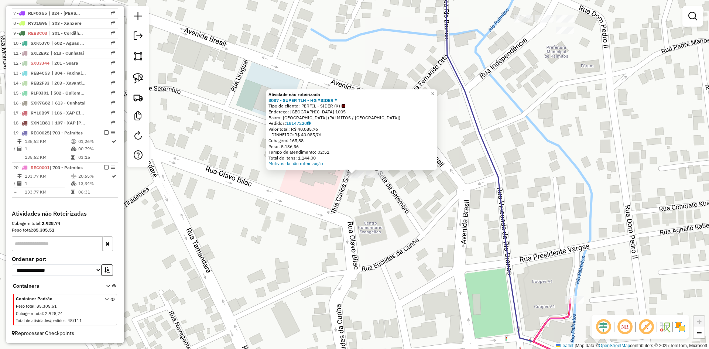
click at [340, 188] on div "Atividade não roteirizada 8087 - SUPER TLH - HG *SIDER * Tipo de cliente: PERFI…" at bounding box center [354, 174] width 709 height 349
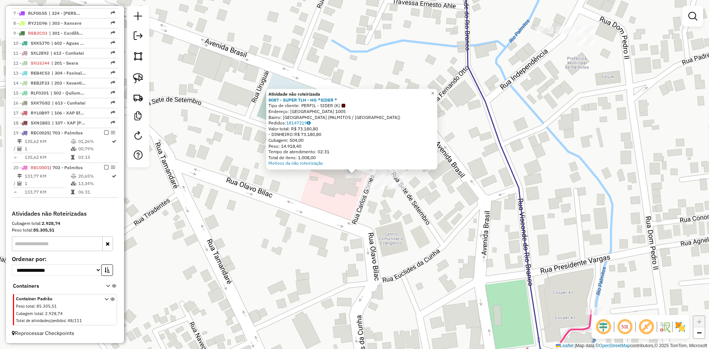
click at [376, 205] on div "Atividade não roteirizada 8087 - SUPER TLH - HG *SIDER * Tipo de cliente: PERFI…" at bounding box center [354, 174] width 709 height 349
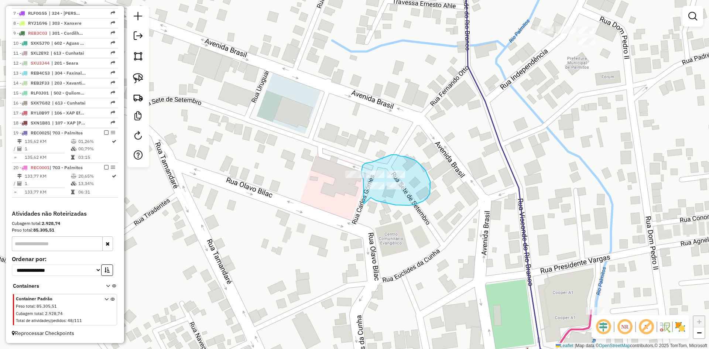
drag, startPoint x: 371, startPoint y: 197, endPoint x: 365, endPoint y: 205, distance: 9.7
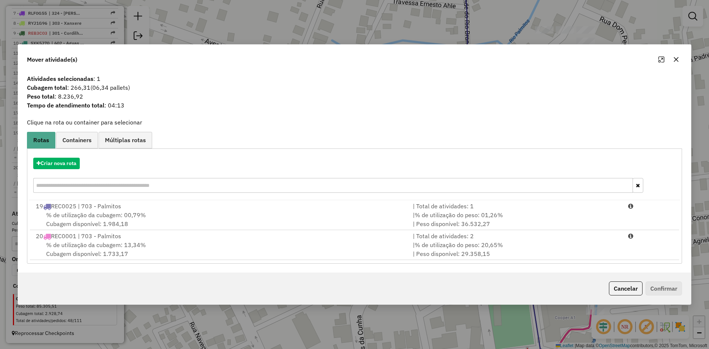
click at [676, 59] on icon "button" at bounding box center [676, 59] width 5 height 5
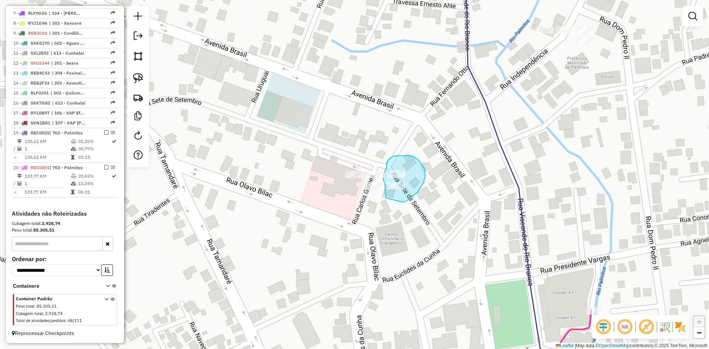
drag, startPoint x: 402, startPoint y: 202, endPoint x: 387, endPoint y: 200, distance: 14.9
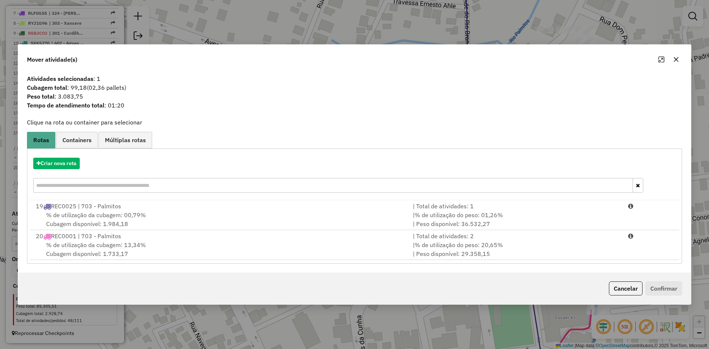
click at [678, 59] on icon "button" at bounding box center [676, 59] width 6 height 6
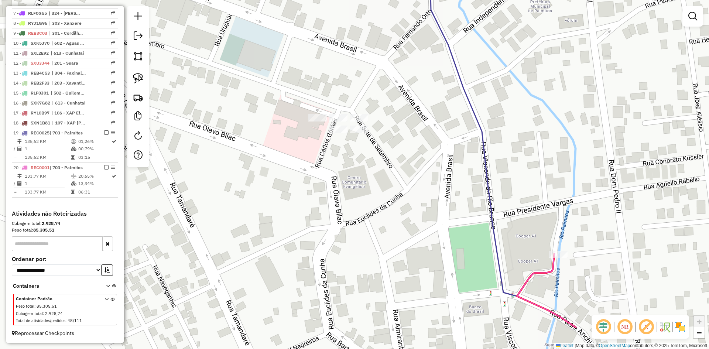
drag, startPoint x: 539, startPoint y: 149, endPoint x: 502, endPoint y: 92, distance: 67.5
click at [502, 92] on div "Janela de atendimento Grade de atendimento Capacidade Transportadoras Veículos …" at bounding box center [354, 174] width 709 height 349
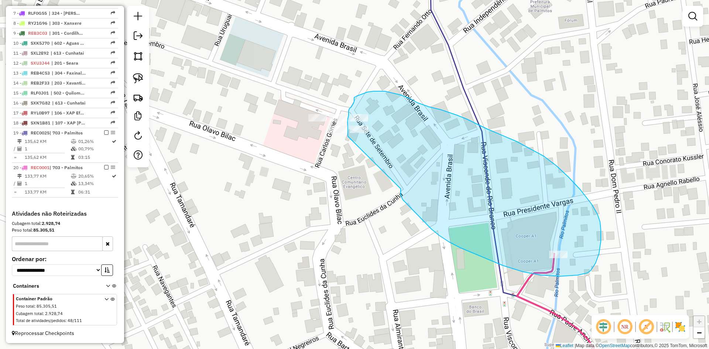
drag, startPoint x: 403, startPoint y: 200, endPoint x: 349, endPoint y: 147, distance: 75.2
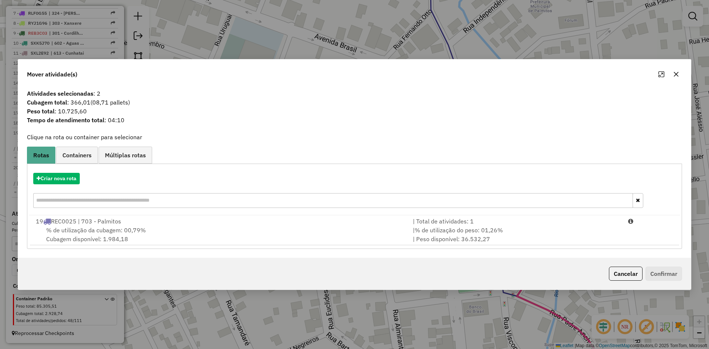
click at [678, 70] on button "button" at bounding box center [676, 74] width 12 height 12
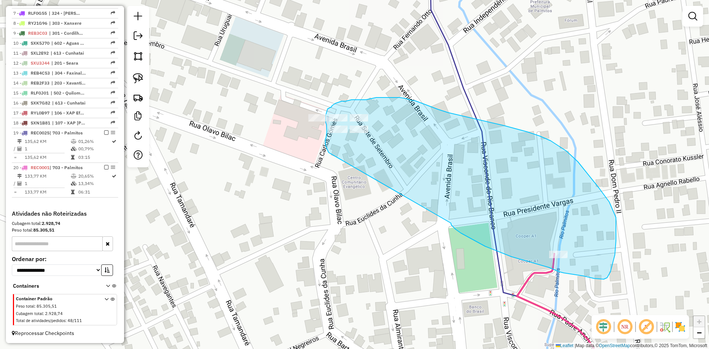
drag, startPoint x: 499, startPoint y: 252, endPoint x: 329, endPoint y: 155, distance: 195.9
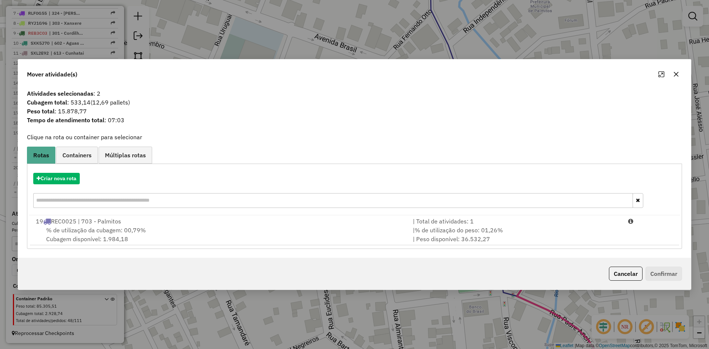
click at [677, 76] on icon "button" at bounding box center [676, 74] width 5 height 5
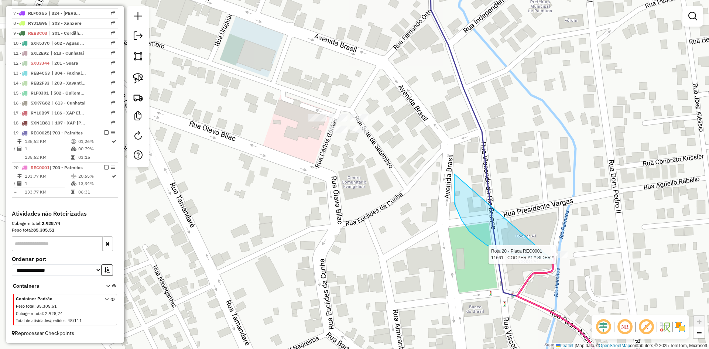
drag, startPoint x: 454, startPoint y: 181, endPoint x: 539, endPoint y: 254, distance: 112.1
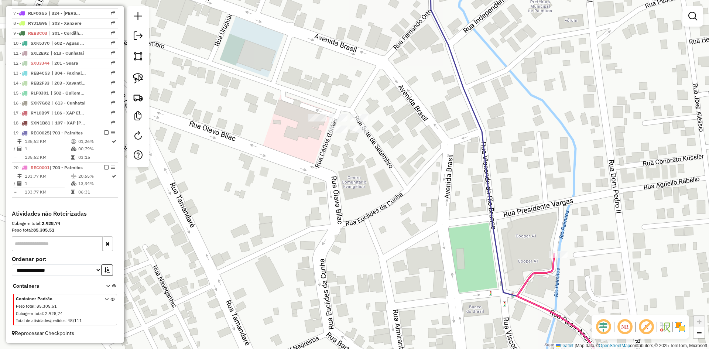
click at [508, 244] on div "Rota 20 - Placa REC0001 11661 - COOPER A1 * SIDER * Janela de atendimento Grade…" at bounding box center [354, 174] width 709 height 349
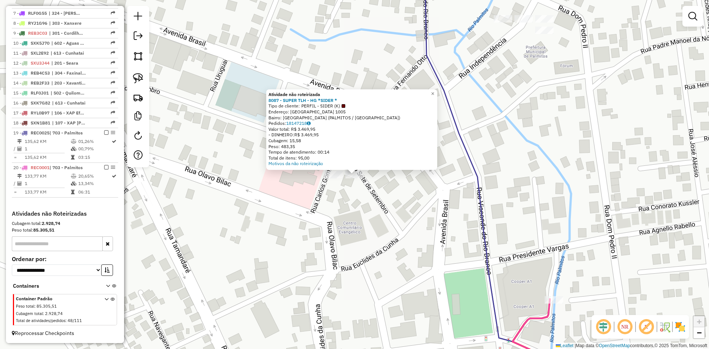
click at [362, 206] on div "Atividade não roteirizada 8087 - SUPER TLH - HG *SIDER * Tipo de cliente: PERFI…" at bounding box center [354, 174] width 709 height 349
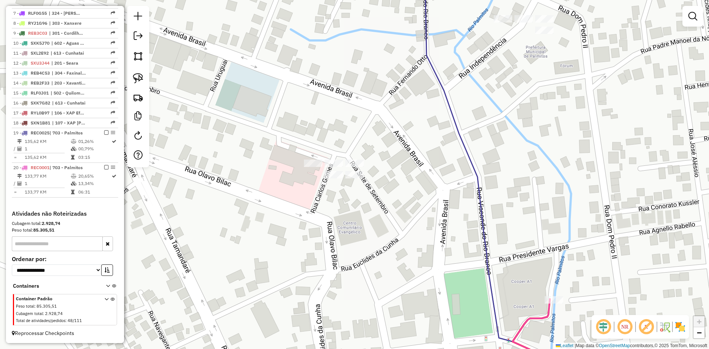
click at [357, 158] on div "Janela de atendimento Grade de atendimento Capacidade Transportadoras Veículos …" at bounding box center [354, 174] width 709 height 349
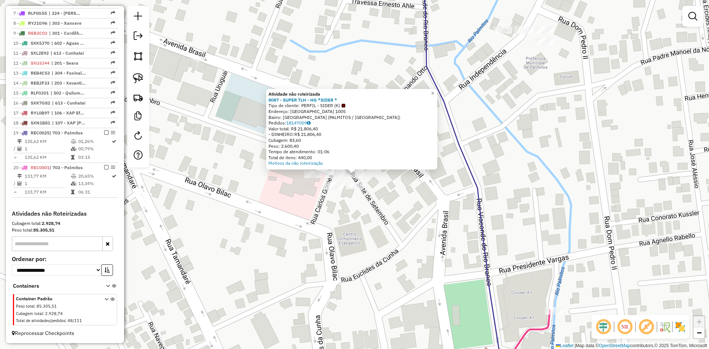
click at [393, 218] on div "Atividade não roteirizada 8087 - SUPER TLH - HG *SIDER * Tipo de cliente: PERFI…" at bounding box center [354, 174] width 709 height 349
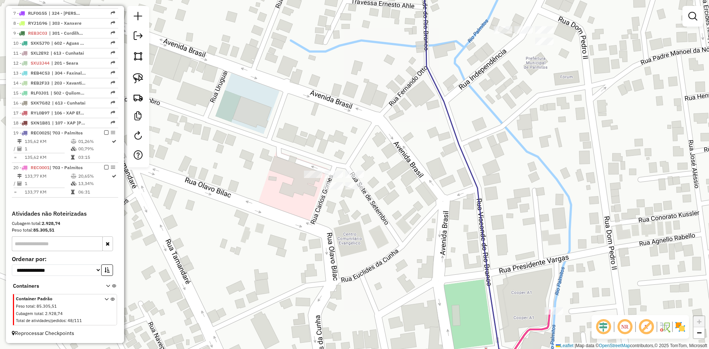
drag, startPoint x: 394, startPoint y: 221, endPoint x: 391, endPoint y: 200, distance: 21.4
click at [391, 200] on div "Janela de atendimento Grade de atendimento Capacidade Transportadoras Veículos …" at bounding box center [354, 174] width 709 height 349
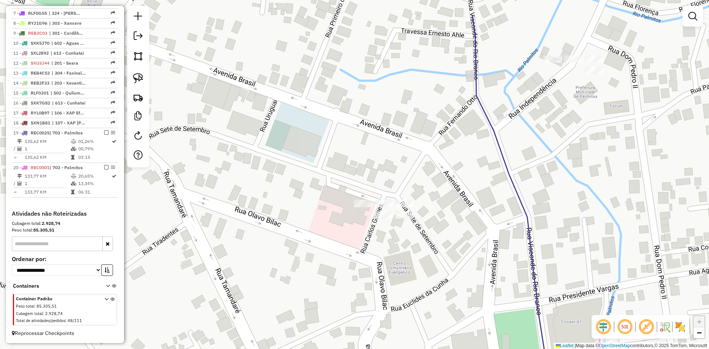
drag, startPoint x: 387, startPoint y: 250, endPoint x: 441, endPoint y: 293, distance: 69.5
click at [443, 296] on div "Janela de atendimento Grade de atendimento Capacidade Transportadoras Veículos …" at bounding box center [354, 174] width 709 height 349
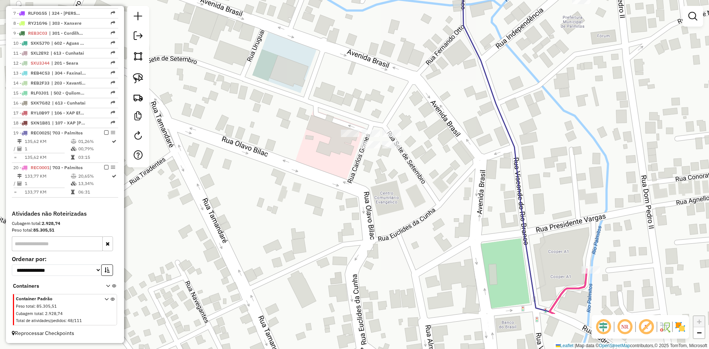
drag, startPoint x: 428, startPoint y: 258, endPoint x: 393, endPoint y: 156, distance: 108.0
click at [395, 158] on div "Janela de atendimento Grade de atendimento Capacidade Transportadoras Veículos …" at bounding box center [354, 174] width 709 height 349
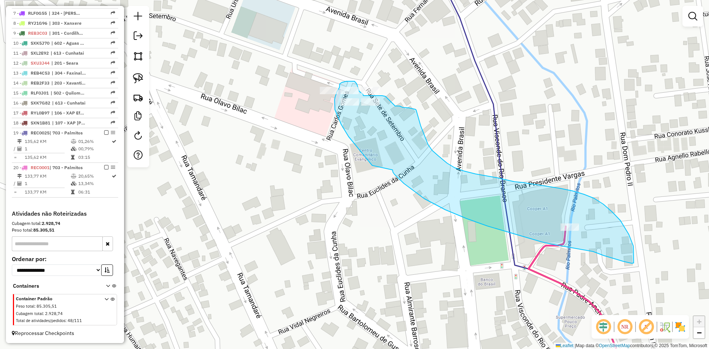
drag, startPoint x: 393, startPoint y: 172, endPoint x: 372, endPoint y: 166, distance: 21.6
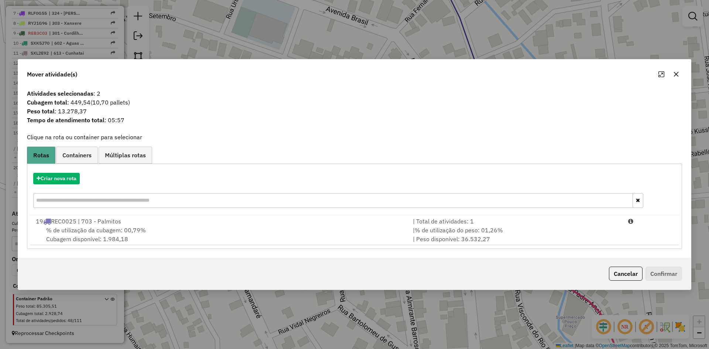
click at [675, 76] on icon "button" at bounding box center [676, 74] width 6 height 6
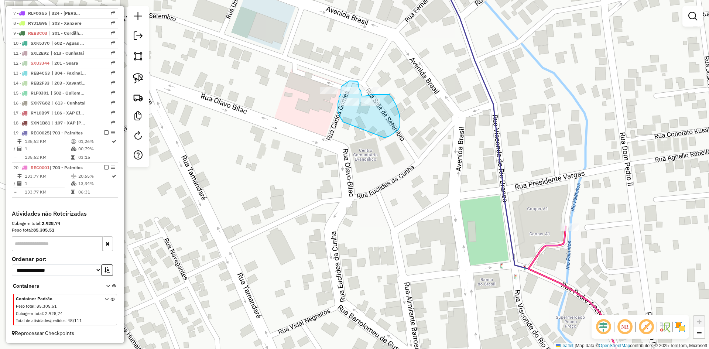
drag, startPoint x: 385, startPoint y: 137, endPoint x: 343, endPoint y: 122, distance: 45.2
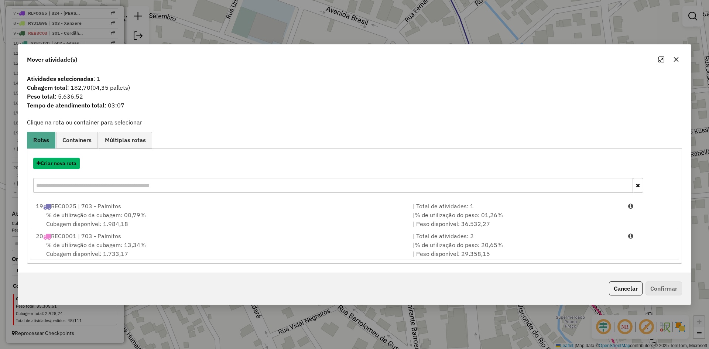
click at [64, 165] on button "Criar nova rota" at bounding box center [56, 163] width 47 height 11
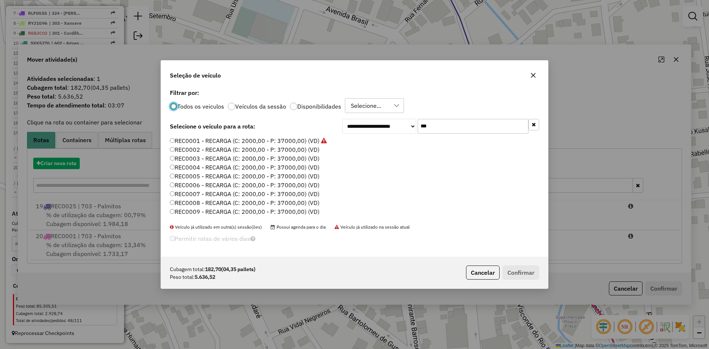
scroll to position [4, 2]
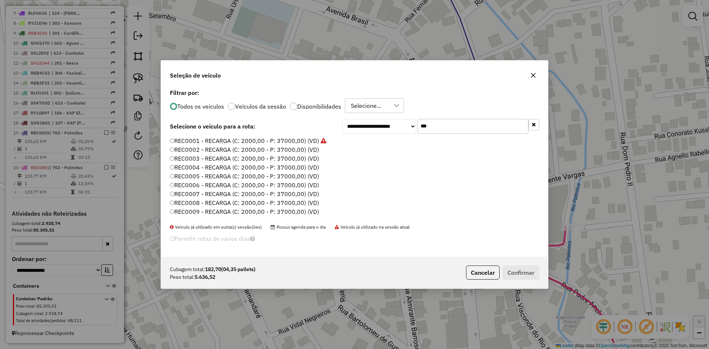
click at [223, 150] on label "REC0002 - RECARGA (C: 2000,00 - P: 37000,00) (VD)" at bounding box center [244, 149] width 149 height 9
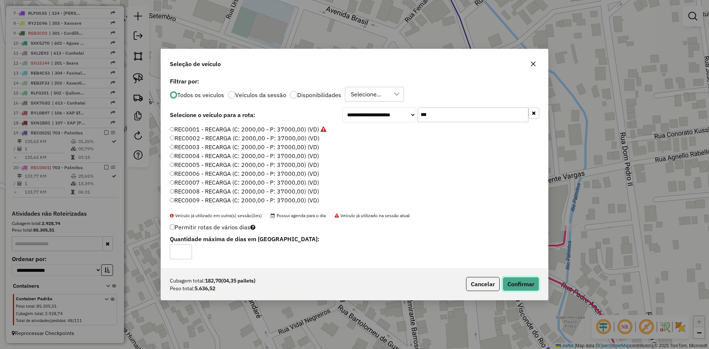
click at [520, 284] on button "Confirmar" at bounding box center [520, 284] width 37 height 14
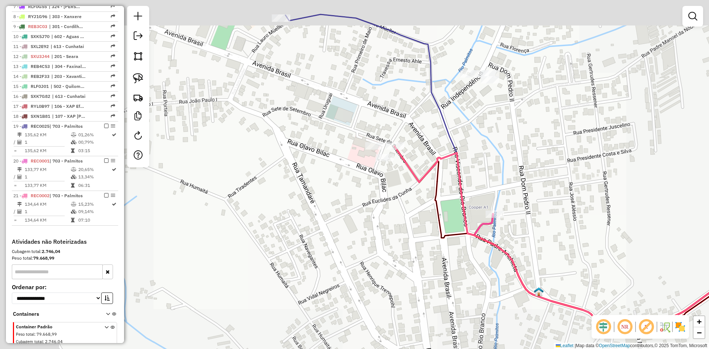
drag, startPoint x: 325, startPoint y: 176, endPoint x: 423, endPoint y: 273, distance: 137.6
click at [422, 273] on div "Janela de atendimento Grade de atendimento Capacidade Transportadoras Veículos …" at bounding box center [354, 174] width 709 height 349
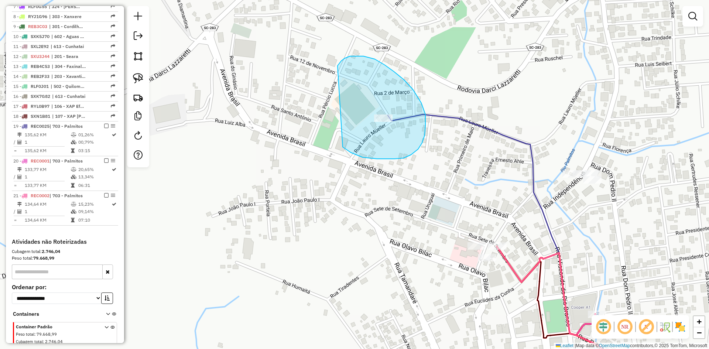
drag, startPoint x: 385, startPoint y: 159, endPoint x: 336, endPoint y: 69, distance: 101.9
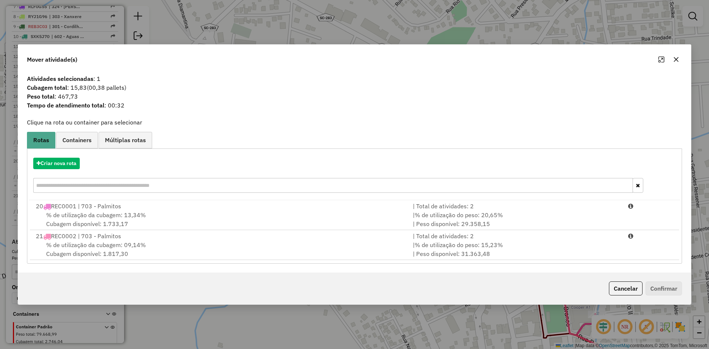
click at [677, 57] on icon "button" at bounding box center [676, 59] width 6 height 6
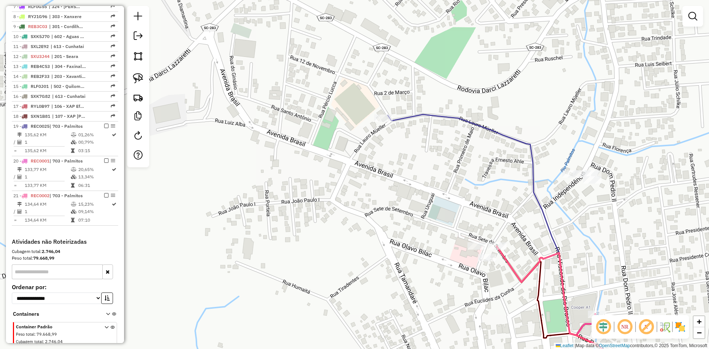
drag, startPoint x: 583, startPoint y: 109, endPoint x: 502, endPoint y: 64, distance: 92.7
click at [507, 65] on div "Janela de atendimento Grade de atendimento Capacidade Transportadoras Veículos …" at bounding box center [354, 174] width 709 height 349
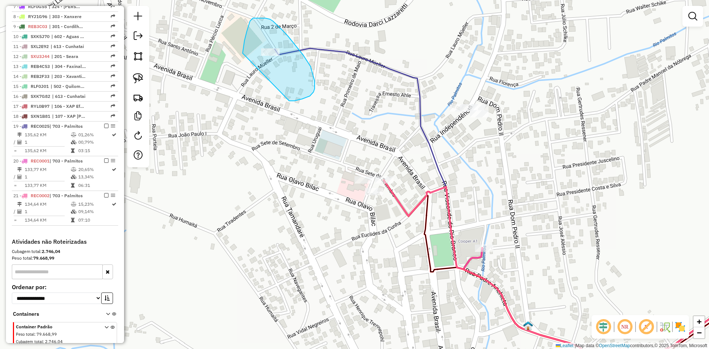
drag, startPoint x: 294, startPoint y: 101, endPoint x: 241, endPoint y: 79, distance: 57.6
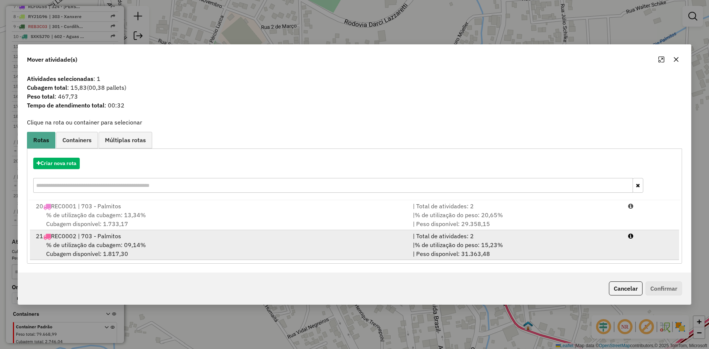
click at [92, 246] on span "% de utilização da cubagem: 09,14%" at bounding box center [96, 244] width 100 height 7
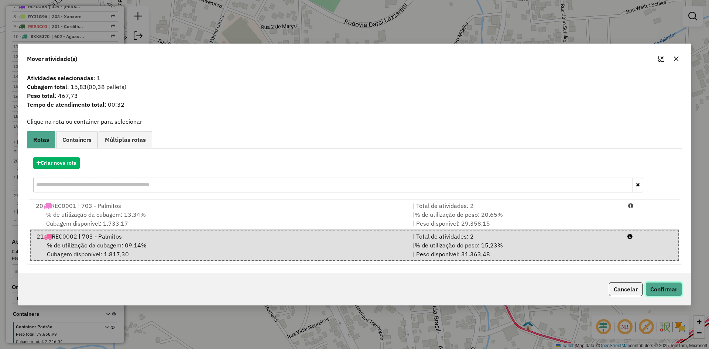
click at [665, 291] on button "Confirmar" at bounding box center [663, 289] width 37 height 14
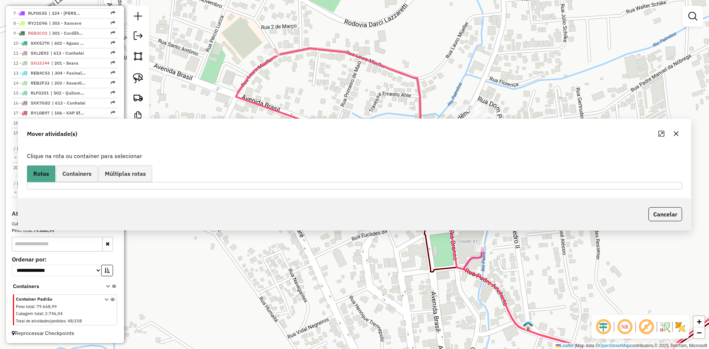
scroll to position [350, 0]
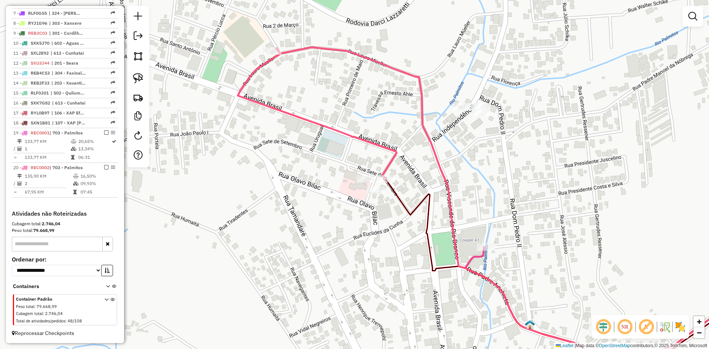
drag, startPoint x: 512, startPoint y: 211, endPoint x: 525, endPoint y: 213, distance: 13.5
click at [525, 213] on div "Janela de atendimento Grade de atendimento Capacidade Transportadoras Veículos …" at bounding box center [354, 174] width 709 height 349
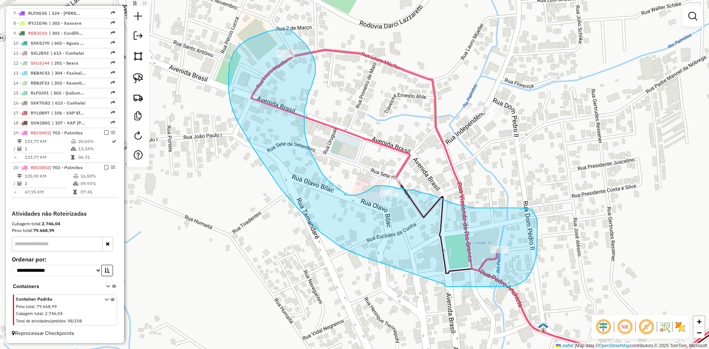
drag, startPoint x: 444, startPoint y: 284, endPoint x: 408, endPoint y: 268, distance: 39.0
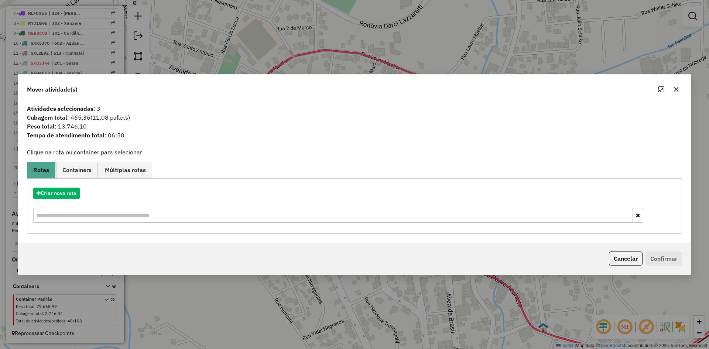
click at [678, 89] on icon "button" at bounding box center [676, 89] width 6 height 6
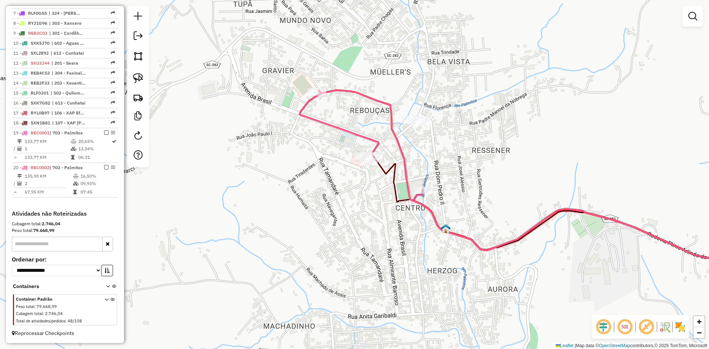
drag, startPoint x: 479, startPoint y: 149, endPoint x: 440, endPoint y: 149, distance: 39.5
click at [440, 149] on div "Janela de atendimento Grade de atendimento Capacidade Transportadoras Veículos …" at bounding box center [354, 174] width 709 height 349
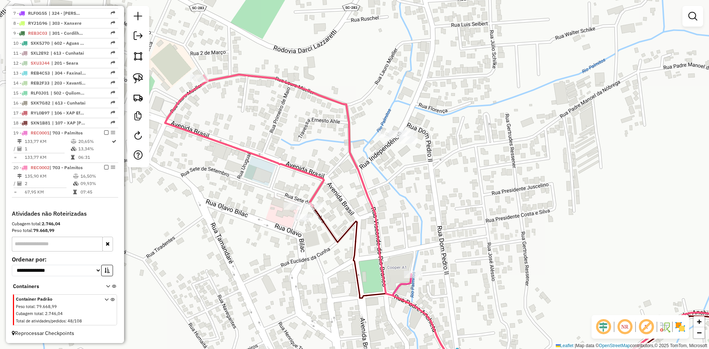
drag, startPoint x: 386, startPoint y: 142, endPoint x: 358, endPoint y: 173, distance: 41.8
click at [358, 173] on icon at bounding box center [478, 234] width 548 height 319
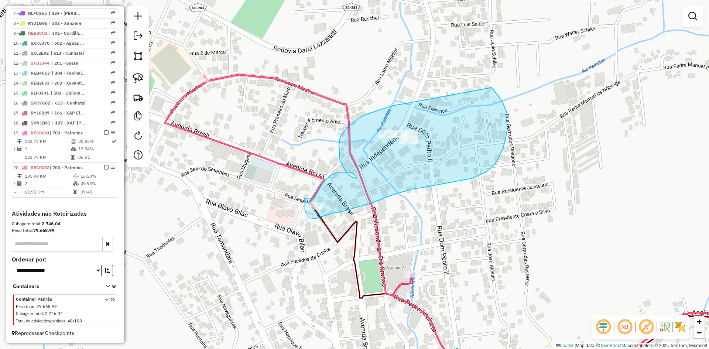
drag, startPoint x: 408, startPoint y: 103, endPoint x: 486, endPoint y: 85, distance: 80.0
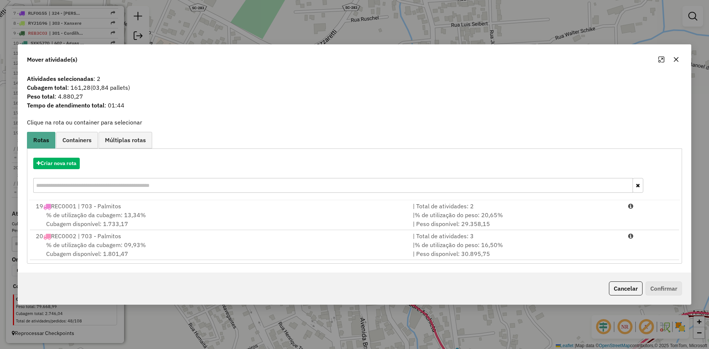
click at [676, 56] on icon "button" at bounding box center [676, 59] width 6 height 6
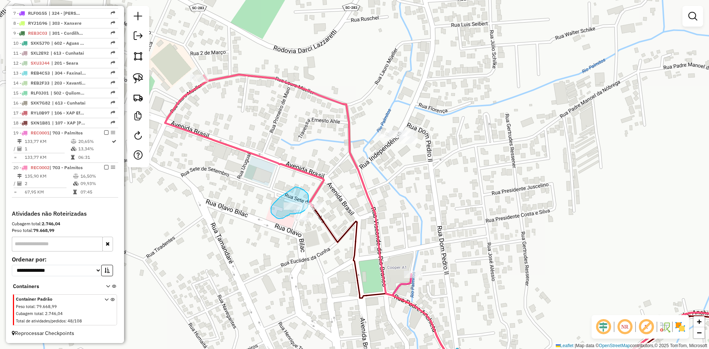
drag, startPoint x: 280, startPoint y: 197, endPoint x: 295, endPoint y: 187, distance: 18.1
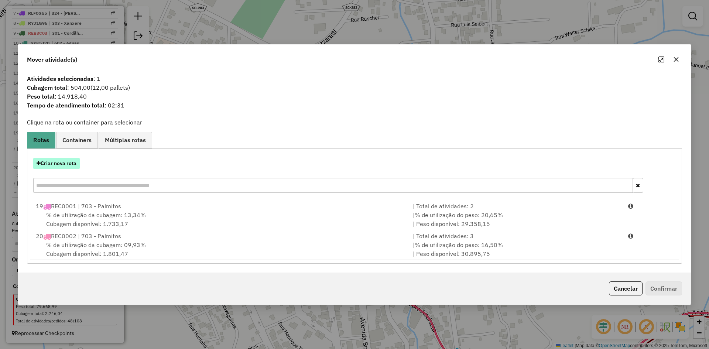
click at [55, 164] on button "Criar nova rota" at bounding box center [56, 163] width 47 height 11
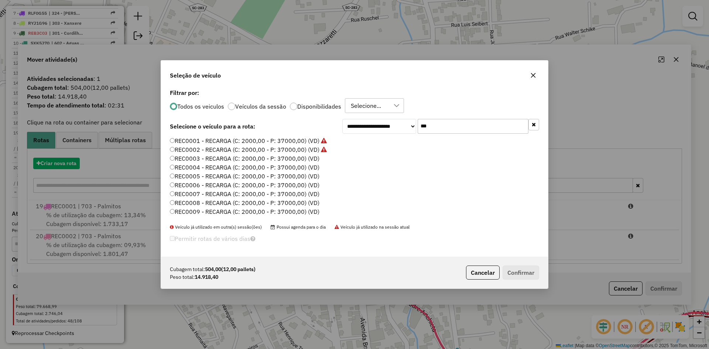
scroll to position [4, 2]
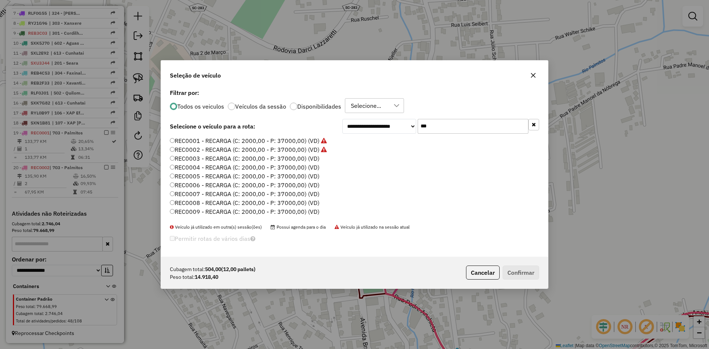
click at [424, 129] on input "***" at bounding box center [472, 126] width 111 height 15
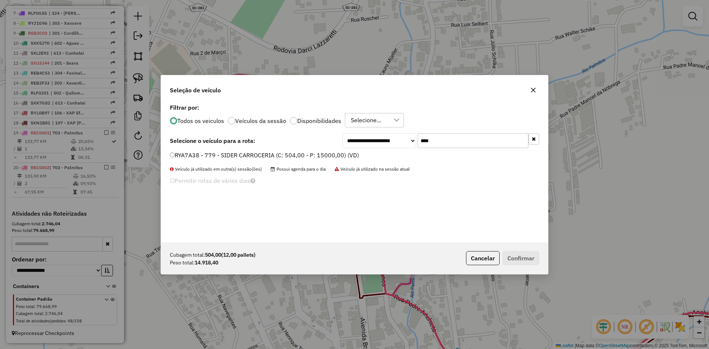
type input "****"
click at [213, 159] on label "RYA7A38 - 779 - SIDER CARROCERIA (C: 504,00 - P: 15000,00) (VD)" at bounding box center [264, 155] width 189 height 9
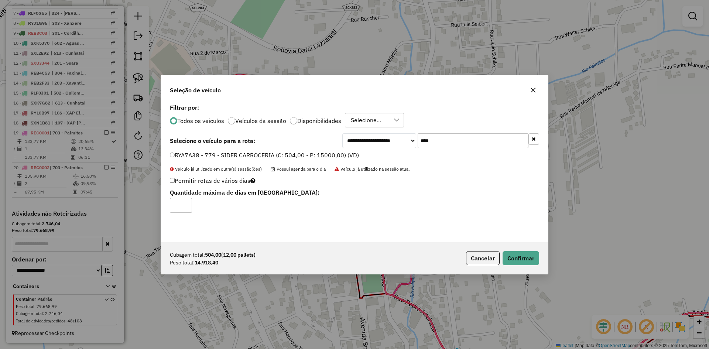
click at [527, 265] on div "Cubagem total: 504,00 (12,00 pallets) Peso total: 14.918,40 Cancelar Confirmar" at bounding box center [354, 258] width 387 height 32
click at [525, 260] on button "Confirmar" at bounding box center [520, 258] width 37 height 14
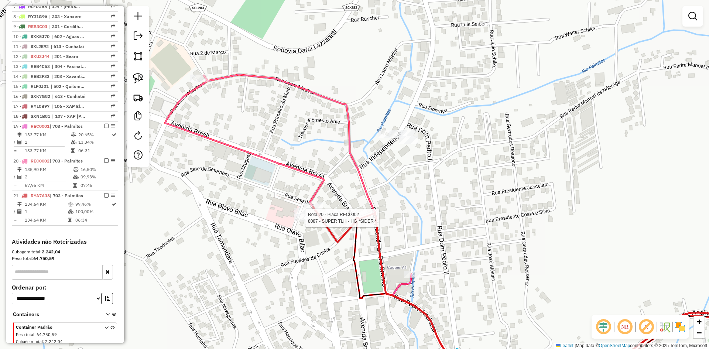
scroll to position [384, 0]
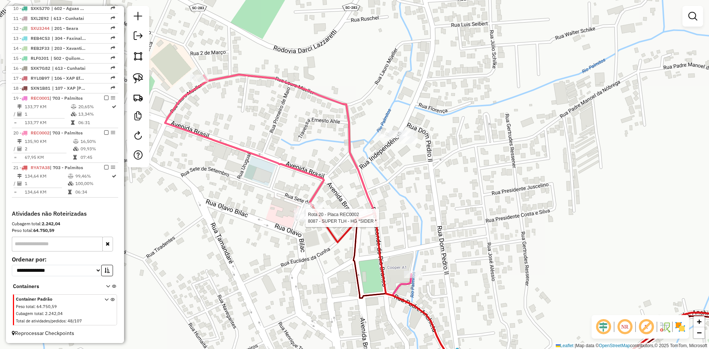
select select "*********"
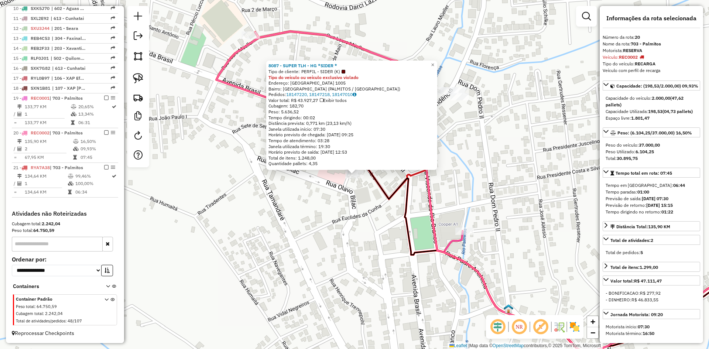
click at [359, 244] on div "8087 - SUPER TLH - HG *SIDER * Tipo de cliente: PERFIL - SIDER (K) Tipo do veíc…" at bounding box center [354, 174] width 709 height 349
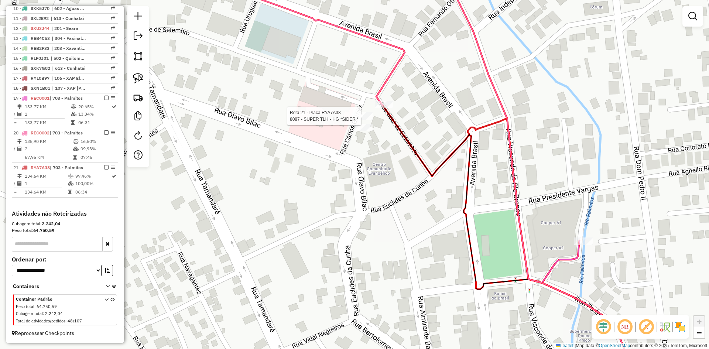
select select "*********"
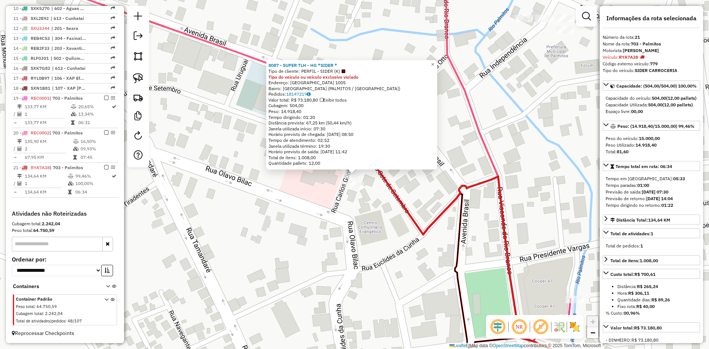
click at [377, 254] on div "8087 - SUPER TLH - HG *SIDER * Tipo de cliente: PERFIL - SIDER (K) Tipo do veíc…" at bounding box center [354, 174] width 709 height 349
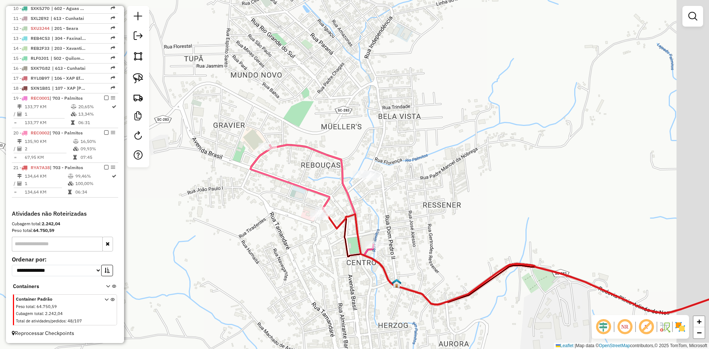
drag, startPoint x: 446, startPoint y: 231, endPoint x: 387, endPoint y: 216, distance: 60.3
click at [395, 219] on div "Janela de atendimento Grade de atendimento Capacidade Transportadoras Veículos …" at bounding box center [354, 174] width 709 height 349
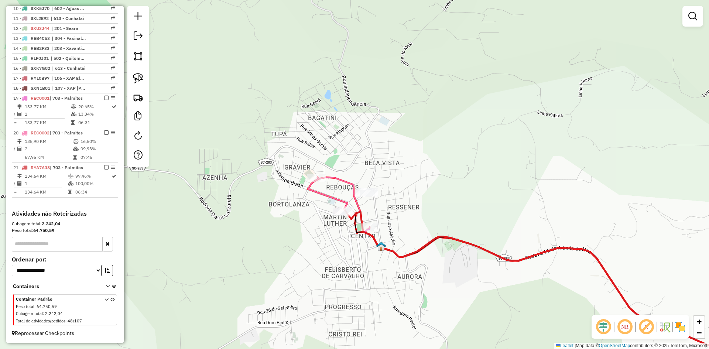
drag, startPoint x: 479, startPoint y: 199, endPoint x: 323, endPoint y: 161, distance: 161.1
click at [397, 182] on div "Janela de atendimento Grade de atendimento Capacidade Transportadoras Veículos …" at bounding box center [354, 174] width 709 height 349
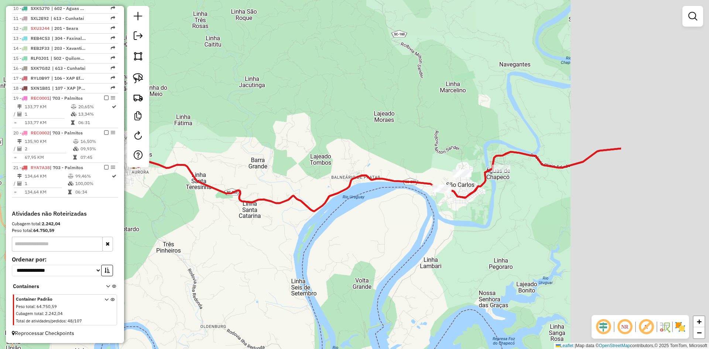
drag, startPoint x: 443, startPoint y: 185, endPoint x: 272, endPoint y: 173, distance: 172.0
click at [273, 173] on div "Janela de atendimento Grade de atendimento Capacidade Transportadoras Veículos …" at bounding box center [354, 174] width 709 height 349
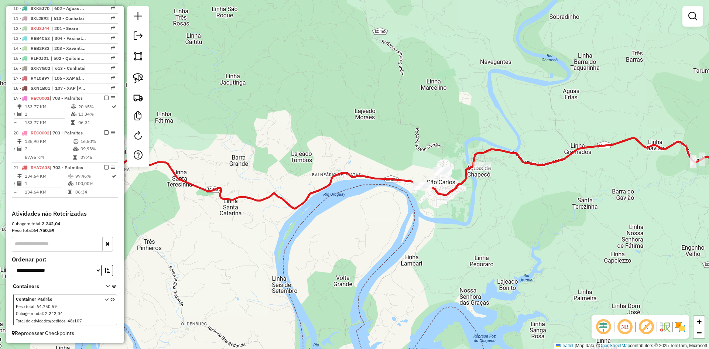
drag, startPoint x: 325, startPoint y: 150, endPoint x: 285, endPoint y: 162, distance: 42.4
click at [285, 162] on div "Janela de atendimento Grade de atendimento Capacidade Transportadoras Veículos …" at bounding box center [354, 174] width 709 height 349
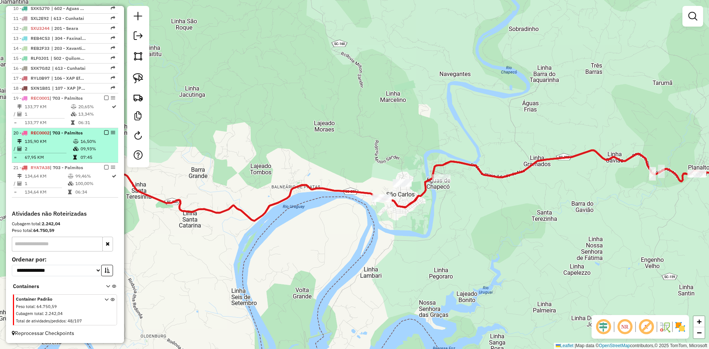
drag, startPoint x: 105, startPoint y: 169, endPoint x: 103, endPoint y: 161, distance: 7.5
click at [105, 168] on em at bounding box center [106, 167] width 4 height 4
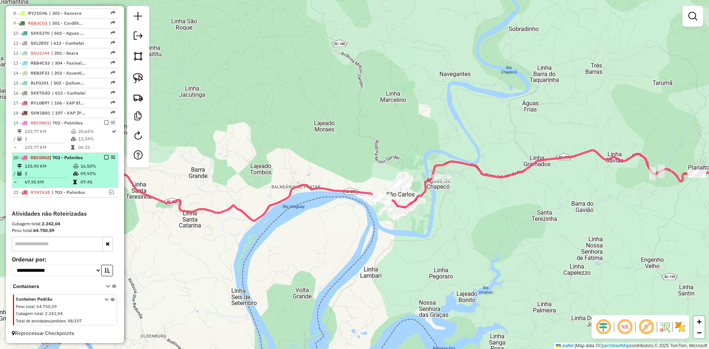
click at [106, 158] on em at bounding box center [106, 157] width 4 height 4
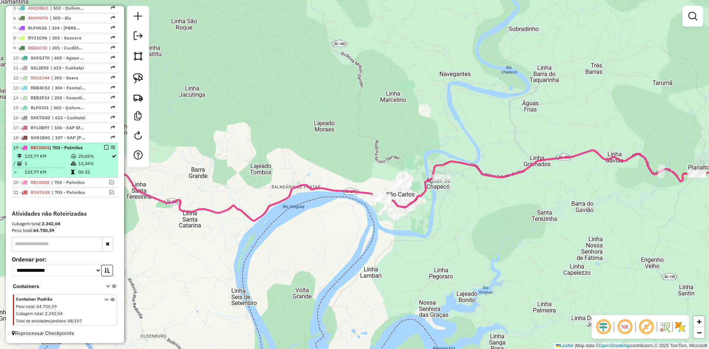
click at [105, 148] on em at bounding box center [106, 147] width 4 height 4
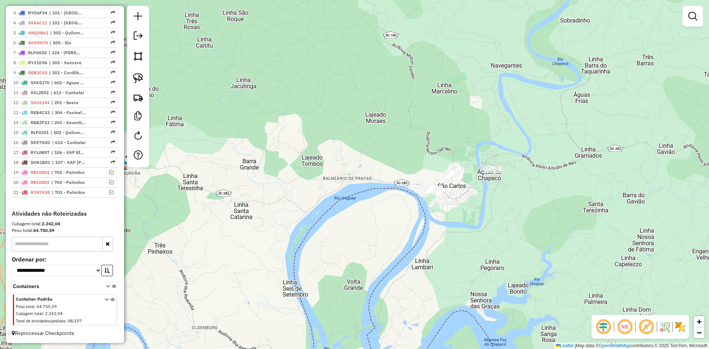
drag, startPoint x: 228, startPoint y: 139, endPoint x: 234, endPoint y: 138, distance: 6.0
click at [233, 138] on div "Janela de atendimento Grade de atendimento Capacidade Transportadoras Veículos …" at bounding box center [354, 174] width 709 height 349
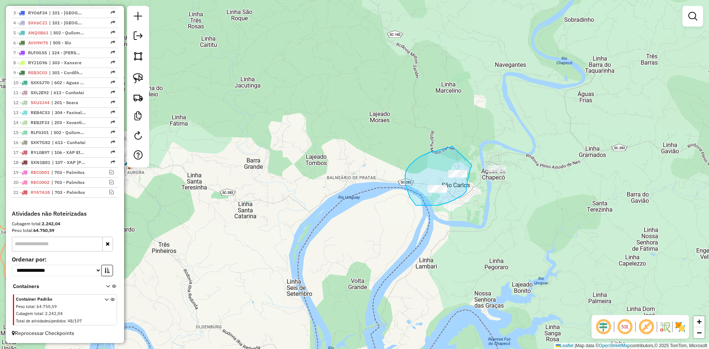
drag, startPoint x: 452, startPoint y: 146, endPoint x: 470, endPoint y: 152, distance: 19.1
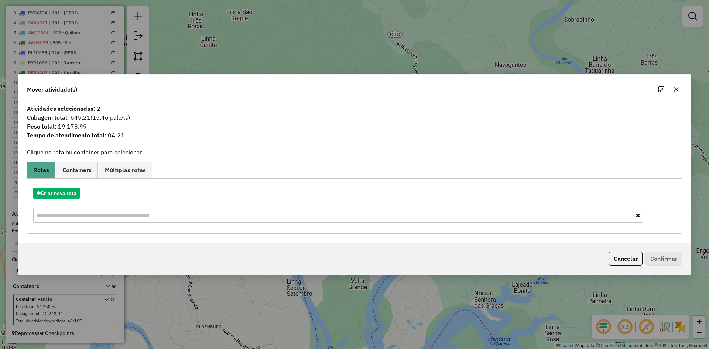
click at [674, 89] on icon "button" at bounding box center [676, 89] width 6 height 6
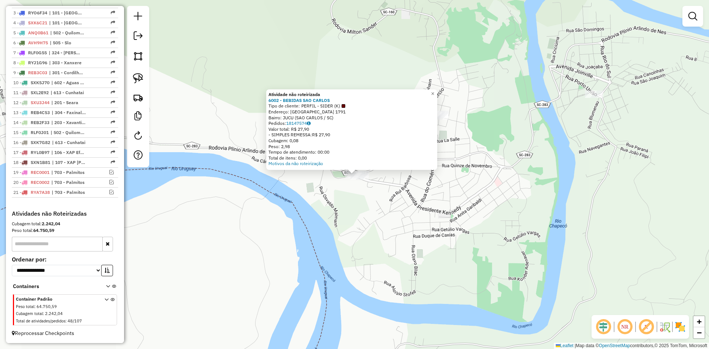
click at [406, 220] on div "Atividade não roteirizada 6002 - BEBIDAS SAO CARLOS Tipo de cliente: PERFIL - S…" at bounding box center [354, 174] width 709 height 349
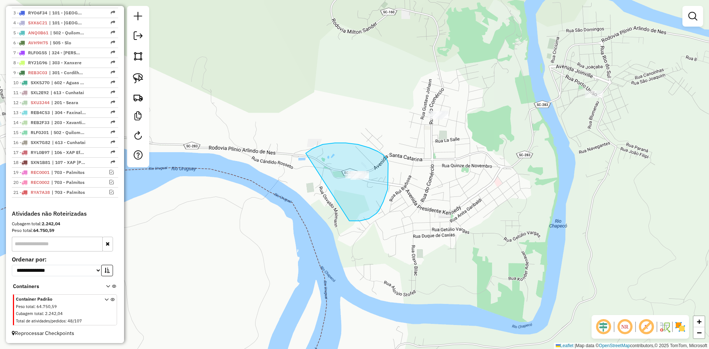
drag, startPoint x: 383, startPoint y: 202, endPoint x: 300, endPoint y: 180, distance: 86.2
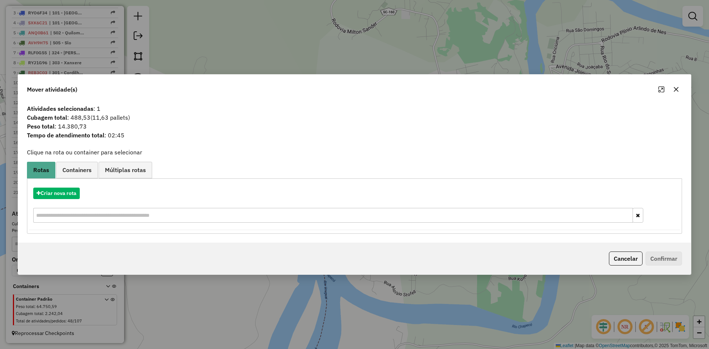
click at [678, 89] on icon "button" at bounding box center [676, 89] width 6 height 6
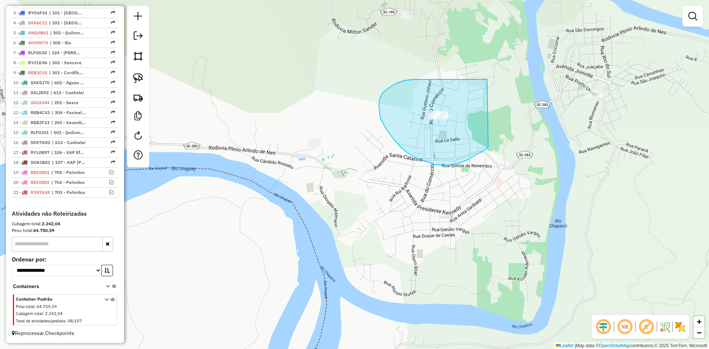
drag, startPoint x: 458, startPoint y: 79, endPoint x: 488, endPoint y: 147, distance: 74.1
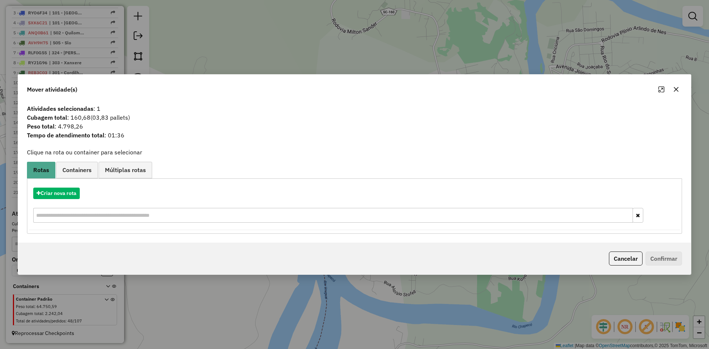
click at [681, 88] on button "button" at bounding box center [676, 89] width 12 height 12
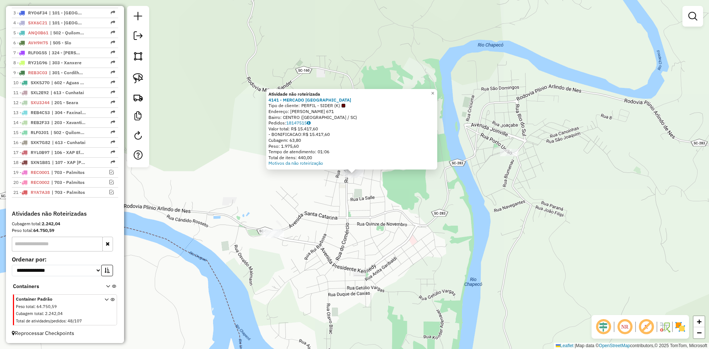
click at [402, 200] on div "Atividade não roteirizada 4141 - MERCADO VALE VERDE Tipo de cliente: PERFIL - S…" at bounding box center [354, 174] width 709 height 349
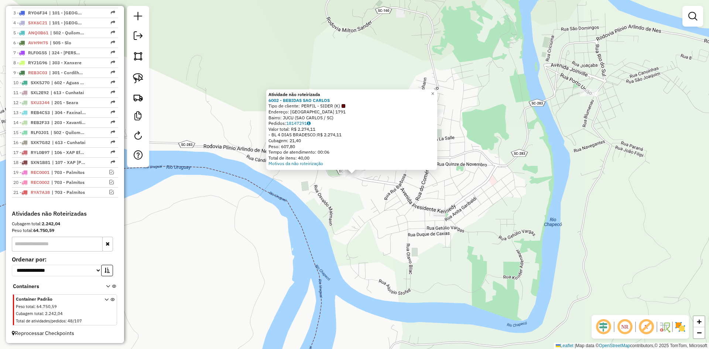
click at [372, 218] on div "Atividade não roteirizada 6002 - BEBIDAS SAO CARLOS Tipo de cliente: PERFIL - S…" at bounding box center [354, 174] width 709 height 349
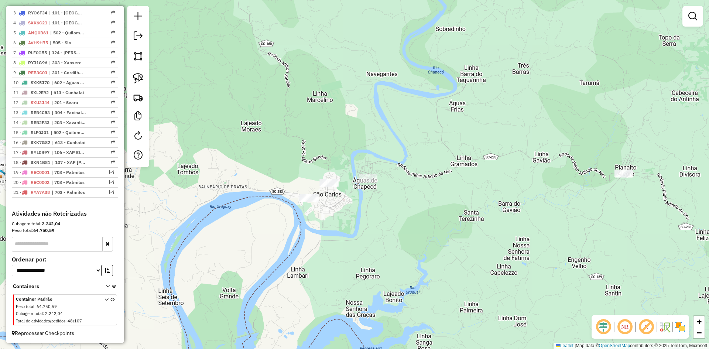
drag, startPoint x: 465, startPoint y: 194, endPoint x: 372, endPoint y: 162, distance: 98.5
click at [393, 171] on div "Janela de atendimento Grade de atendimento Capacidade Transportadoras Veículos …" at bounding box center [354, 174] width 709 height 349
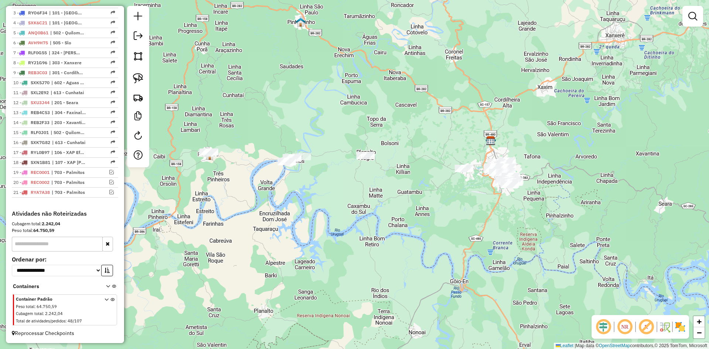
drag, startPoint x: 436, startPoint y: 174, endPoint x: 397, endPoint y: 175, distance: 39.1
click at [397, 175] on div "Janela de atendimento Grade de atendimento Capacidade Transportadoras Veículos …" at bounding box center [354, 174] width 709 height 349
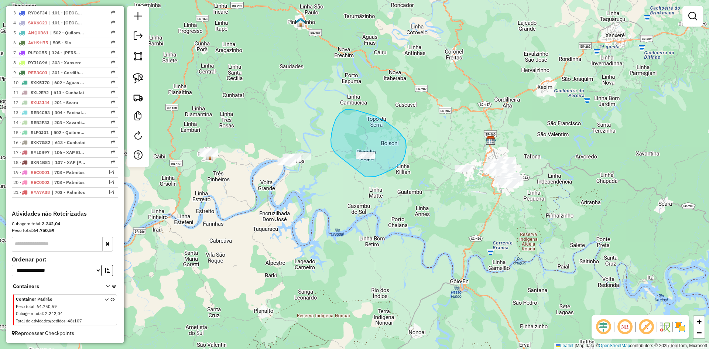
drag, startPoint x: 365, startPoint y: 177, endPoint x: 339, endPoint y: 156, distance: 33.7
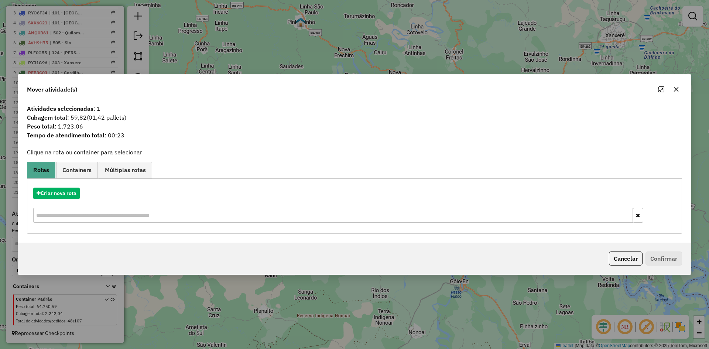
click at [677, 89] on icon "button" at bounding box center [676, 89] width 6 height 6
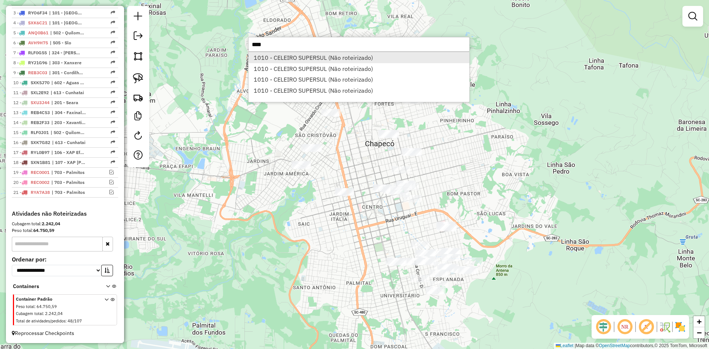
type input "****"
click at [320, 57] on li "1010 - CELEIRO SUPERSUL (Não roteirizado)" at bounding box center [358, 57] width 221 height 11
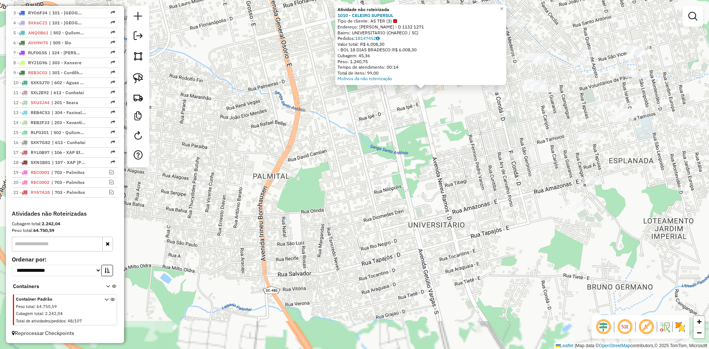
drag, startPoint x: 401, startPoint y: 151, endPoint x: 401, endPoint y: 194, distance: 43.2
click at [401, 194] on div "Atividade não roteirizada 1010 - CELEIRO SUPERSUL Tipo de cliente: AS TER (3) E…" at bounding box center [354, 174] width 709 height 349
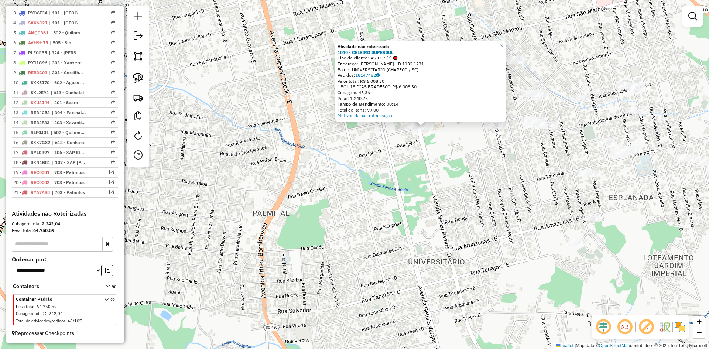
click at [398, 180] on div "Atividade não roteirizada 1010 - CELEIRO SUPERSUL Tipo de cliente: AS TER (3) E…" at bounding box center [354, 174] width 709 height 349
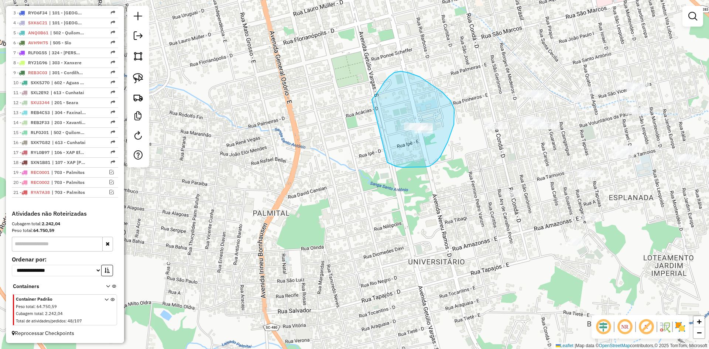
drag, startPoint x: 387, startPoint y: 162, endPoint x: 370, endPoint y: 103, distance: 61.6
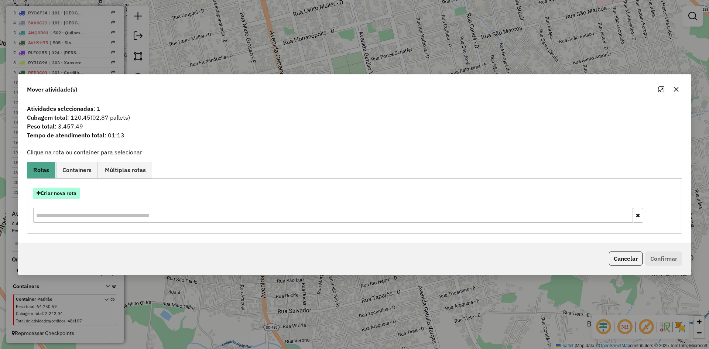
click at [62, 192] on button "Criar nova rota" at bounding box center [56, 193] width 47 height 11
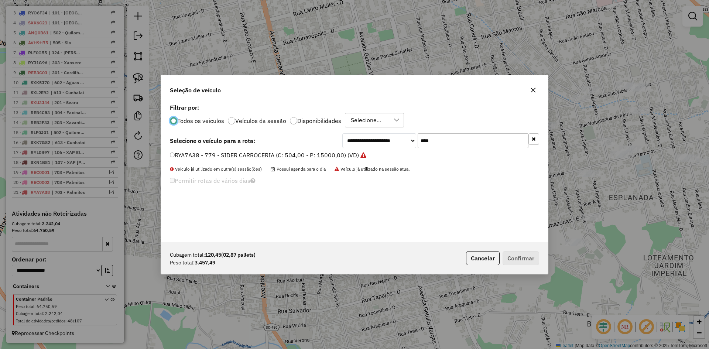
scroll to position [4, 2]
click at [460, 133] on input "****" at bounding box center [472, 140] width 111 height 15
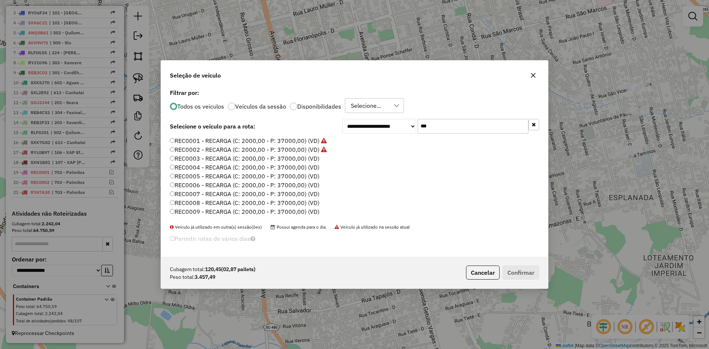
type input "***"
click at [196, 157] on label "REC0003 - RECARGA (C: 2000,00 - P: 37000,00) (VD)" at bounding box center [244, 158] width 149 height 9
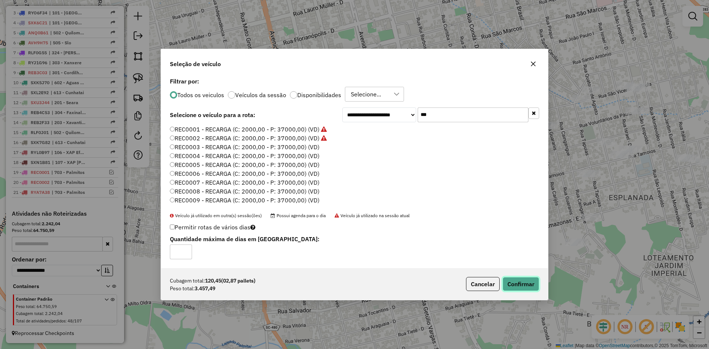
click at [534, 284] on button "Confirmar" at bounding box center [520, 284] width 37 height 14
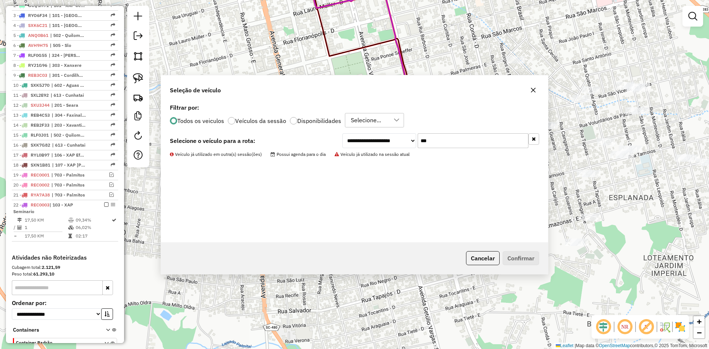
scroll to position [361, 0]
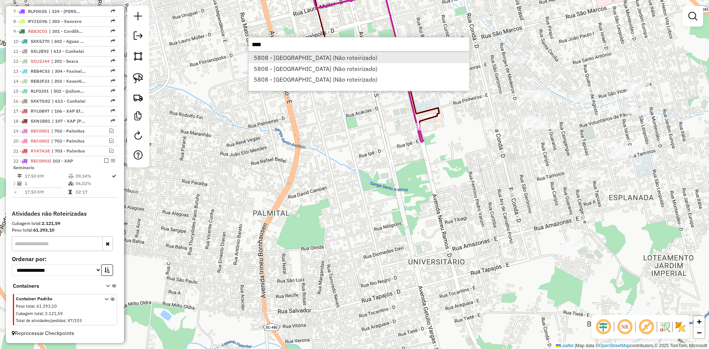
drag, startPoint x: 308, startPoint y: 51, endPoint x: 303, endPoint y: 54, distance: 5.6
click at [306, 52] on div "**** 5808 - CELEIRO SUPER CENTER (Não roteirizado) 5808 - CELEIRO SUPER CENTER …" at bounding box center [358, 44] width 221 height 15
type input "****"
click at [302, 57] on li "5808 - CELEIRO SUPER CENTER (Não roteirizado)" at bounding box center [358, 57] width 221 height 11
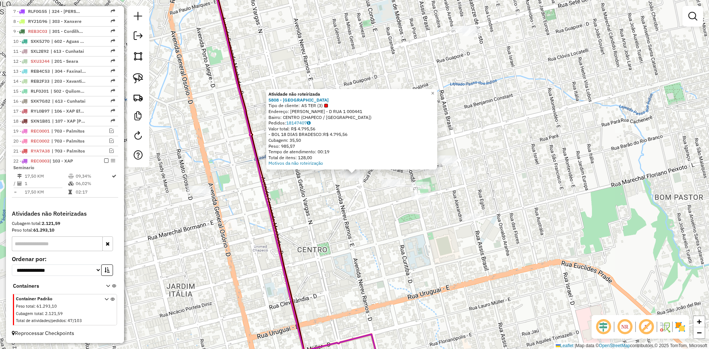
click at [359, 214] on div "Atividade não roteirizada 5808 - CELEIRO SUPER CENTER Tipo de cliente: AS TER (…" at bounding box center [354, 174] width 709 height 349
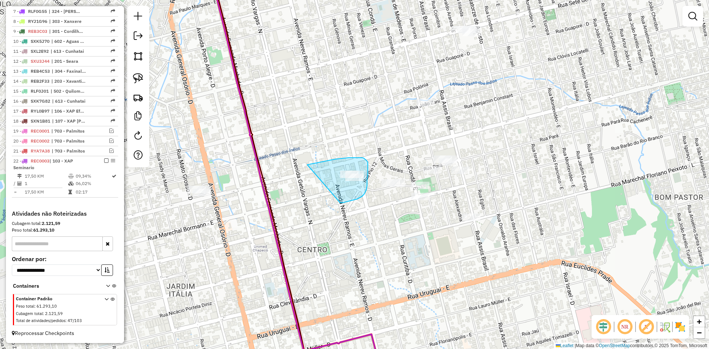
drag, startPoint x: 340, startPoint y: 203, endPoint x: 304, endPoint y: 168, distance: 50.1
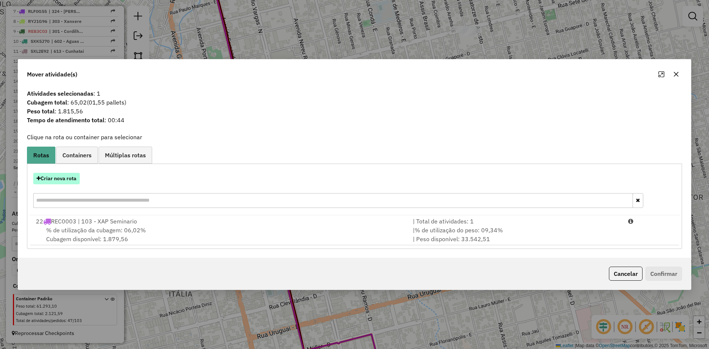
click at [54, 181] on button "Criar nova rota" at bounding box center [56, 178] width 47 height 11
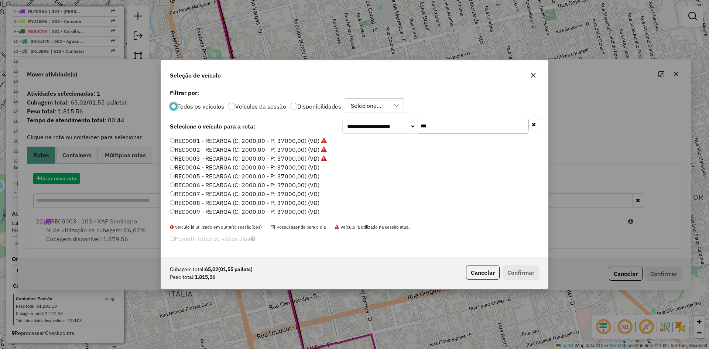
scroll to position [4, 2]
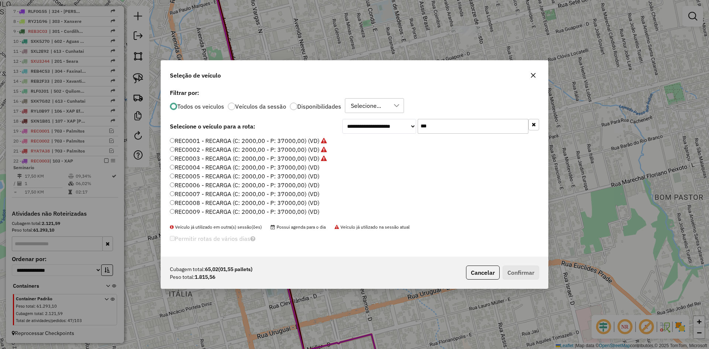
click at [232, 166] on label "REC0004 - RECARGA (C: 2000,00 - P: 37000,00) (VD)" at bounding box center [244, 167] width 149 height 9
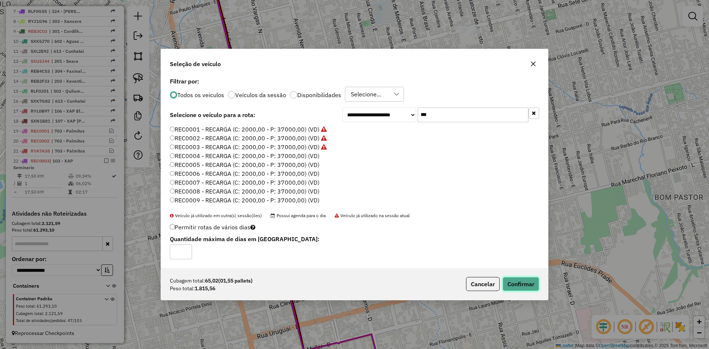
click at [525, 280] on button "Confirmar" at bounding box center [520, 284] width 37 height 14
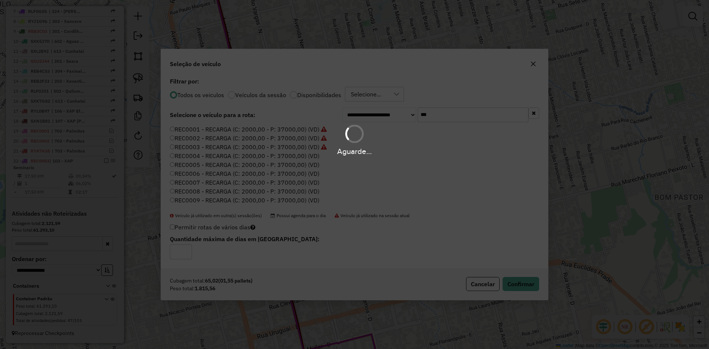
scroll to position [393, 0]
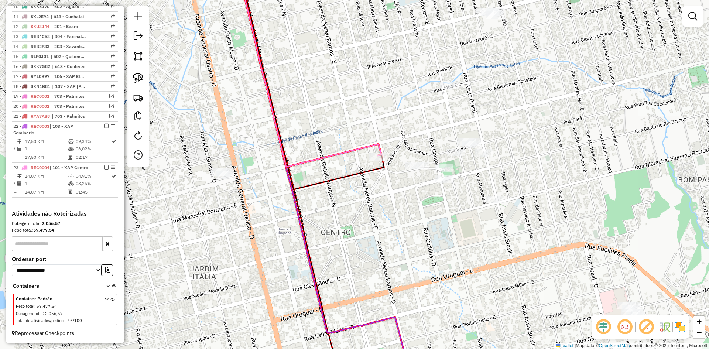
drag, startPoint x: 402, startPoint y: 216, endPoint x: 420, endPoint y: 206, distance: 20.5
click at [416, 209] on div "Janela de atendimento Grade de atendimento Capacidade Transportadoras Veículos …" at bounding box center [354, 174] width 709 height 349
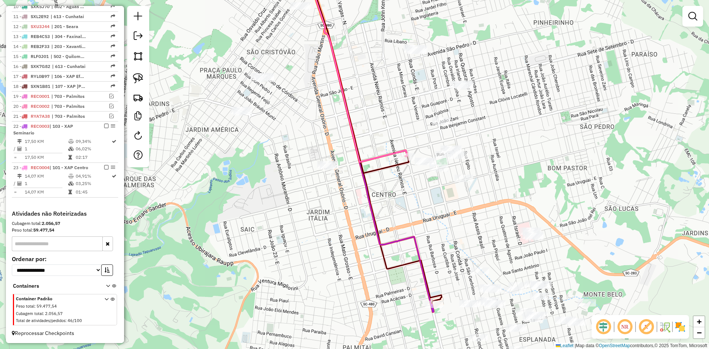
click at [410, 216] on div "Janela de atendimento Grade de atendimento Capacidade Transportadoras Veículos …" at bounding box center [354, 174] width 709 height 349
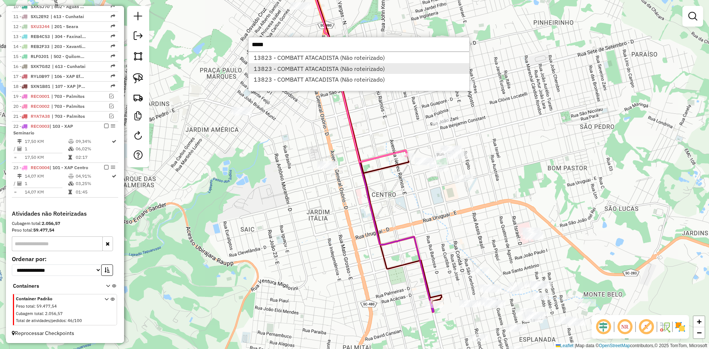
type input "*****"
click at [307, 68] on li "13823 - COMBATT ATACADISTA (Não roteirizado)" at bounding box center [358, 68] width 221 height 11
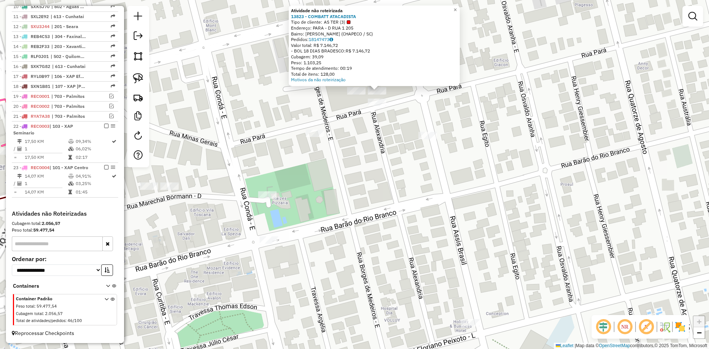
drag, startPoint x: 365, startPoint y: 137, endPoint x: 370, endPoint y: 166, distance: 28.9
click at [370, 166] on div "Atividade não roteirizada 13823 - COMBATT ATACADISTA Tipo de cliente: AS TER (3…" at bounding box center [354, 174] width 709 height 349
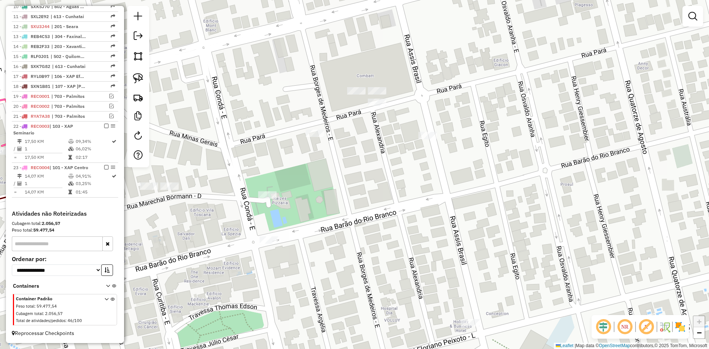
click at [365, 147] on div "Janela de atendimento Grade de atendimento Capacidade Transportadoras Veículos …" at bounding box center [354, 174] width 709 height 349
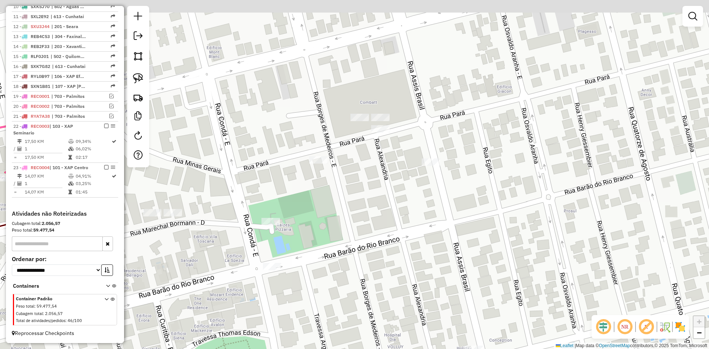
drag, startPoint x: 365, startPoint y: 147, endPoint x: 369, endPoint y: 174, distance: 27.6
click at [369, 174] on div "Janela de atendimento Grade de atendimento Capacidade Transportadoras Veículos …" at bounding box center [354, 174] width 709 height 349
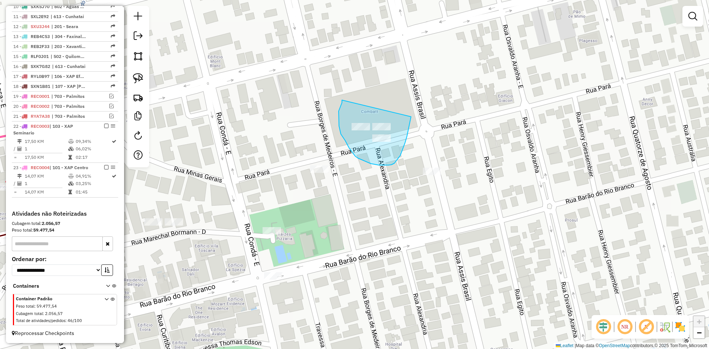
drag, startPoint x: 340, startPoint y: 106, endPoint x: 407, endPoint y: 97, distance: 67.1
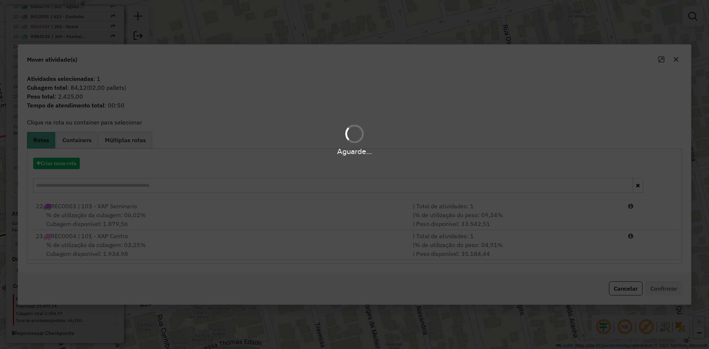
click at [61, 168] on div "Aguarde..." at bounding box center [354, 174] width 709 height 349
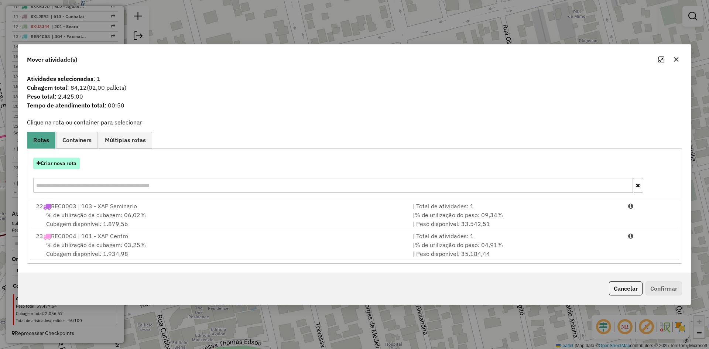
click at [62, 164] on button "Criar nova rota" at bounding box center [56, 163] width 47 height 11
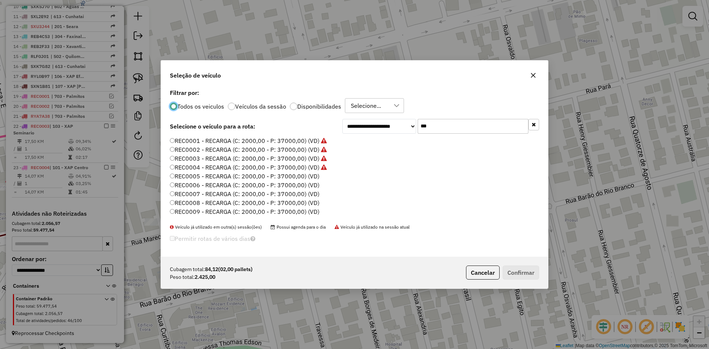
scroll to position [4, 2]
click at [274, 173] on label "REC0005 - RECARGA (C: 2000,00 - P: 37000,00) (VD)" at bounding box center [244, 176] width 149 height 9
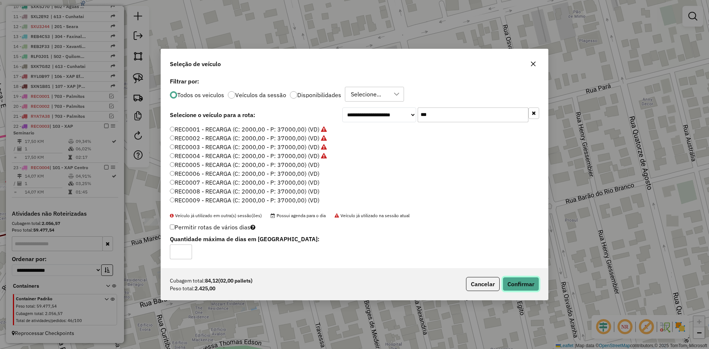
click at [525, 283] on button "Confirmar" at bounding box center [520, 284] width 37 height 14
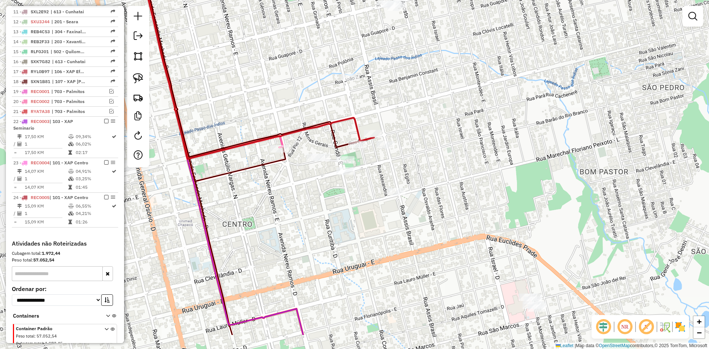
drag, startPoint x: 342, startPoint y: 210, endPoint x: 366, endPoint y: 159, distance: 55.6
click at [366, 159] on div "Janela de atendimento Grade de atendimento Capacidade Transportadoras Veículos …" at bounding box center [354, 174] width 709 height 349
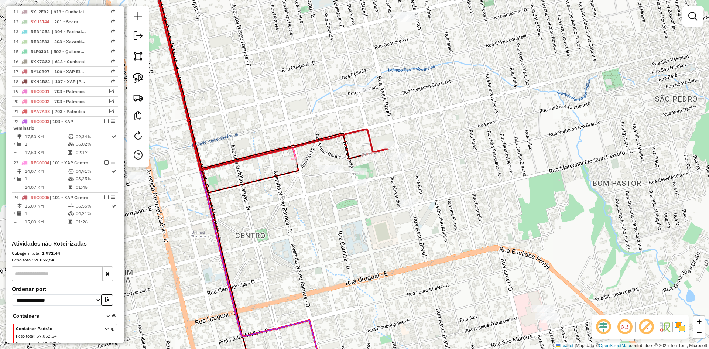
drag, startPoint x: 379, startPoint y: 180, endPoint x: 397, endPoint y: 189, distance: 20.8
click at [396, 189] on div "Janela de atendimento Grade de atendimento Capacidade Transportadoras Veículos …" at bounding box center [354, 174] width 709 height 349
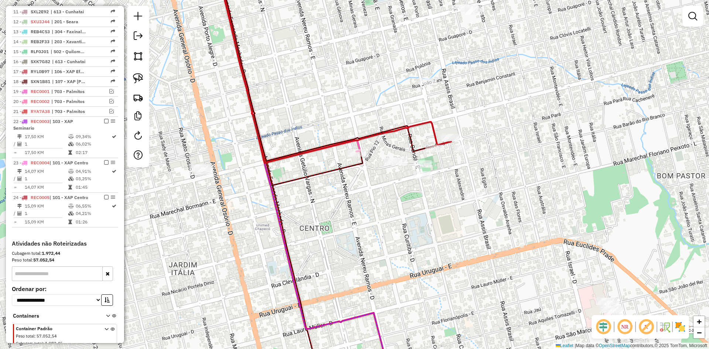
drag, startPoint x: 379, startPoint y: 134, endPoint x: 411, endPoint y: 112, distance: 39.0
click at [411, 113] on div "Janela de atendimento Grade de atendimento Capacidade Transportadoras Veículos …" at bounding box center [354, 174] width 709 height 349
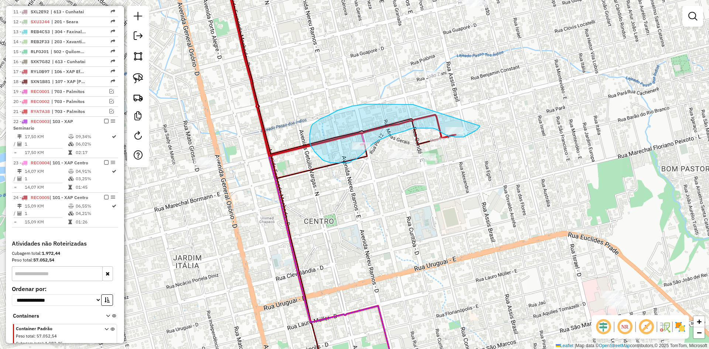
drag, startPoint x: 413, startPoint y: 104, endPoint x: 470, endPoint y: 103, distance: 56.9
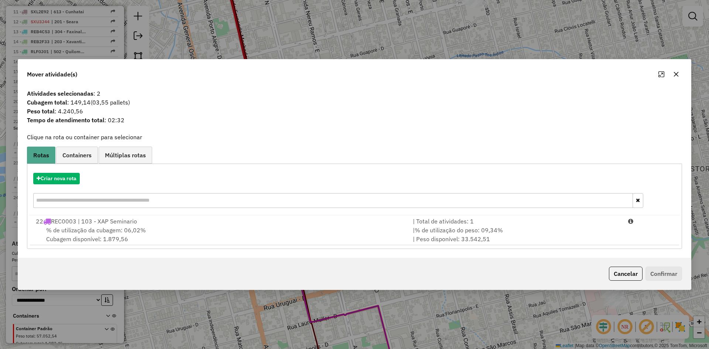
click at [677, 72] on icon "button" at bounding box center [676, 74] width 6 height 6
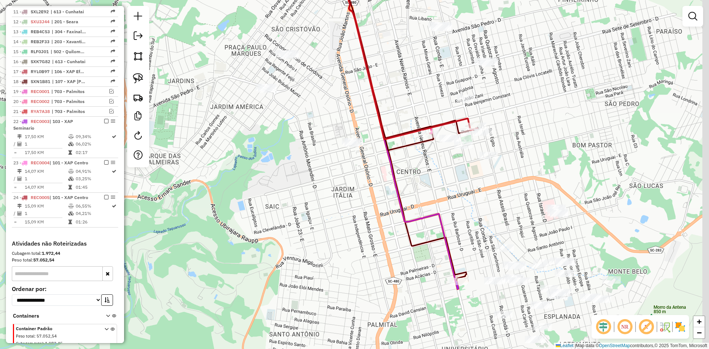
drag, startPoint x: 494, startPoint y: 216, endPoint x: 448, endPoint y: 178, distance: 58.7
click at [464, 185] on div "Janela de atendimento Grade de atendimento Capacidade Transportadoras Veículos …" at bounding box center [354, 174] width 709 height 349
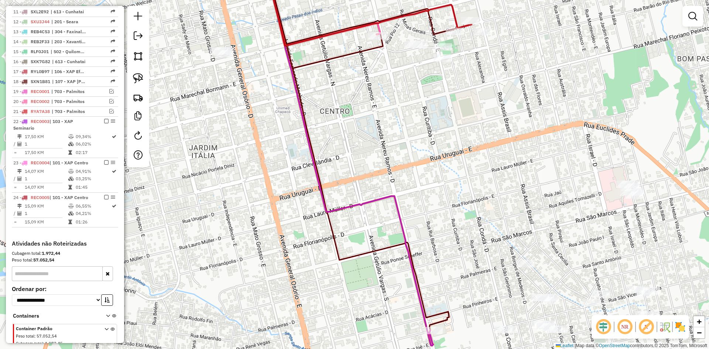
drag, startPoint x: 441, startPoint y: 185, endPoint x: 423, endPoint y: 151, distance: 38.3
click at [423, 152] on div "Janela de atendimento Grade de atendimento Capacidade Transportadoras Veículos …" at bounding box center [354, 174] width 709 height 349
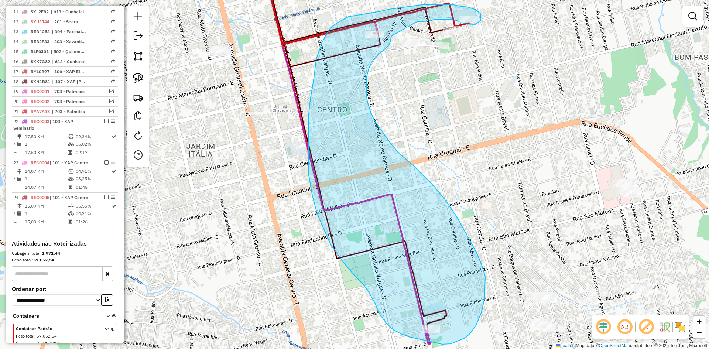
drag, startPoint x: 421, startPoint y: 21, endPoint x: 393, endPoint y: 35, distance: 31.2
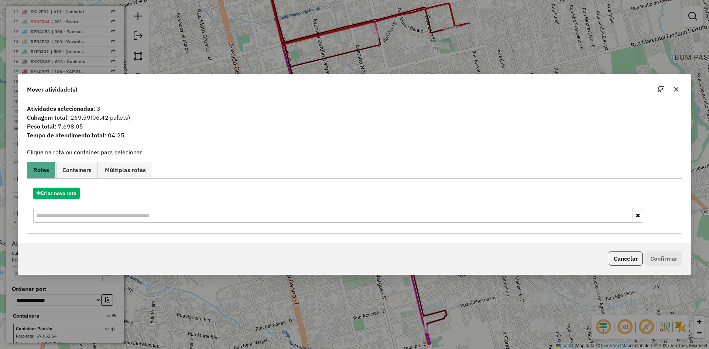
click at [680, 89] on button "button" at bounding box center [676, 89] width 12 height 12
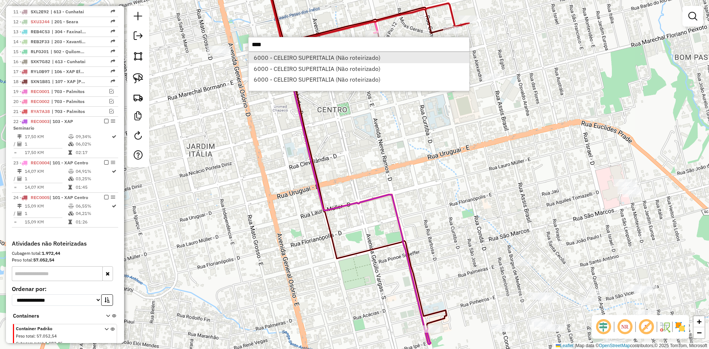
type input "****"
click at [312, 58] on li "6000 - CELEIRO SUPERITALIA (Não roteirizado)" at bounding box center [358, 57] width 221 height 11
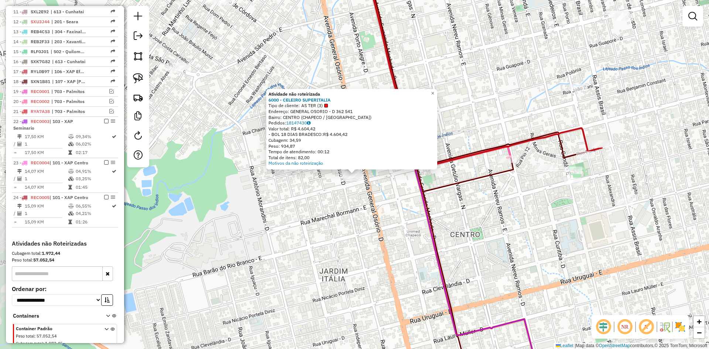
click at [381, 223] on div "Atividade não roteirizada 6000 - CELEIRO SUPERITALIA Tipo de cliente: AS TER (3…" at bounding box center [354, 174] width 709 height 349
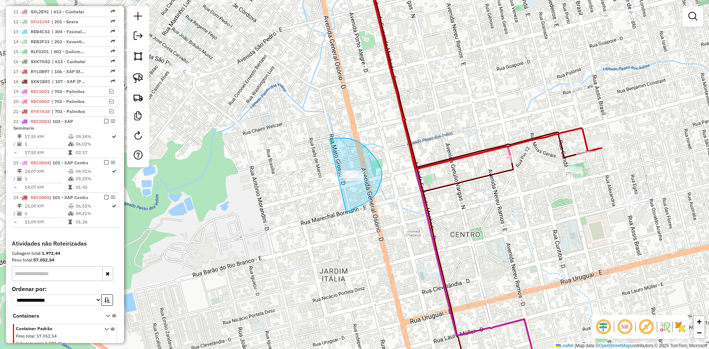
drag, startPoint x: 346, startPoint y: 213, endPoint x: 311, endPoint y: 185, distance: 45.2
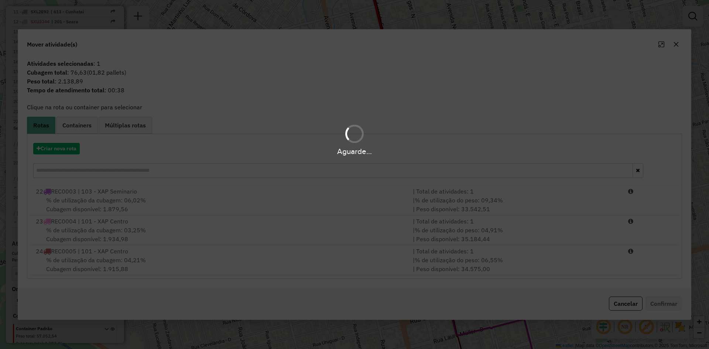
click at [72, 148] on div "Aguarde..." at bounding box center [354, 150] width 709 height 11
click at [65, 148] on div "Aguarde..." at bounding box center [354, 150] width 709 height 11
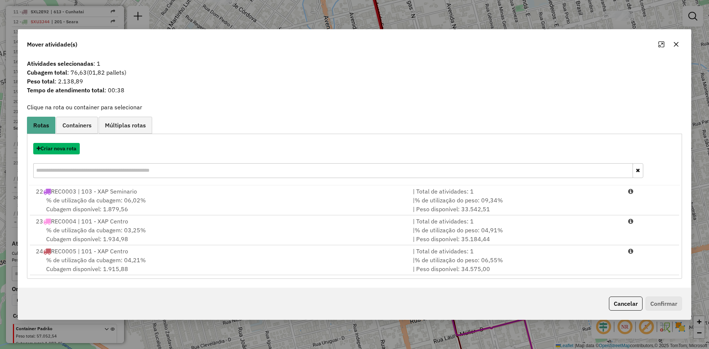
click at [65, 148] on button "Criar nova rota" at bounding box center [56, 148] width 47 height 11
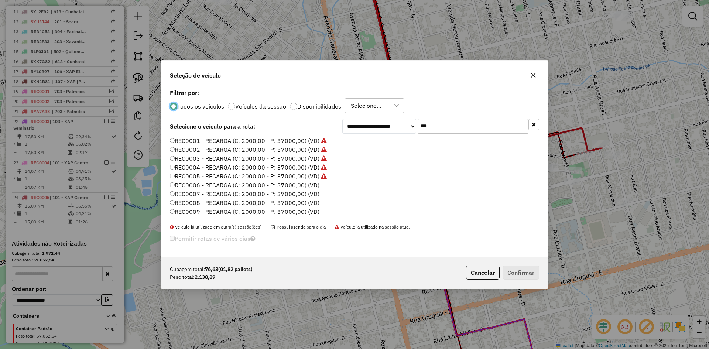
click at [228, 185] on label "REC0006 - RECARGA (C: 2000,00 - P: 37000,00) (VD)" at bounding box center [244, 184] width 149 height 9
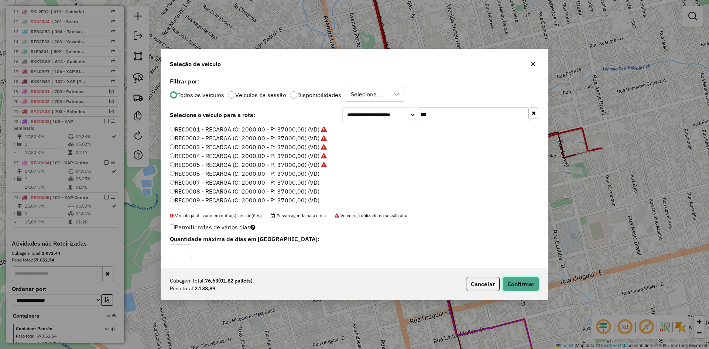
click at [532, 286] on button "Confirmar" at bounding box center [520, 284] width 37 height 14
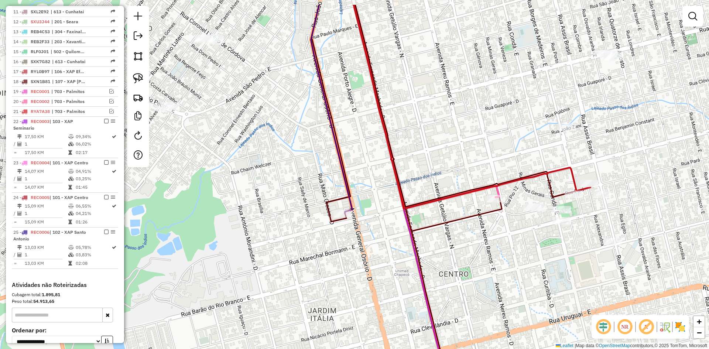
drag, startPoint x: 475, startPoint y: 104, endPoint x: 448, endPoint y: 107, distance: 26.8
click at [451, 98] on div "Janela de atendimento Grade de atendimento Capacidade Transportadoras Veículos …" at bounding box center [354, 174] width 709 height 349
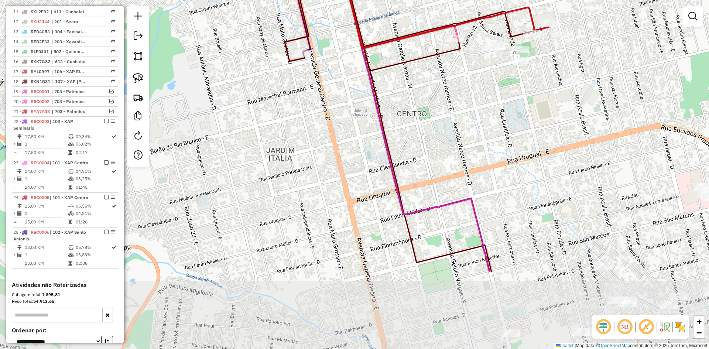
drag, startPoint x: 483, startPoint y: 244, endPoint x: 454, endPoint y: 131, distance: 117.0
click at [455, 132] on div "Janela de atendimento Grade de atendimento Capacidade Transportadoras Veículos …" at bounding box center [354, 174] width 709 height 349
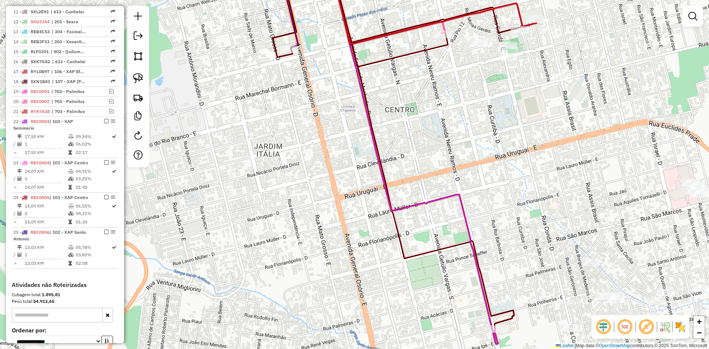
drag, startPoint x: 454, startPoint y: 131, endPoint x: 442, endPoint y: 127, distance: 12.7
click at [442, 127] on div "Janela de atendimento Grade de atendimento Capacidade Transportadoras Veículos …" at bounding box center [354, 174] width 709 height 349
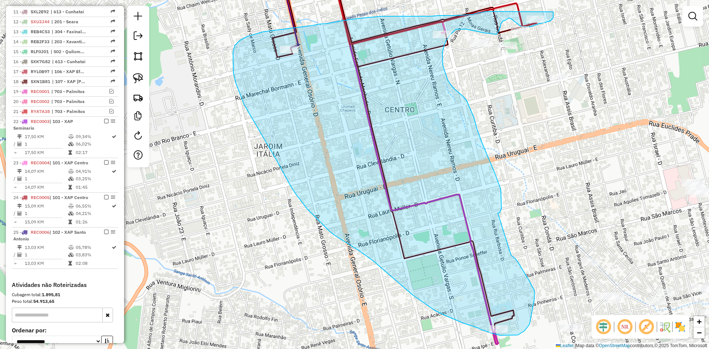
drag, startPoint x: 499, startPoint y: 213, endPoint x: 511, endPoint y: 255, distance: 44.0
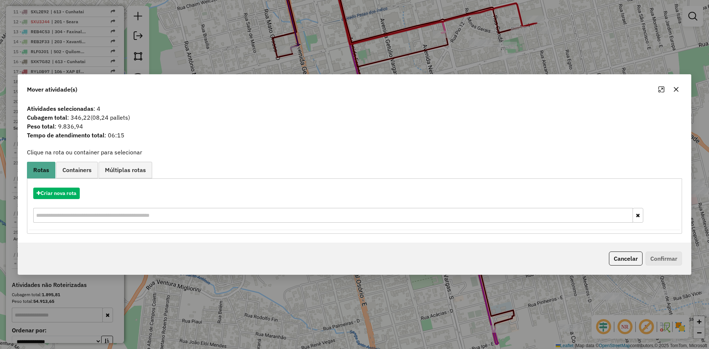
click at [676, 87] on icon "button" at bounding box center [676, 89] width 6 height 6
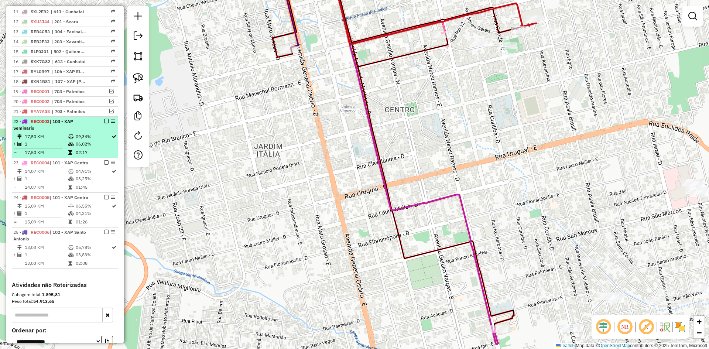
click at [104, 123] on em at bounding box center [106, 121] width 4 height 4
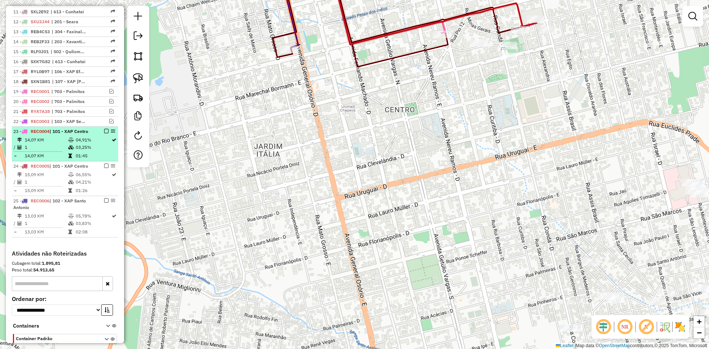
click at [103, 135] on div "23 - REC0004 | 101 - XAP Centro" at bounding box center [64, 131] width 103 height 7
select select "*********"
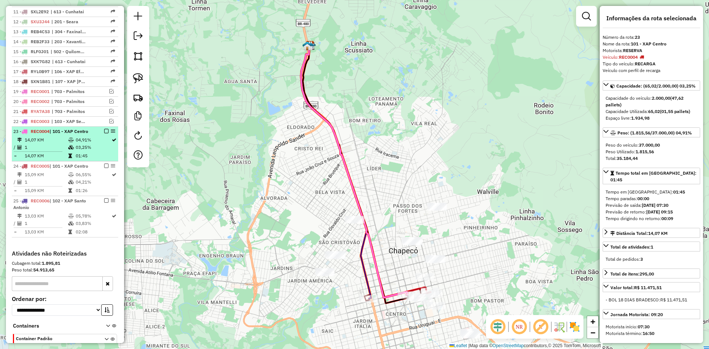
click at [104, 133] on em at bounding box center [106, 131] width 4 height 4
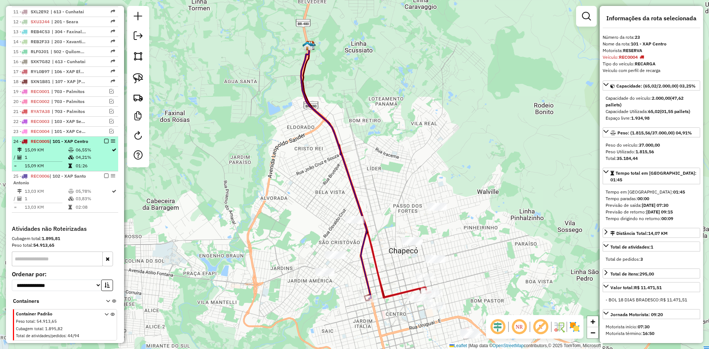
click at [104, 143] on em at bounding box center [106, 141] width 4 height 4
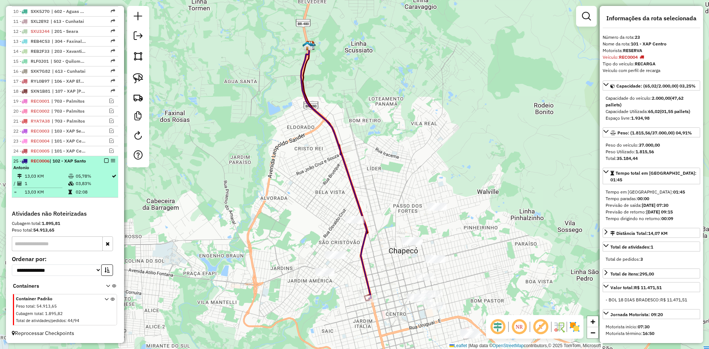
click at [105, 161] on em at bounding box center [106, 160] width 4 height 4
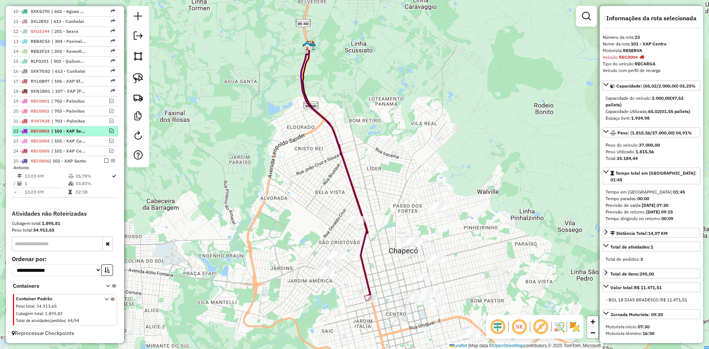
scroll to position [359, 0]
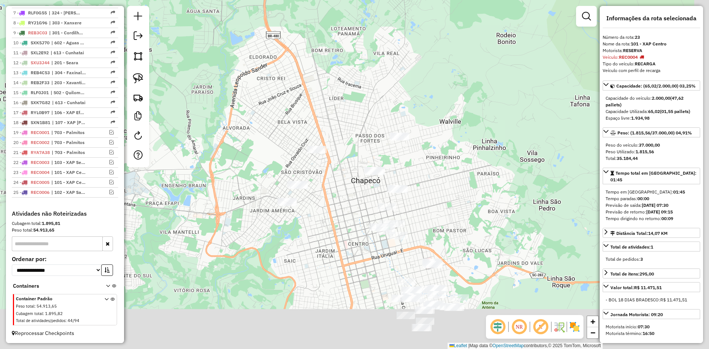
drag, startPoint x: 168, startPoint y: 204, endPoint x: 120, endPoint y: 121, distance: 95.4
click at [122, 124] on hb-router-mapa "Informações da Sessão 991217 - 19/08/2025 Criação: 18/08/2025 18:26 Depósito: A…" at bounding box center [354, 174] width 709 height 349
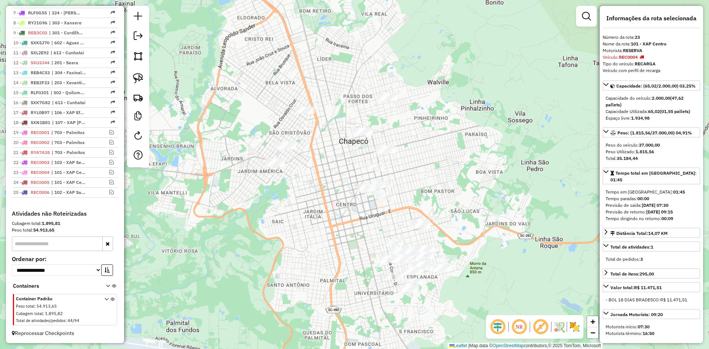
drag, startPoint x: 155, startPoint y: 142, endPoint x: 286, endPoint y: 144, distance: 131.0
click at [286, 144] on div "Janela de atendimento Grade de atendimento Capacidade Transportadoras Veículos …" at bounding box center [354, 174] width 709 height 349
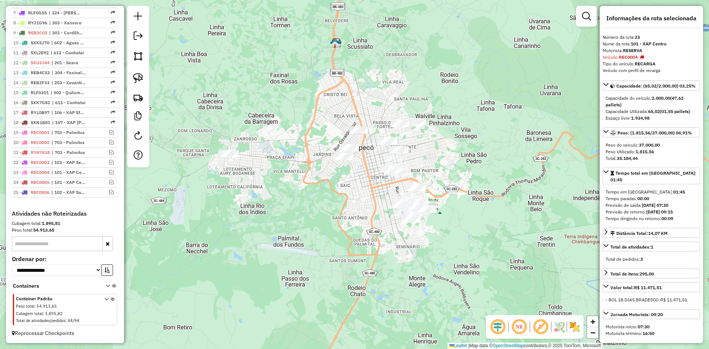
drag, startPoint x: 261, startPoint y: 176, endPoint x: 271, endPoint y: 161, distance: 18.1
click at [271, 161] on div "Janela de atendimento Grade de atendimento Capacidade Transportadoras Veículos …" at bounding box center [354, 174] width 709 height 349
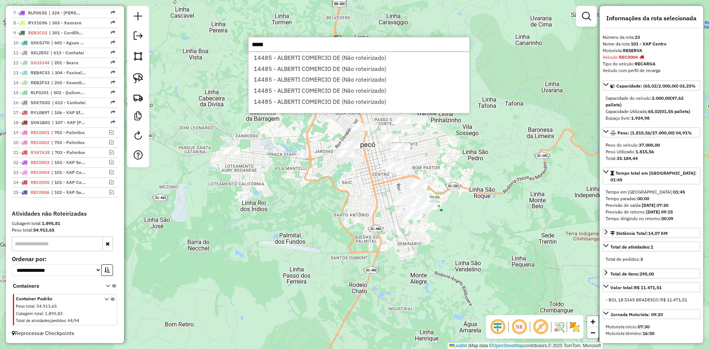
type input "*****"
click at [323, 56] on li "14485 - ALBERTI COMERCIO DE (Não roteirizado)" at bounding box center [358, 57] width 221 height 11
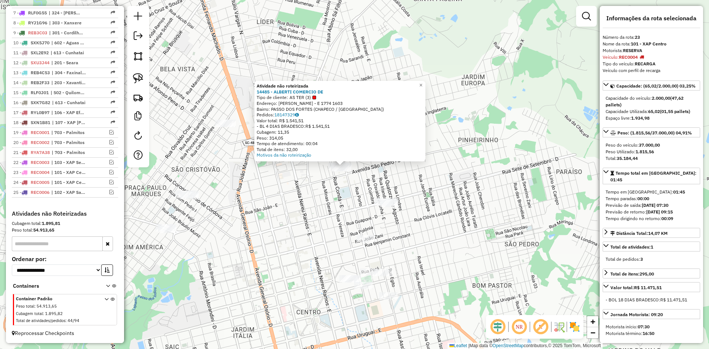
click at [319, 185] on div "Atividade não roteirizada 14485 - ALBERTI COMERCIO DE Tipo de cliente: AS TER (…" at bounding box center [354, 174] width 709 height 349
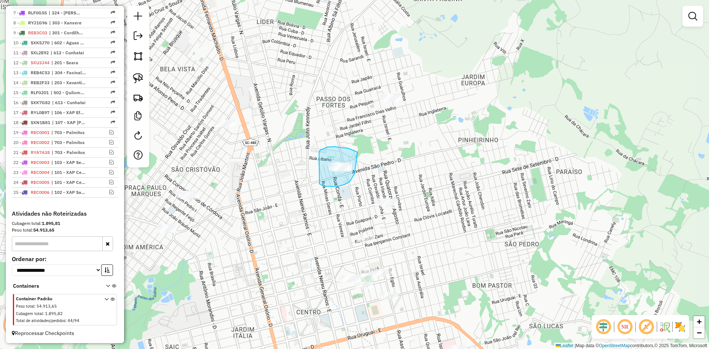
drag, startPoint x: 319, startPoint y: 184, endPoint x: 317, endPoint y: 155, distance: 28.5
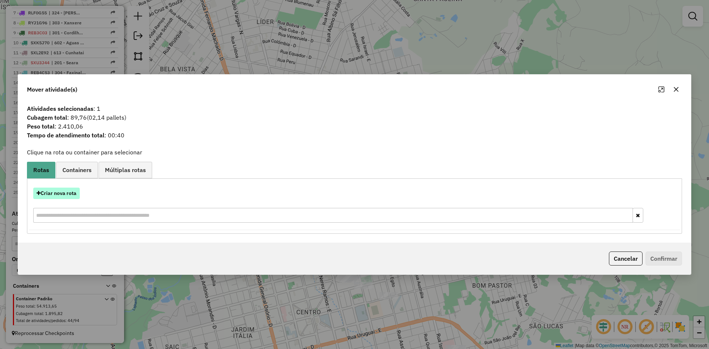
click at [56, 189] on button "Criar nova rota" at bounding box center [56, 193] width 47 height 11
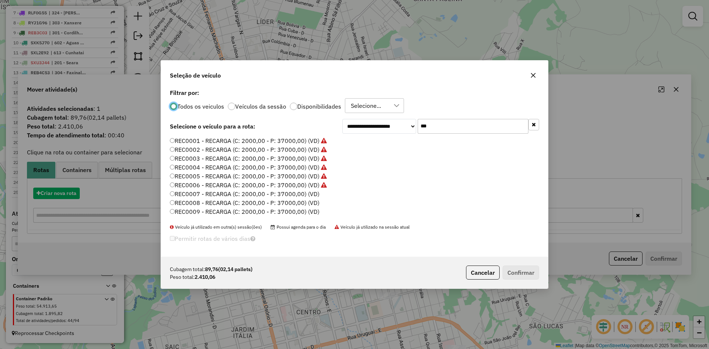
scroll to position [4, 2]
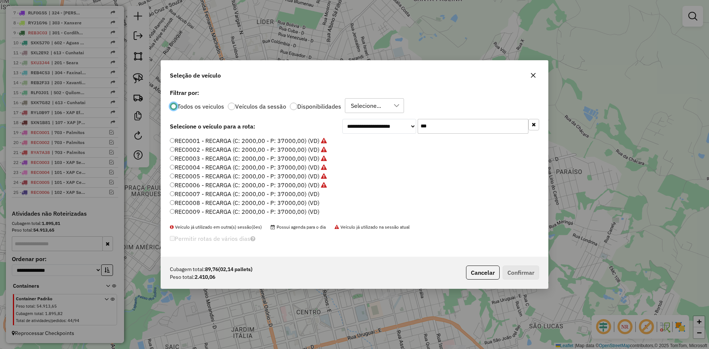
click at [284, 193] on label "REC0007 - RECARGA (C: 2000,00 - P: 37000,00) (VD)" at bounding box center [244, 193] width 149 height 9
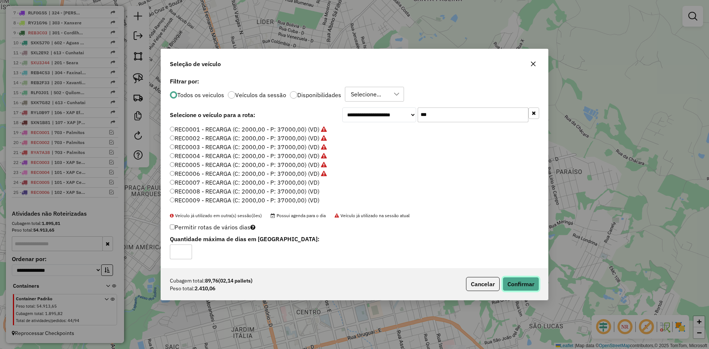
click at [516, 279] on button "Confirmar" at bounding box center [520, 284] width 37 height 14
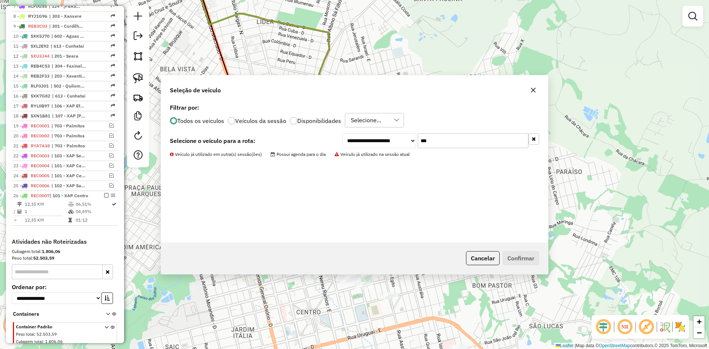
scroll to position [393, 0]
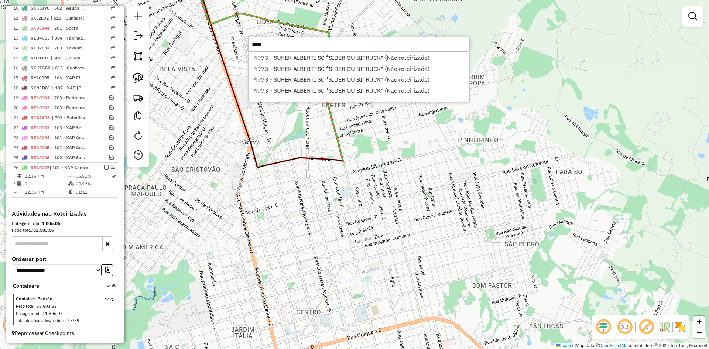
type input "****"
click at [336, 52] on div "4973 - SUPER ALBERTI SC *SIDER OU BITRUCK* (Não roteirizado) 4973 - SUPER ALBER…" at bounding box center [358, 77] width 221 height 51
click at [338, 55] on li "4973 - SUPER ALBERTI SC *SIDER OU BITRUCK* (Não roteirizado)" at bounding box center [358, 57] width 221 height 11
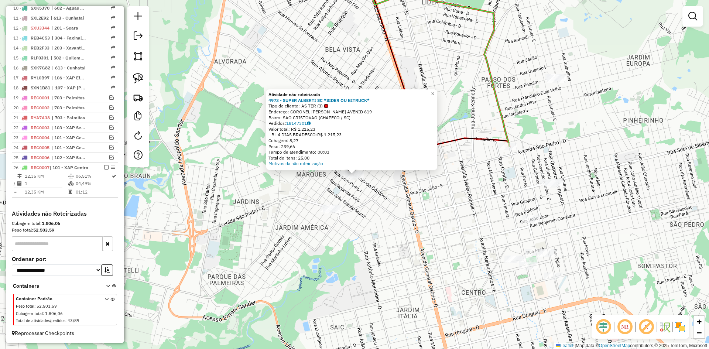
click at [371, 215] on div "Atividade não roteirizada 4973 - SUPER ALBERTI SC *SIDER OU BITRUCK* Tipo de cl…" at bounding box center [354, 174] width 709 height 349
click at [359, 201] on div "Atividade não roteirizada 4973 - SUPER ALBERTI SC *SIDER OU BITRUCK* Tipo de cl…" at bounding box center [354, 174] width 709 height 349
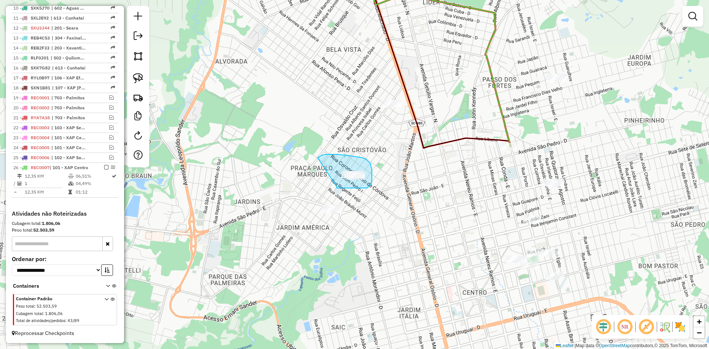
drag, startPoint x: 336, startPoint y: 187, endPoint x: 317, endPoint y: 158, distance: 35.0
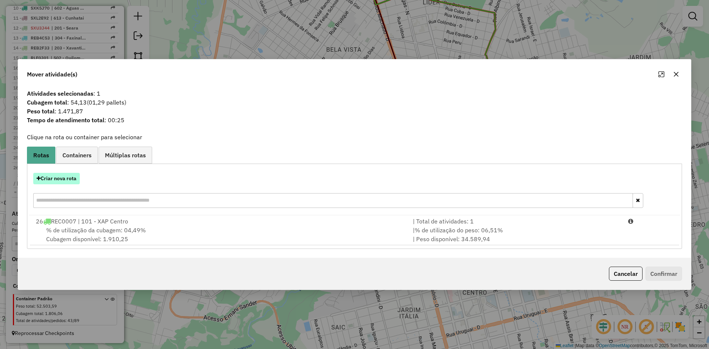
click at [63, 177] on button "Criar nova rota" at bounding box center [56, 178] width 47 height 11
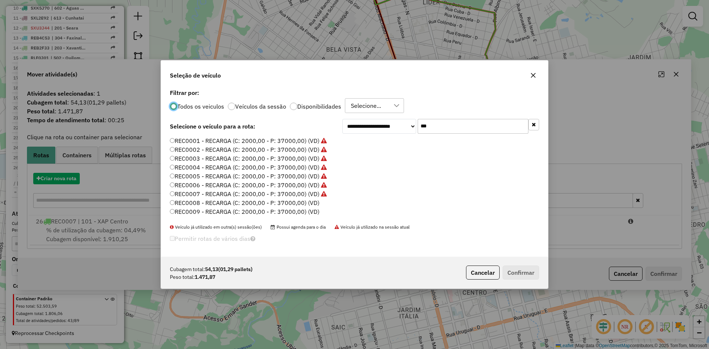
scroll to position [4, 2]
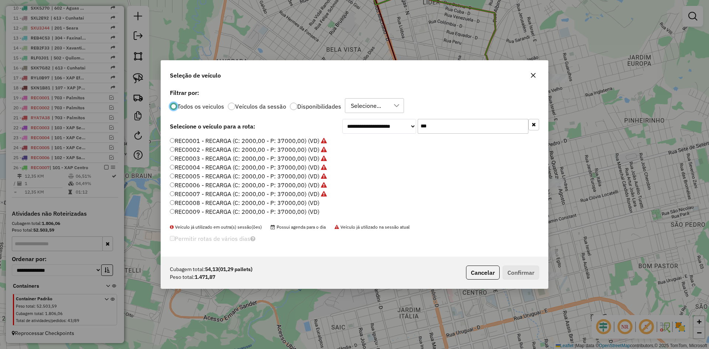
click at [252, 204] on label "REC0008 - RECARGA (C: 2000,00 - P: 37000,00) (VD)" at bounding box center [244, 202] width 149 height 9
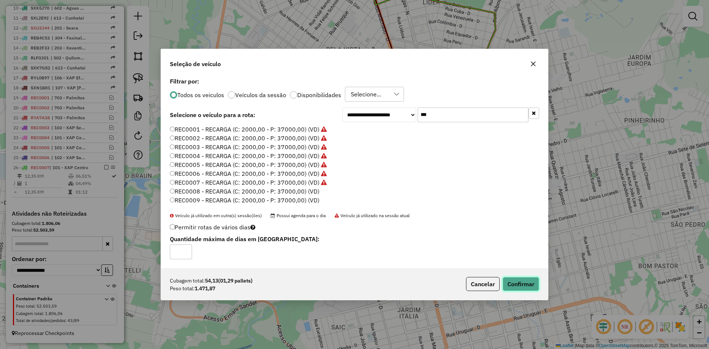
click at [536, 288] on button "Confirmar" at bounding box center [520, 284] width 37 height 14
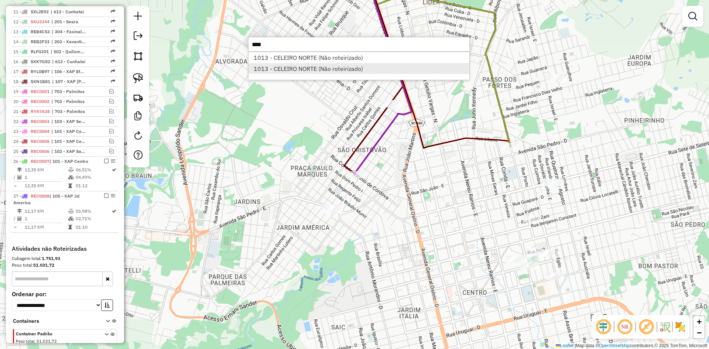
type input "****"
click at [298, 70] on li "1013 - CELEIRO NORTE (Não roteirizado)" at bounding box center [358, 68] width 221 height 11
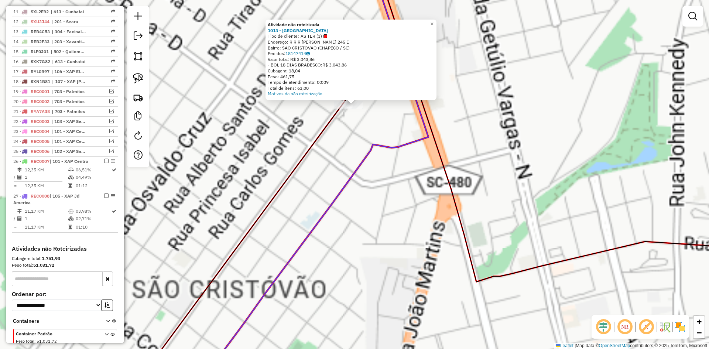
click at [330, 160] on div "Atividade não roteirizada 1013 - CELEIRO NORTE Tipo de cliente: AS TER (3) Ende…" at bounding box center [354, 174] width 709 height 349
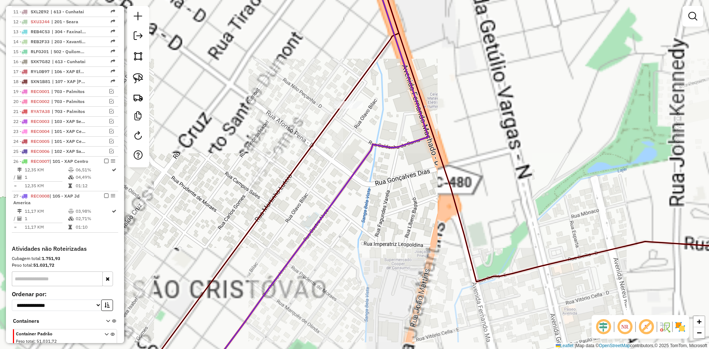
drag, startPoint x: 331, startPoint y: 155, endPoint x: 334, endPoint y: 191, distance: 35.5
click at [334, 191] on div "Janela de atendimento Grade de atendimento Capacidade Transportadoras Veículos …" at bounding box center [354, 174] width 709 height 349
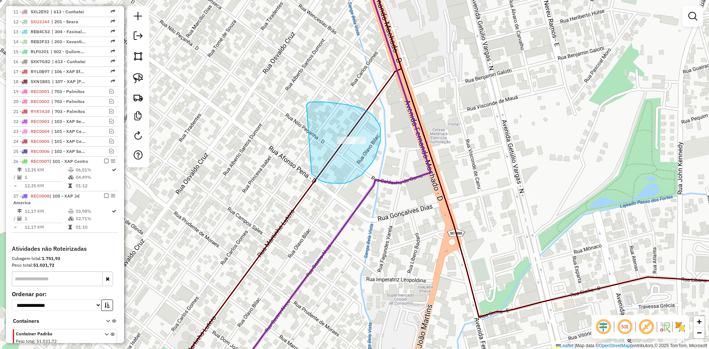
drag, startPoint x: 313, startPoint y: 175, endPoint x: 306, endPoint y: 111, distance: 63.9
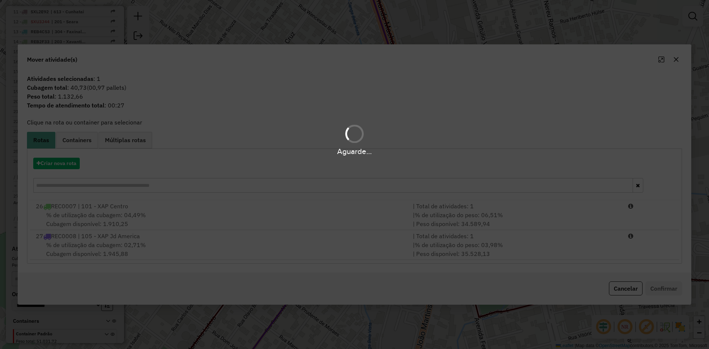
click at [64, 169] on div "Aguarde..." at bounding box center [354, 174] width 709 height 349
click at [63, 165] on div "Aguarde..." at bounding box center [354, 174] width 709 height 349
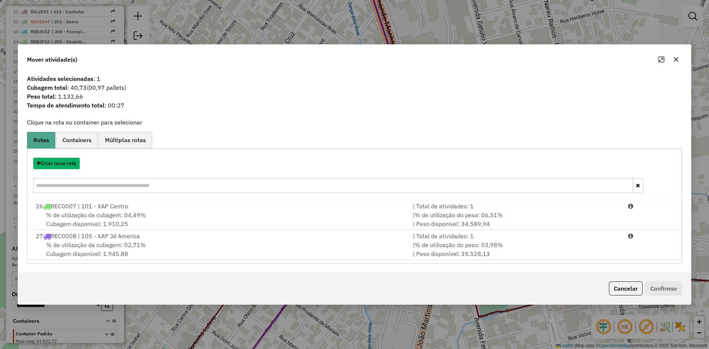
click at [66, 165] on button "Criar nova rota" at bounding box center [56, 163] width 47 height 11
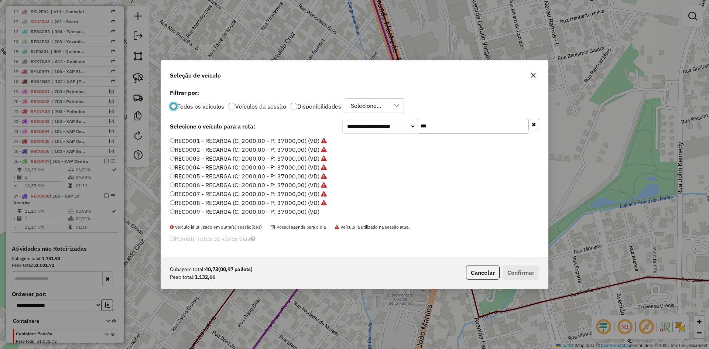
click at [248, 212] on label "REC0009 - RECARGA (C: 2000,00 - P: 37000,00) (VD)" at bounding box center [244, 211] width 149 height 9
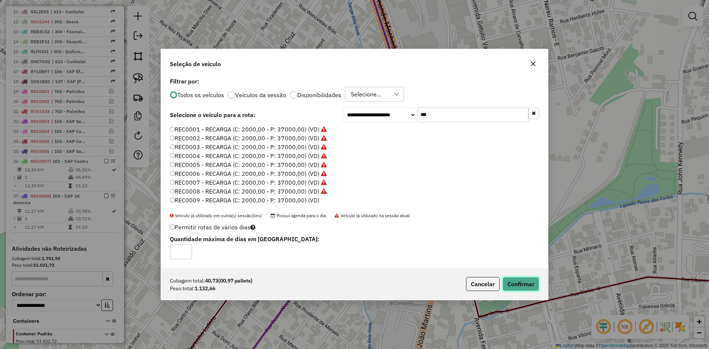
click at [523, 282] on button "Confirmar" at bounding box center [520, 284] width 37 height 14
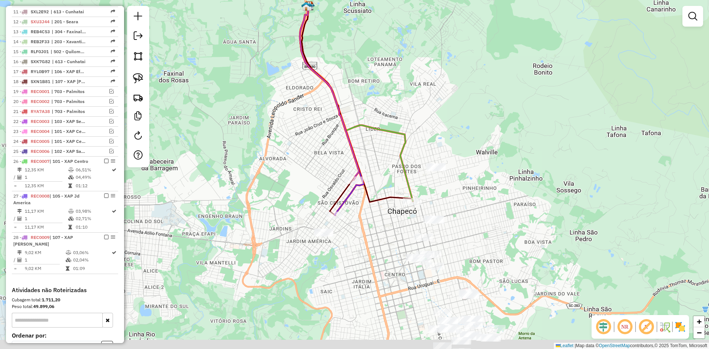
drag, startPoint x: 395, startPoint y: 234, endPoint x: 381, endPoint y: 199, distance: 37.2
click at [382, 201] on div "Janela de atendimento Grade de atendimento Capacidade Transportadoras Veículos …" at bounding box center [354, 174] width 709 height 349
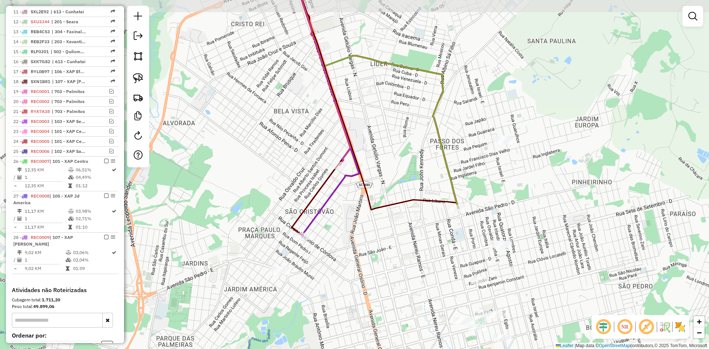
click at [378, 214] on div "Janela de atendimento Grade de atendimento Capacidade Transportadoras Veículos …" at bounding box center [354, 174] width 709 height 349
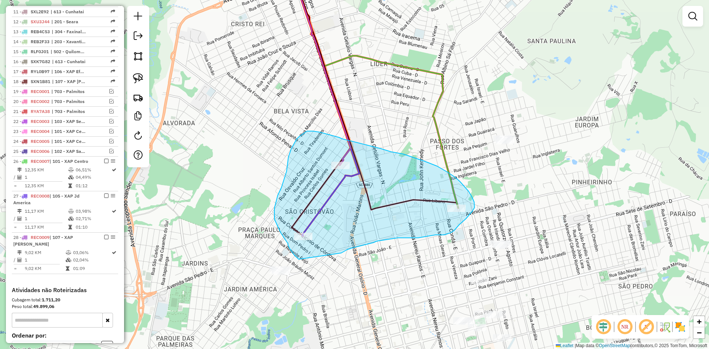
drag, startPoint x: 341, startPoint y: 253, endPoint x: 299, endPoint y: 259, distance: 42.9
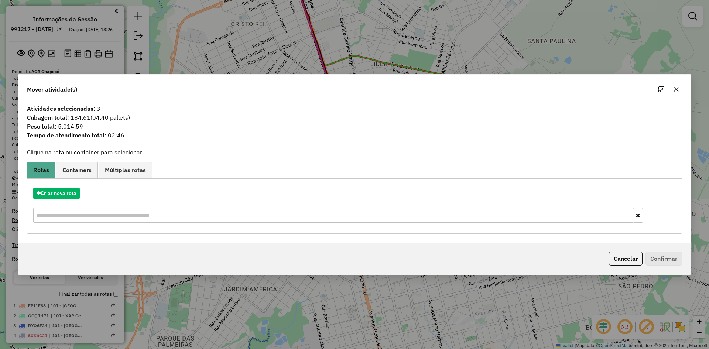
scroll to position [393, 0]
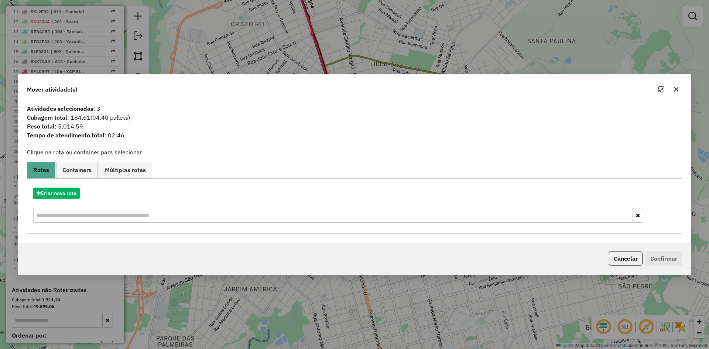
click at [677, 87] on icon "button" at bounding box center [676, 89] width 6 height 6
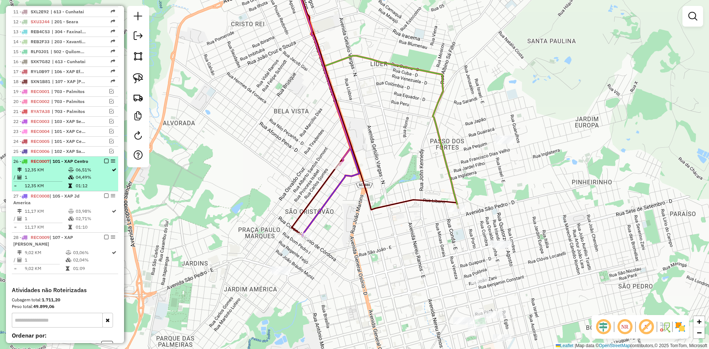
click at [104, 163] on em at bounding box center [106, 161] width 4 height 4
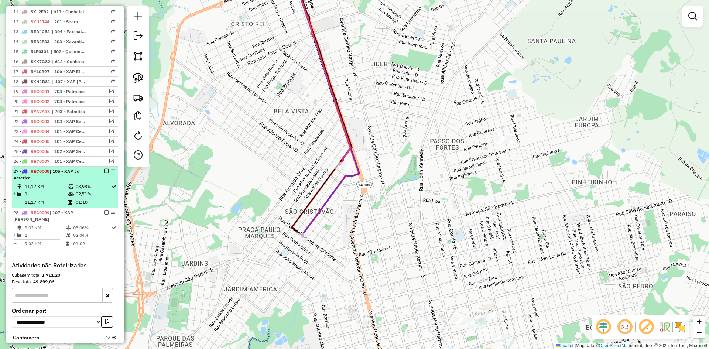
click at [106, 173] on em at bounding box center [106, 171] width 4 height 4
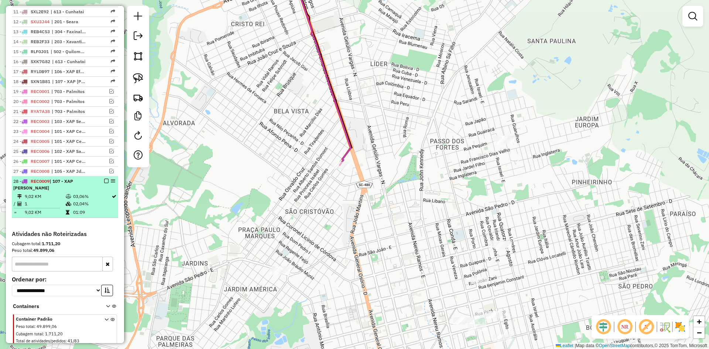
click at [104, 183] on em at bounding box center [106, 181] width 4 height 4
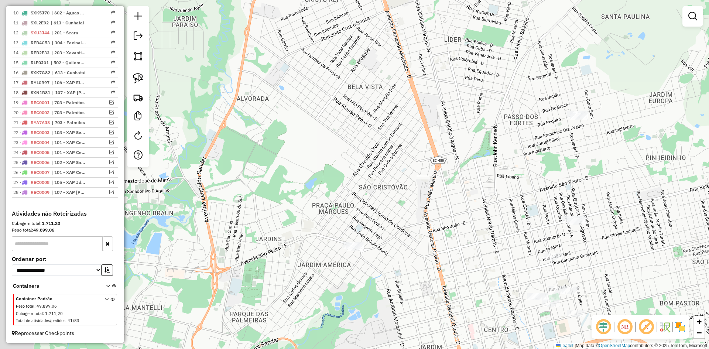
drag, startPoint x: 239, startPoint y: 221, endPoint x: 317, endPoint y: 175, distance: 90.8
click at [305, 182] on div "Janela de atendimento Grade de atendimento Capacidade Transportadoras Veículos …" at bounding box center [354, 174] width 709 height 349
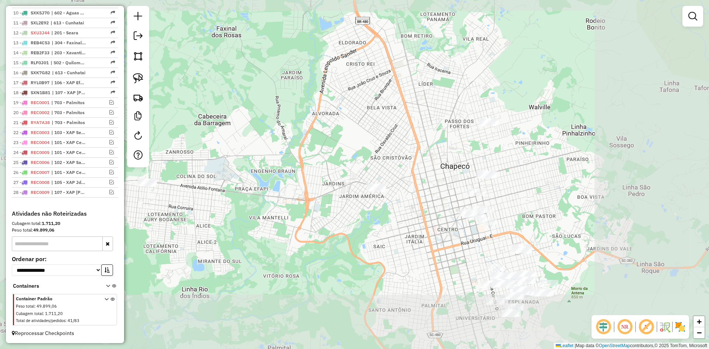
drag, startPoint x: 296, startPoint y: 182, endPoint x: 338, endPoint y: 176, distance: 43.2
click at [338, 176] on div "Janela de atendimento Grade de atendimento Capacidade Transportadoras Veículos …" at bounding box center [354, 174] width 709 height 349
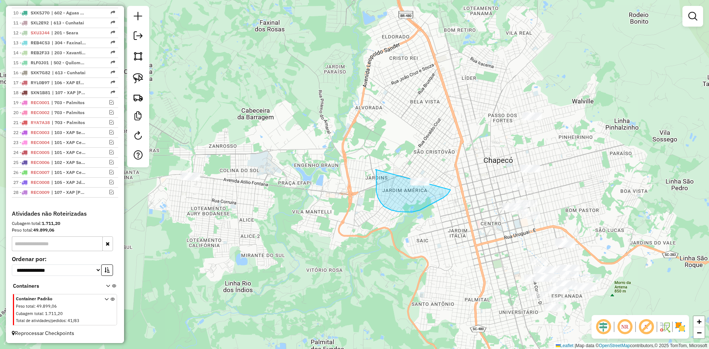
drag, startPoint x: 376, startPoint y: 191, endPoint x: 414, endPoint y: 150, distance: 55.9
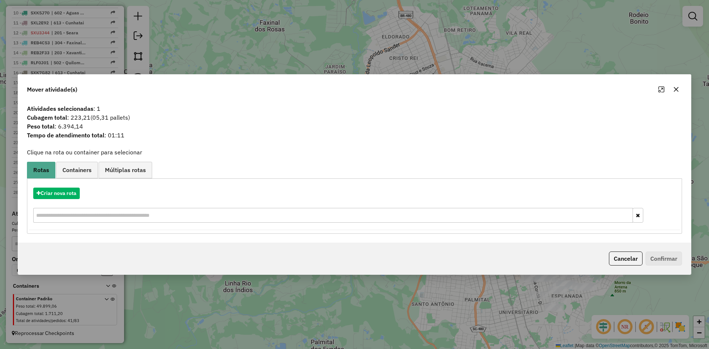
drag, startPoint x: 678, startPoint y: 92, endPoint x: 666, endPoint y: 92, distance: 12.2
click at [678, 92] on icon "button" at bounding box center [676, 89] width 6 height 6
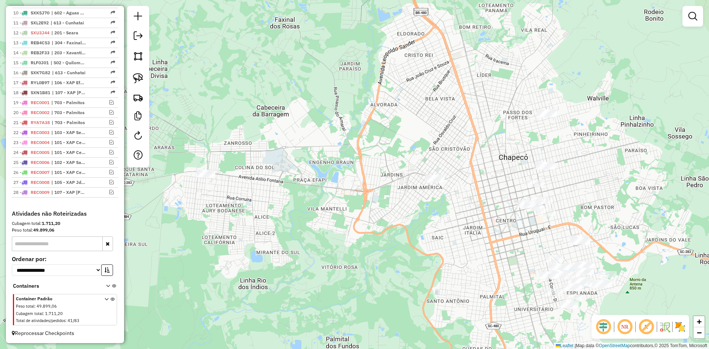
drag, startPoint x: 418, startPoint y: 151, endPoint x: 465, endPoint y: 150, distance: 46.9
click at [465, 150] on div "Janela de atendimento Grade de atendimento Capacidade Transportadoras Veículos …" at bounding box center [354, 174] width 709 height 349
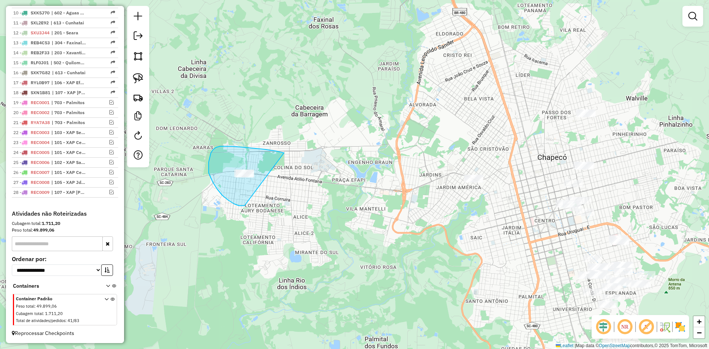
drag, startPoint x: 241, startPoint y: 147, endPoint x: 268, endPoint y: 195, distance: 55.2
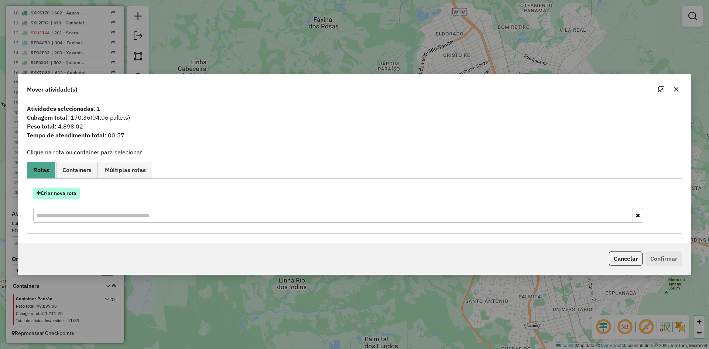
click at [56, 192] on button "Criar nova rota" at bounding box center [56, 193] width 47 height 11
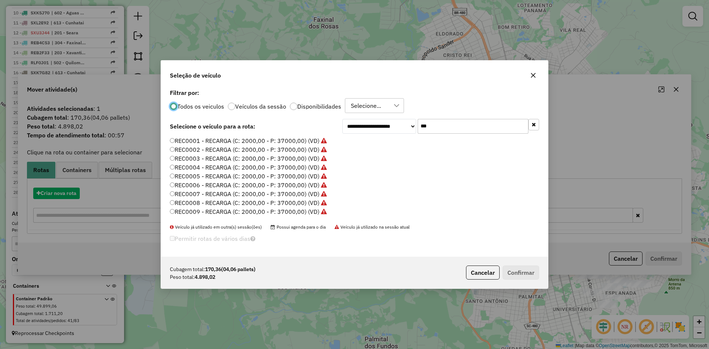
scroll to position [4, 2]
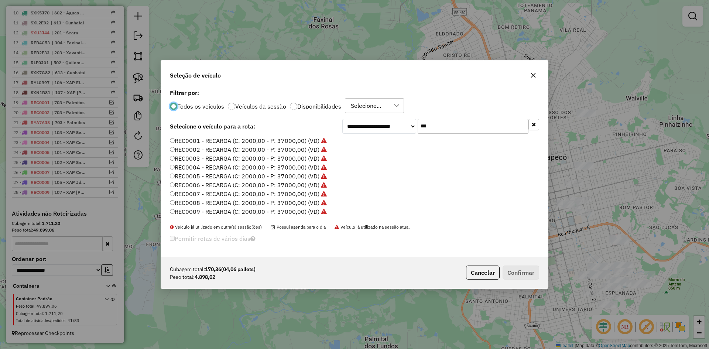
click at [446, 126] on input "***" at bounding box center [472, 126] width 111 height 15
click at [291, 147] on label "REC0010 - RECARGA (C: 2000,00 - P: 37000,00) (VD)" at bounding box center [244, 146] width 149 height 9
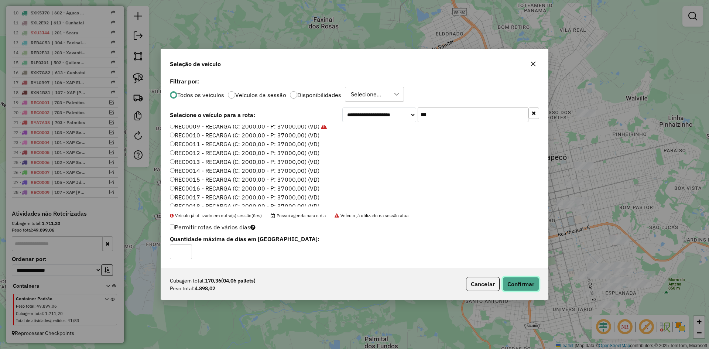
click at [532, 288] on button "Confirmar" at bounding box center [520, 284] width 37 height 14
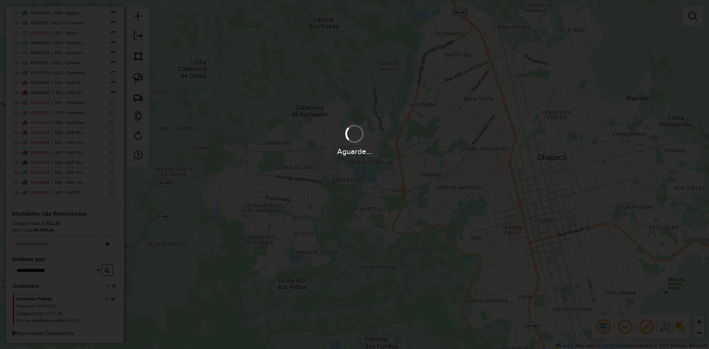
scroll to position [393, 0]
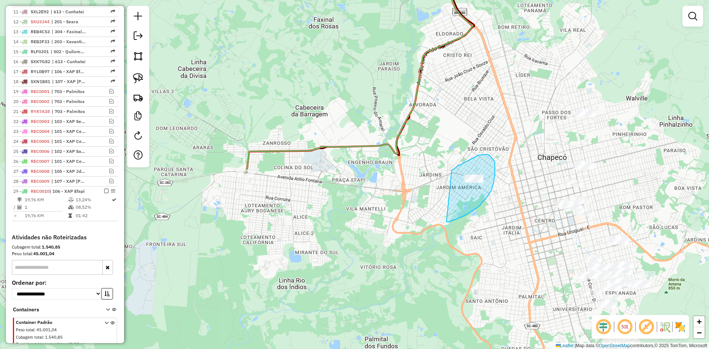
drag, startPoint x: 446, startPoint y: 222, endPoint x: 444, endPoint y: 176, distance: 45.5
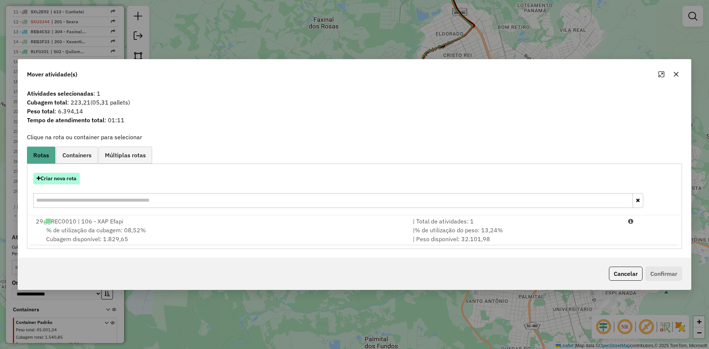
click at [59, 178] on button "Criar nova rota" at bounding box center [56, 178] width 47 height 11
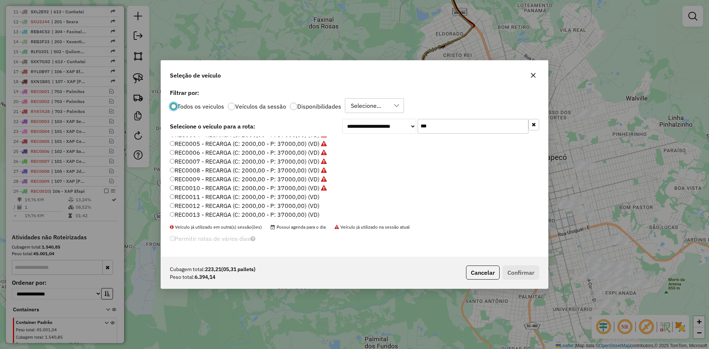
scroll to position [74, 0]
click at [258, 156] on label "REC0011 - RECARGA (C: 2000,00 - P: 37000,00) (VD)" at bounding box center [244, 155] width 149 height 9
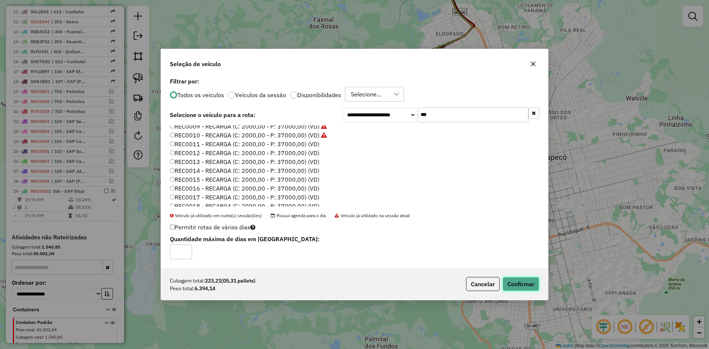
click at [520, 278] on button "Confirmar" at bounding box center [520, 284] width 37 height 14
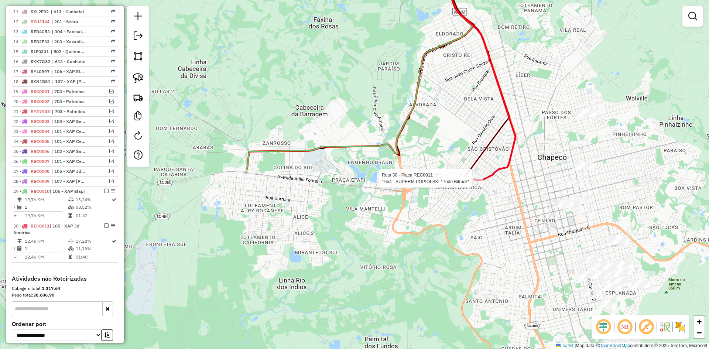
scroll to position [465, 0]
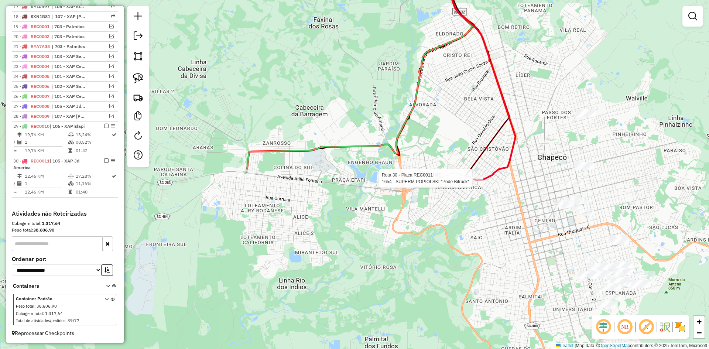
select select "*********"
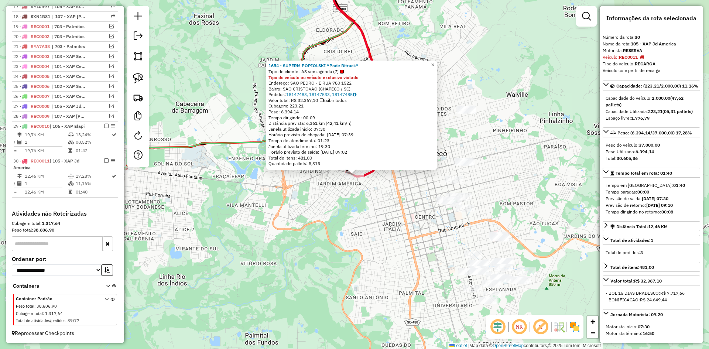
click at [329, 206] on div "1654 - SUPERM POPIOLSKI *Pode Bitruck* Tipo de cliente: AS sem agenda (7) Tipo …" at bounding box center [354, 174] width 709 height 349
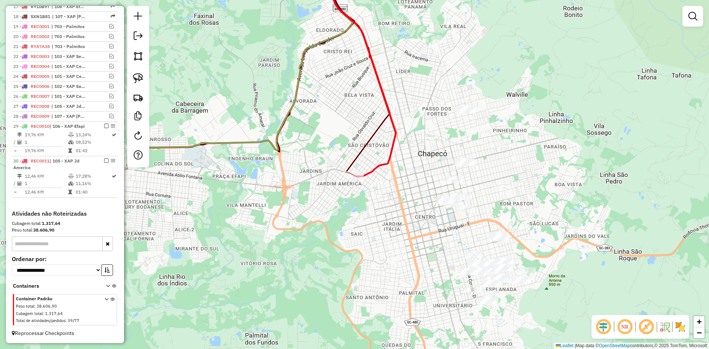
drag, startPoint x: 322, startPoint y: 213, endPoint x: 375, endPoint y: 200, distance: 54.7
click at [372, 204] on div "Janela de atendimento Grade de atendimento Capacidade Transportadoras Veículos …" at bounding box center [354, 174] width 709 height 349
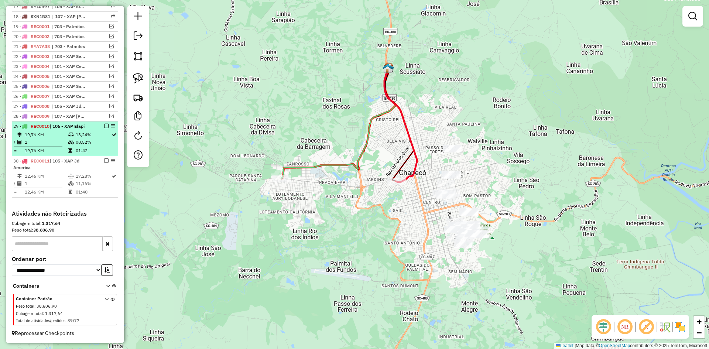
click at [104, 127] on em at bounding box center [106, 126] width 4 height 4
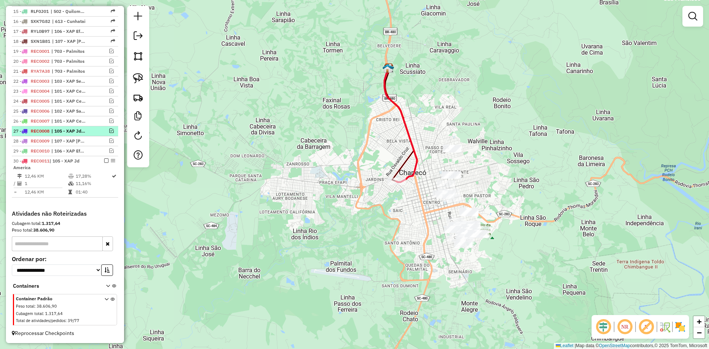
drag, startPoint x: 104, startPoint y: 160, endPoint x: 114, endPoint y: 161, distance: 10.0
click at [104, 160] on em at bounding box center [106, 160] width 4 height 4
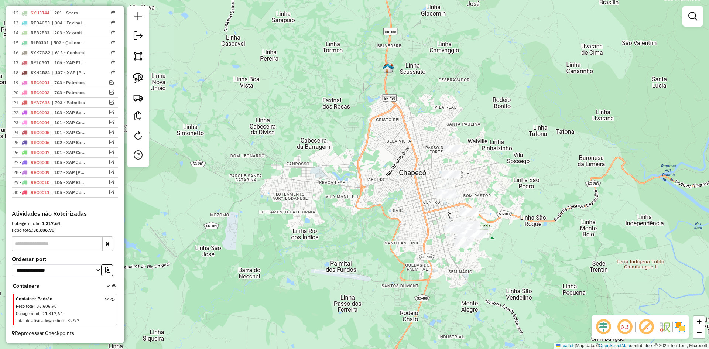
drag, startPoint x: 307, startPoint y: 203, endPoint x: 296, endPoint y: 189, distance: 17.4
click at [298, 192] on div "Janela de atendimento Grade de atendimento Capacidade Transportadoras Veículos …" at bounding box center [354, 174] width 709 height 349
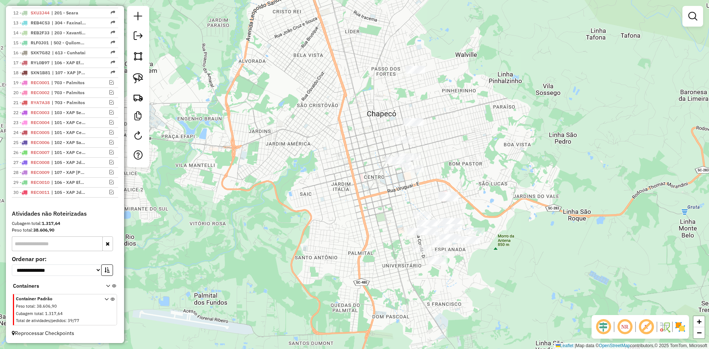
drag, startPoint x: 437, startPoint y: 152, endPoint x: 431, endPoint y: 135, distance: 18.0
click at [431, 135] on div "Janela de atendimento Grade de atendimento Capacidade Transportadoras Veículos …" at bounding box center [354, 174] width 709 height 349
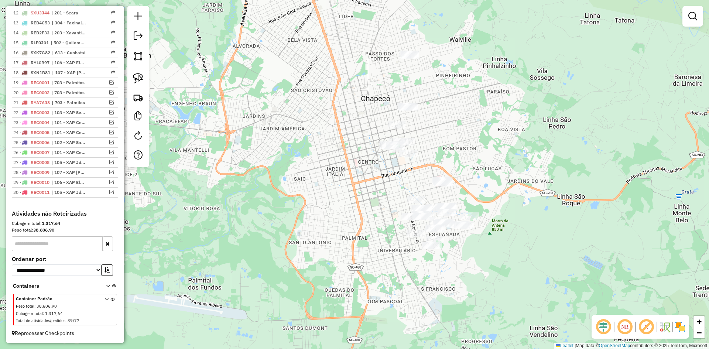
drag, startPoint x: 439, startPoint y: 183, endPoint x: 467, endPoint y: 192, distance: 29.9
click at [467, 192] on div "Janela de atendimento Grade de atendimento Capacidade Transportadoras Veículos …" at bounding box center [354, 174] width 709 height 349
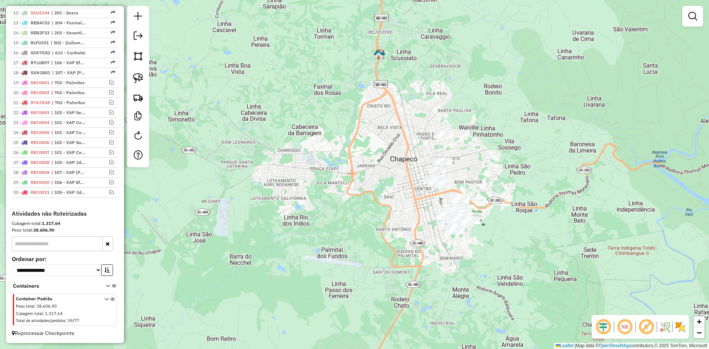
click at [496, 152] on div "Janela de atendimento Grade de atendimento Capacidade Transportadoras Veículos …" at bounding box center [354, 174] width 709 height 349
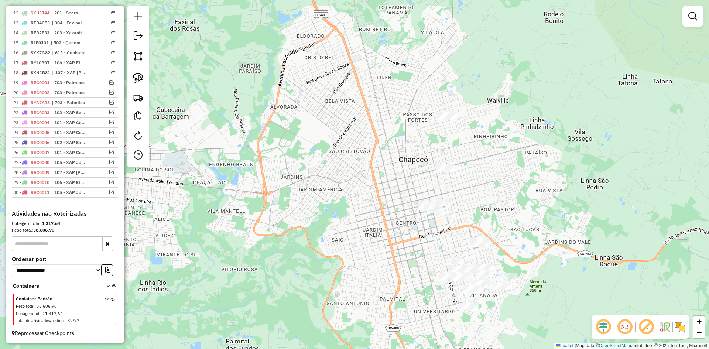
drag, startPoint x: 486, startPoint y: 157, endPoint x: 510, endPoint y: 157, distance: 24.0
click at [510, 157] on div "Janela de atendimento Grade de atendimento Capacidade Transportadoras Veículos …" at bounding box center [354, 174] width 709 height 349
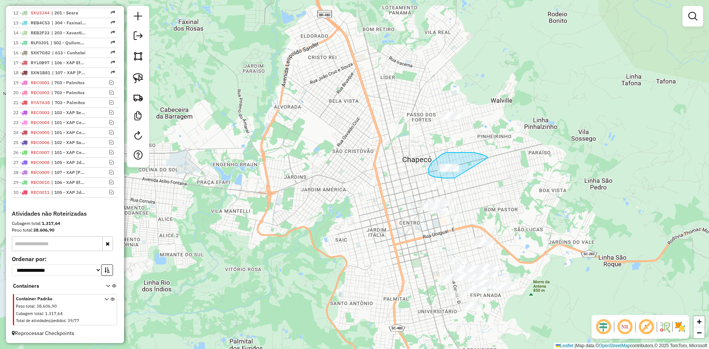
drag, startPoint x: 470, startPoint y: 152, endPoint x: 482, endPoint y: 174, distance: 25.5
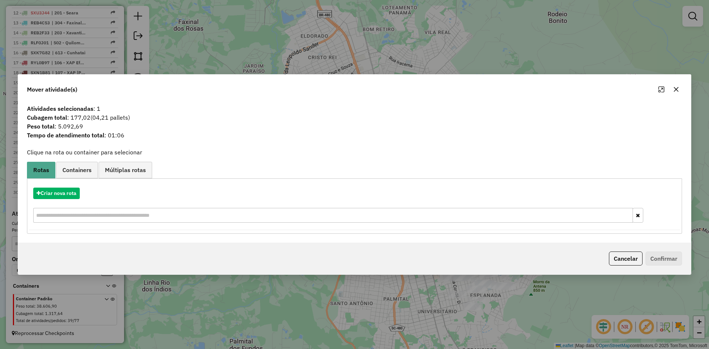
click at [676, 88] on icon "button" at bounding box center [676, 89] width 6 height 6
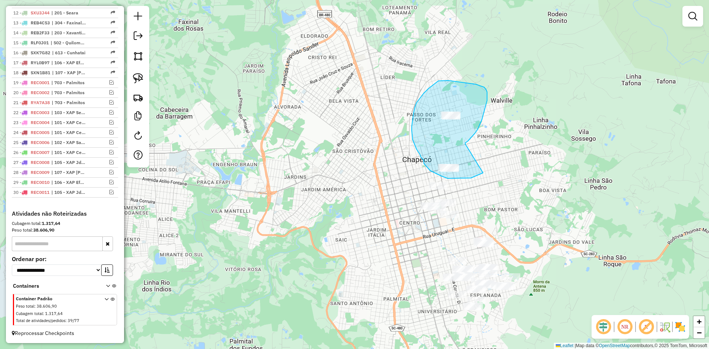
drag, startPoint x: 465, startPoint y: 144, endPoint x: 483, endPoint y: 173, distance: 33.8
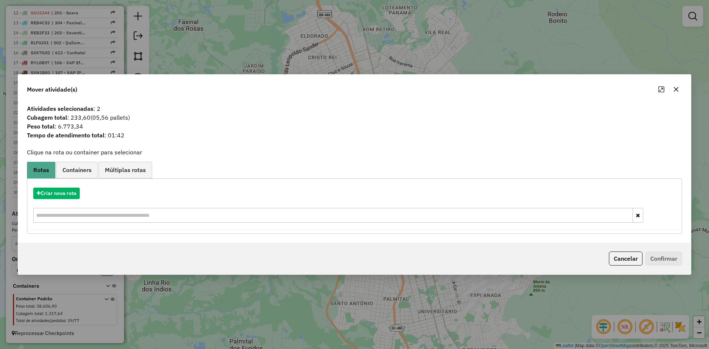
click at [678, 86] on icon "button" at bounding box center [676, 89] width 6 height 6
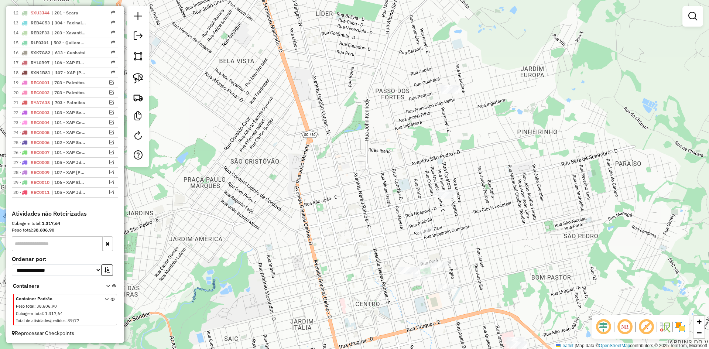
drag, startPoint x: 466, startPoint y: 146, endPoint x: 458, endPoint y: 158, distance: 14.0
click at [458, 158] on div "Janela de atendimento Grade de atendimento Capacidade Transportadoras Veículos …" at bounding box center [354, 174] width 709 height 349
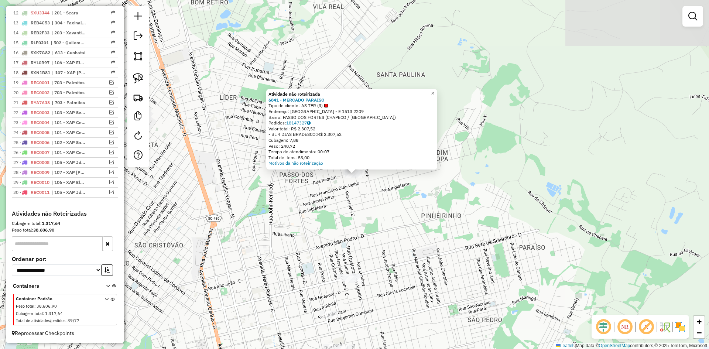
click at [395, 210] on div "Atividade não roteirizada 6841 - MERCADO PARAISO Tipo de cliente: AS TER (3) En…" at bounding box center [354, 174] width 709 height 349
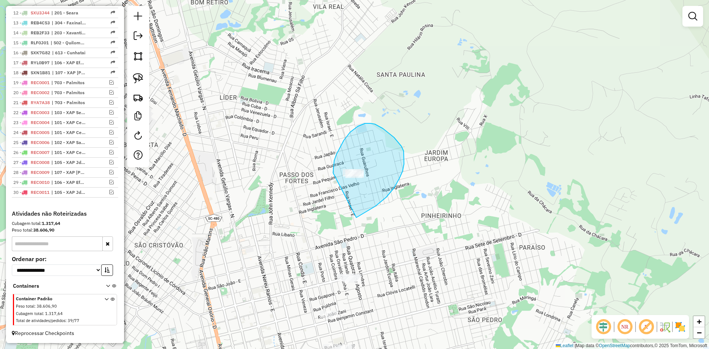
drag, startPoint x: 356, startPoint y: 217, endPoint x: 333, endPoint y: 174, distance: 49.5
click at [0, 0] on div "Aguarde..." at bounding box center [0, 0] width 0 height 0
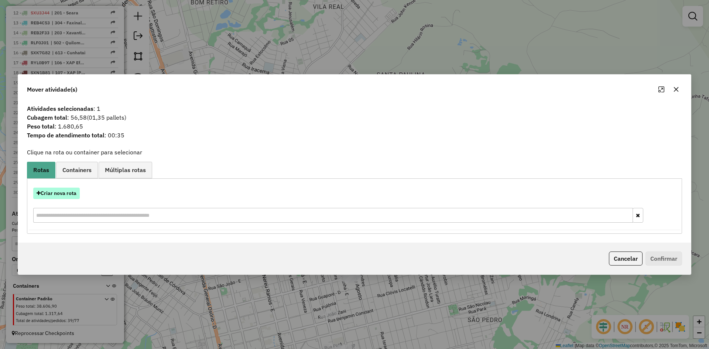
click at [61, 192] on button "Criar nova rota" at bounding box center [56, 193] width 47 height 11
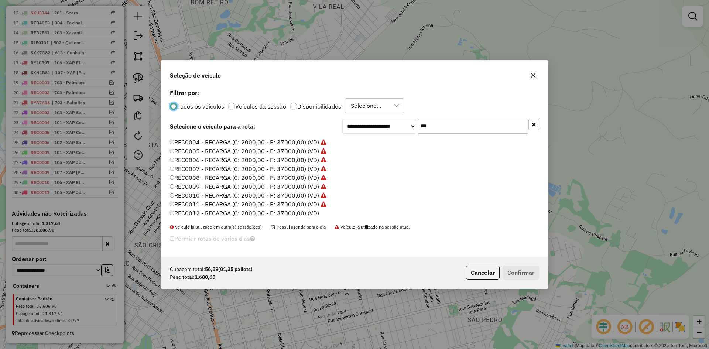
scroll to position [37, 0]
click at [197, 175] on label "REC0009 - RECARGA (C: 2000,00 - P: 37000,00) (VD)" at bounding box center [248, 174] width 157 height 9
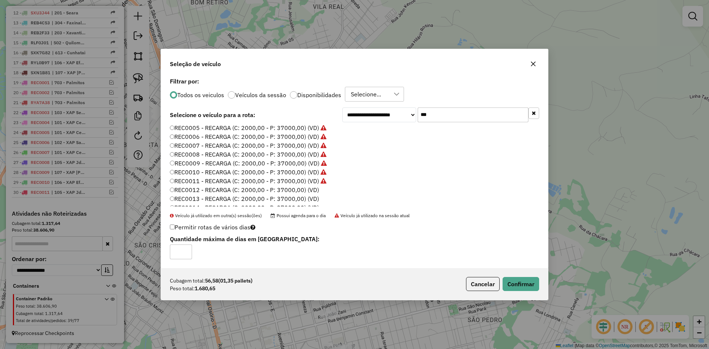
click at [217, 170] on label "REC0010 - RECARGA (C: 2000,00 - P: 37000,00) (VD)" at bounding box center [248, 172] width 157 height 9
click at [195, 189] on label "REC0012 - RECARGA (C: 2000,00 - P: 37000,00) (VD)" at bounding box center [244, 189] width 149 height 9
click at [531, 285] on button "Confirmar" at bounding box center [520, 284] width 37 height 14
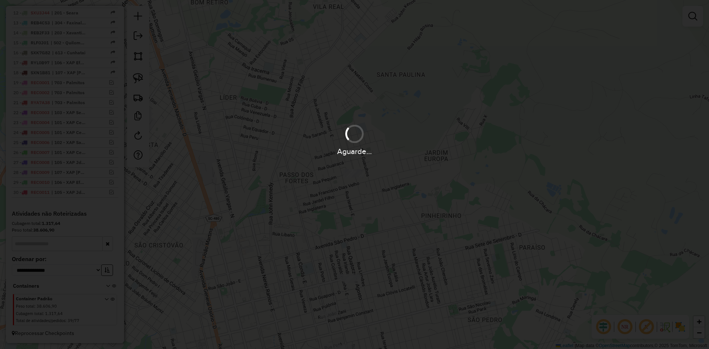
scroll to position [450, 0]
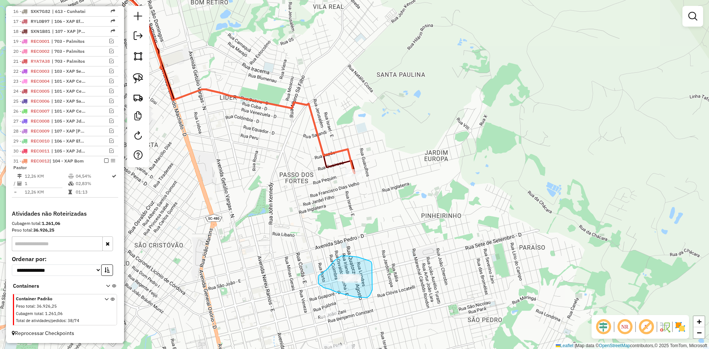
drag, startPoint x: 372, startPoint y: 263, endPoint x: 372, endPoint y: 289, distance: 26.2
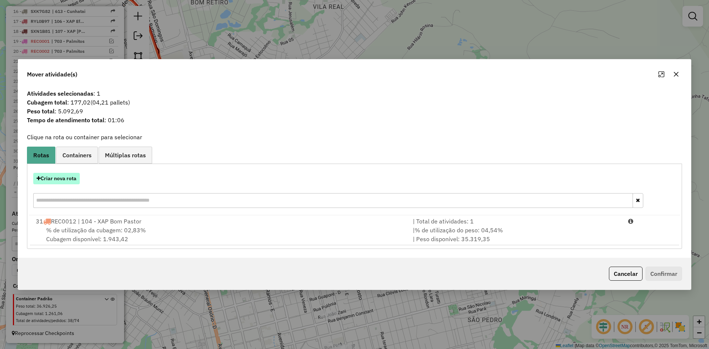
click at [66, 182] on button "Criar nova rota" at bounding box center [56, 178] width 47 height 11
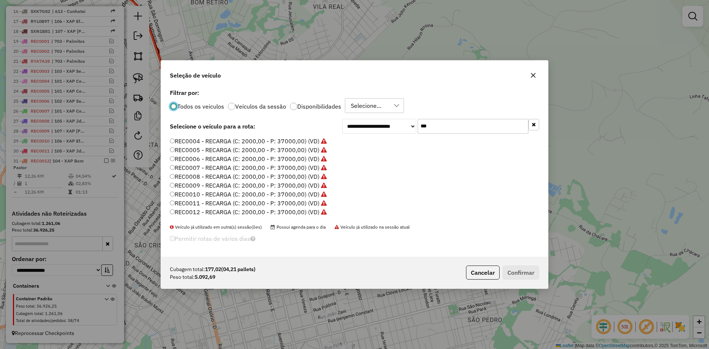
scroll to position [37, 0]
click at [267, 209] on label "REC0013 - RECARGA (C: 2000,00 - P: 37000,00) (VD)" at bounding box center [244, 210] width 149 height 9
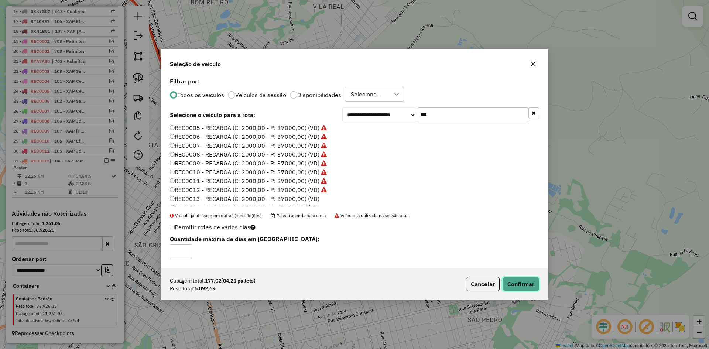
click at [528, 278] on button "Confirmar" at bounding box center [520, 284] width 37 height 14
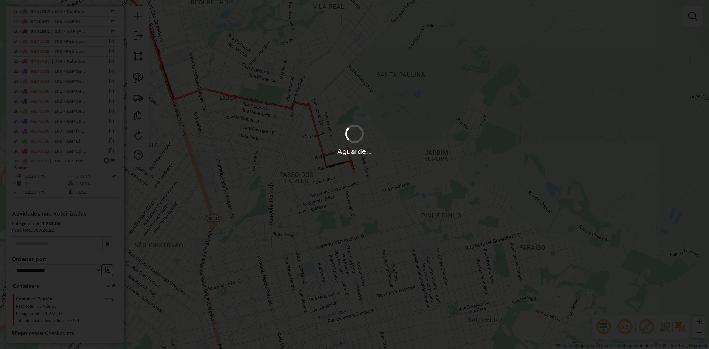
scroll to position [465, 0]
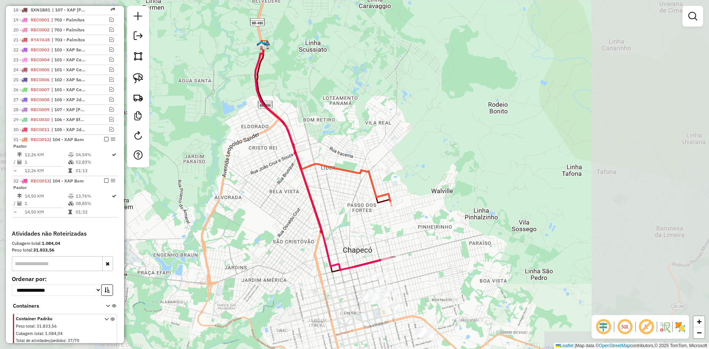
drag, startPoint x: 446, startPoint y: 245, endPoint x: 416, endPoint y: 170, distance: 80.9
click at [416, 170] on div "Janela de atendimento Grade de atendimento Capacidade Transportadoras Veículos …" at bounding box center [354, 174] width 709 height 349
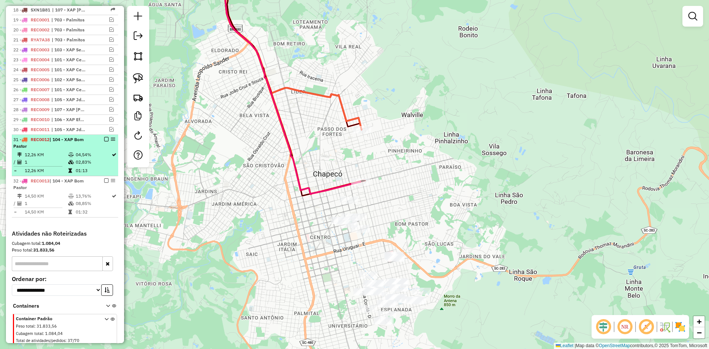
click at [104, 141] on em at bounding box center [106, 139] width 4 height 4
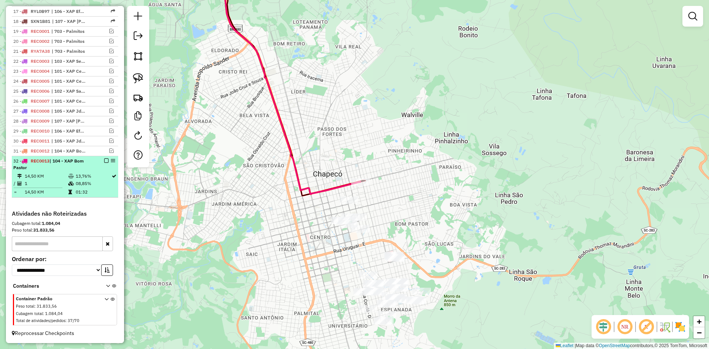
click at [104, 162] on em at bounding box center [106, 160] width 4 height 4
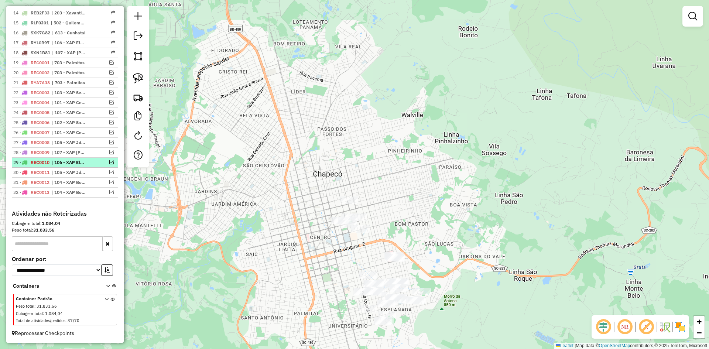
scroll to position [429, 0]
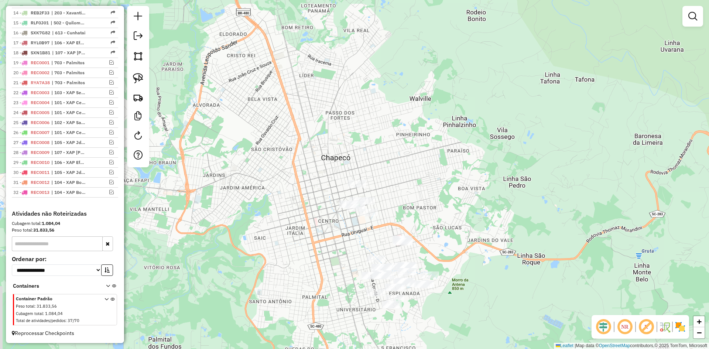
drag, startPoint x: 271, startPoint y: 246, endPoint x: 279, endPoint y: 206, distance: 40.5
click at [279, 210] on div "Janela de atendimento Grade de atendimento Capacidade Transportadoras Veículos …" at bounding box center [354, 174] width 709 height 349
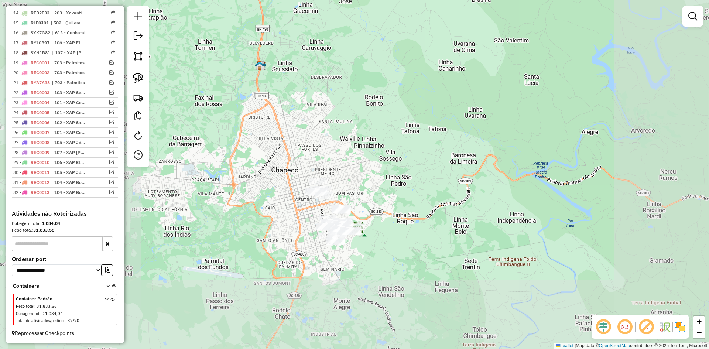
drag, startPoint x: 292, startPoint y: 217, endPoint x: 309, endPoint y: 213, distance: 17.1
click at [307, 213] on div "Janela de atendimento Grade de atendimento Capacidade Transportadoras Veículos …" at bounding box center [354, 174] width 709 height 349
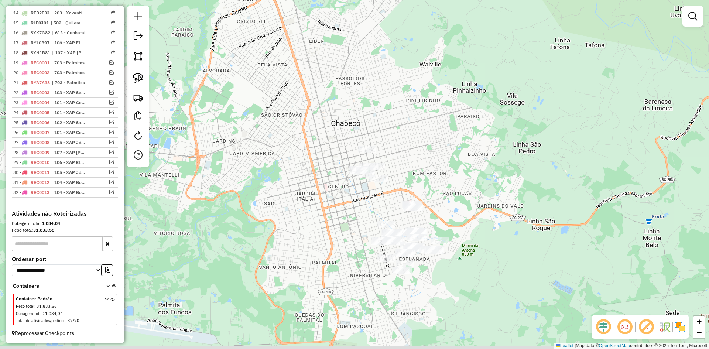
drag, startPoint x: 456, startPoint y: 177, endPoint x: 458, endPoint y: 157, distance: 20.4
click at [458, 159] on div "Janela de atendimento Grade de atendimento Capacidade Transportadoras Veículos …" at bounding box center [354, 174] width 709 height 349
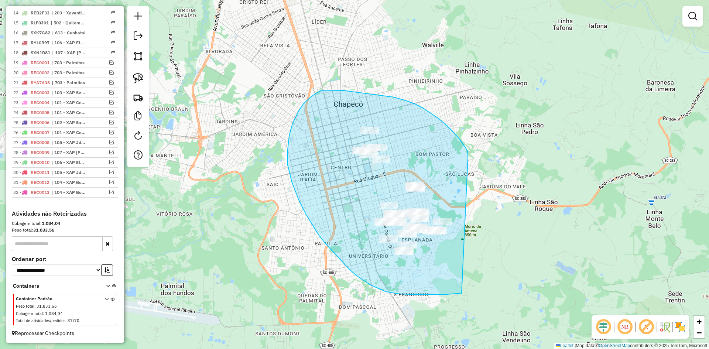
drag, startPoint x: 467, startPoint y: 150, endPoint x: 521, endPoint y: 201, distance: 73.9
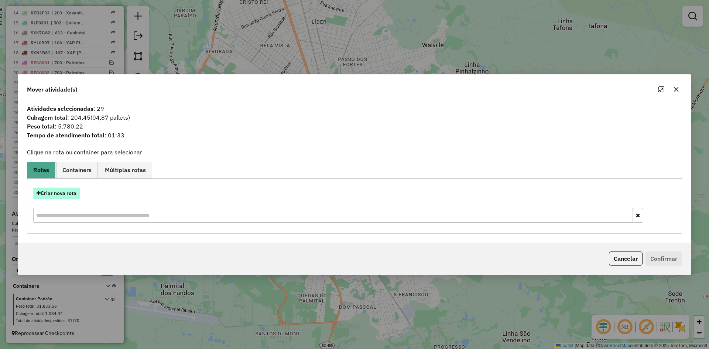
click at [53, 194] on button "Criar nova rota" at bounding box center [56, 193] width 47 height 11
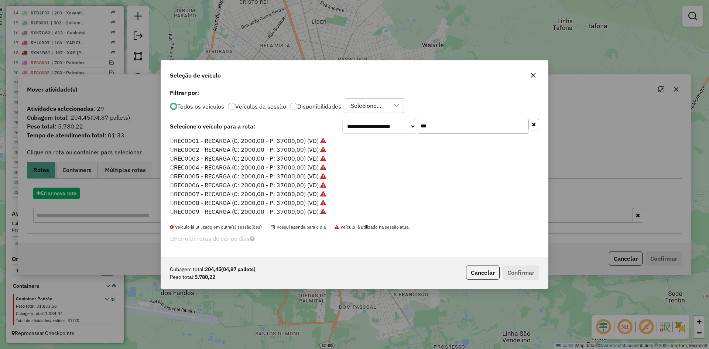
scroll to position [4, 2]
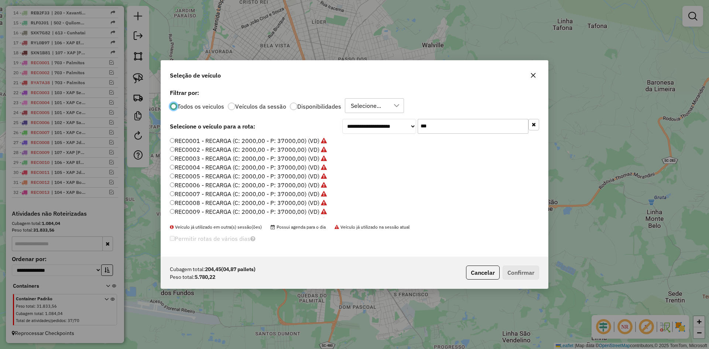
click at [451, 127] on input "***" at bounding box center [472, 126] width 111 height 15
click at [453, 125] on input "***" at bounding box center [472, 126] width 111 height 15
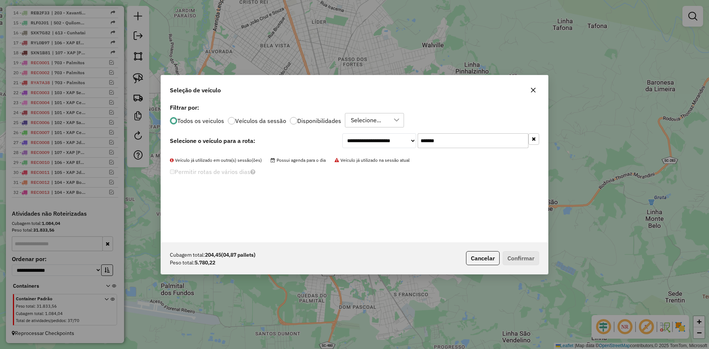
click at [441, 139] on input "*******" at bounding box center [472, 140] width 111 height 15
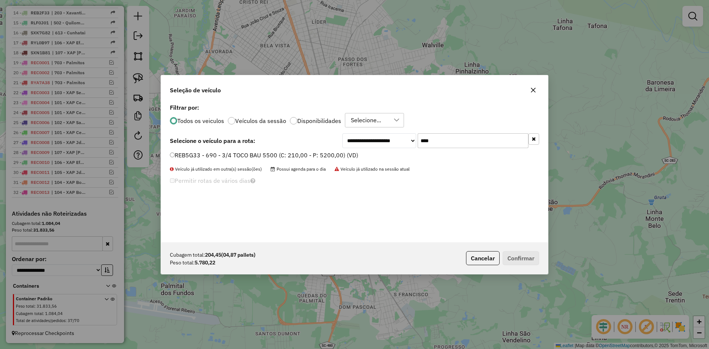
type input "****"
click at [201, 155] on label "REB5G33 - 690 - 3/4 TOCO BAU 5500 (C: 210,00 - P: 5200,00) (VD)" at bounding box center [264, 155] width 188 height 9
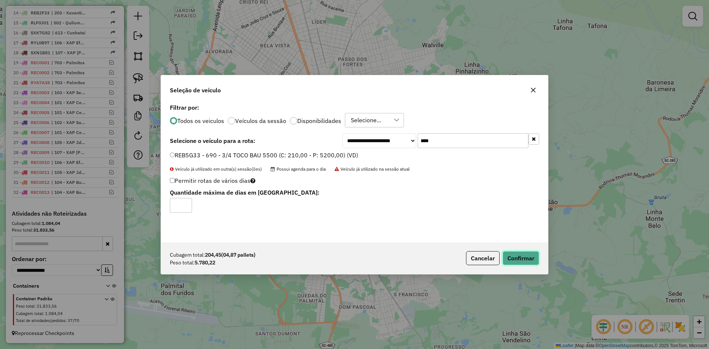
click at [533, 261] on button "Confirmar" at bounding box center [520, 258] width 37 height 14
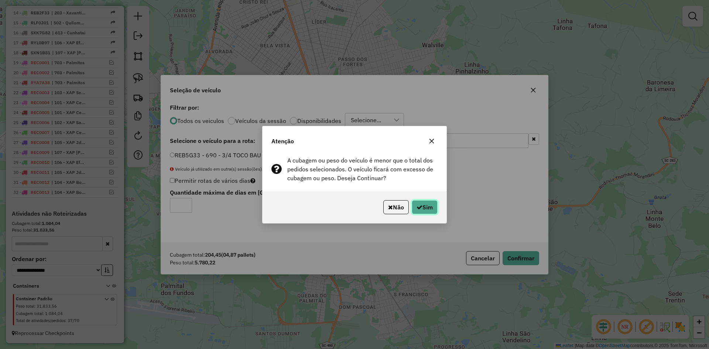
click at [423, 207] on button "Sim" at bounding box center [425, 207] width 26 height 14
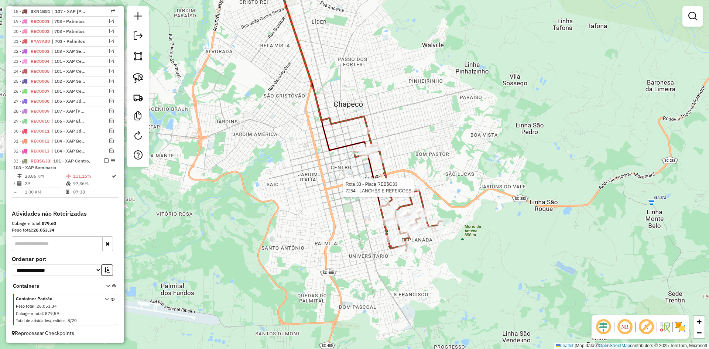
scroll to position [470, 0]
select select "*********"
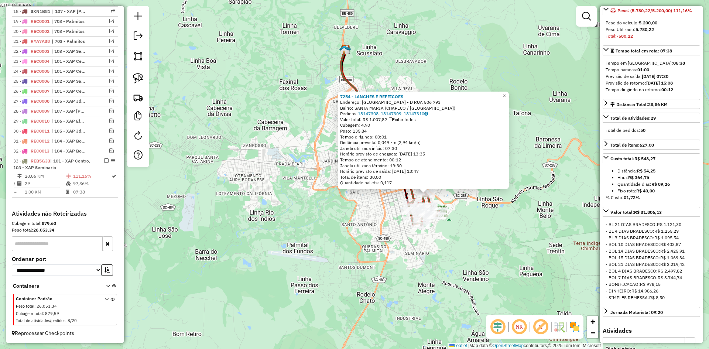
scroll to position [0, 0]
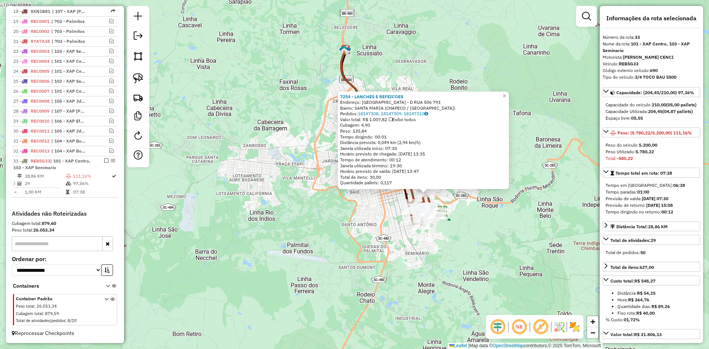
drag, startPoint x: 610, startPoint y: 172, endPoint x: 605, endPoint y: 172, distance: 4.4
click at [606, 162] on div "Total: -580,22" at bounding box center [651, 158] width 92 height 7
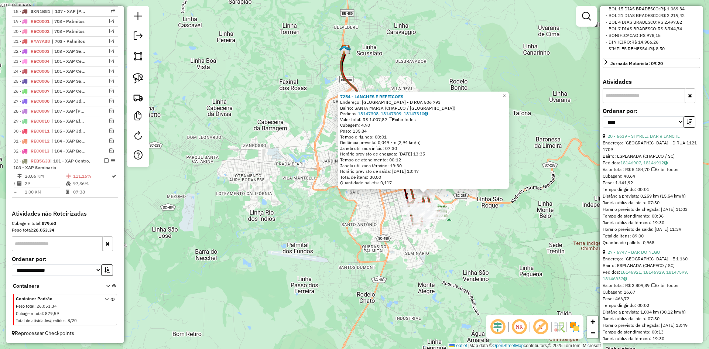
scroll to position [369, 0]
click at [645, 141] on link "20 - 6639 - SHYRLEI BAR e LANCHE" at bounding box center [643, 138] width 72 height 6
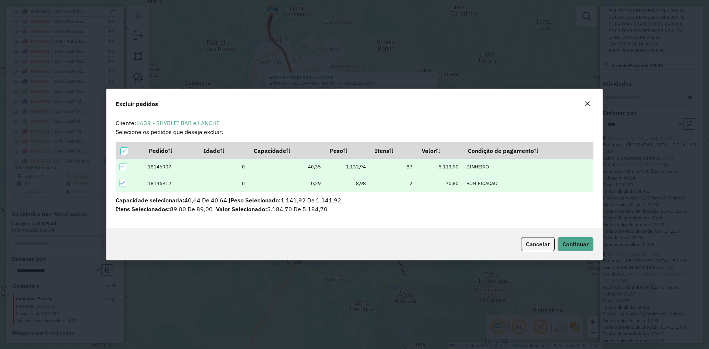
scroll to position [4, 2]
click at [571, 237] on button "Continuar" at bounding box center [575, 244] width 36 height 14
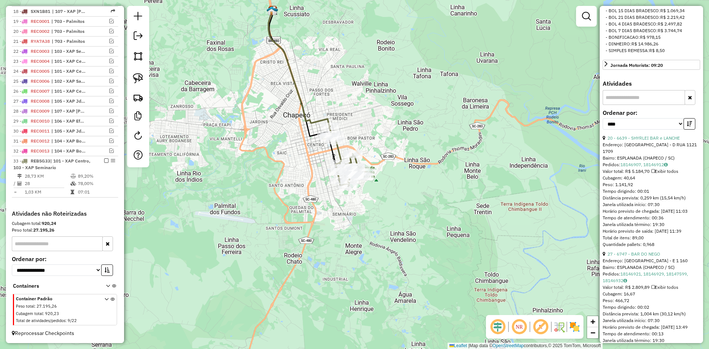
click at [349, 199] on div "Janela de atendimento Grade de atendimento Capacidade Transportadoras Veículos …" at bounding box center [354, 174] width 709 height 349
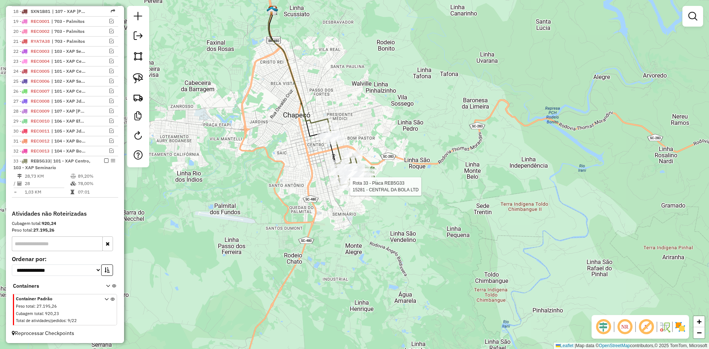
select select "*********"
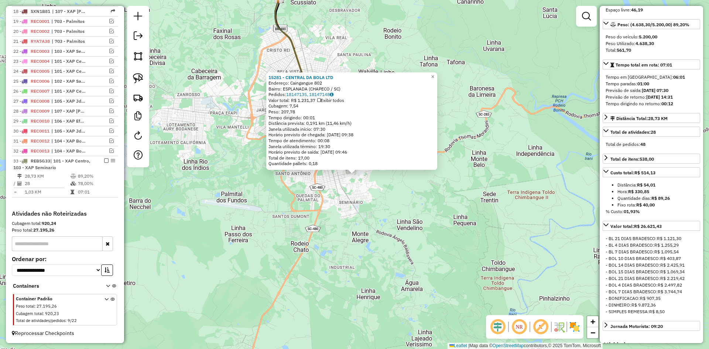
scroll to position [111, 0]
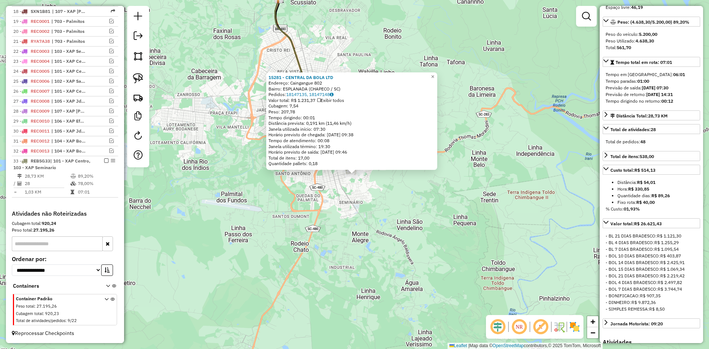
click at [300, 207] on div "15281 - CENTRAL DA BOLA LTD Endereço: [GEOGRAPHIC_DATA] 802 Bairro: ESPLANADA (…" at bounding box center [354, 174] width 709 height 349
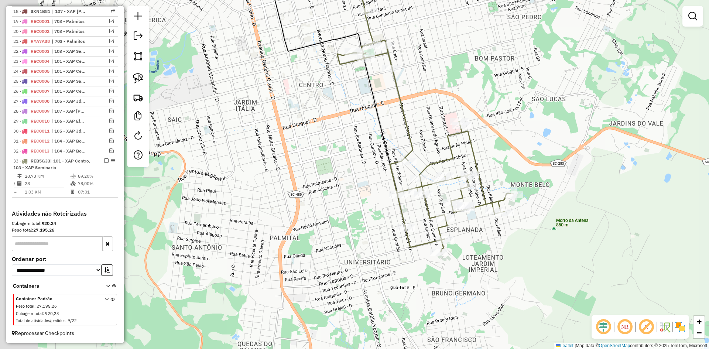
drag, startPoint x: 488, startPoint y: 137, endPoint x: 493, endPoint y: 140, distance: 6.0
click at [493, 140] on div "Janela de atendimento Grade de atendimento Capacidade Transportadoras Veículos …" at bounding box center [354, 174] width 709 height 349
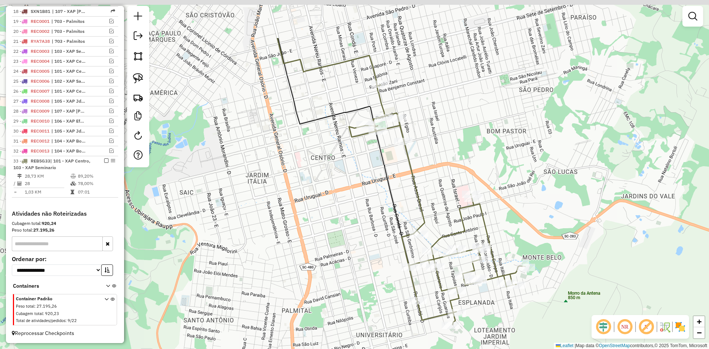
drag, startPoint x: 471, startPoint y: 80, endPoint x: 471, endPoint y: 147, distance: 66.4
click at [483, 155] on div "Janela de atendimento Grade de atendimento Capacidade Transportadoras Veículos …" at bounding box center [354, 174] width 709 height 349
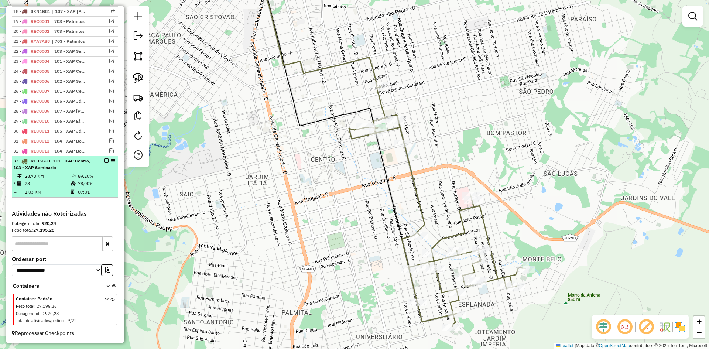
click at [104, 159] on em at bounding box center [106, 160] width 4 height 4
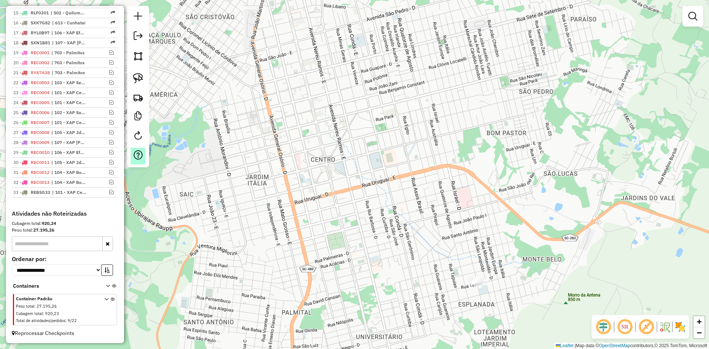
scroll to position [439, 0]
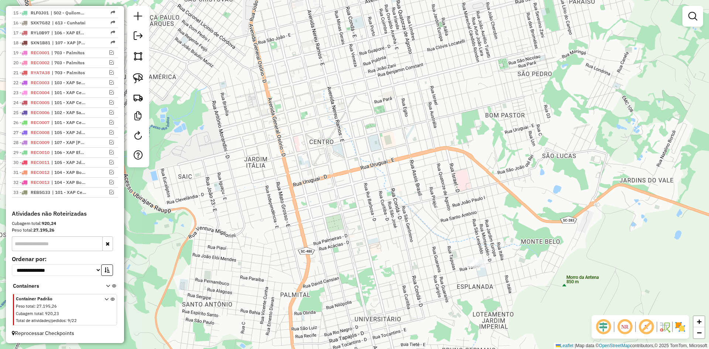
drag, startPoint x: 426, startPoint y: 200, endPoint x: 415, endPoint y: 149, distance: 53.0
click at [415, 151] on div "Janela de atendimento Grade de atendimento Capacidade Transportadoras Veículos …" at bounding box center [354, 174] width 709 height 349
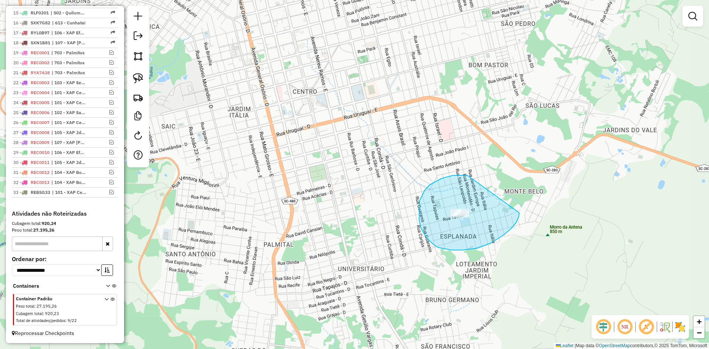
drag, startPoint x: 467, startPoint y: 175, endPoint x: 519, endPoint y: 209, distance: 61.4
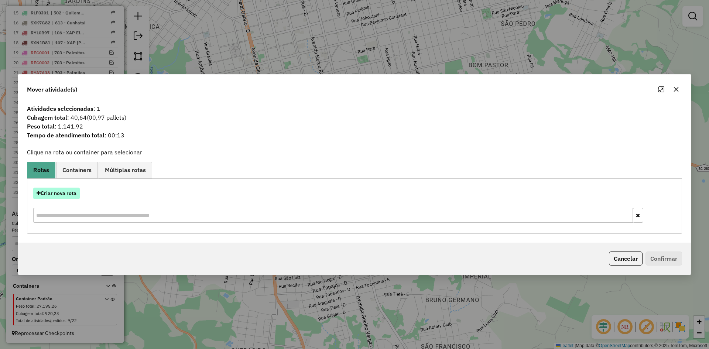
click at [66, 192] on button "Criar nova rota" at bounding box center [56, 193] width 47 height 11
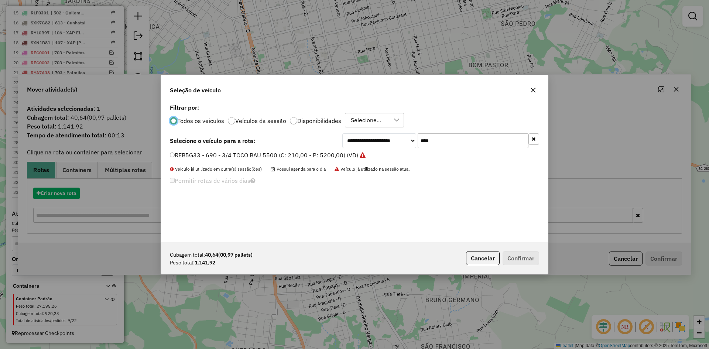
scroll to position [4, 2]
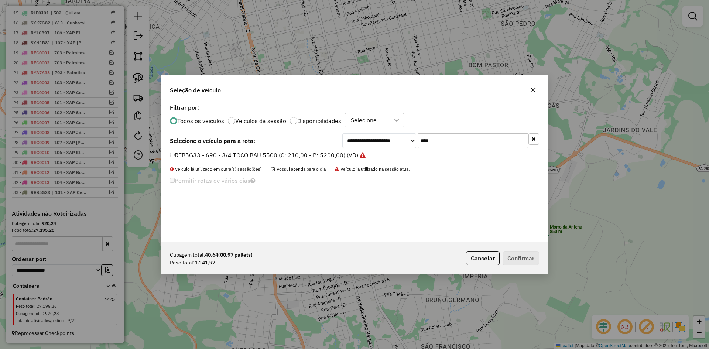
click at [441, 138] on input "****" at bounding box center [472, 140] width 111 height 15
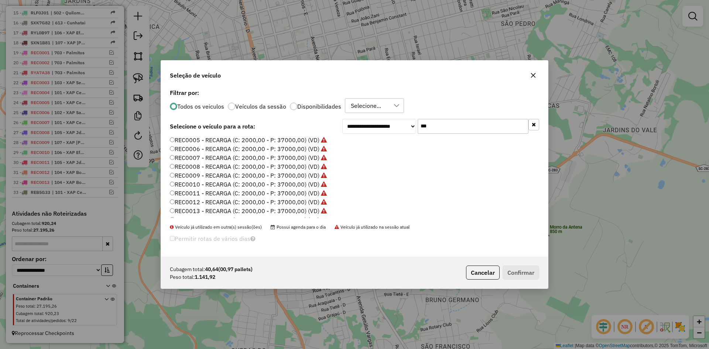
scroll to position [74, 0]
type input "***"
click at [275, 181] on label "REC0014 - RECARGA (C: 2000,00 - P: 37000,00) (VD)" at bounding box center [244, 182] width 149 height 9
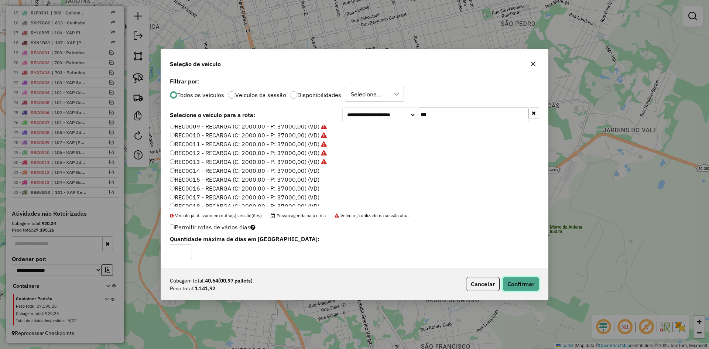
click at [526, 286] on button "Confirmar" at bounding box center [520, 284] width 37 height 14
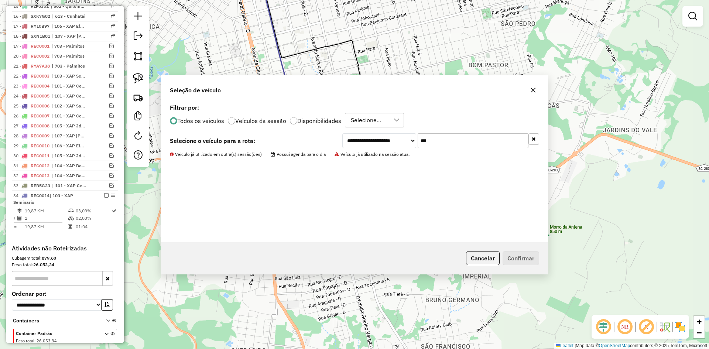
scroll to position [470, 0]
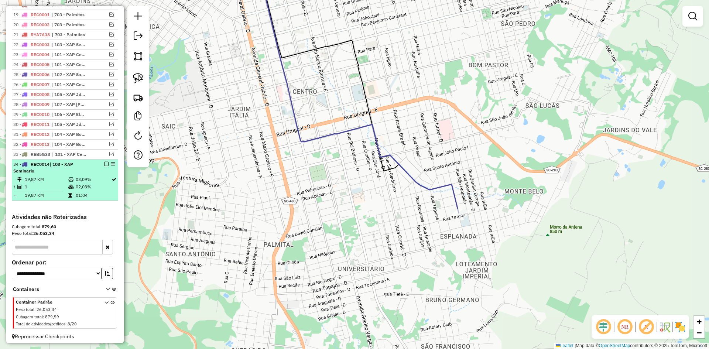
drag, startPoint x: 109, startPoint y: 173, endPoint x: 105, endPoint y: 171, distance: 4.7
click at [107, 172] on div "34 - REC0014 | 103 - XAP Seminario" at bounding box center [64, 167] width 103 height 13
select select "*********"
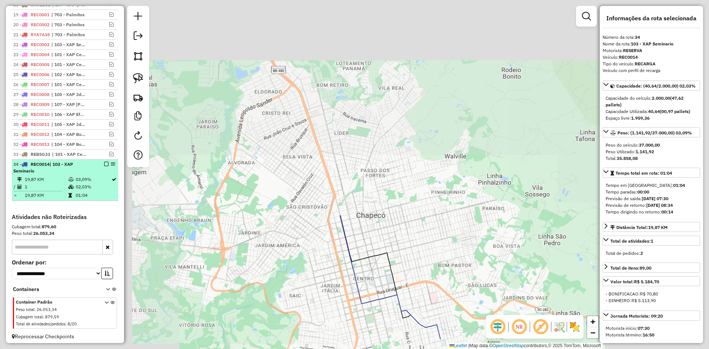
click at [105, 166] on em at bounding box center [106, 164] width 4 height 4
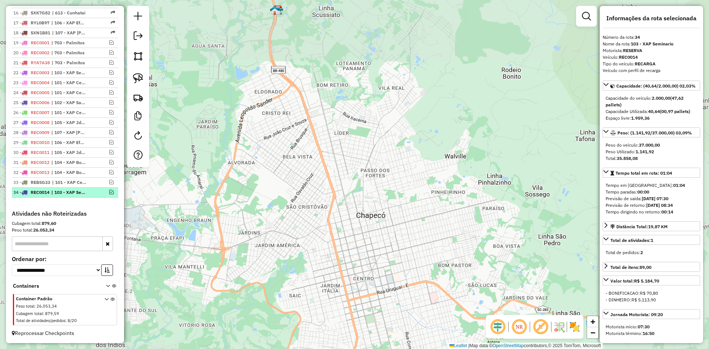
scroll to position [449, 0]
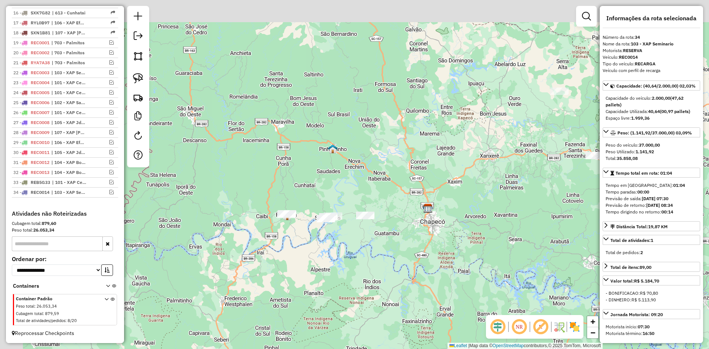
drag, startPoint x: 330, startPoint y: 150, endPoint x: 441, endPoint y: 206, distance: 124.1
click at [441, 206] on div "Janela de atendimento Grade de atendimento Capacidade Transportadoras Veículos …" at bounding box center [354, 174] width 709 height 349
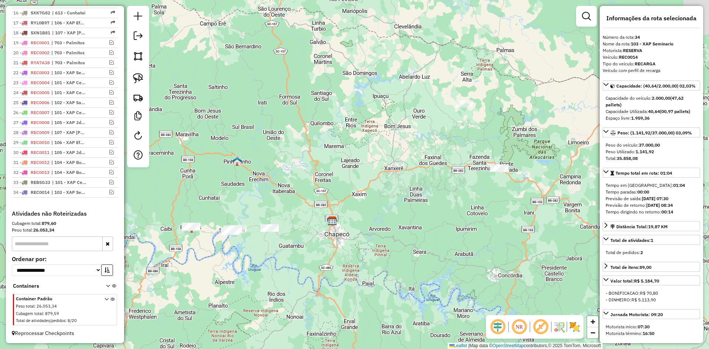
drag, startPoint x: 491, startPoint y: 173, endPoint x: 417, endPoint y: 183, distance: 73.9
click at [417, 183] on div "Janela de atendimento Grade de atendimento Capacidade Transportadoras Veículos …" at bounding box center [354, 174] width 709 height 349
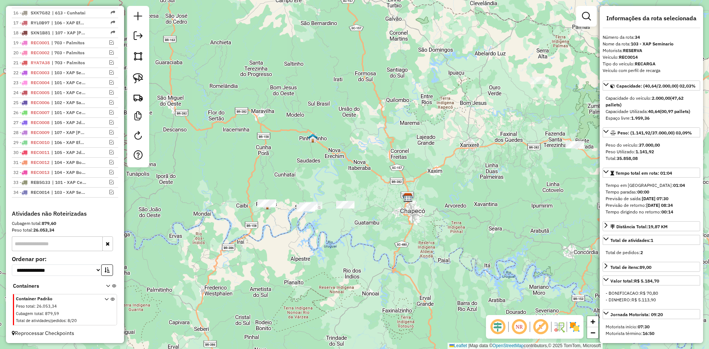
drag, startPoint x: 433, startPoint y: 170, endPoint x: 529, endPoint y: 129, distance: 104.9
click at [527, 131] on div "Janela de atendimento Grade de atendimento Capacidade Transportadoras Veículos …" at bounding box center [354, 174] width 709 height 349
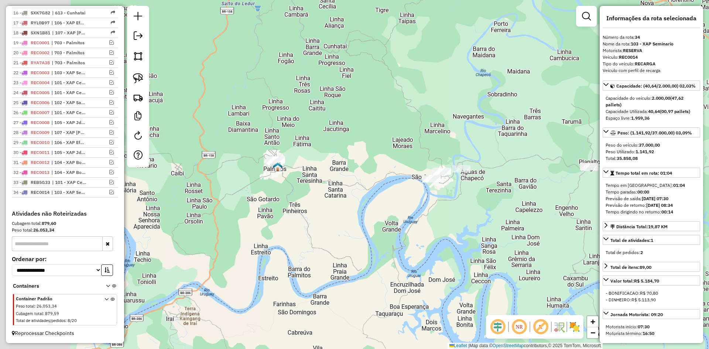
drag, startPoint x: 481, startPoint y: 170, endPoint x: 434, endPoint y: 168, distance: 46.5
click at [485, 168] on div "Janela de atendimento Grade de atendimento Capacidade Transportadoras Veículos …" at bounding box center [354, 174] width 709 height 349
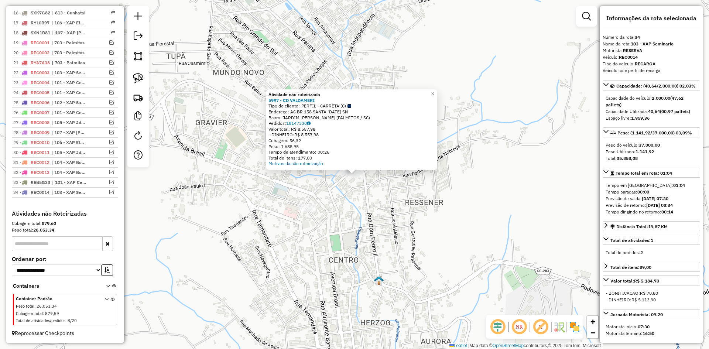
click at [350, 215] on div "Atividade não roteirizada 5997 - CD VALDAMERI Tipo de cliente: PERFIL - CARRETA…" at bounding box center [354, 174] width 709 height 349
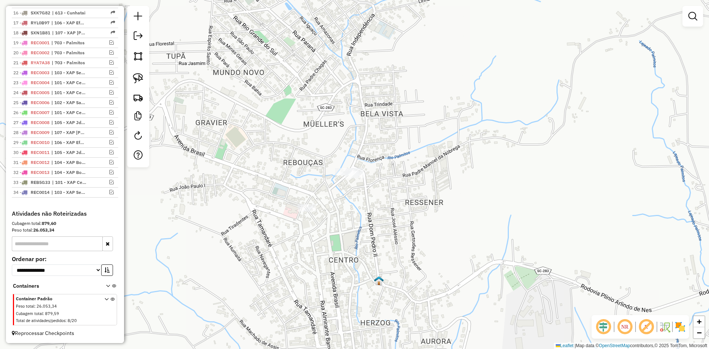
click at [350, 178] on div at bounding box center [354, 174] width 18 height 7
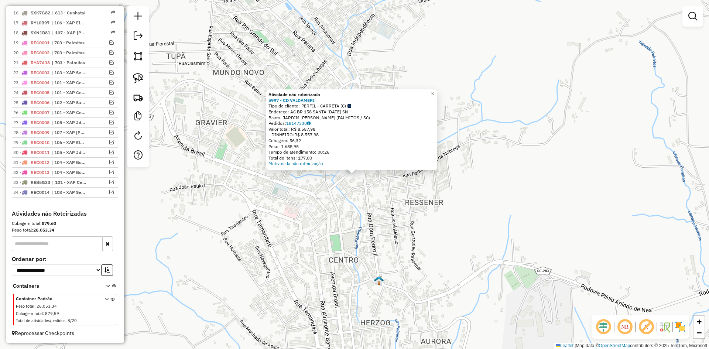
click at [355, 197] on div "Atividade não roteirizada 5997 - CD VALDAMERI Tipo de cliente: PERFIL - CARRETA…" at bounding box center [354, 174] width 709 height 349
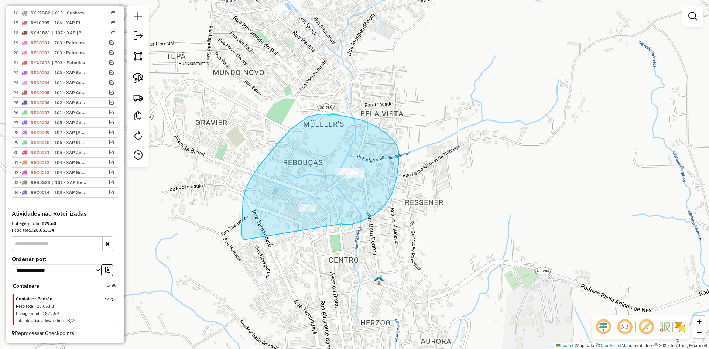
drag, startPoint x: 374, startPoint y: 214, endPoint x: 244, endPoint y: 240, distance: 132.7
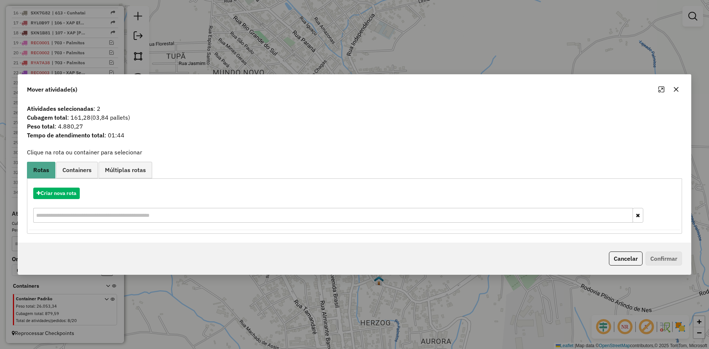
click at [673, 87] on icon "button" at bounding box center [676, 89] width 6 height 6
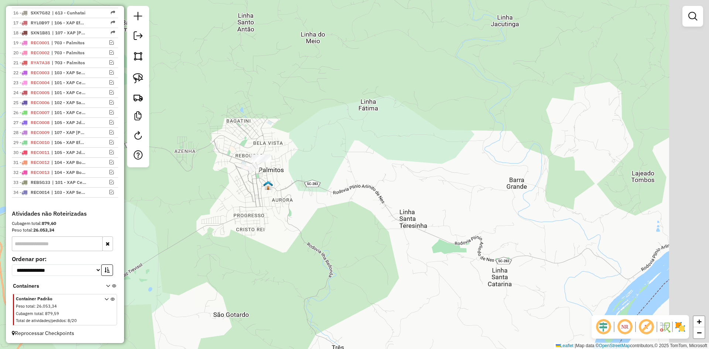
drag, startPoint x: 435, startPoint y: 196, endPoint x: 278, endPoint y: 165, distance: 160.2
click at [315, 177] on div "Janela de atendimento Grade de atendimento Capacidade Transportadoras Veículos …" at bounding box center [354, 174] width 709 height 349
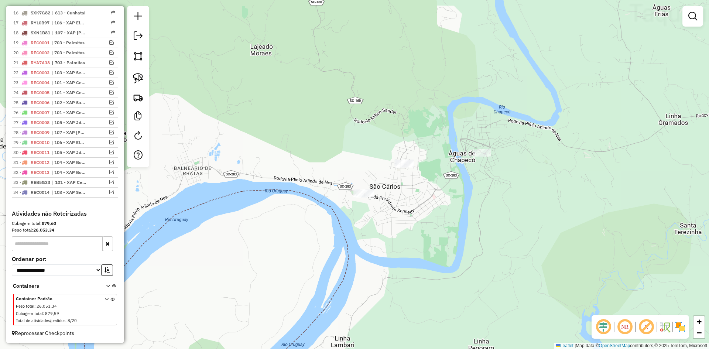
drag, startPoint x: 472, startPoint y: 161, endPoint x: 424, endPoint y: 187, distance: 54.7
click at [424, 186] on div "Janela de atendimento Grade de atendimento Capacidade Transportadoras Veículos …" at bounding box center [354, 174] width 709 height 349
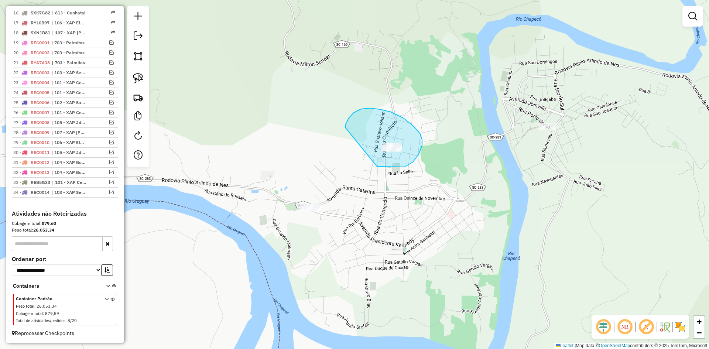
drag, startPoint x: 377, startPoint y: 166, endPoint x: 345, endPoint y: 127, distance: 50.4
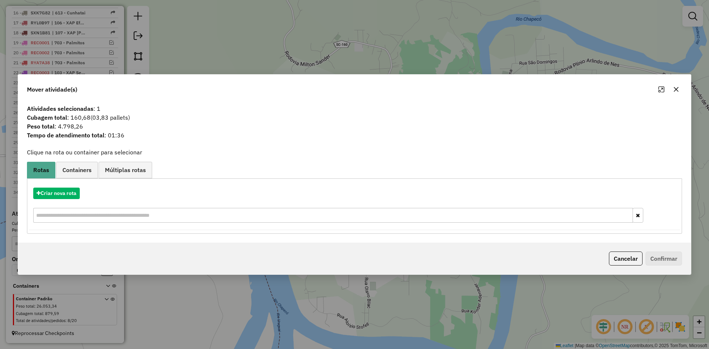
click at [675, 87] on icon "button" at bounding box center [676, 89] width 6 height 6
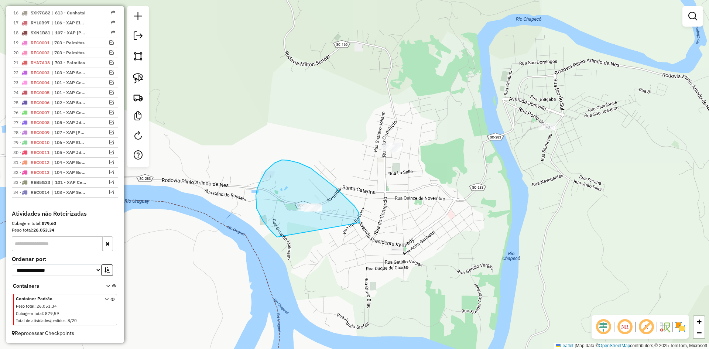
drag, startPoint x: 354, startPoint y: 206, endPoint x: 278, endPoint y: 238, distance: 83.1
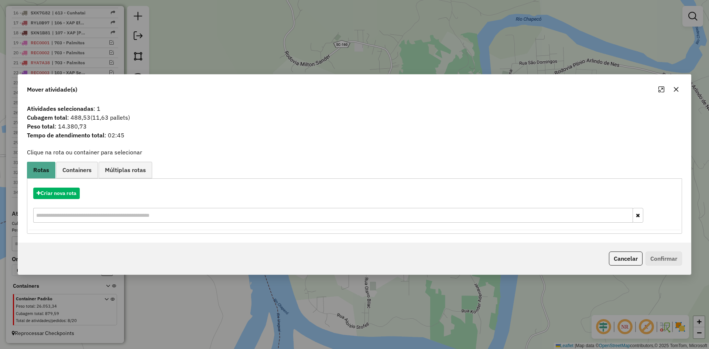
drag, startPoint x: 674, startPoint y: 90, endPoint x: 583, endPoint y: 111, distance: 93.8
click at [674, 90] on icon "button" at bounding box center [676, 89] width 6 height 6
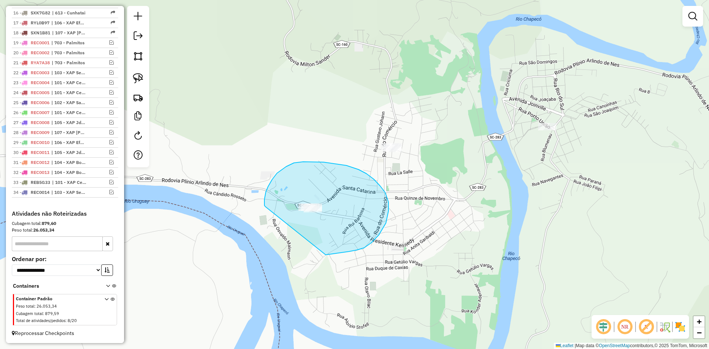
drag, startPoint x: 371, startPoint y: 243, endPoint x: 265, endPoint y: 206, distance: 112.3
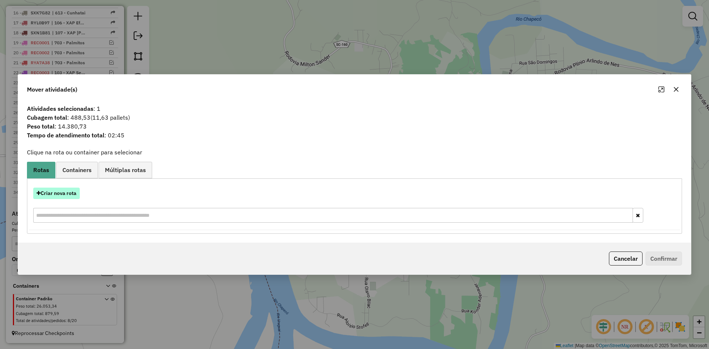
click at [59, 192] on button "Criar nova rota" at bounding box center [56, 193] width 47 height 11
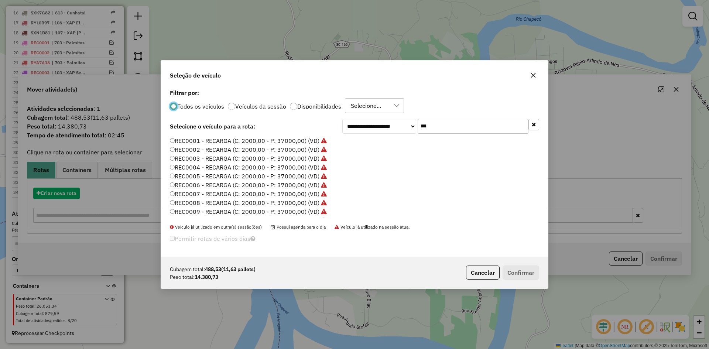
scroll to position [4, 2]
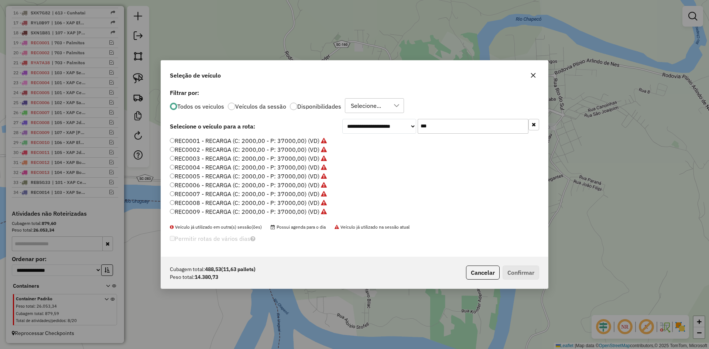
drag, startPoint x: 536, startPoint y: 73, endPoint x: 443, endPoint y: 114, distance: 102.0
click at [536, 73] on button "button" at bounding box center [533, 75] width 12 height 12
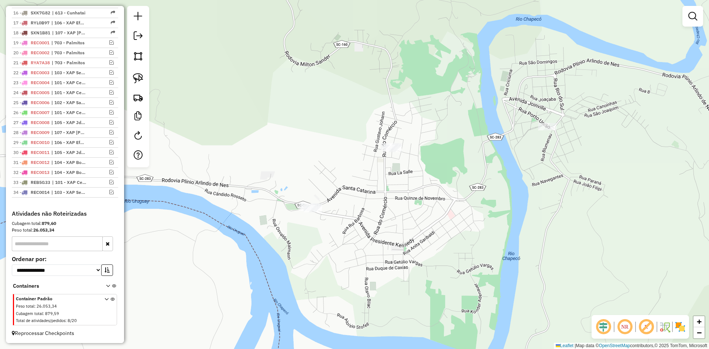
click at [311, 212] on div at bounding box center [312, 208] width 18 height 7
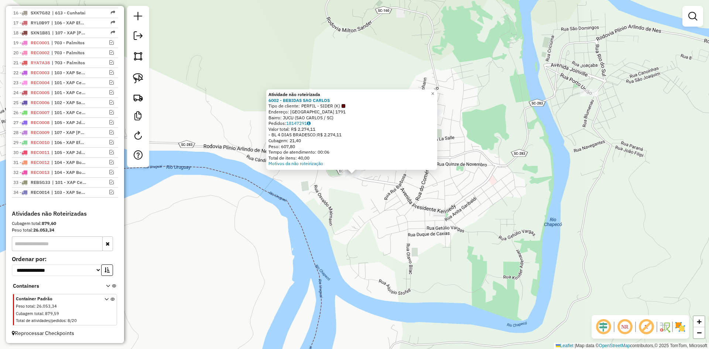
click at [380, 240] on div "Atividade não roteirizada 6002 - BEBIDAS SAO CARLOS Tipo de cliente: PERFIL - S…" at bounding box center [354, 174] width 709 height 349
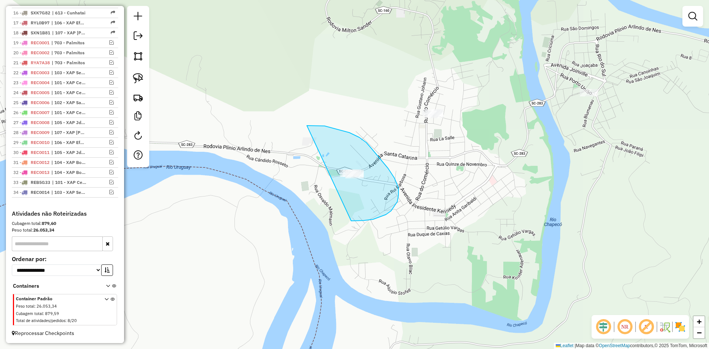
drag, startPoint x: 351, startPoint y: 221, endPoint x: 282, endPoint y: 162, distance: 91.1
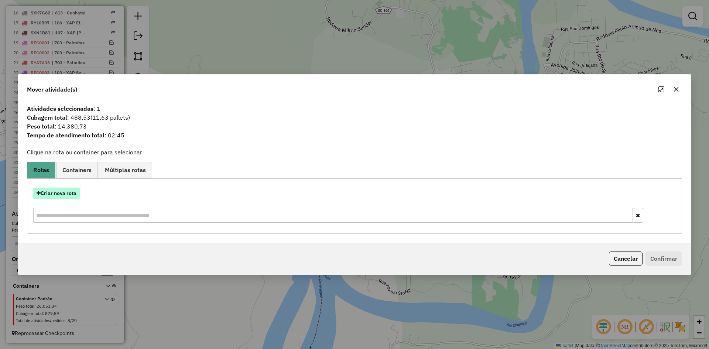
click at [51, 194] on button "Criar nova rota" at bounding box center [56, 193] width 47 height 11
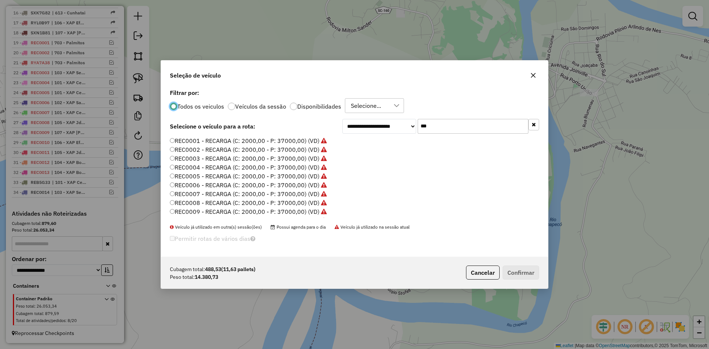
click at [470, 121] on input "***" at bounding box center [472, 126] width 111 height 15
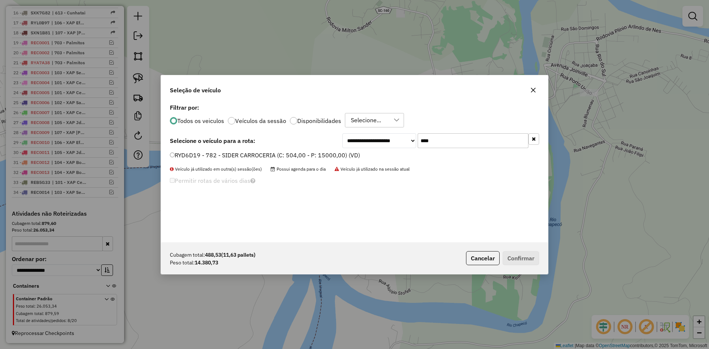
type input "****"
click at [196, 155] on label "RYD6D19 - 782 - SIDER CARROCERIA (C: 504,00 - P: 15000,00) (VD)" at bounding box center [265, 155] width 190 height 9
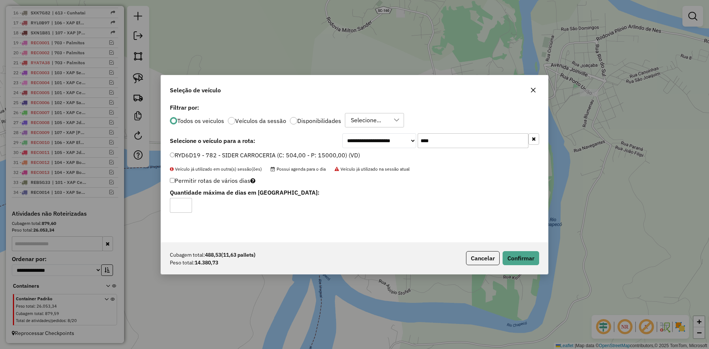
click at [539, 257] on div "Cubagem total: 488,53 (11,63 pallets) Peso total: 14.380,73 Cancelar Confirmar" at bounding box center [354, 258] width 387 height 32
click at [527, 254] on button "Confirmar" at bounding box center [520, 258] width 37 height 14
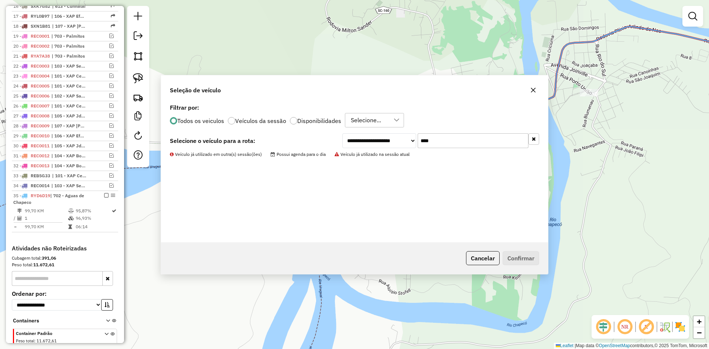
scroll to position [470, 0]
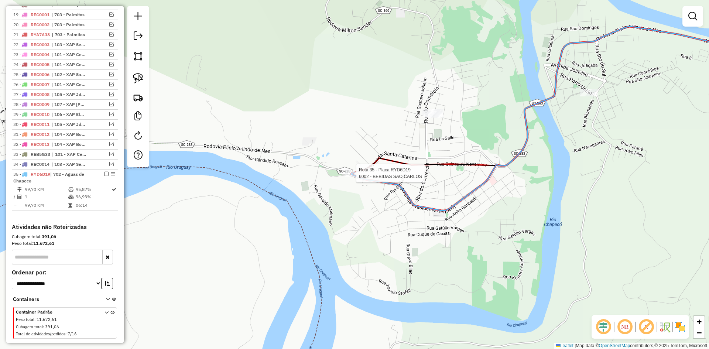
select select "*********"
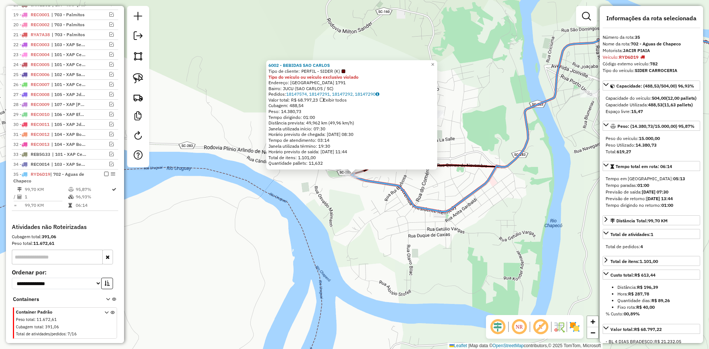
scroll to position [490, 0]
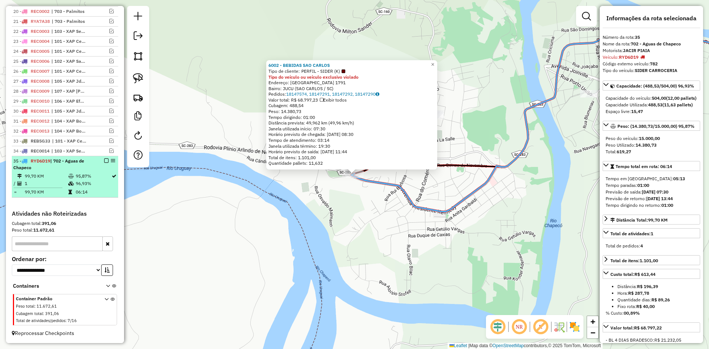
click at [104, 161] on em at bounding box center [106, 160] width 4 height 4
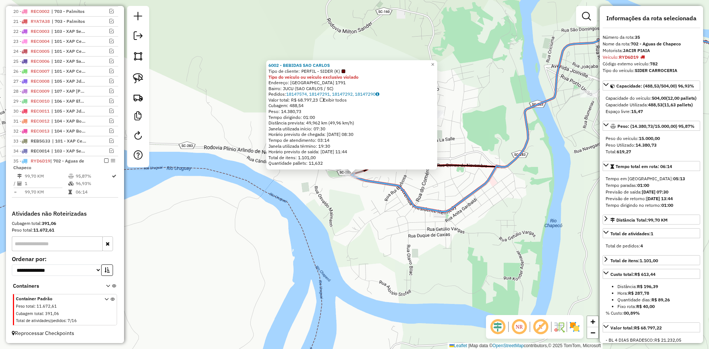
scroll to position [459, 0]
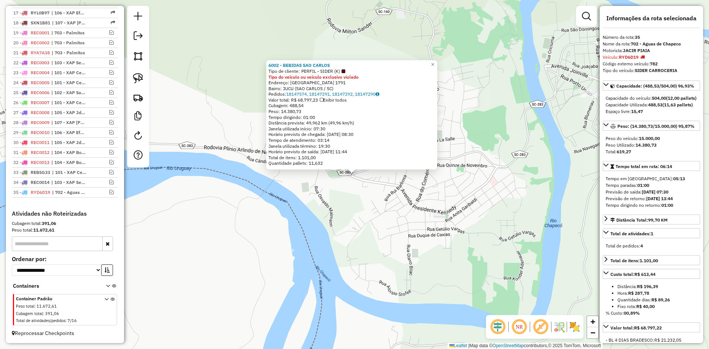
click at [336, 257] on div "6002 - BEBIDAS SAO CARLOS Tipo de cliente: PERFIL - SIDER (K) Tipo do veículo o…" at bounding box center [354, 174] width 709 height 349
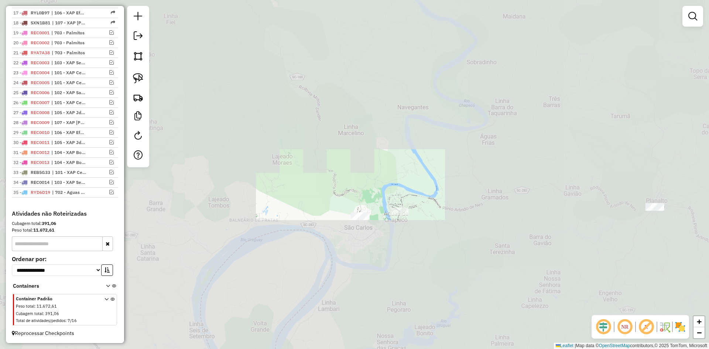
click at [337, 248] on div "Janela de atendimento Grade de atendimento Capacidade Transportadoras Veículos …" at bounding box center [354, 174] width 709 height 349
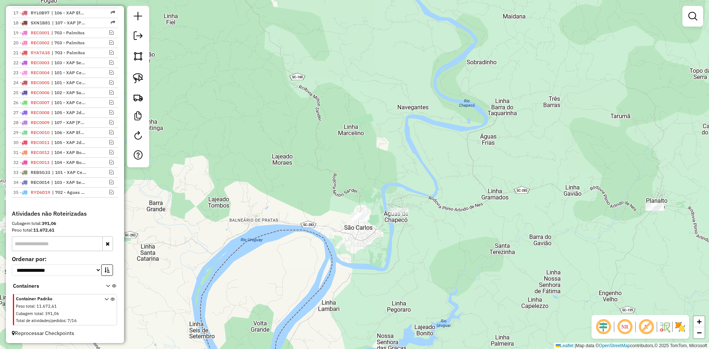
drag, startPoint x: 320, startPoint y: 249, endPoint x: 374, endPoint y: 235, distance: 56.4
click at [372, 237] on div "Janela de atendimento Grade de atendimento Capacidade Transportadoras Veículos …" at bounding box center [354, 174] width 709 height 349
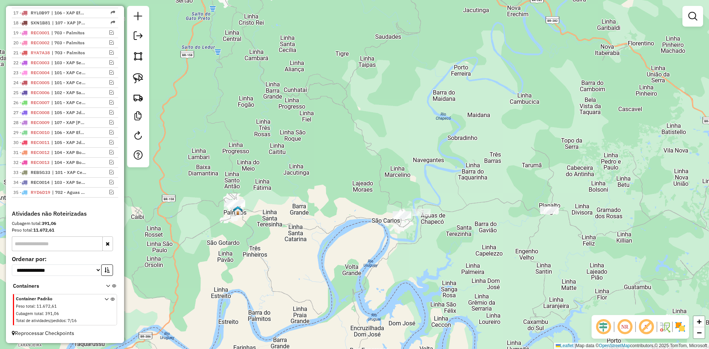
drag, startPoint x: 385, startPoint y: 169, endPoint x: 244, endPoint y: 188, distance: 143.1
click at [202, 193] on div "Janela de atendimento Grade de atendimento Capacidade Transportadoras Veículos …" at bounding box center [354, 174] width 709 height 349
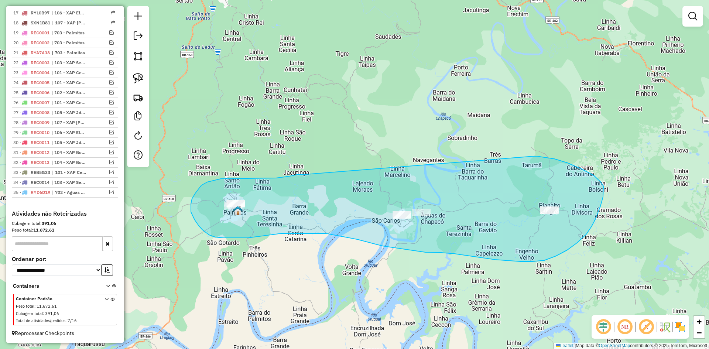
drag, startPoint x: 302, startPoint y: 175, endPoint x: 533, endPoint y: 156, distance: 231.4
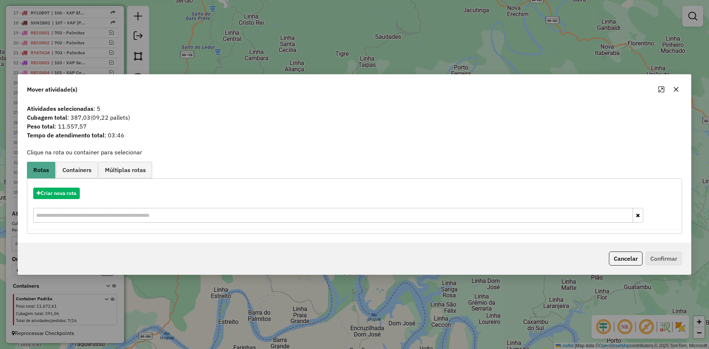
click at [676, 92] on icon "button" at bounding box center [676, 89] width 6 height 6
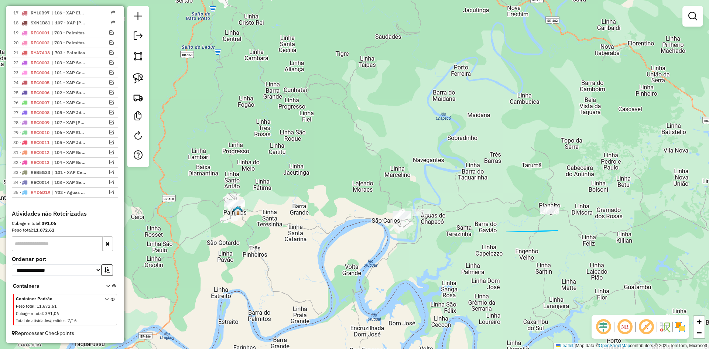
drag, startPoint x: 555, startPoint y: 230, endPoint x: 482, endPoint y: 232, distance: 72.7
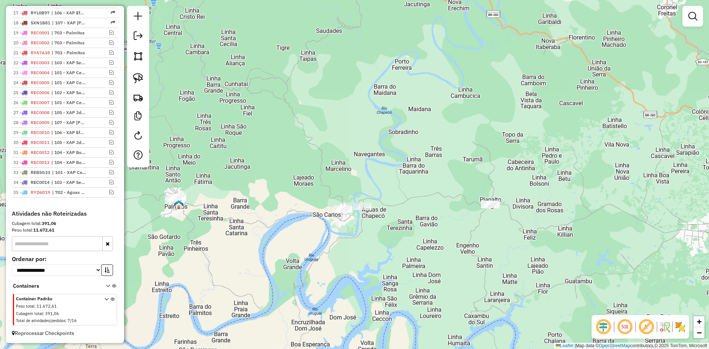
drag, startPoint x: 516, startPoint y: 232, endPoint x: 499, endPoint y: 224, distance: 19.6
click at [499, 224] on div "Janela de atendimento Grade de atendimento Capacidade Transportadoras Veículos …" at bounding box center [354, 174] width 709 height 349
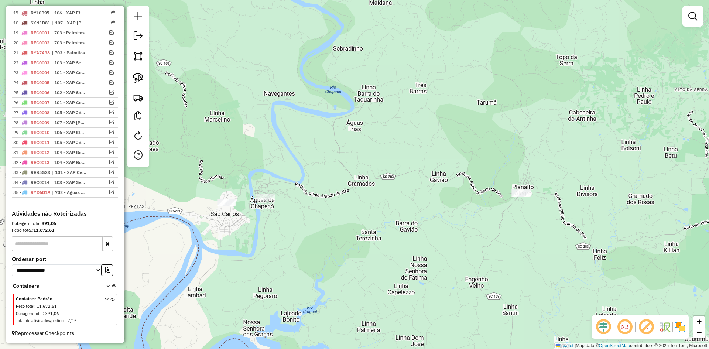
click at [485, 212] on div "Janela de atendimento Grade de atendimento Capacidade Transportadoras Veículos …" at bounding box center [354, 174] width 709 height 349
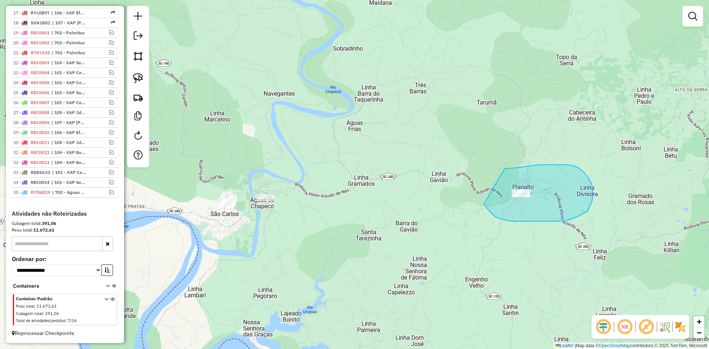
drag, startPoint x: 484, startPoint y: 203, endPoint x: 505, endPoint y: 168, distance: 40.7
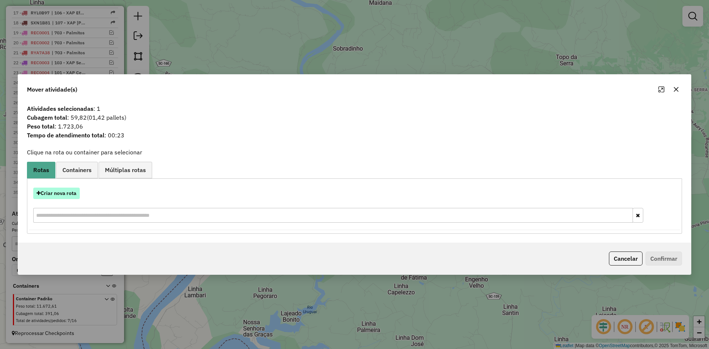
click at [59, 193] on button "Criar nova rota" at bounding box center [56, 193] width 47 height 11
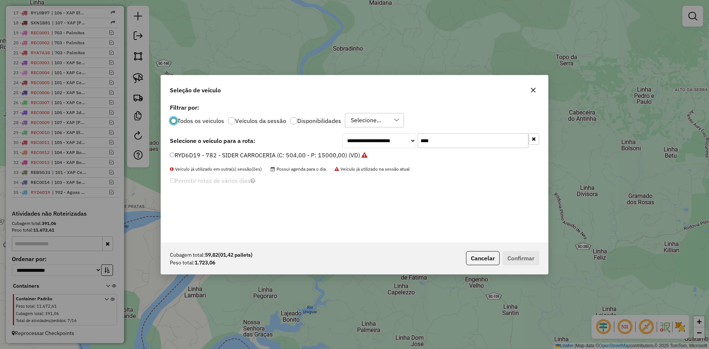
scroll to position [4, 2]
click at [455, 141] on input "****" at bounding box center [472, 140] width 111 height 15
type input "*****"
click at [481, 261] on button "Cancelar" at bounding box center [483, 258] width 34 height 14
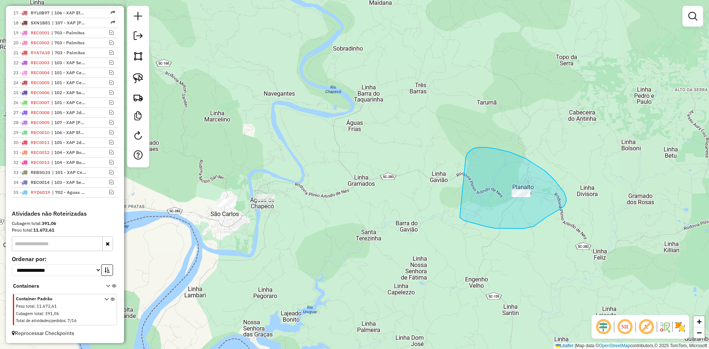
drag, startPoint x: 464, startPoint y: 220, endPoint x: 465, endPoint y: 158, distance: 62.4
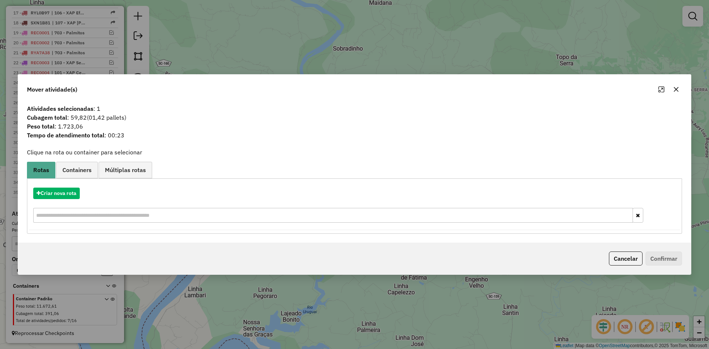
click at [63, 186] on div "Criar nova rota" at bounding box center [354, 206] width 651 height 48
click at [64, 189] on button "Criar nova rota" at bounding box center [56, 193] width 47 height 11
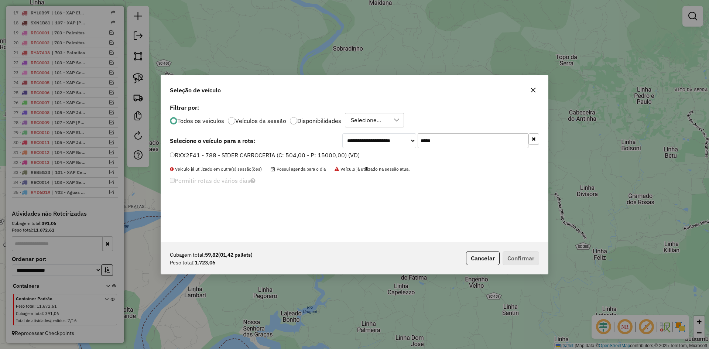
click at [448, 139] on input "*****" at bounding box center [472, 140] width 111 height 15
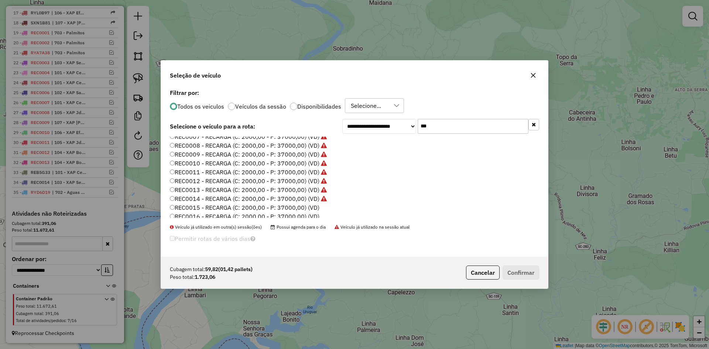
scroll to position [74, 0]
type input "***"
click at [202, 186] on label "REC0015 - RECARGA (C: 2000,00 - P: 37000,00) (VD)" at bounding box center [244, 190] width 149 height 9
click at [224, 191] on label "REC0015 - RECARGA (C: 2000,00 - P: 37000,00) (VD)" at bounding box center [244, 190] width 149 height 9
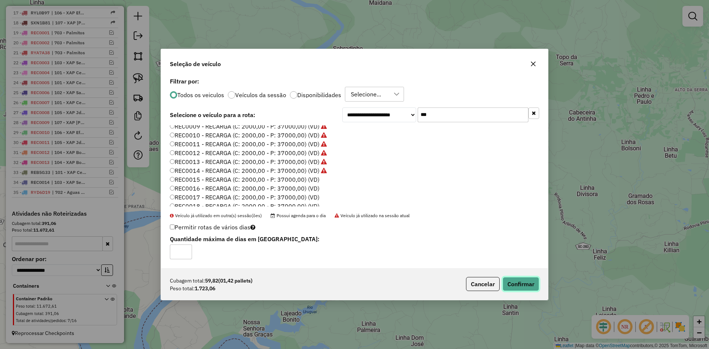
click at [526, 288] on button "Confirmar" at bounding box center [520, 284] width 37 height 14
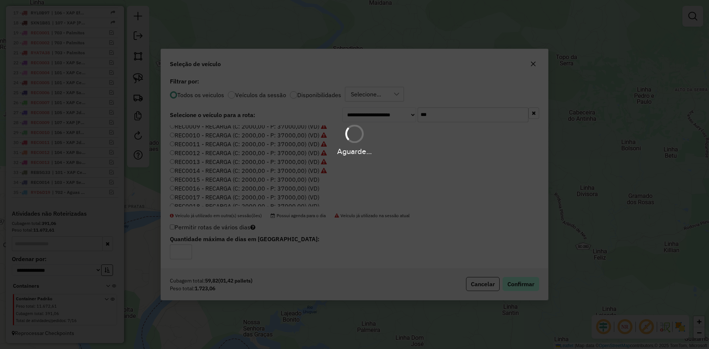
scroll to position [490, 0]
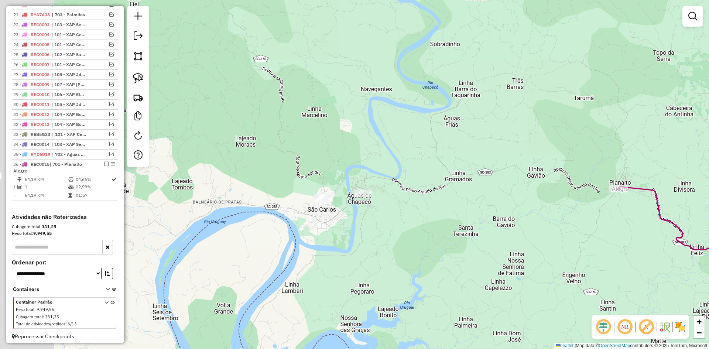
drag, startPoint x: 253, startPoint y: 230, endPoint x: 339, endPoint y: 227, distance: 85.7
click at [339, 228] on div "Janela de atendimento Grade de atendimento Capacidade Transportadoras Veículos …" at bounding box center [354, 174] width 709 height 349
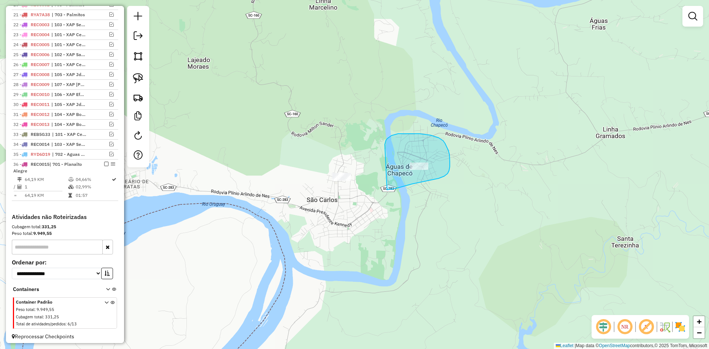
drag, startPoint x: 387, startPoint y: 190, endPoint x: 385, endPoint y: 145, distance: 44.3
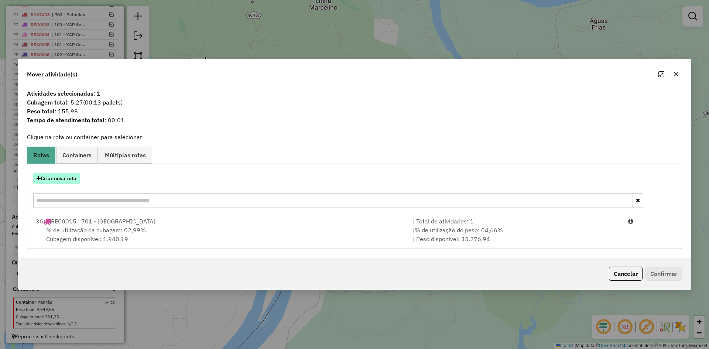
click at [55, 178] on button "Criar nova rota" at bounding box center [56, 178] width 47 height 11
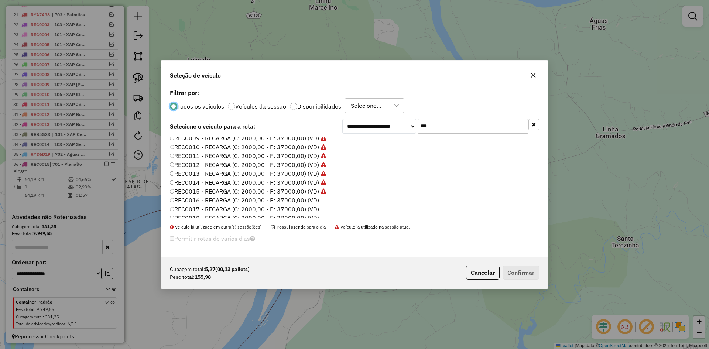
scroll to position [74, 0]
click at [221, 201] on label "REC0016 - RECARGA (C: 2000,00 - P: 37000,00) (VD)" at bounding box center [244, 199] width 149 height 9
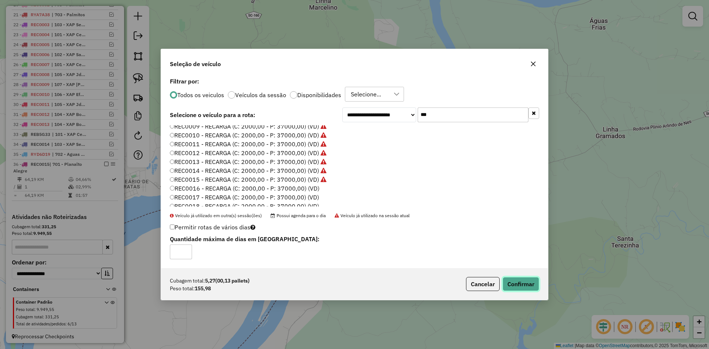
click at [520, 281] on button "Confirmar" at bounding box center [520, 284] width 37 height 14
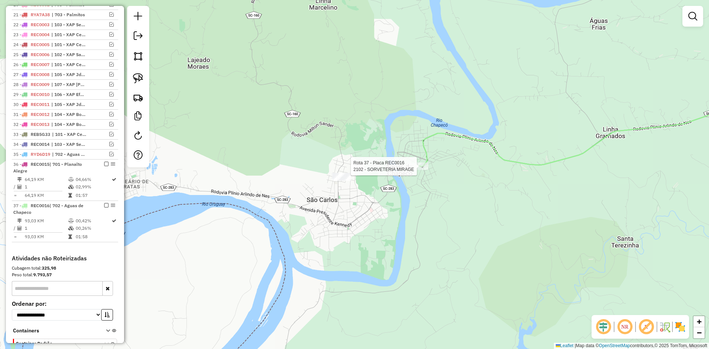
select select "*********"
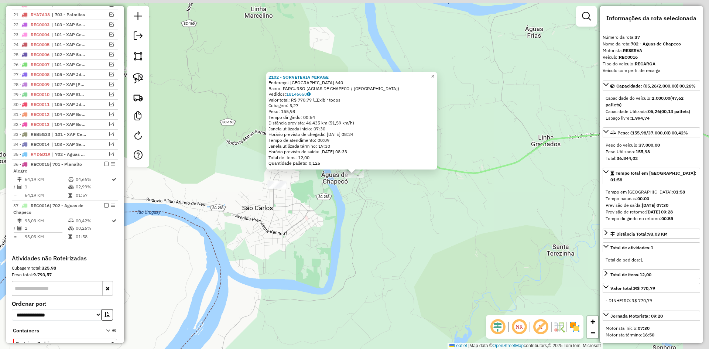
scroll to position [541, 0]
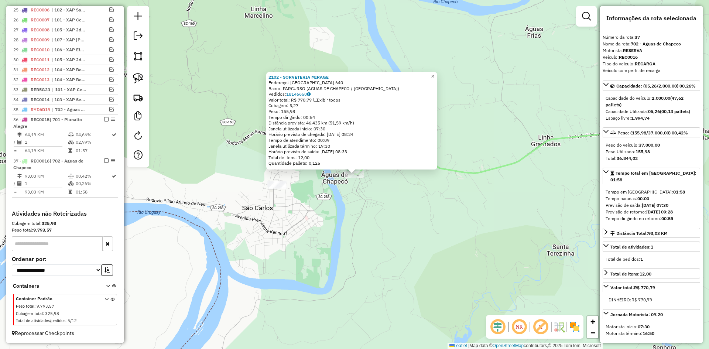
click at [355, 196] on div "2102 - SORVETERIA MIRAGE Endereço: [GEOGRAPHIC_DATA] 640 Bairro: PARCURSO ([GEO…" at bounding box center [354, 174] width 709 height 349
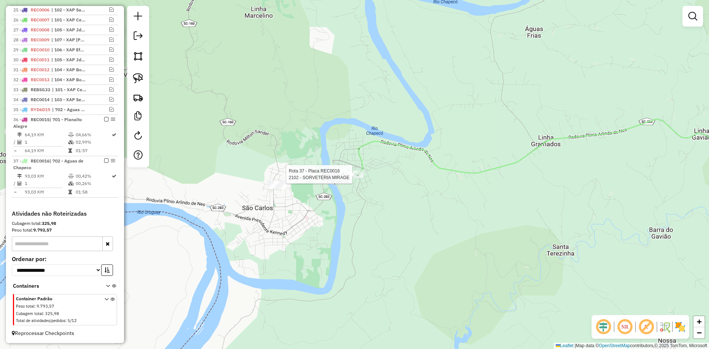
select select "*********"
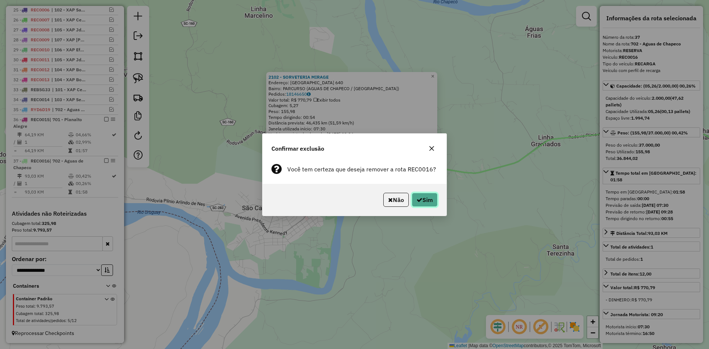
click at [422, 195] on button "Sim" at bounding box center [425, 200] width 26 height 14
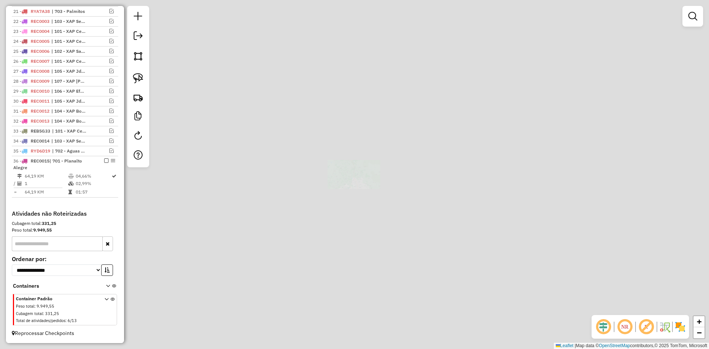
scroll to position [500, 0]
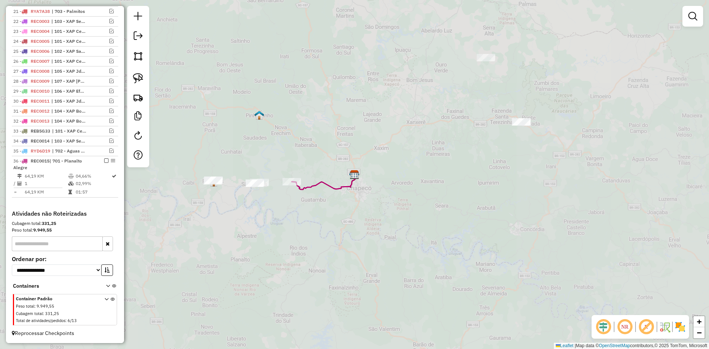
drag, startPoint x: 300, startPoint y: 214, endPoint x: 335, endPoint y: 214, distance: 35.1
click at [335, 214] on div "Janela de atendimento Grade de atendimento Capacidade Transportadoras Veículos …" at bounding box center [354, 174] width 709 height 349
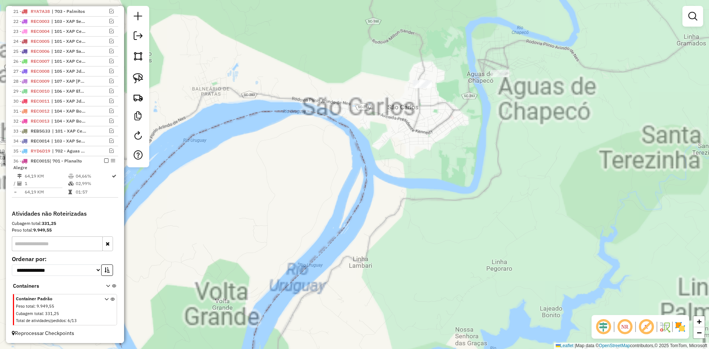
drag, startPoint x: 309, startPoint y: 182, endPoint x: 379, endPoint y: 224, distance: 80.8
click at [371, 222] on div "Janela de atendimento Grade de atendimento Capacidade Transportadoras Veículos …" at bounding box center [354, 174] width 709 height 349
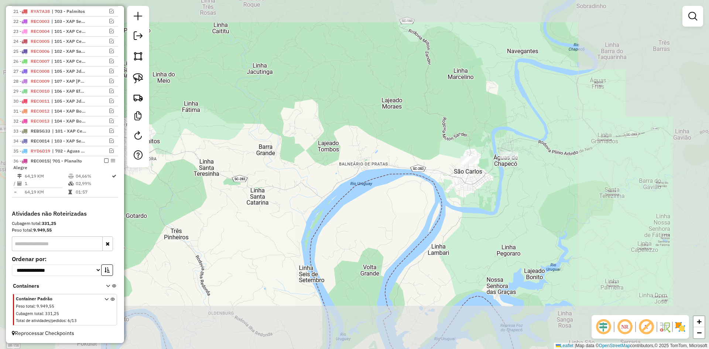
drag, startPoint x: 462, startPoint y: 173, endPoint x: 445, endPoint y: 197, distance: 29.4
click at [445, 197] on div "Janela de atendimento Grade de atendimento Capacidade Transportadoras Veículos …" at bounding box center [354, 174] width 709 height 349
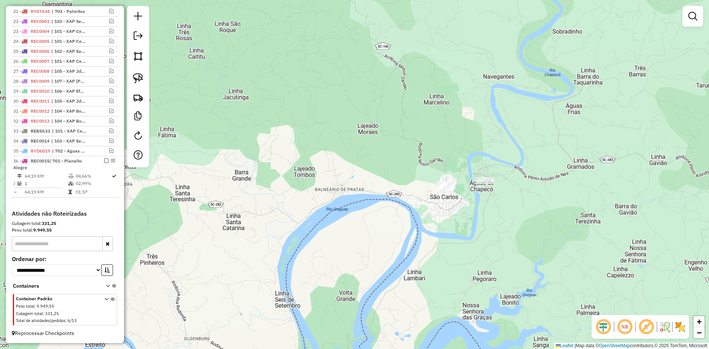
drag, startPoint x: 467, startPoint y: 177, endPoint x: 442, endPoint y: 204, distance: 36.6
click at [442, 204] on div "Janela de atendimento Grade de atendimento Capacidade Transportadoras Veículos …" at bounding box center [354, 174] width 709 height 349
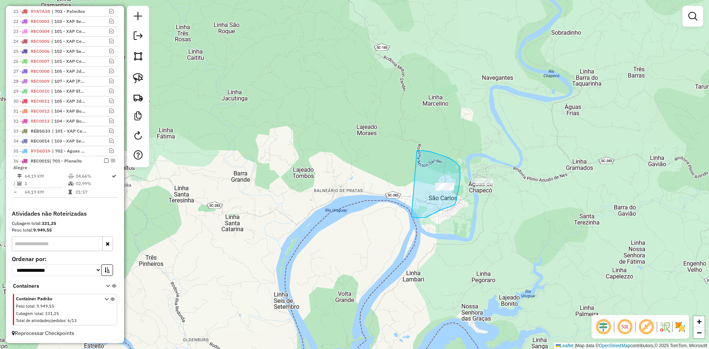
drag, startPoint x: 434, startPoint y: 213, endPoint x: 376, endPoint y: 161, distance: 77.9
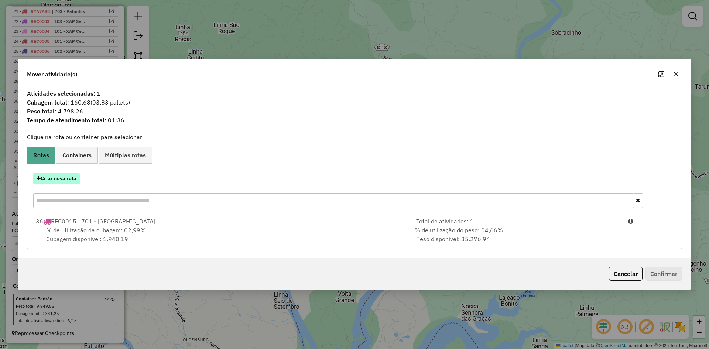
click at [67, 179] on button "Criar nova rota" at bounding box center [56, 178] width 47 height 11
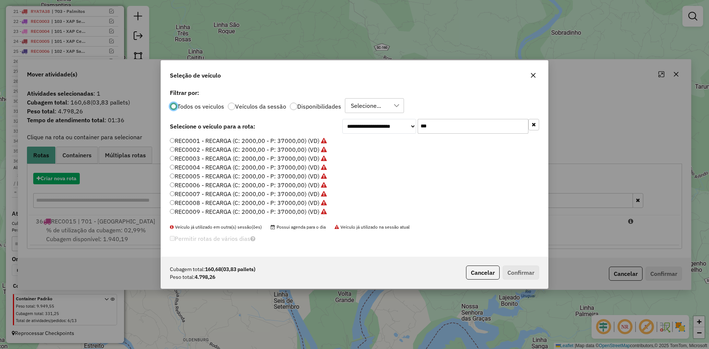
scroll to position [4, 2]
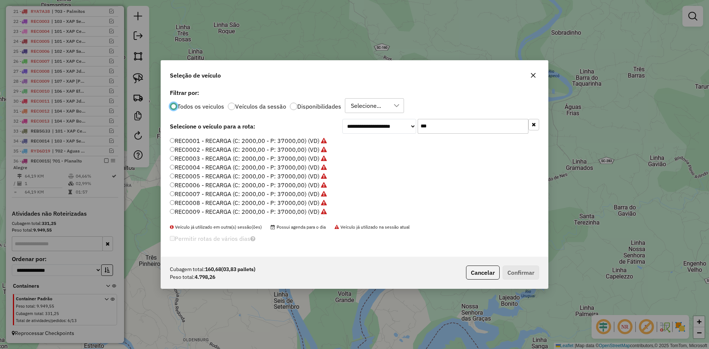
click at [441, 127] on input "***" at bounding box center [472, 126] width 111 height 15
click at [278, 162] on label "REC0016 - RECARGA (C: 2000,00 - P: 37000,00) (VD)" at bounding box center [244, 162] width 149 height 9
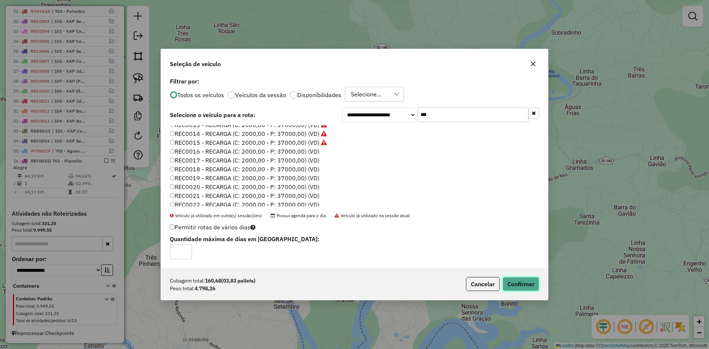
click at [521, 282] on button "Confirmar" at bounding box center [520, 284] width 37 height 14
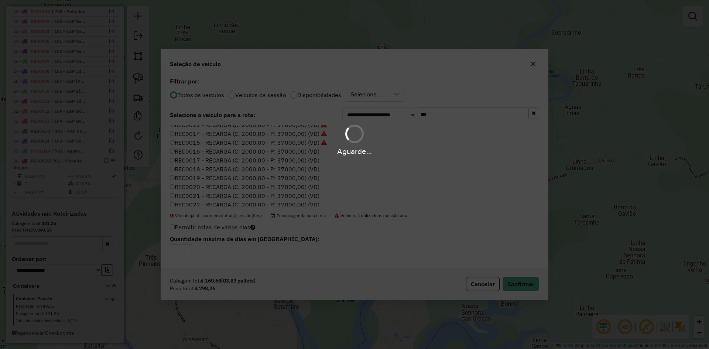
scroll to position [541, 0]
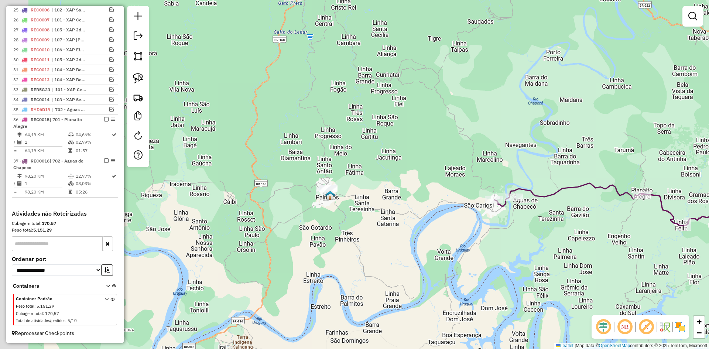
drag, startPoint x: 395, startPoint y: 198, endPoint x: 430, endPoint y: 201, distance: 35.9
click at [430, 201] on div "Janela de atendimento Grade de atendimento Capacidade Transportadoras Veículos …" at bounding box center [354, 174] width 709 height 349
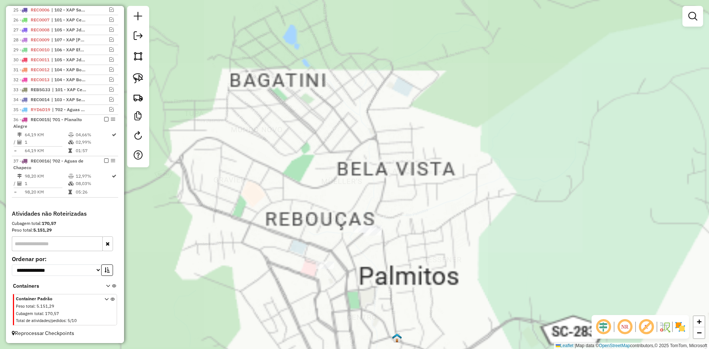
drag, startPoint x: 450, startPoint y: 190, endPoint x: 457, endPoint y: 181, distance: 11.2
click at [457, 181] on div "Janela de atendimento Grade de atendimento Capacidade Transportadoras Veículos …" at bounding box center [354, 174] width 709 height 349
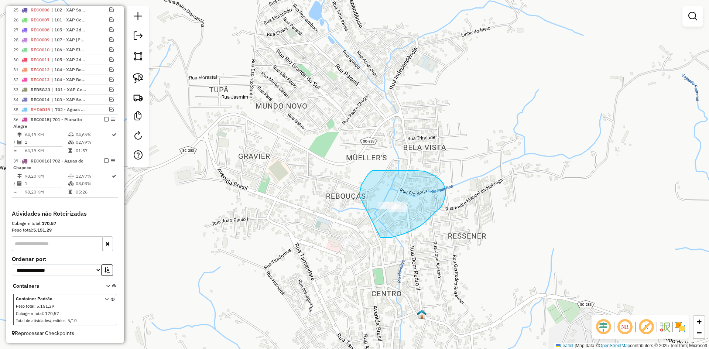
drag, startPoint x: 382, startPoint y: 237, endPoint x: 359, endPoint y: 196, distance: 47.8
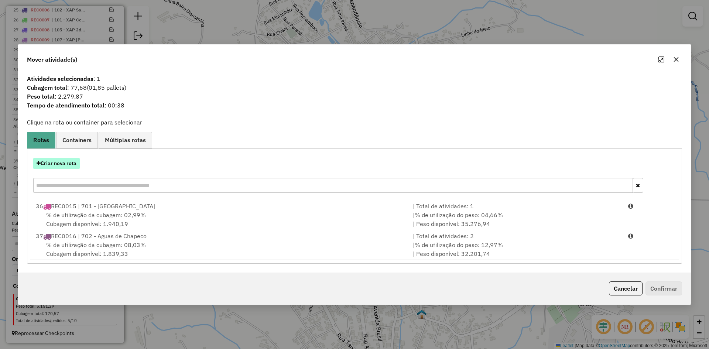
click at [61, 164] on button "Criar nova rota" at bounding box center [56, 163] width 47 height 11
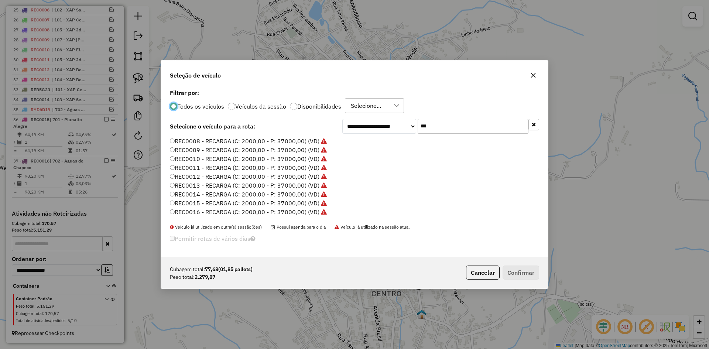
scroll to position [74, 0]
click at [282, 208] on label "REC0017 - RECARGA (C: 2000,00 - P: 37000,00) (VD)" at bounding box center [244, 208] width 149 height 9
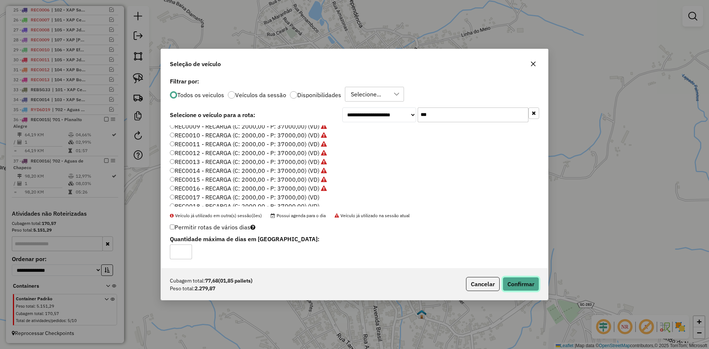
click at [527, 283] on button "Confirmar" at bounding box center [520, 284] width 37 height 14
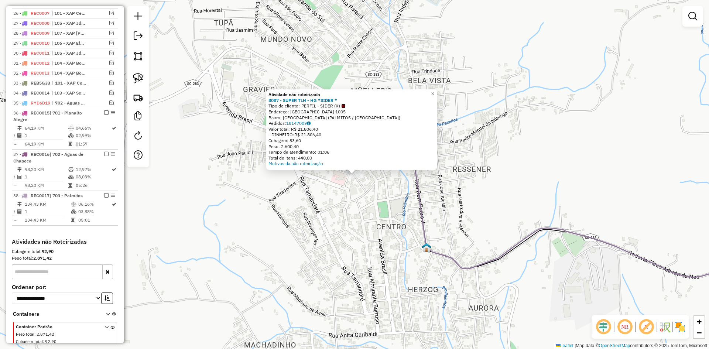
click at [338, 190] on div "Atividade não roteirizada 8087 - SUPER TLH - HG *SIDER * Tipo de cliente: PERFI…" at bounding box center [354, 174] width 709 height 349
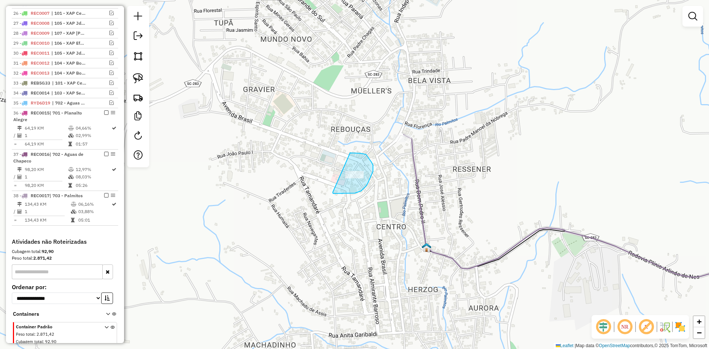
drag, startPoint x: 333, startPoint y: 192, endPoint x: 334, endPoint y: 158, distance: 34.7
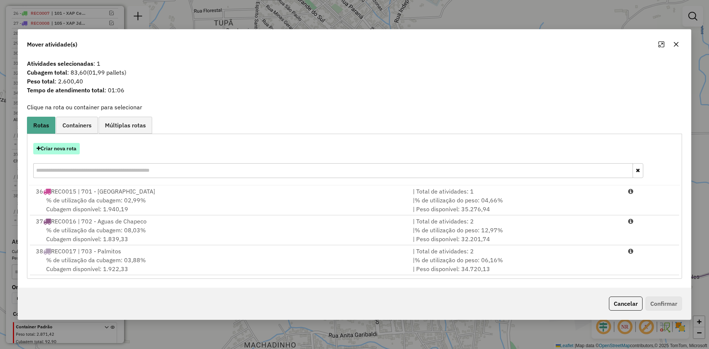
click at [57, 147] on button "Criar nova rota" at bounding box center [56, 148] width 47 height 11
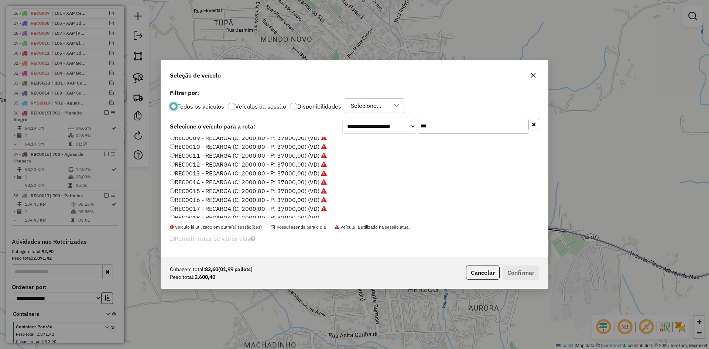
scroll to position [111, 0]
click at [275, 181] on label "REC0018 - RECARGA (C: 2000,00 - P: 37000,00) (VD)" at bounding box center [244, 180] width 149 height 9
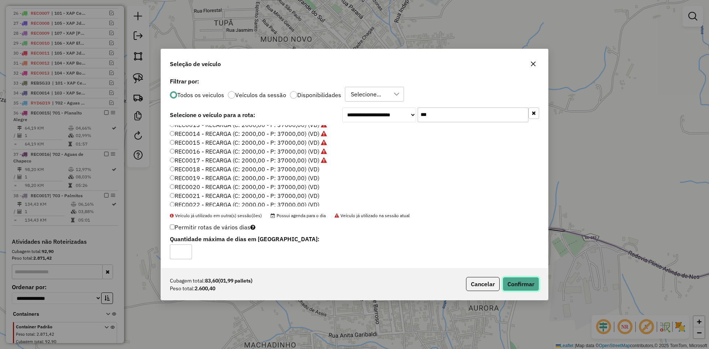
click at [529, 281] on button "Confirmar" at bounding box center [520, 284] width 37 height 14
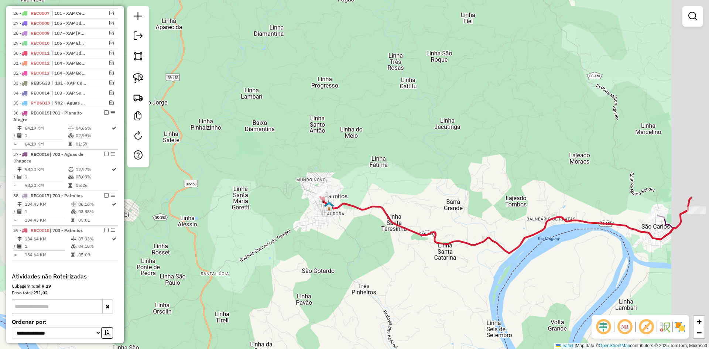
drag, startPoint x: 502, startPoint y: 160, endPoint x: 357, endPoint y: 144, distance: 146.0
click at [382, 145] on div "Janela de atendimento Grade de atendimento Capacidade Transportadoras Veículos …" at bounding box center [354, 174] width 709 height 349
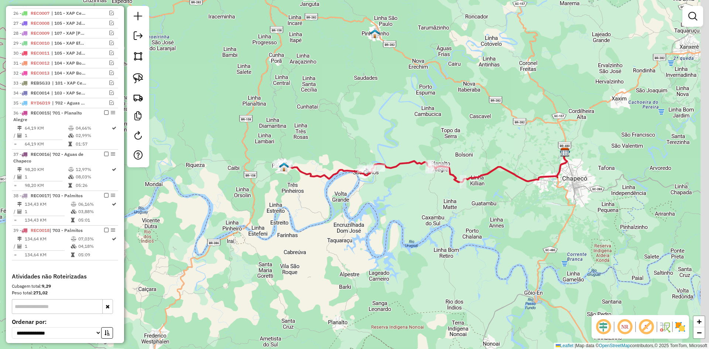
drag, startPoint x: 384, startPoint y: 140, endPoint x: 321, endPoint y: 141, distance: 63.1
click at [352, 141] on div "Janela de atendimento Grade de atendimento Capacidade Transportadoras Veículos …" at bounding box center [354, 174] width 709 height 349
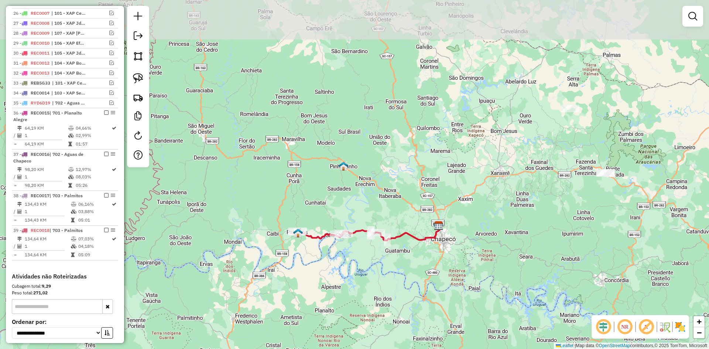
drag, startPoint x: 368, startPoint y: 116, endPoint x: 384, endPoint y: 193, distance: 78.4
click at [384, 194] on div "Janela de atendimento Grade de atendimento Capacidade Transportadoras Veículos …" at bounding box center [354, 174] width 709 height 349
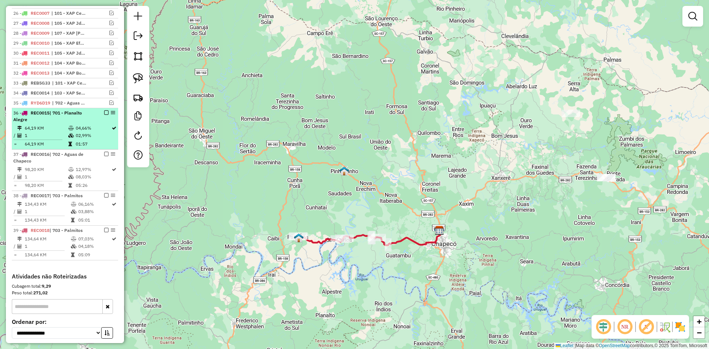
click at [104, 115] on em at bounding box center [106, 112] width 4 height 4
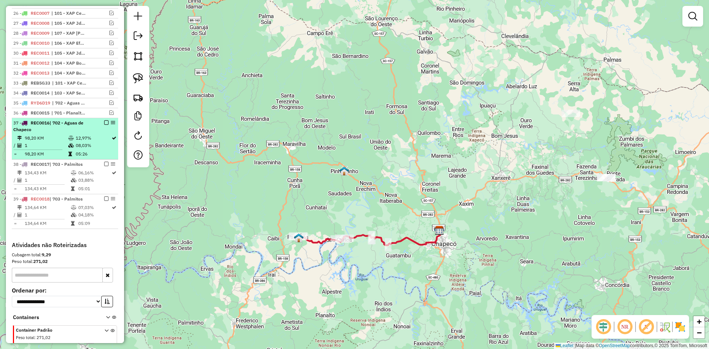
click at [104, 125] on em at bounding box center [106, 122] width 4 height 4
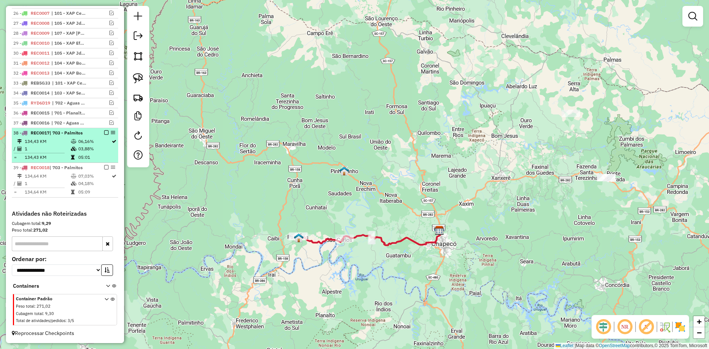
click at [104, 135] on em at bounding box center [106, 132] width 4 height 4
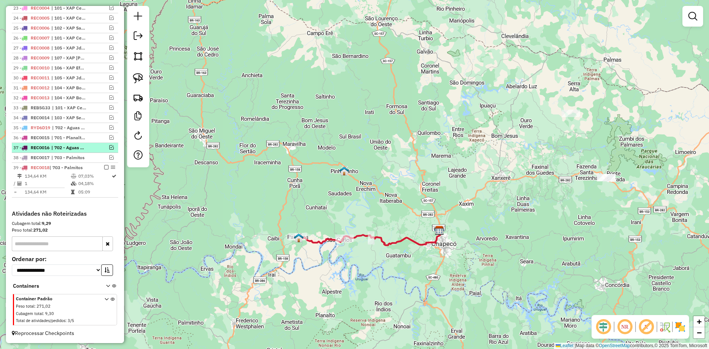
click at [104, 168] on em at bounding box center [106, 167] width 4 height 4
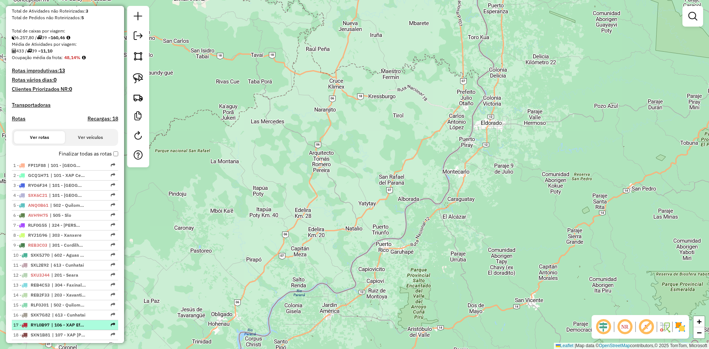
scroll to position [130, 0]
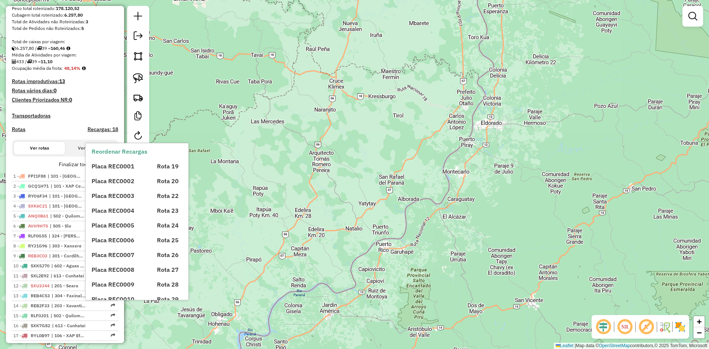
click at [113, 169] on span "Placa REC0001" at bounding box center [113, 165] width 43 height 7
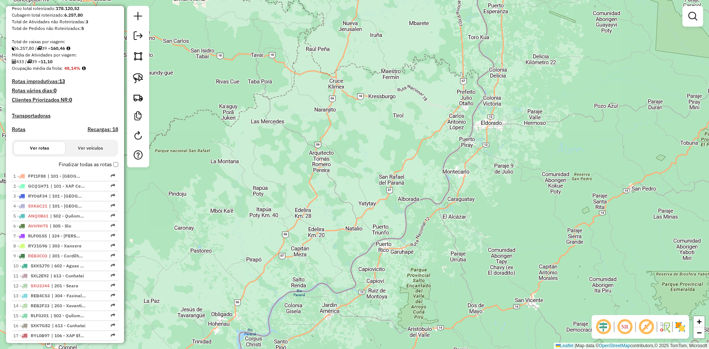
click at [117, 171] on div "Depósito: ACB Chapecó Total de rotas: 39 Distância Total: 2.990,03 km Tempo tot…" at bounding box center [65, 256] width 112 height 634
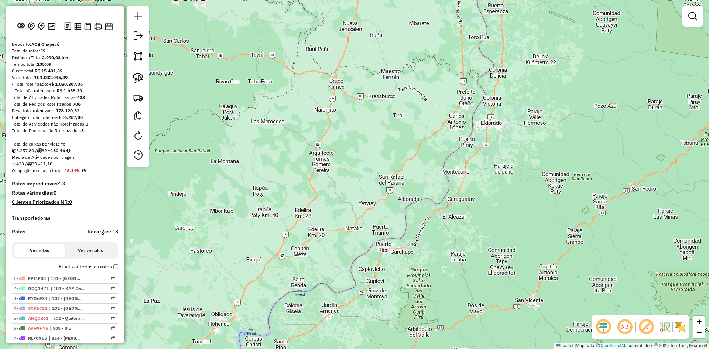
scroll to position [0, 0]
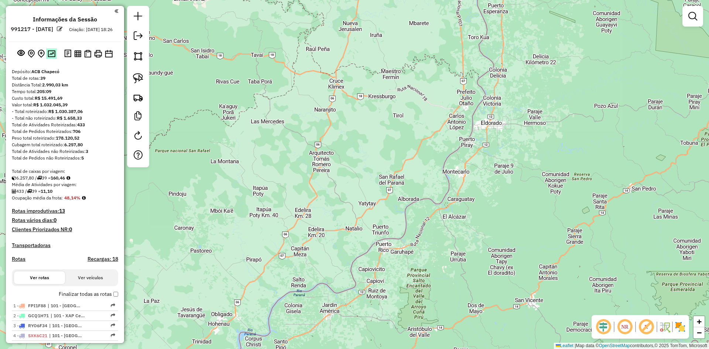
click at [50, 57] on img at bounding box center [52, 53] width 8 height 7
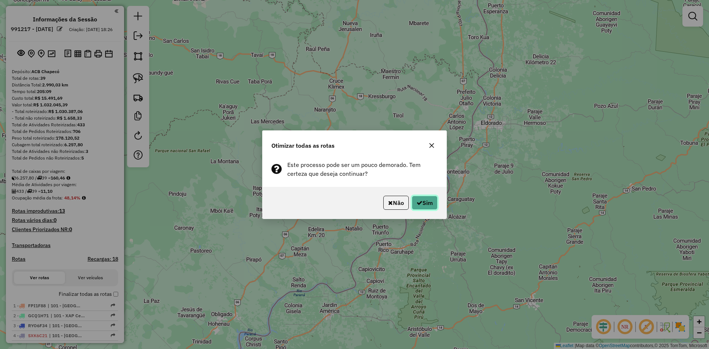
click at [429, 202] on button "Sim" at bounding box center [425, 203] width 26 height 14
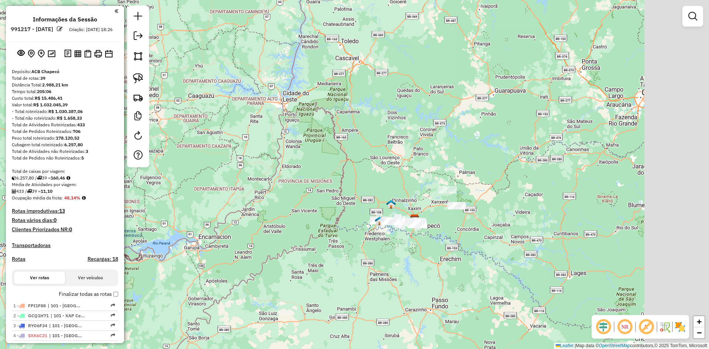
drag, startPoint x: 478, startPoint y: 191, endPoint x: 394, endPoint y: 206, distance: 85.1
click at [399, 192] on div "Janela de atendimento Grade de atendimento Capacidade Transportadoras Veículos …" at bounding box center [354, 174] width 709 height 349
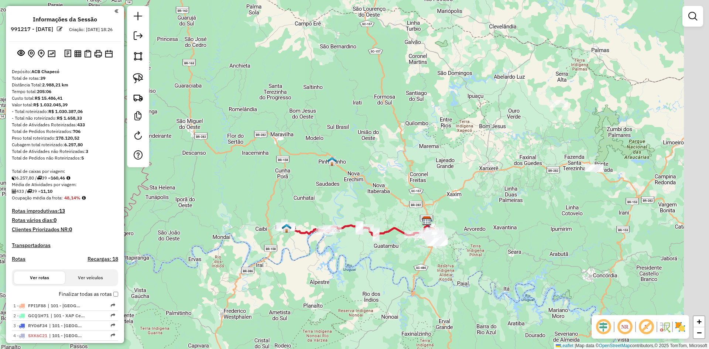
drag, startPoint x: 407, startPoint y: 199, endPoint x: 350, endPoint y: 180, distance: 60.1
click at [352, 180] on div "Janela de atendimento Grade de atendimento Capacidade Transportadoras Veículos …" at bounding box center [354, 174] width 709 height 349
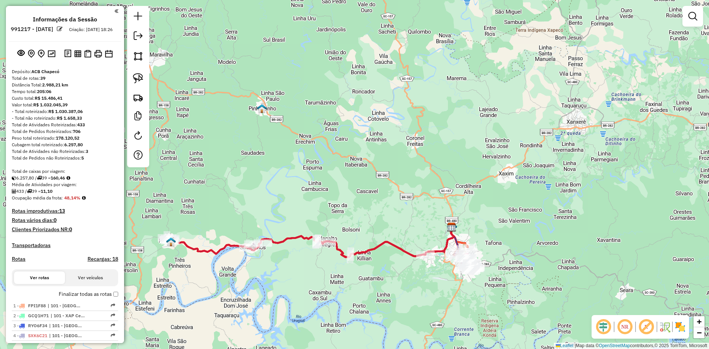
drag, startPoint x: 369, startPoint y: 186, endPoint x: 389, endPoint y: 175, distance: 22.2
click at [389, 175] on div "Janela de atendimento Grade de atendimento Capacidade Transportadoras Veículos …" at bounding box center [354, 174] width 709 height 349
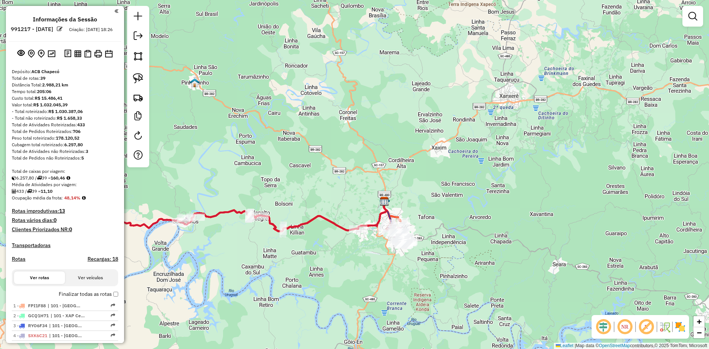
drag, startPoint x: 404, startPoint y: 176, endPoint x: 306, endPoint y: 159, distance: 99.5
click at [312, 161] on div "Janela de atendimento Grade de atendimento Capacidade Transportadoras Veículos …" at bounding box center [354, 174] width 709 height 349
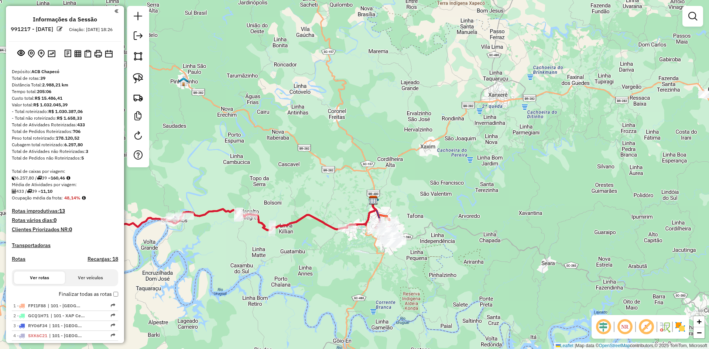
drag, startPoint x: 344, startPoint y: 204, endPoint x: 316, endPoint y: 176, distance: 39.7
click at [316, 177] on div "Janela de atendimento Grade de atendimento Capacidade Transportadoras Veículos …" at bounding box center [354, 174] width 709 height 349
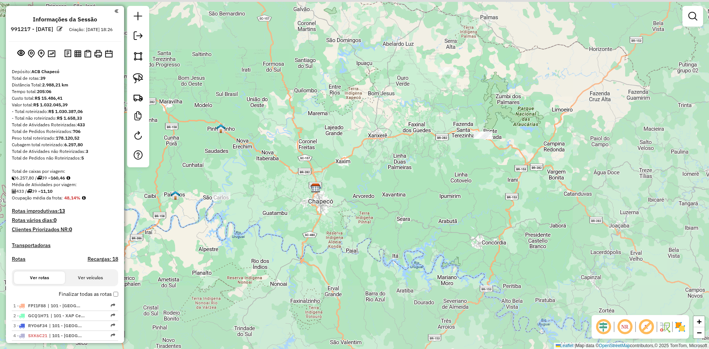
drag, startPoint x: 312, startPoint y: 123, endPoint x: 317, endPoint y: 165, distance: 42.0
click at [317, 165] on div "Janela de atendimento Grade de atendimento Capacidade Transportadoras Veículos …" at bounding box center [354, 174] width 709 height 349
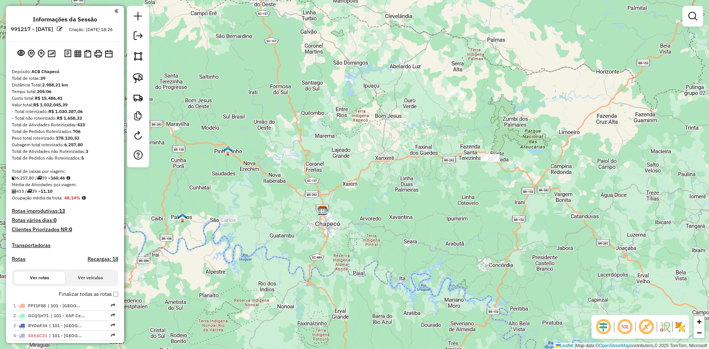
drag, startPoint x: 290, startPoint y: 184, endPoint x: 305, endPoint y: 157, distance: 30.4
click at [303, 158] on div "Janela de atendimento Grade de atendimento Capacidade Transportadoras Veículos …" at bounding box center [354, 174] width 709 height 349
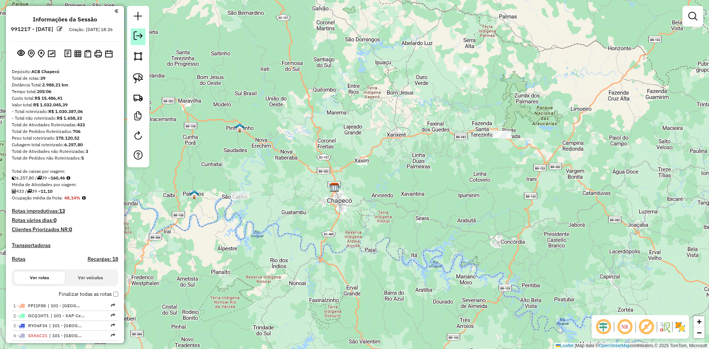
click at [134, 36] on em at bounding box center [138, 35] width 9 height 9
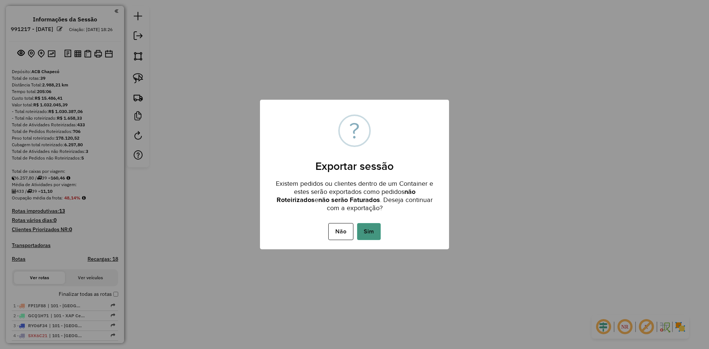
click at [371, 233] on button "Sim" at bounding box center [369, 231] width 24 height 17
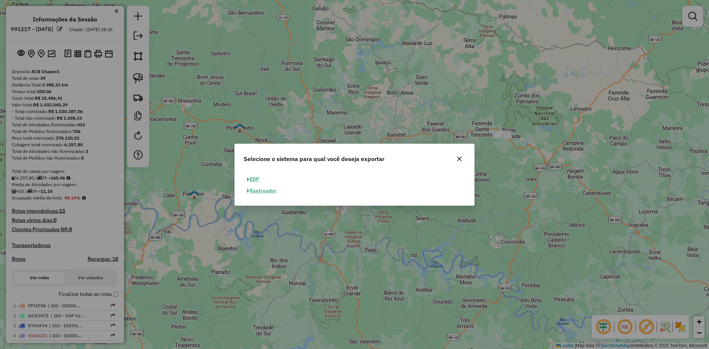
click at [254, 176] on button "ERP" at bounding box center [253, 178] width 19 height 11
select select "**"
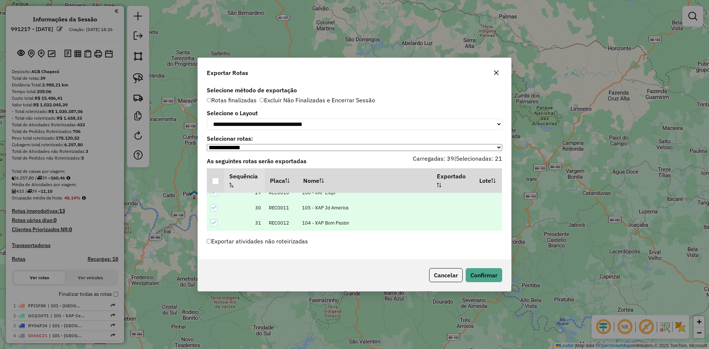
scroll to position [580, 0]
click at [482, 278] on button "Confirmar" at bounding box center [483, 275] width 37 height 14
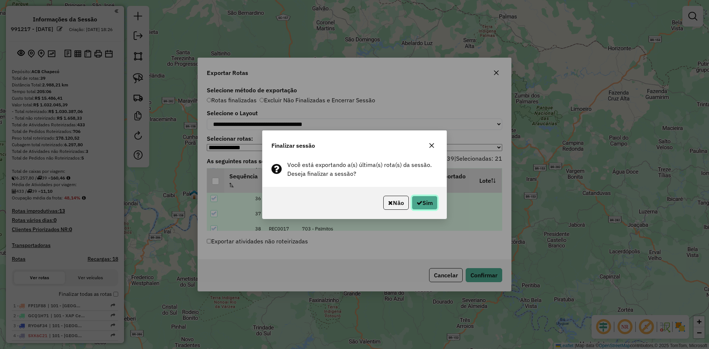
click at [421, 199] on button "Sim" at bounding box center [425, 203] width 26 height 14
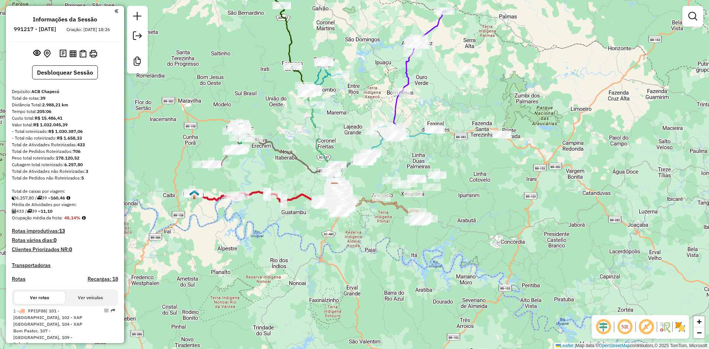
drag, startPoint x: 278, startPoint y: 171, endPoint x: 309, endPoint y: 171, distance: 30.6
click at [309, 171] on div "Janela de atendimento Grade de atendimento Capacidade Transportadoras Veículos …" at bounding box center [354, 174] width 709 height 349
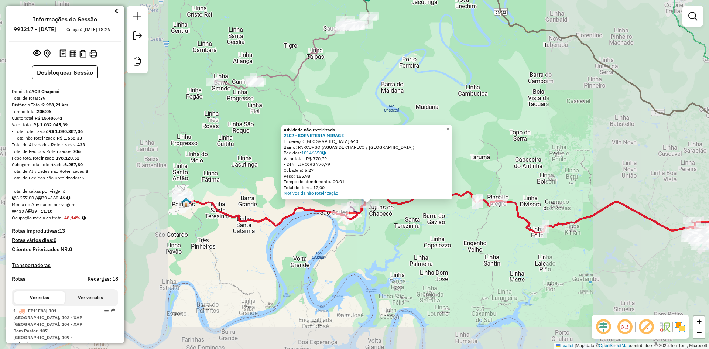
click at [396, 233] on div "Atividade não roteirizada 2102 - SORVETERIA MIRAGE Endereço: [GEOGRAPHIC_DATA] …" at bounding box center [354, 174] width 709 height 349
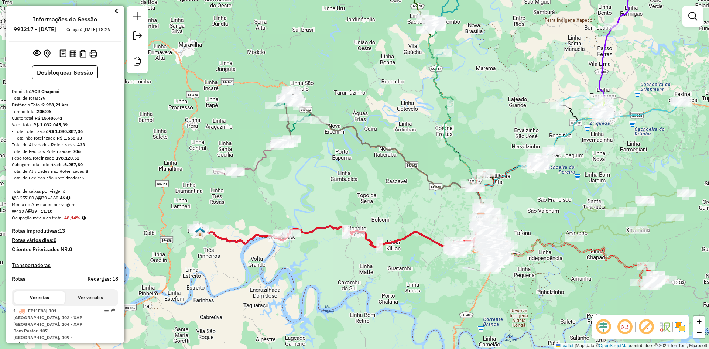
drag, startPoint x: 434, startPoint y: 167, endPoint x: 306, endPoint y: 185, distance: 130.1
click at [306, 185] on div "Janela de atendimento Grade de atendimento Capacidade Transportadoras Veículos …" at bounding box center [354, 174] width 709 height 349
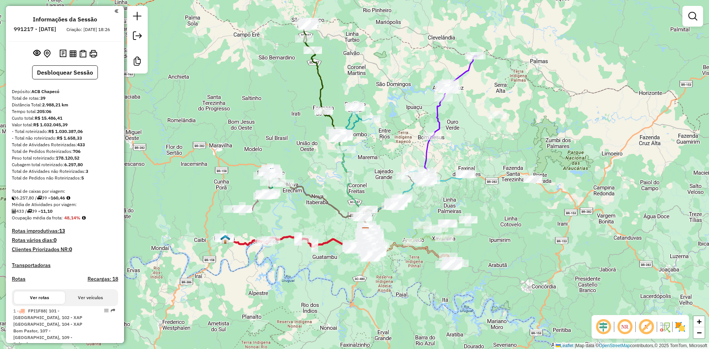
drag, startPoint x: 324, startPoint y: 142, endPoint x: 312, endPoint y: 171, distance: 31.3
click at [312, 171] on div "Janela de atendimento Grade de atendimento Capacidade Transportadoras Veículos …" at bounding box center [354, 174] width 709 height 349
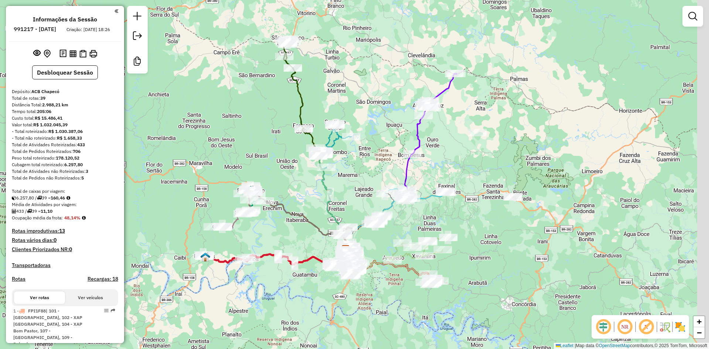
drag, startPoint x: 322, startPoint y: 171, endPoint x: 298, endPoint y: 192, distance: 31.9
click at [298, 192] on div "Janela de atendimento Grade de atendimento Capacidade Transportadoras Veículos …" at bounding box center [354, 174] width 709 height 349
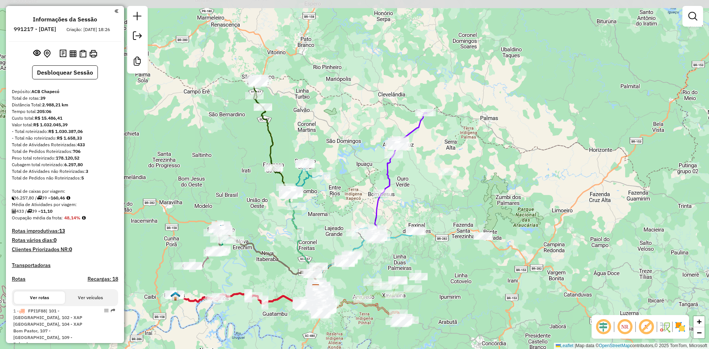
drag, startPoint x: 354, startPoint y: 166, endPoint x: 329, endPoint y: 202, distance: 43.4
click at [329, 202] on div "Janela de atendimento Grade de atendimento Capacidade Transportadoras Veículos …" at bounding box center [354, 174] width 709 height 349
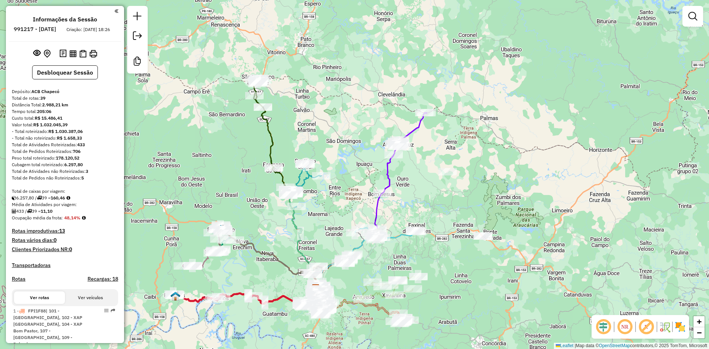
drag, startPoint x: 448, startPoint y: 207, endPoint x: 446, endPoint y: 172, distance: 35.1
click at [446, 172] on div "Janela de atendimento Grade de atendimento Capacidade Transportadoras Veículos …" at bounding box center [354, 174] width 709 height 349
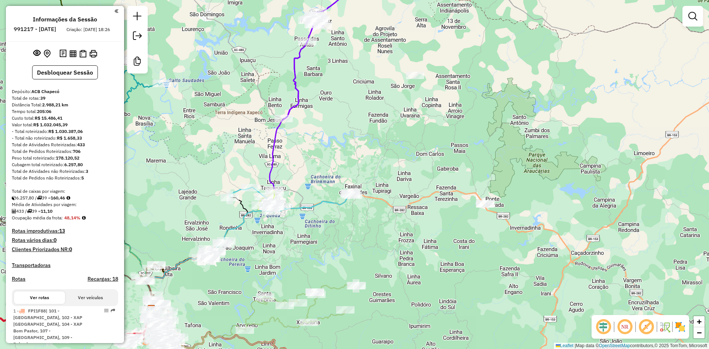
drag, startPoint x: 437, startPoint y: 131, endPoint x: 453, endPoint y: 155, distance: 29.0
click at [453, 155] on div "Janela de atendimento Grade de atendimento Capacidade Transportadoras Veículos …" at bounding box center [354, 174] width 709 height 349
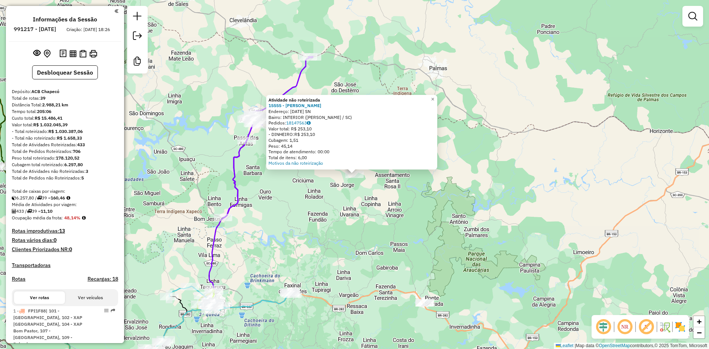
click at [389, 243] on div "Atividade não roteirizada 15555 - VITOR DA [PERSON_NAME]: [DATE] SN Bairro: INT…" at bounding box center [354, 174] width 709 height 349
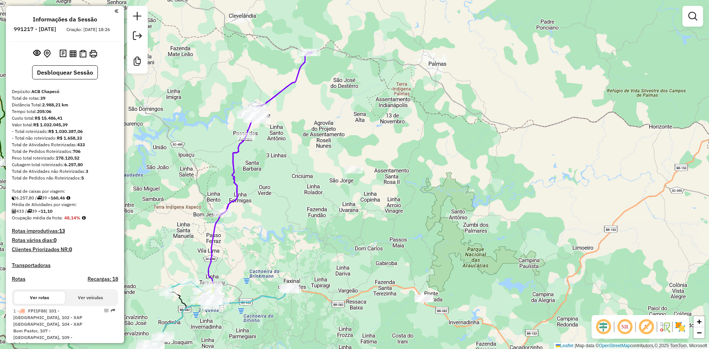
drag, startPoint x: 396, startPoint y: 253, endPoint x: 369, endPoint y: 195, distance: 64.2
click at [369, 197] on div "Janela de atendimento Grade de atendimento Capacidade Transportadoras Veículos …" at bounding box center [354, 174] width 709 height 349
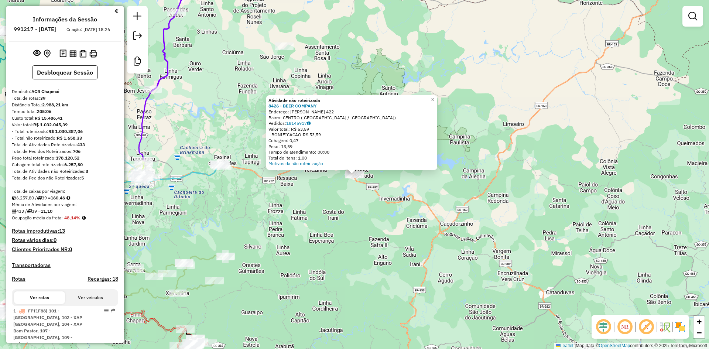
drag, startPoint x: 354, startPoint y: 239, endPoint x: 358, endPoint y: 234, distance: 6.8
click at [355, 237] on div "Atividade não roteirizada 8426 - BEER COMPANY Endereço: [PERSON_NAME] 422 Bairr…" at bounding box center [354, 174] width 709 height 349
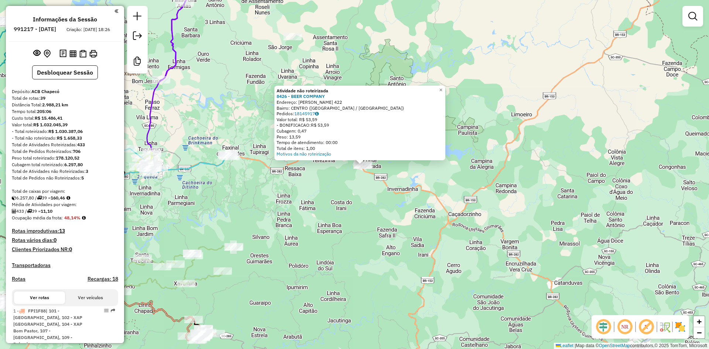
click at [358, 234] on div "Atividade não roteirizada 8426 - BEER COMPANY Endereço: [PERSON_NAME] 422 Bairr…" at bounding box center [354, 174] width 709 height 349
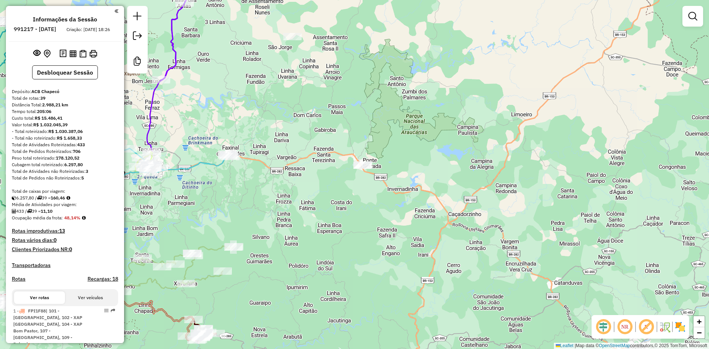
drag, startPoint x: 361, startPoint y: 213, endPoint x: 418, endPoint y: 186, distance: 63.1
click at [414, 188] on div "Janela de atendimento Grade de atendimento Capacidade Transportadoras Veículos …" at bounding box center [354, 174] width 709 height 349
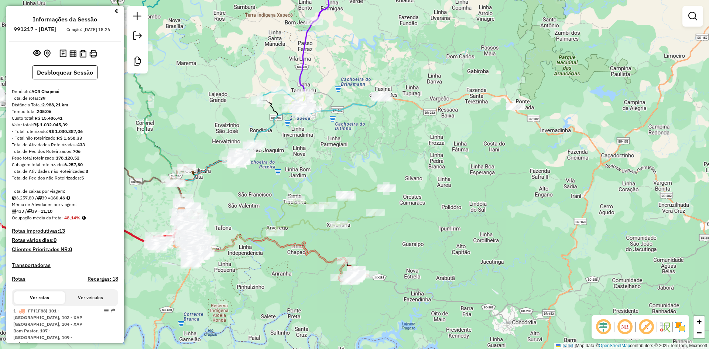
drag, startPoint x: 395, startPoint y: 153, endPoint x: 487, endPoint y: 153, distance: 91.5
click at [481, 153] on div "Janela de atendimento Grade de atendimento Capacidade Transportadoras Veículos …" at bounding box center [354, 174] width 709 height 349
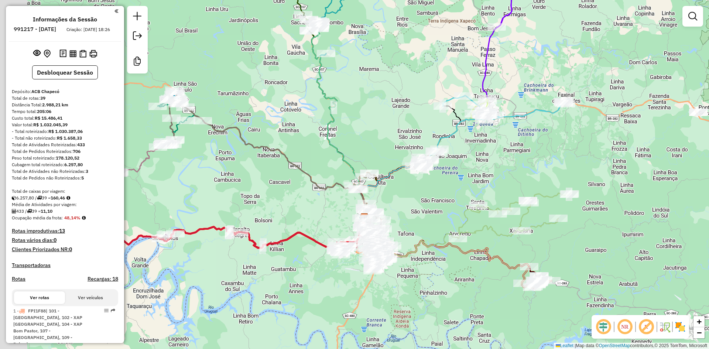
drag, startPoint x: 398, startPoint y: 144, endPoint x: 491, endPoint y: 149, distance: 93.2
click at [491, 149] on div "Janela de atendimento Grade de atendimento Capacidade Transportadoras Veículos …" at bounding box center [354, 174] width 709 height 349
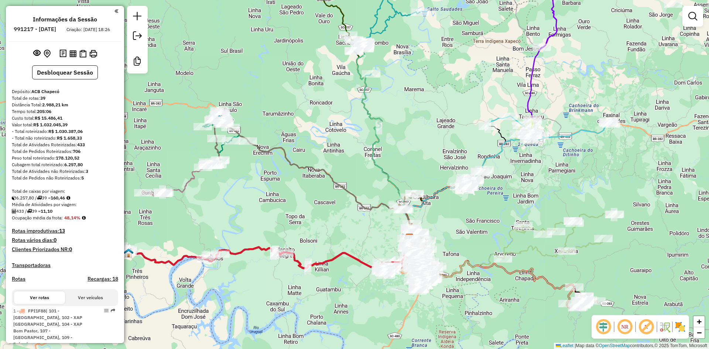
drag, startPoint x: 385, startPoint y: 81, endPoint x: 434, endPoint y: 103, distance: 53.4
click at [434, 103] on div "Janela de atendimento Grade de atendimento Capacidade Transportadoras Veículos …" at bounding box center [354, 174] width 709 height 349
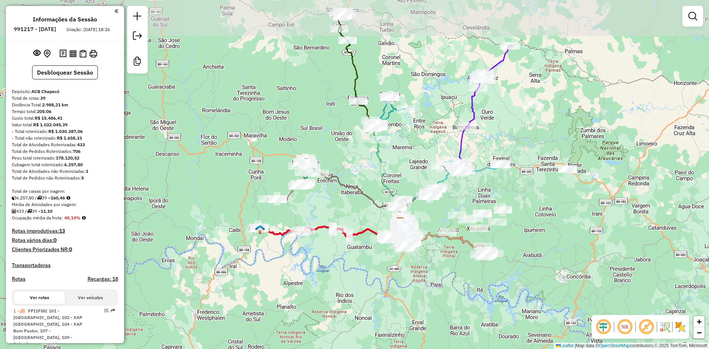
drag, startPoint x: 443, startPoint y: 82, endPoint x: 402, endPoint y: 161, distance: 89.2
click at [402, 161] on div "Janela de atendimento Grade de atendimento Capacidade Transportadoras Veículos …" at bounding box center [354, 174] width 709 height 349
